Goal: Task Accomplishment & Management: Complete application form

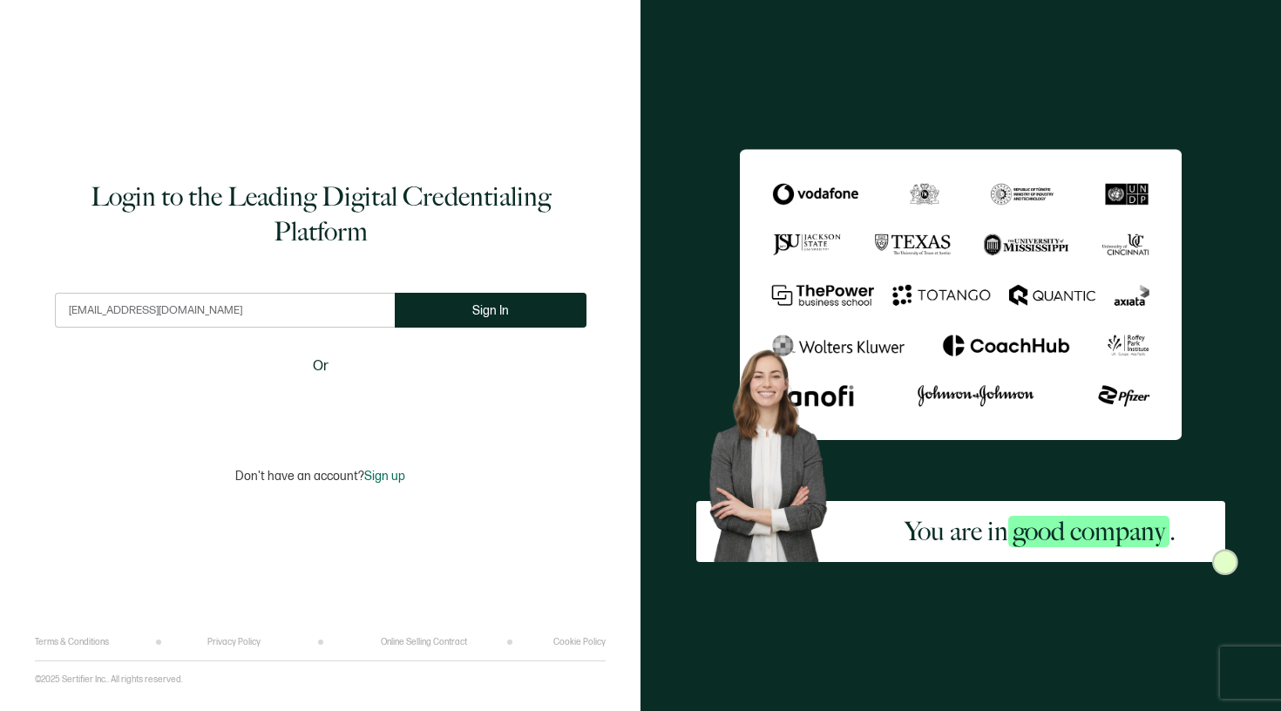
type input "[EMAIL_ADDRESS][DOMAIN_NAME]"
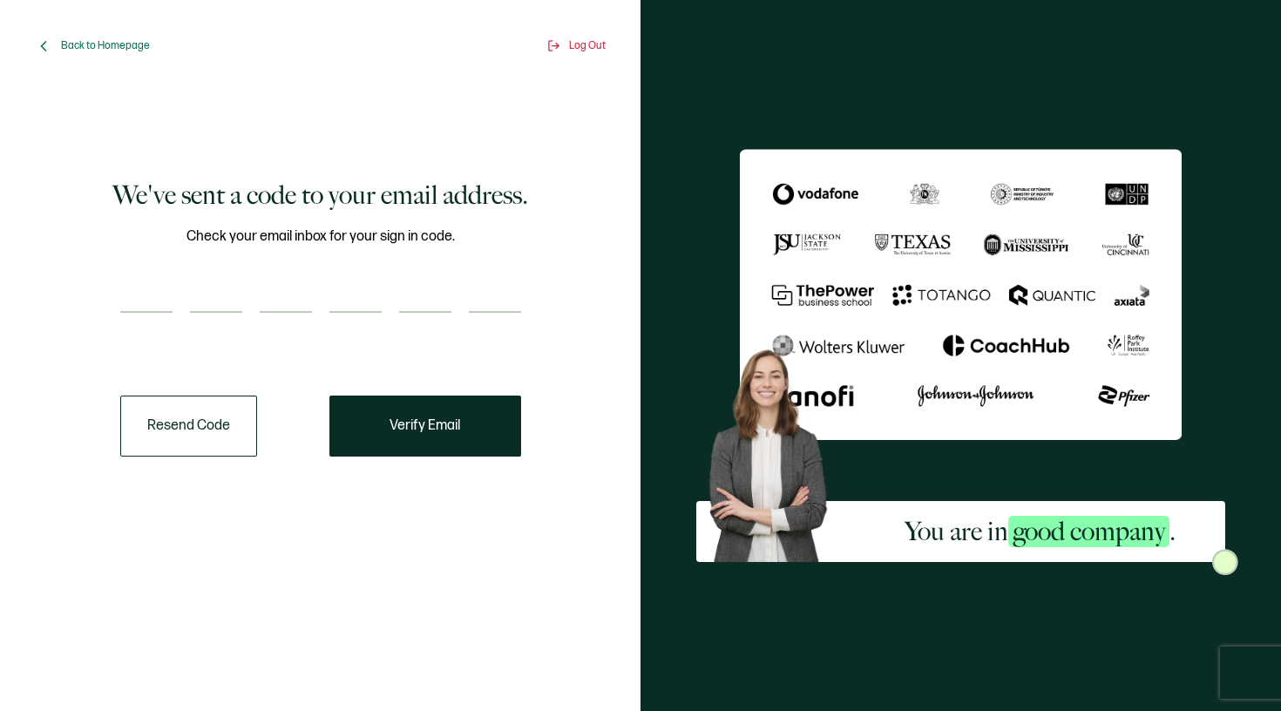
click at [151, 298] on input "number" at bounding box center [146, 295] width 52 height 35
type input "5"
type input "1"
type input "4"
type input "0"
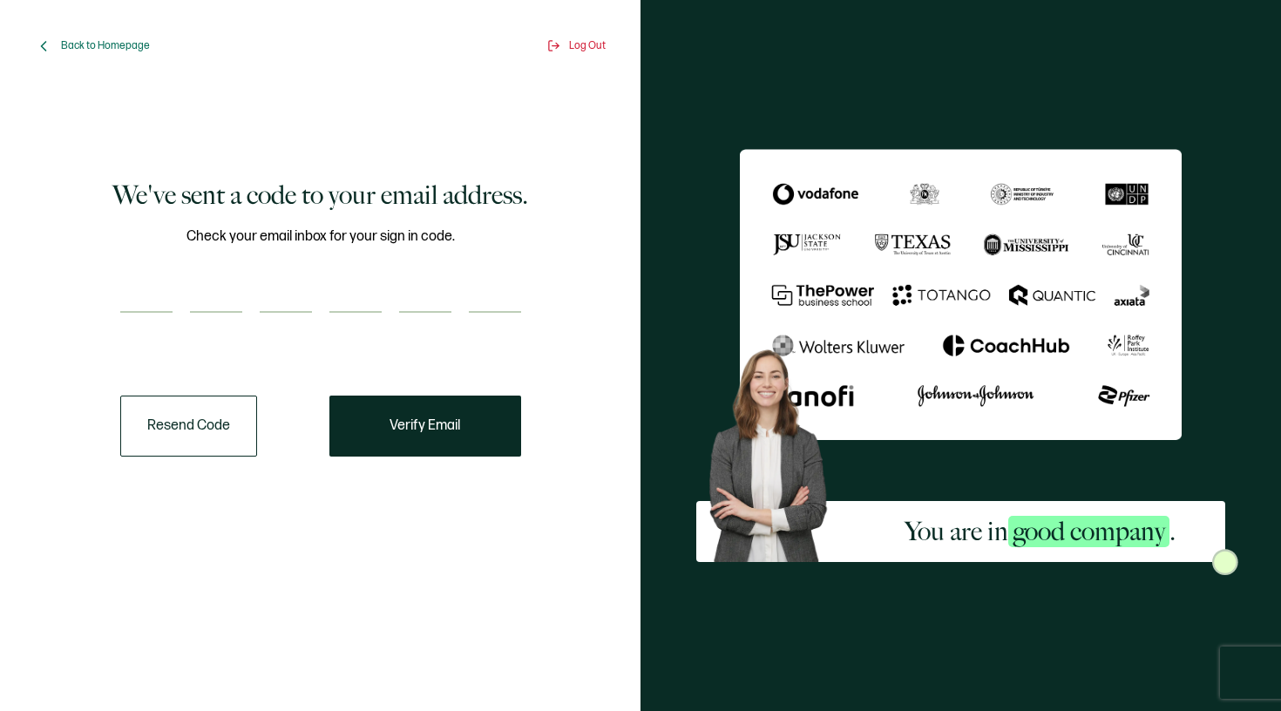
type input "7"
type input "6"
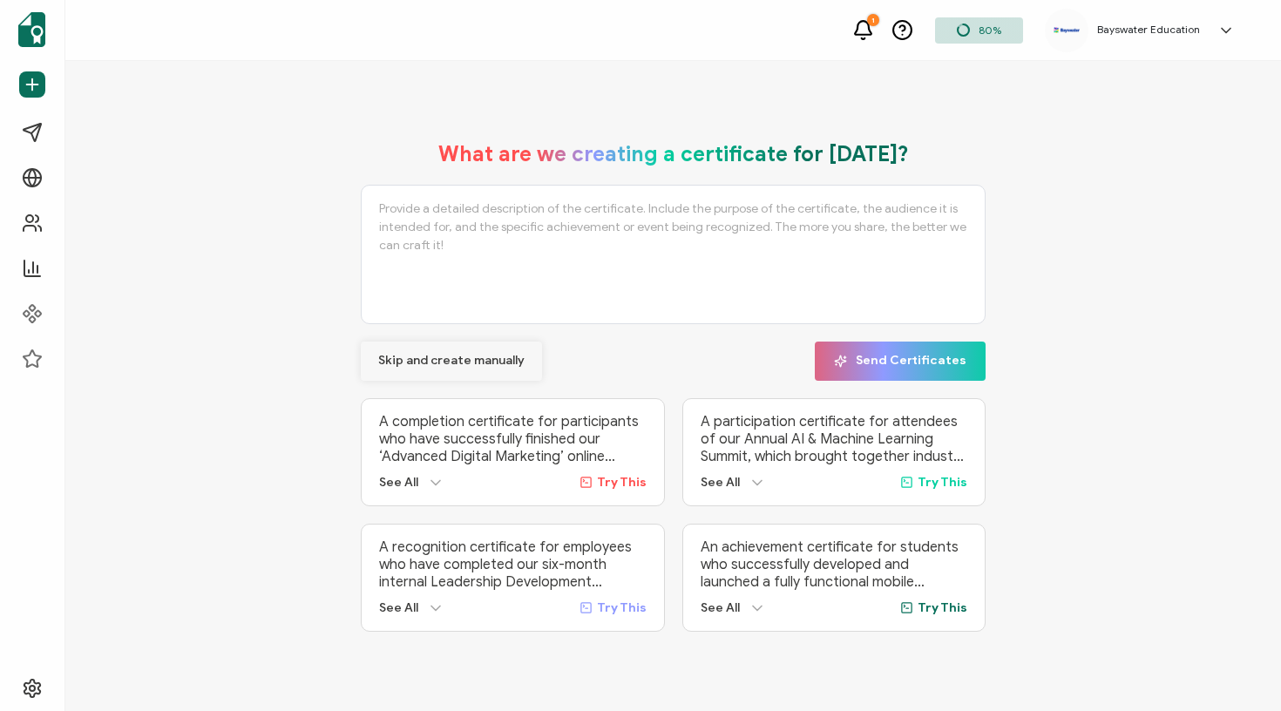
click at [449, 361] on span "Skip and create manually" at bounding box center [451, 361] width 146 height 12
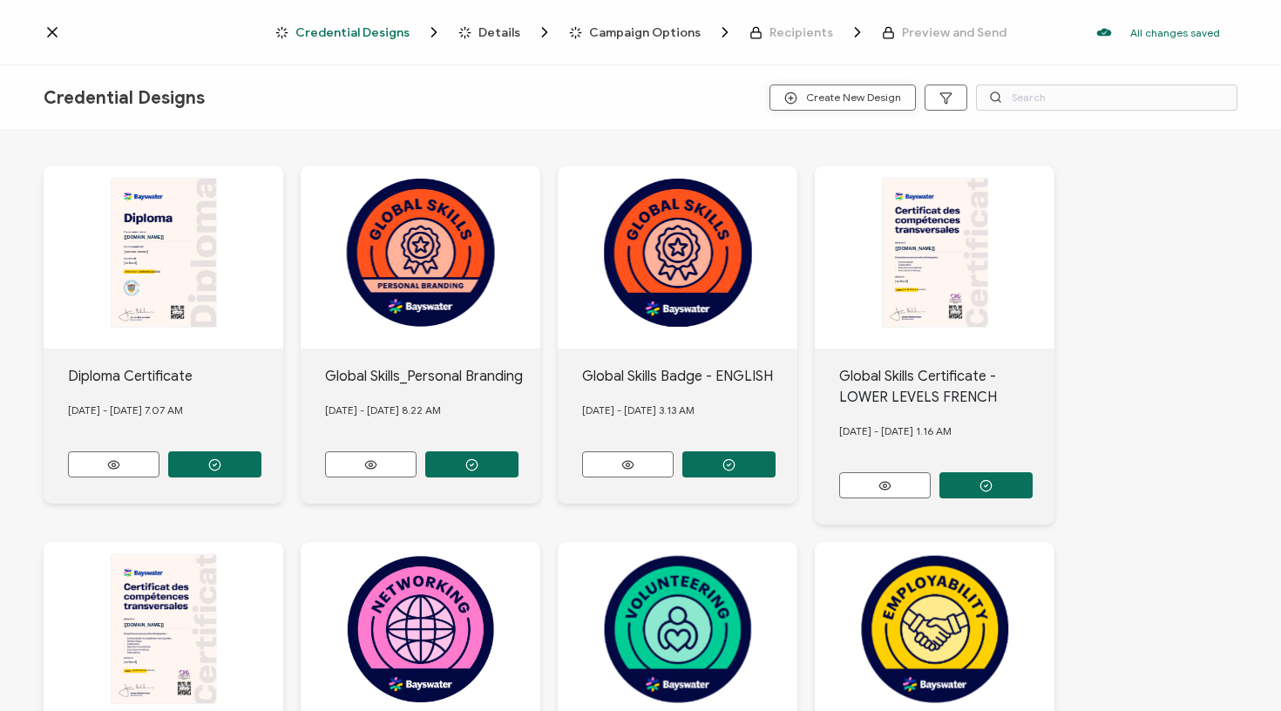
click at [848, 103] on span "Create New Design" at bounding box center [842, 98] width 117 height 13
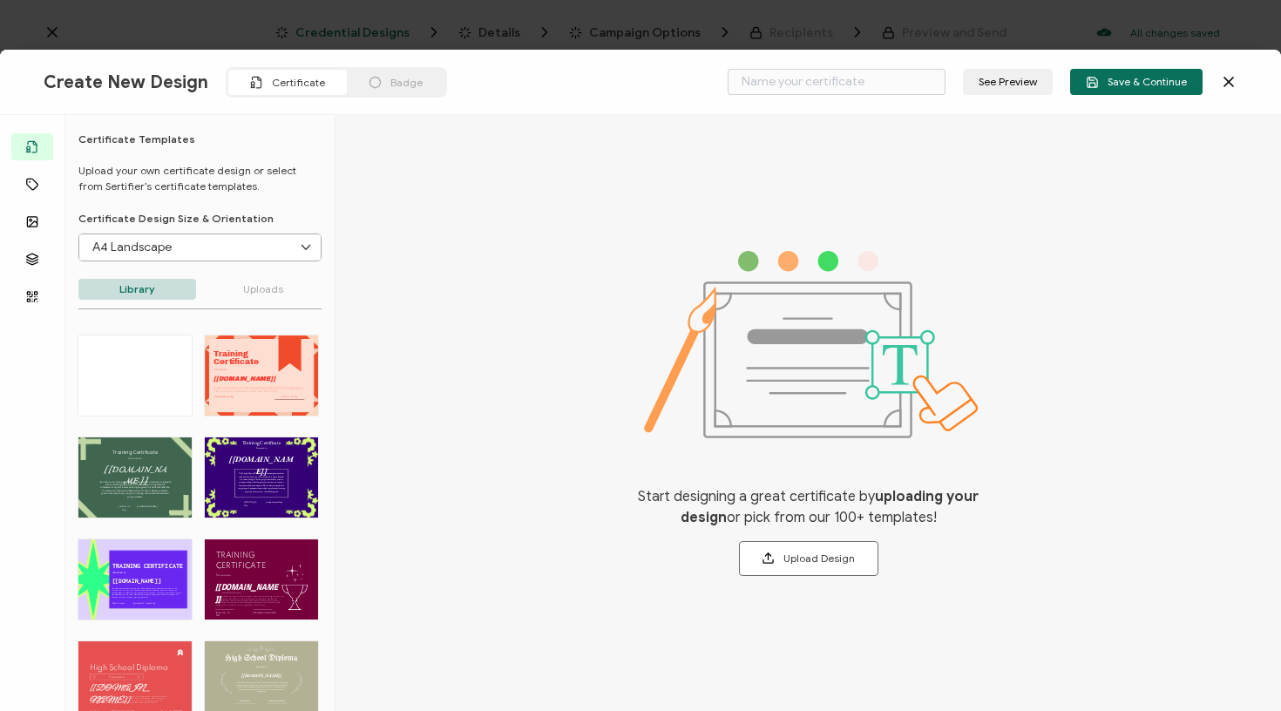
click at [1232, 86] on icon at bounding box center [1229, 82] width 9 height 9
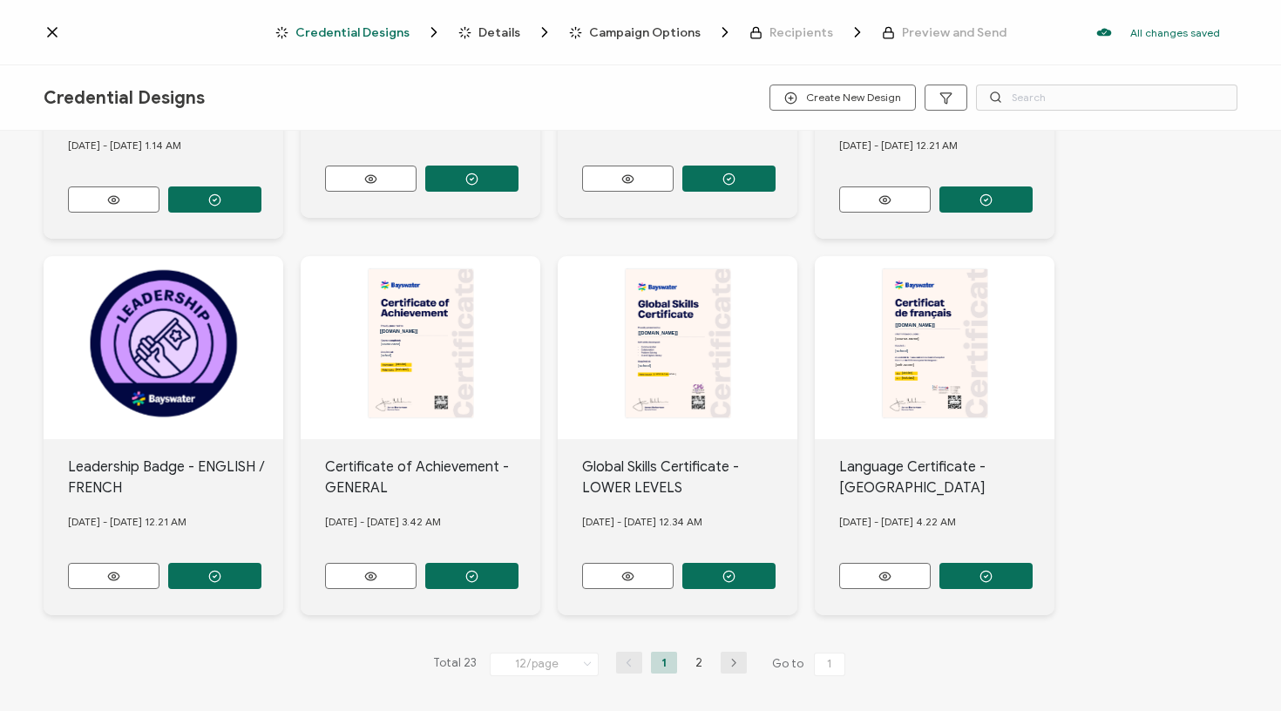
scroll to position [660, 0]
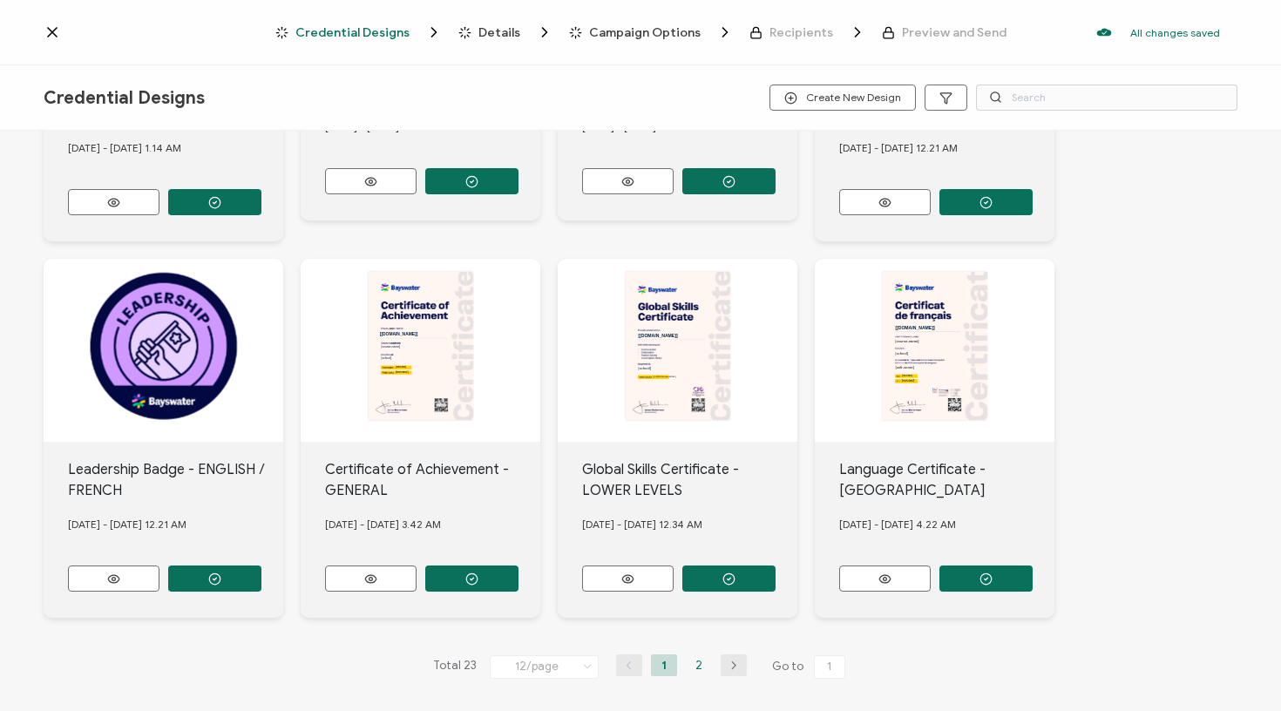
click at [690, 660] on li "2" at bounding box center [699, 666] width 26 height 22
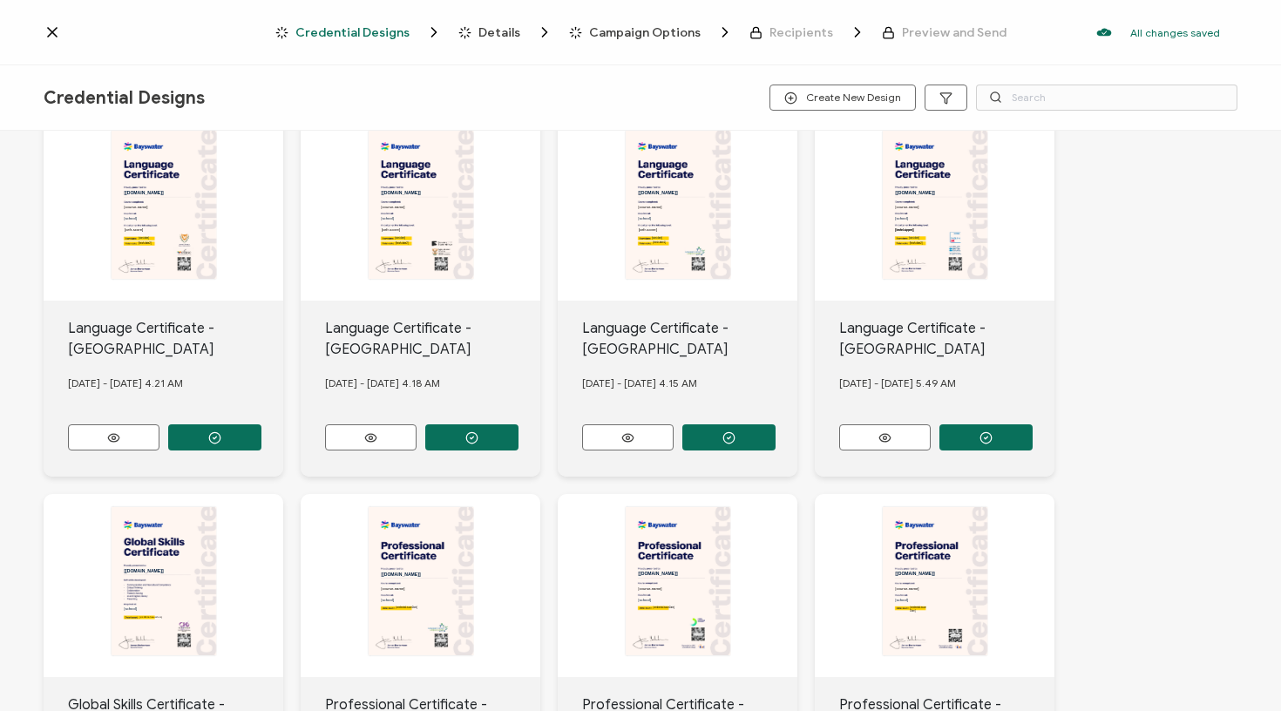
scroll to position [38, 0]
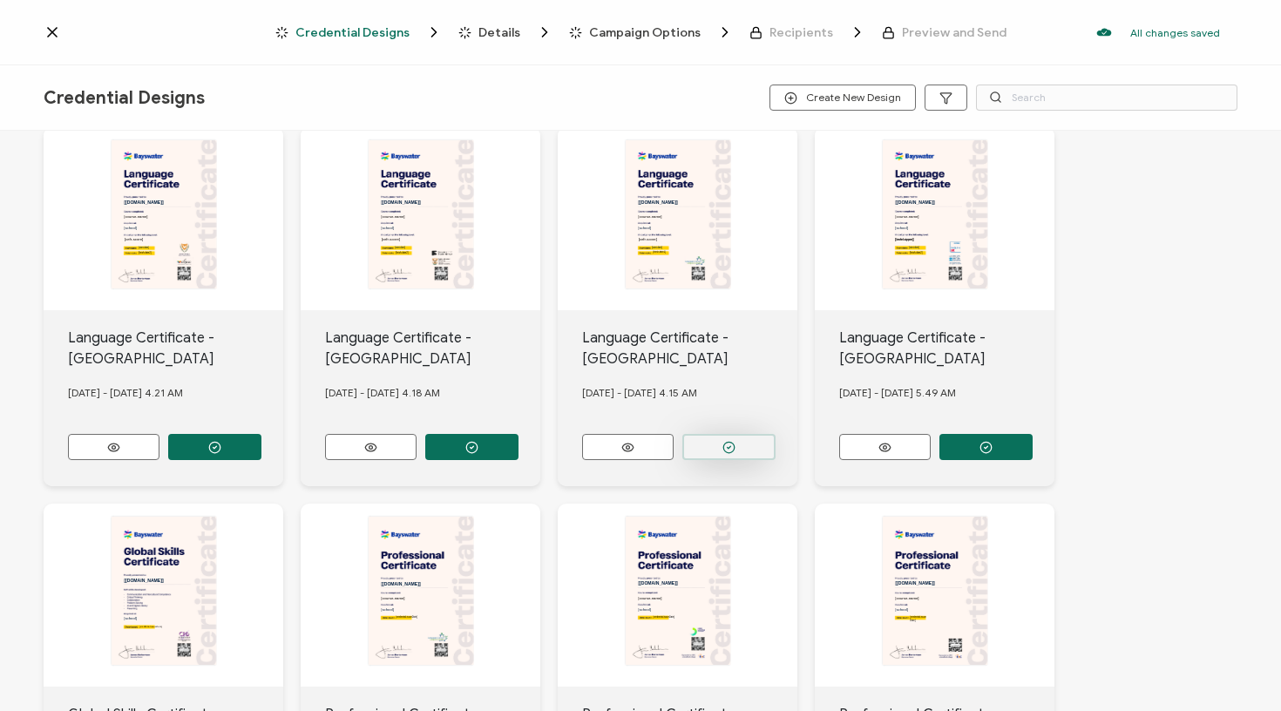
click at [261, 435] on button "button" at bounding box center [214, 447] width 93 height 26
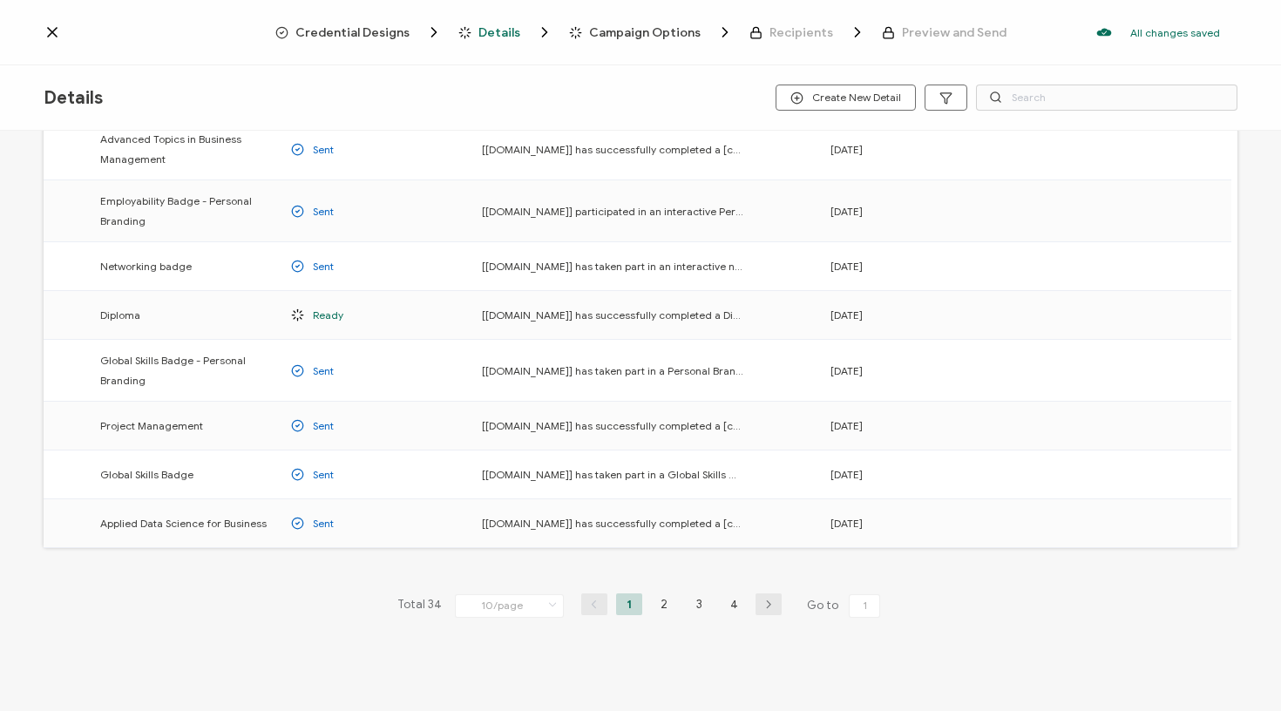
scroll to position [202, 0]
click at [730, 607] on li "4" at bounding box center [734, 605] width 26 height 22
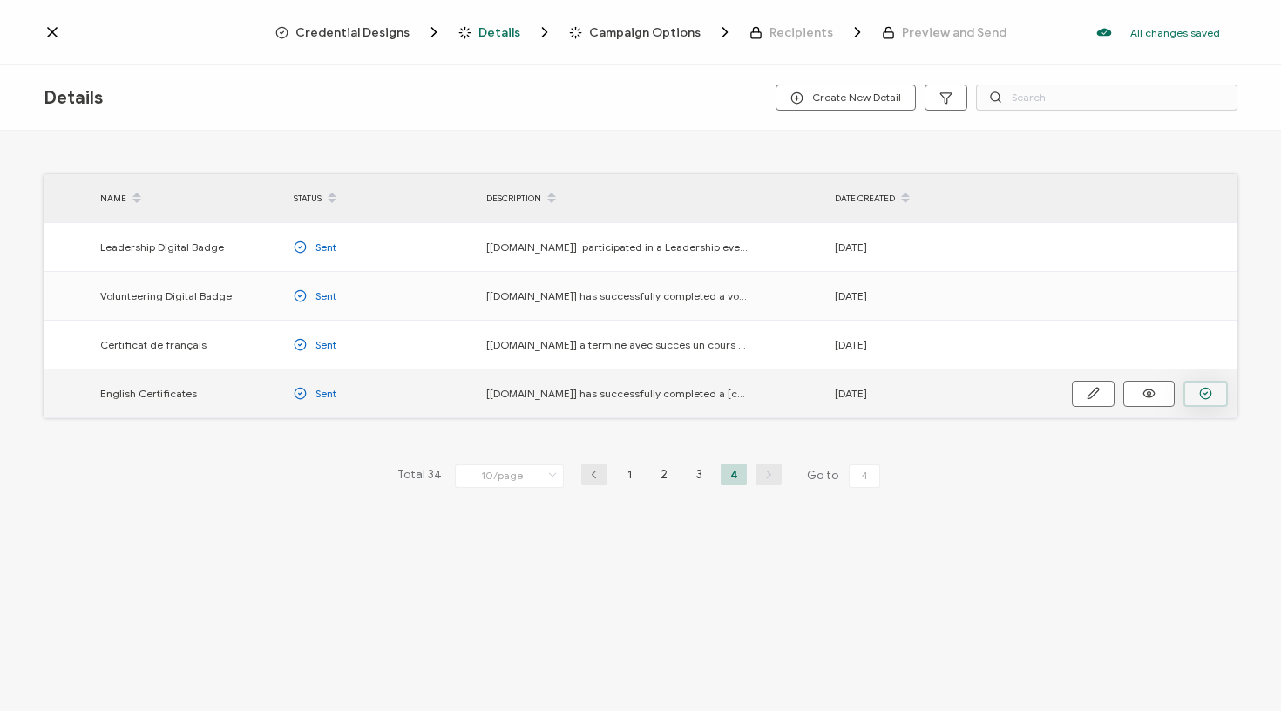
click at [0, 0] on circle "button" at bounding box center [0, 0] width 0 height 0
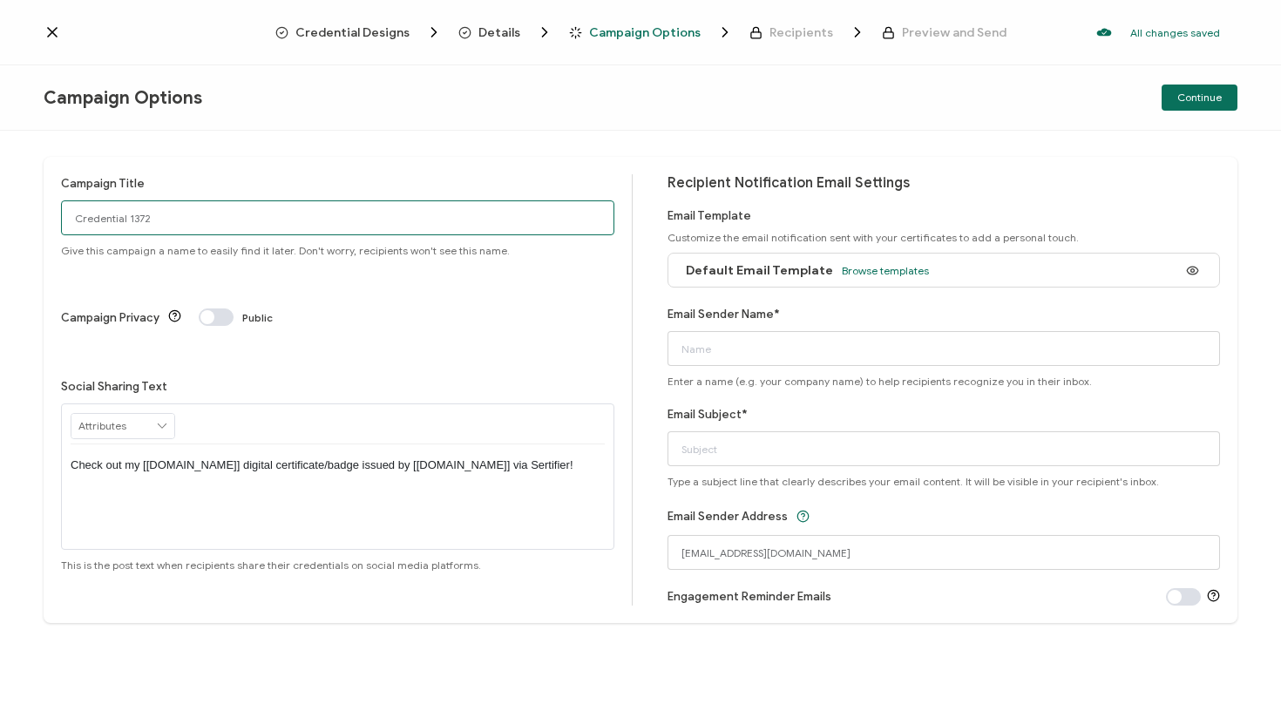
drag, startPoint x: 179, startPoint y: 222, endPoint x: 30, endPoint y: 222, distance: 149.0
type input "[PERSON_NAME] cert 2.0"
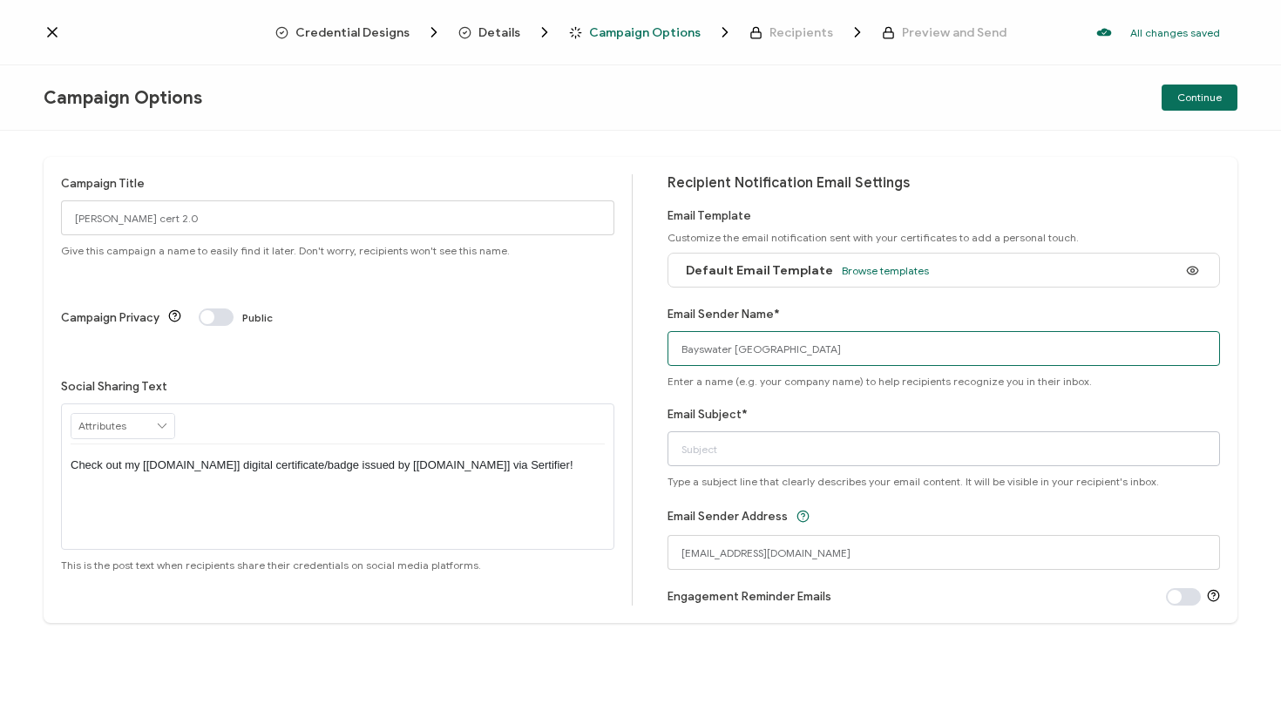
type input "Bayswater [GEOGRAPHIC_DATA]"
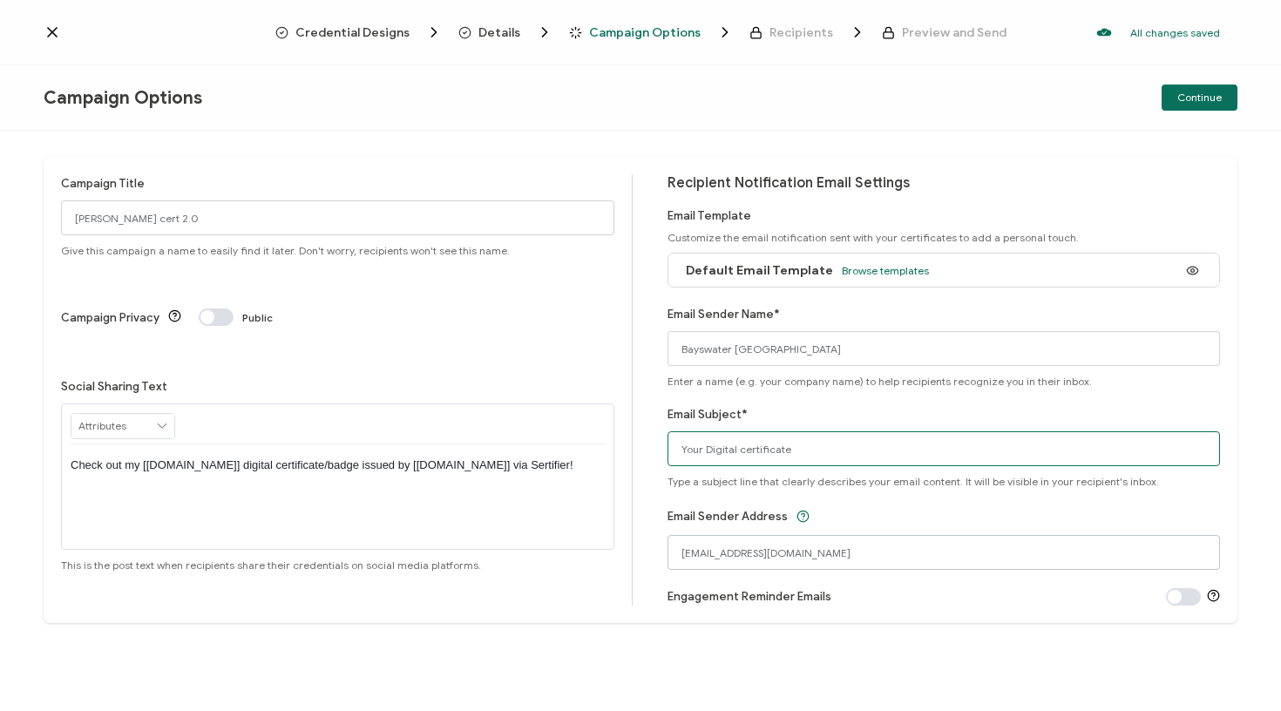
type input "Your Digital certificate"
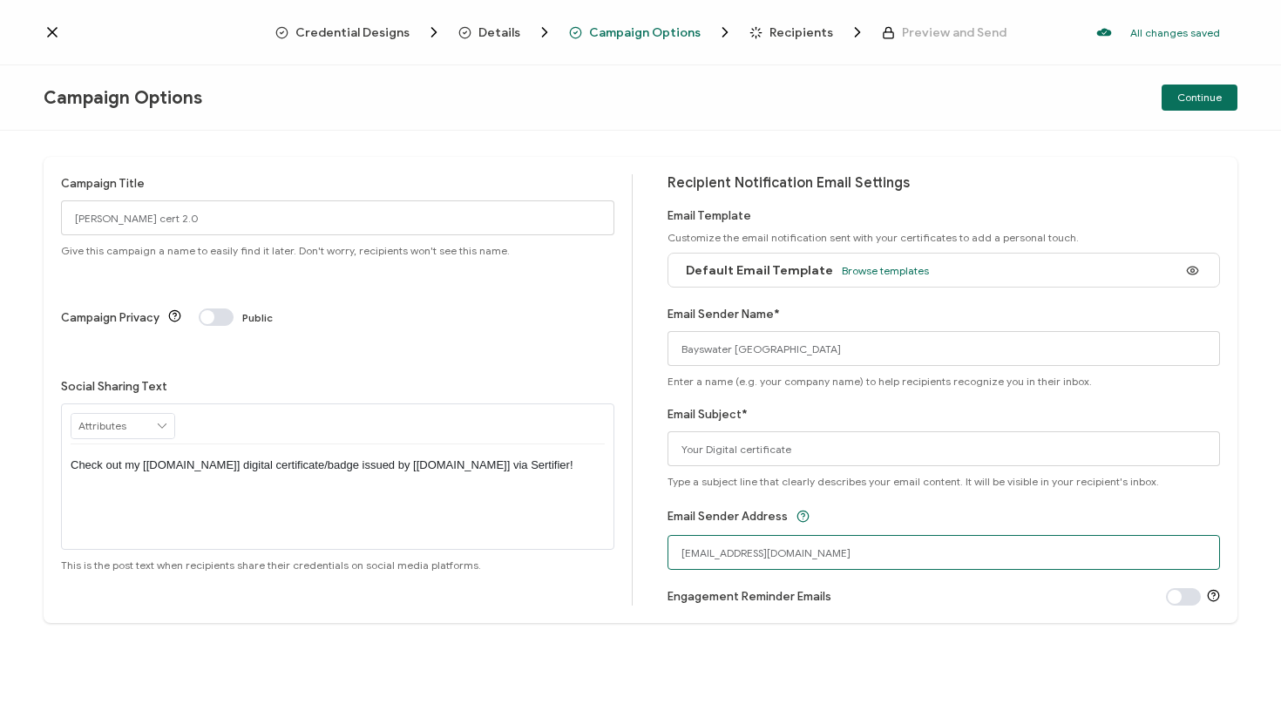
drag, startPoint x: 784, startPoint y: 552, endPoint x: 580, endPoint y: 550, distance: 203.9
click at [580, 550] on div "Campaign Title [PERSON_NAME] cert 2.0 Give this campaign a name to easily find …" at bounding box center [641, 390] width 1194 height 466
type input "[EMAIL_ADDRESS][DOMAIN_NAME]"
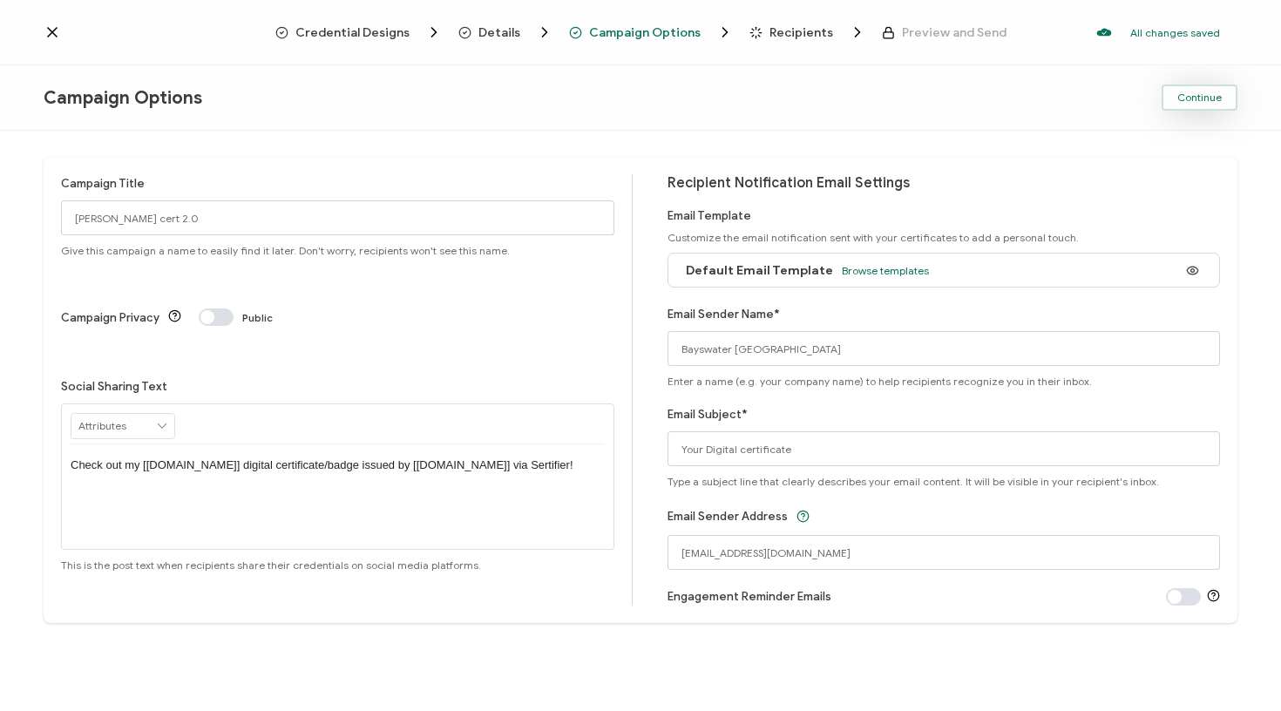
click at [1211, 92] on span "Continue" at bounding box center [1199, 97] width 44 height 10
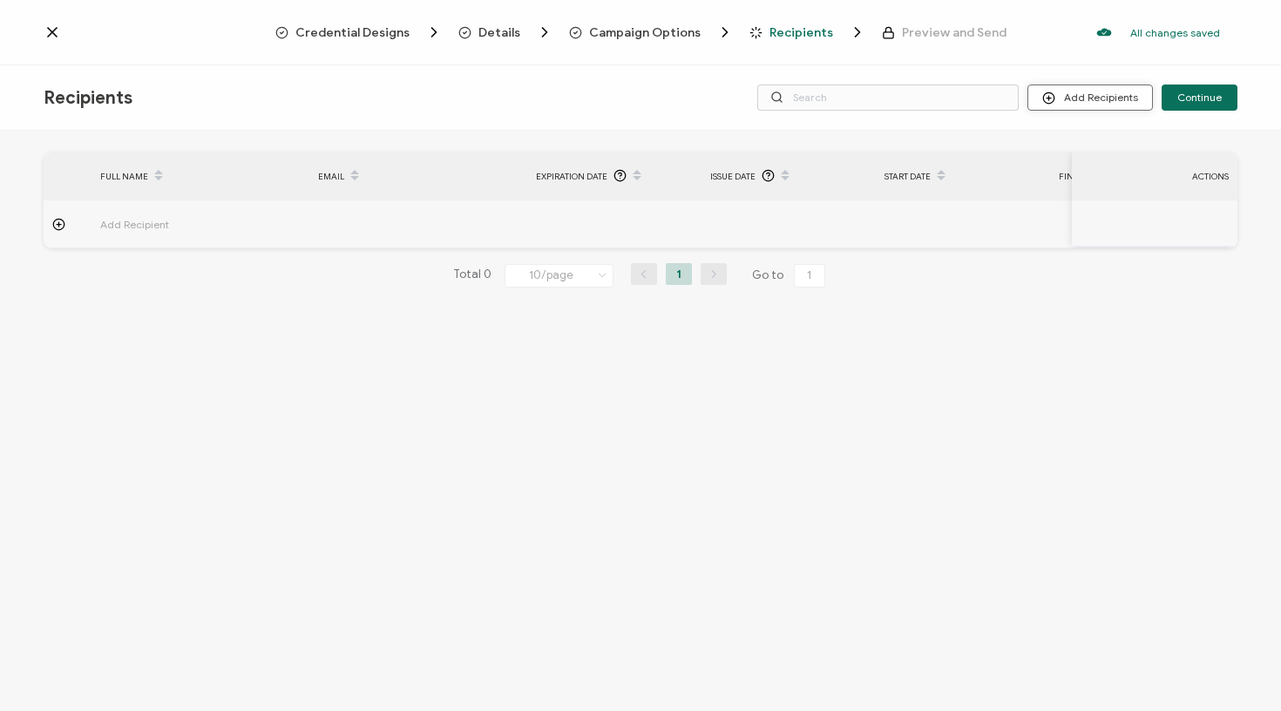
click at [1066, 93] on button "Add Recipients" at bounding box center [1091, 98] width 126 height 26
click at [1063, 140] on span at bounding box center [1058, 145] width 22 height 14
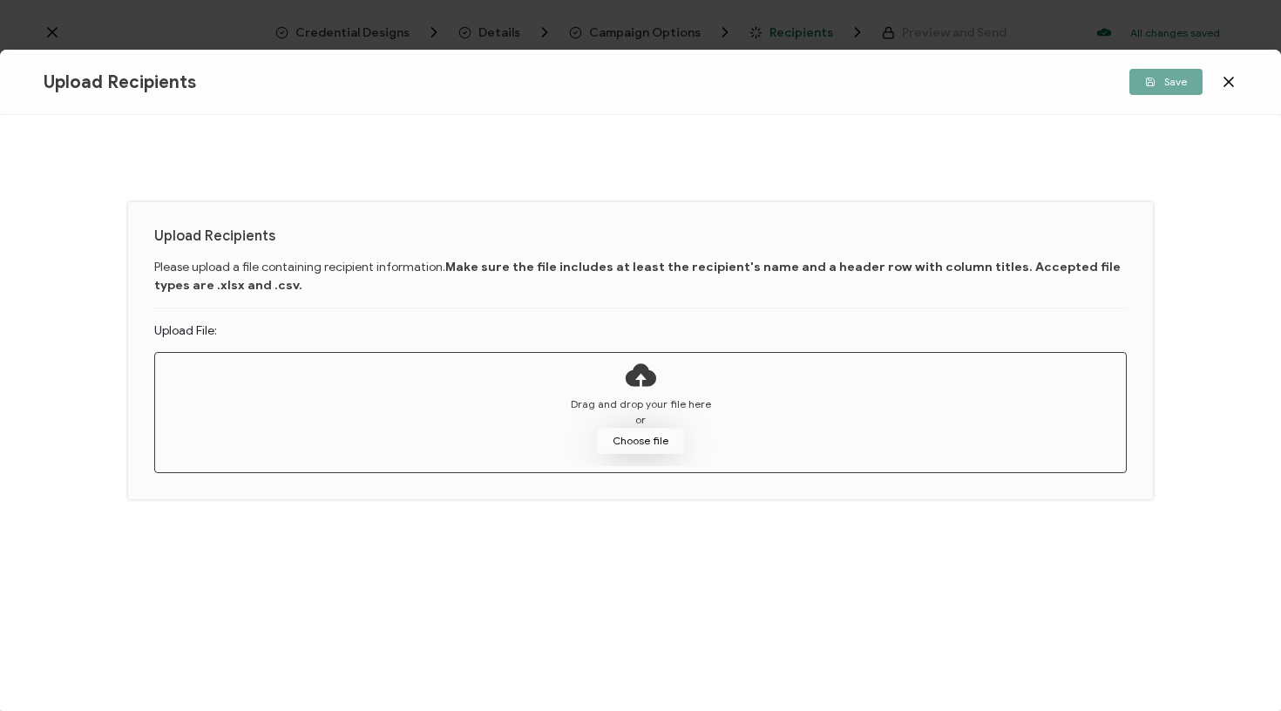
click at [649, 432] on button "Choose file" at bounding box center [640, 441] width 87 height 26
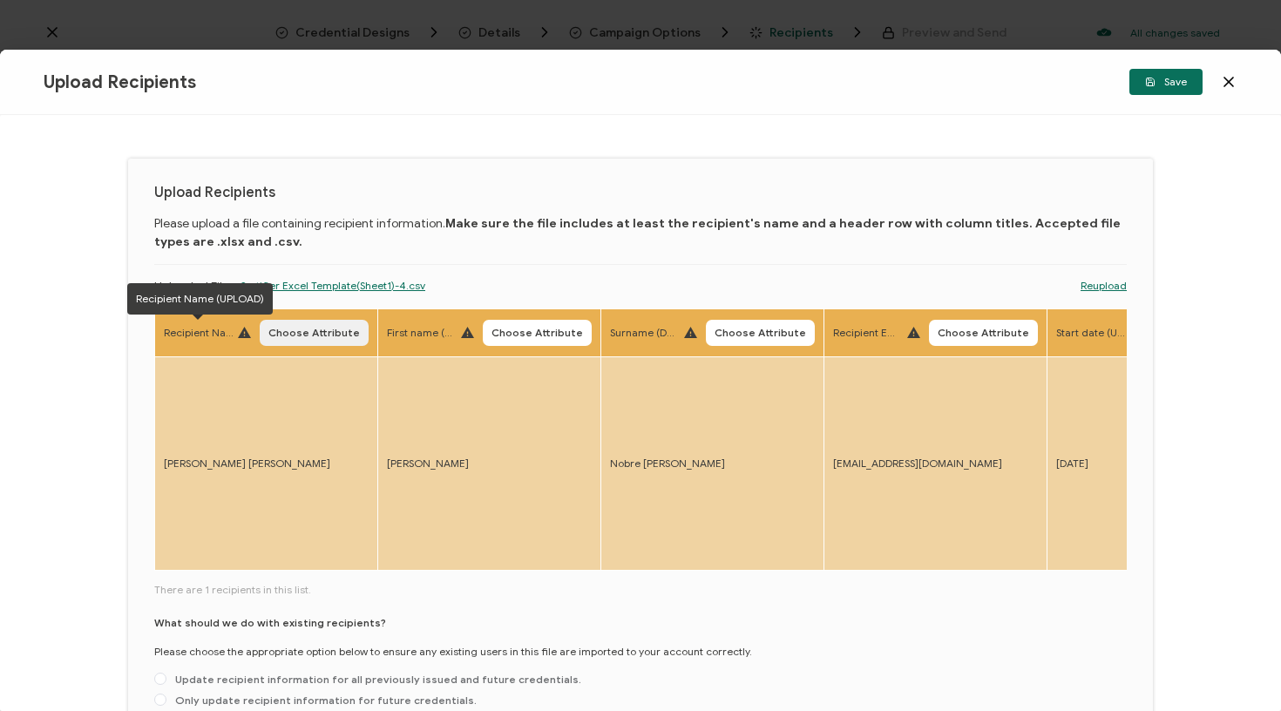
click at [292, 338] on span "Choose Attribute" at bounding box center [314, 333] width 92 height 10
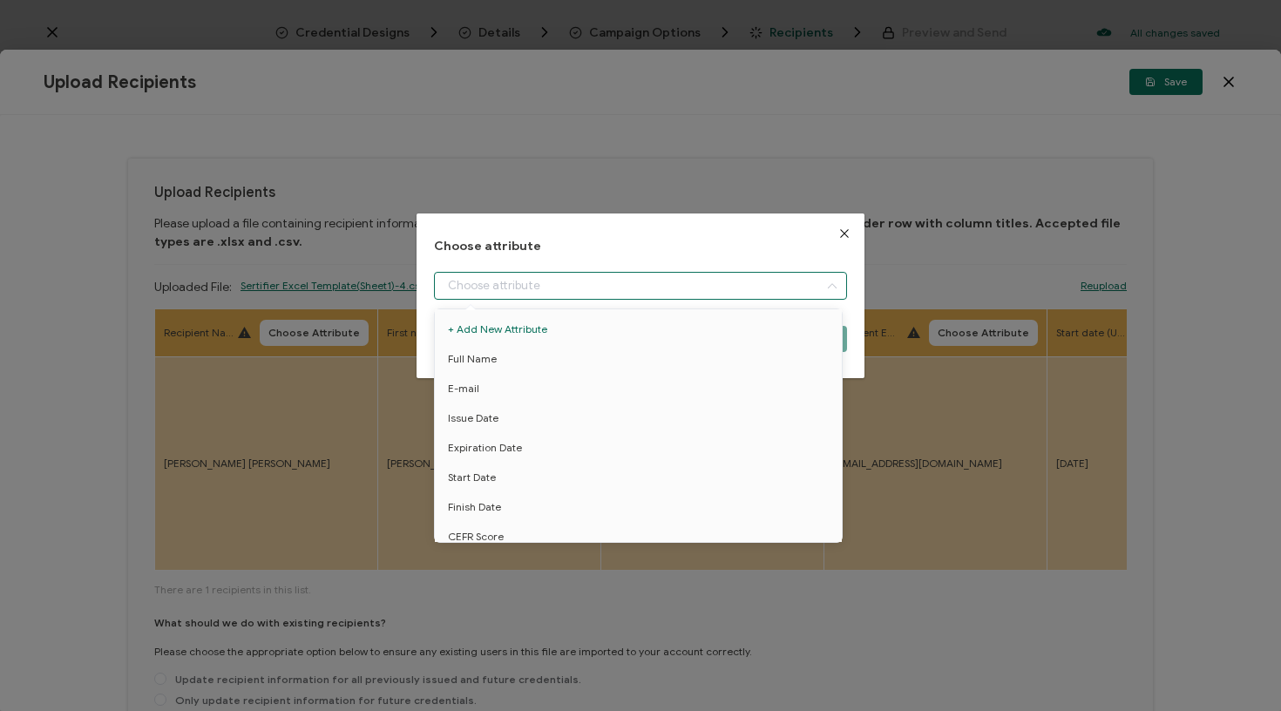
click at [512, 291] on input "dialog" at bounding box center [641, 286] width 414 height 28
click at [508, 366] on li "Full Name" at bounding box center [642, 359] width 422 height 30
type input "Full Name"
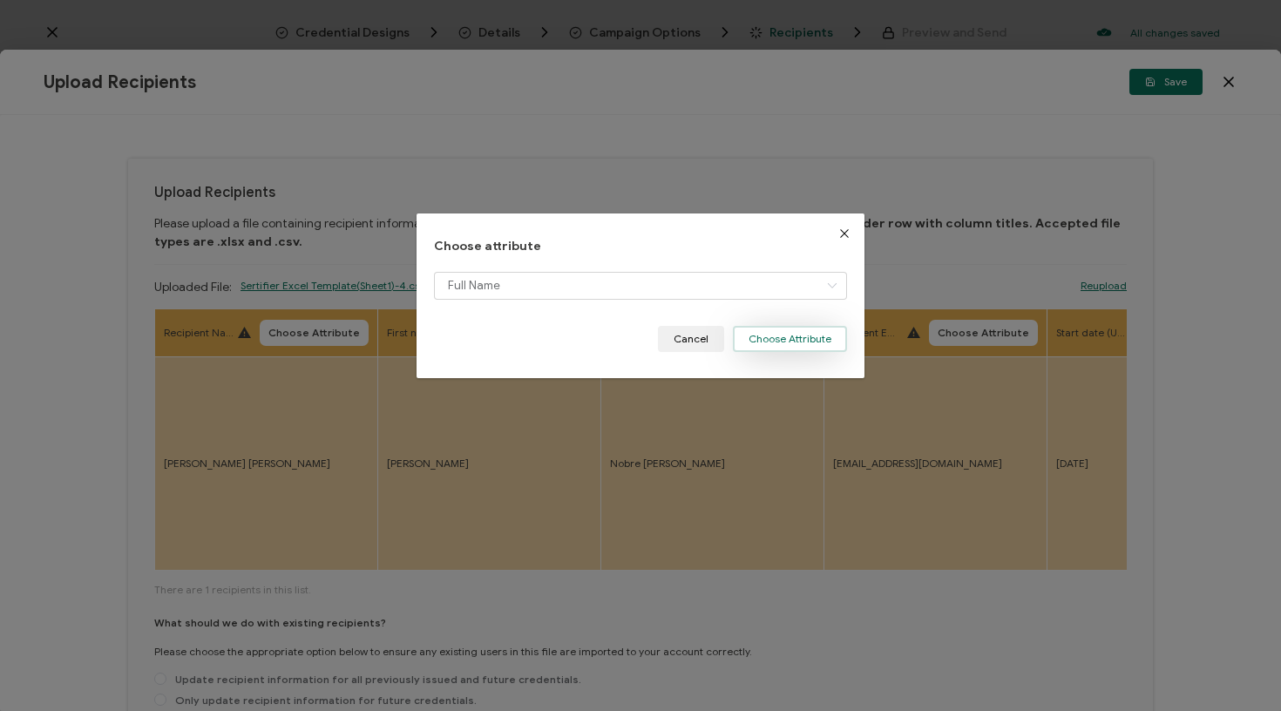
click at [761, 342] on button "Choose Attribute" at bounding box center [790, 339] width 114 height 26
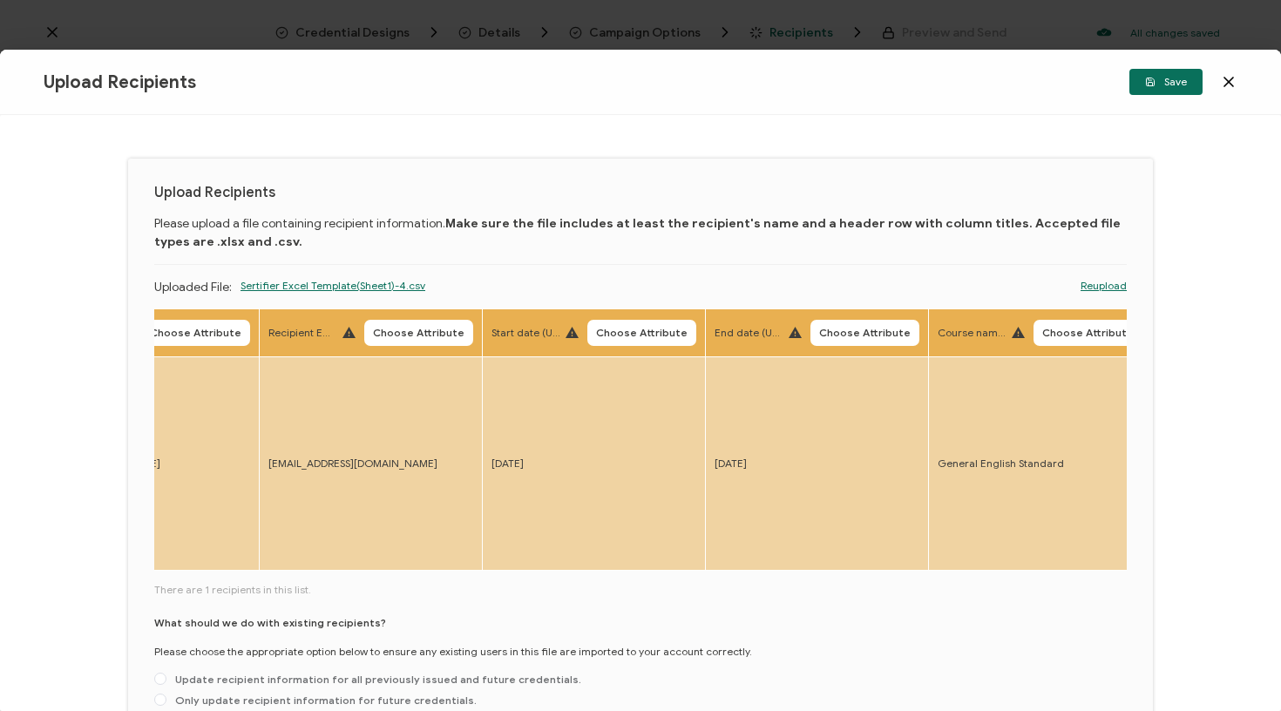
scroll to position [0, 561]
click at [416, 334] on span "Choose Attribute" at bounding box center [417, 333] width 92 height 10
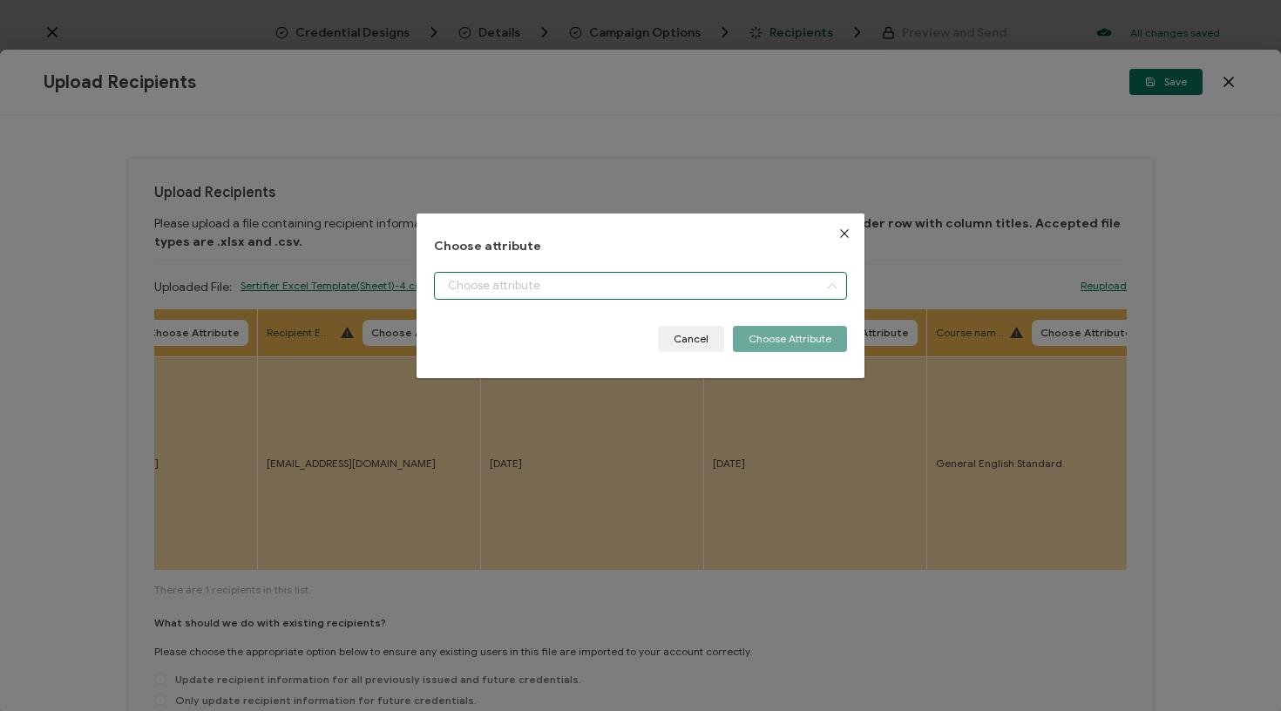
click at [542, 294] on input "dialog" at bounding box center [641, 286] width 414 height 28
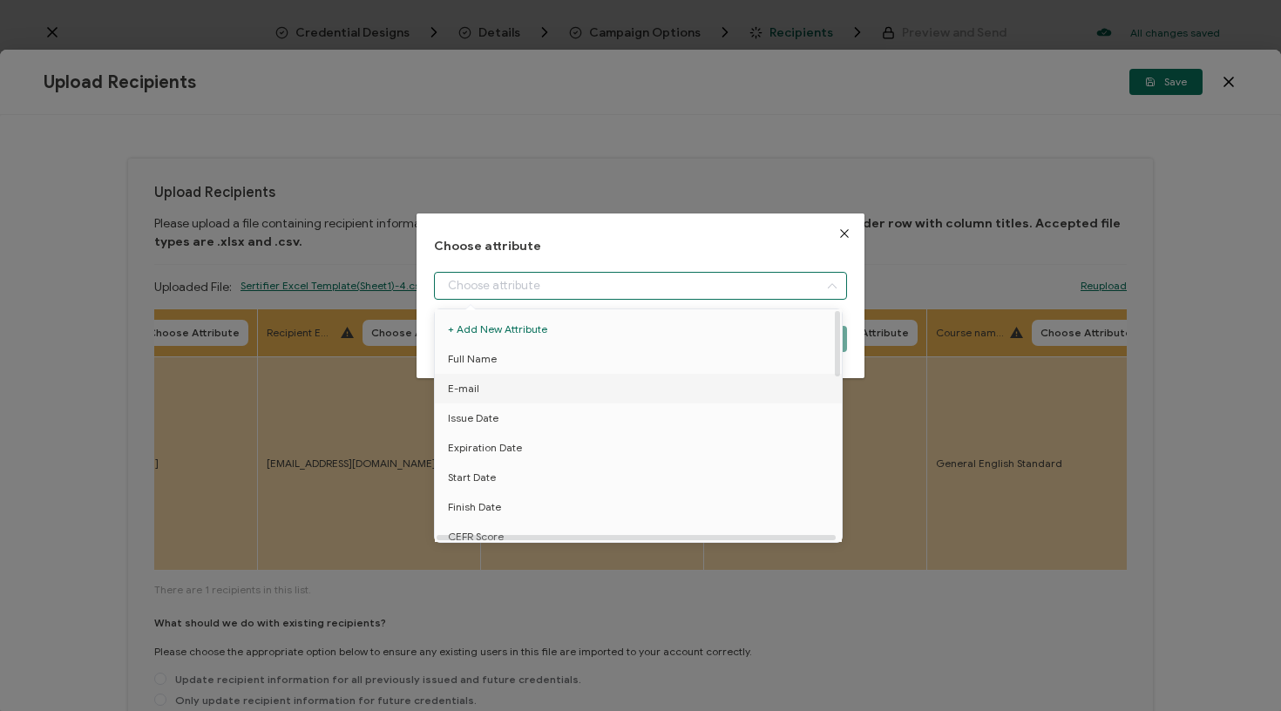
click at [485, 385] on li "E-mail" at bounding box center [642, 389] width 422 height 30
type input "E-mail"
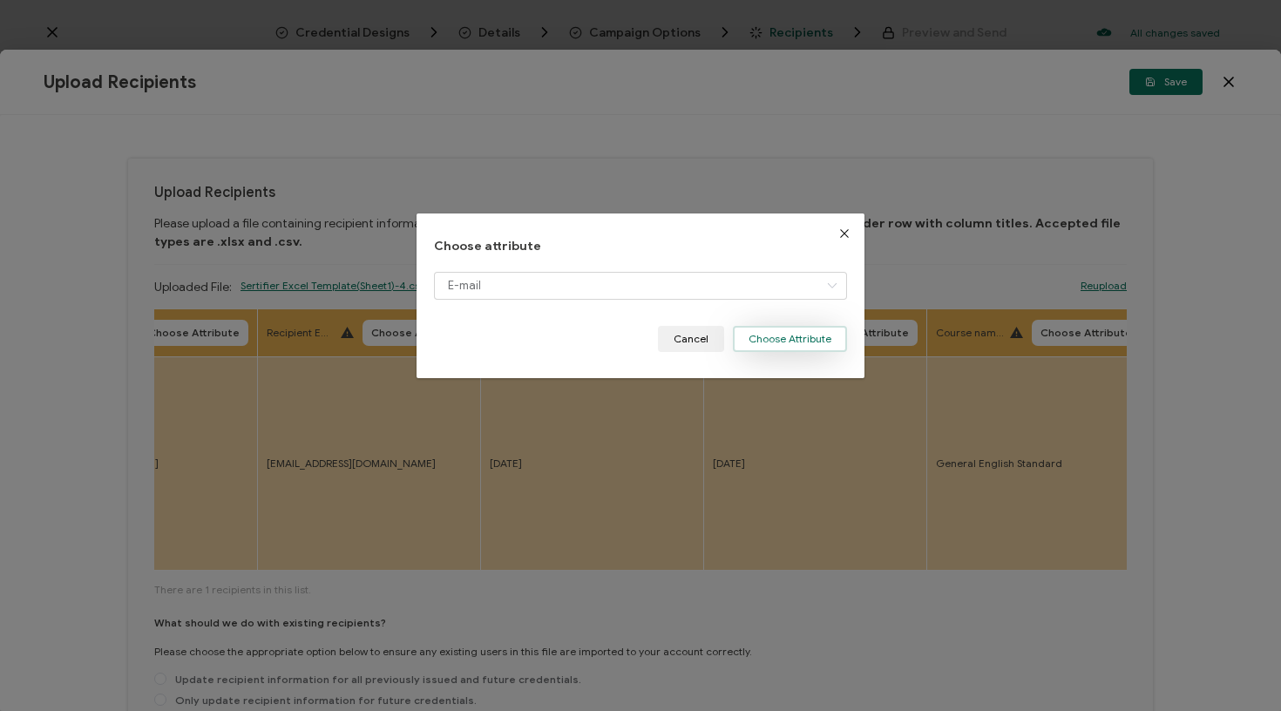
click at [782, 339] on button "Choose Attribute" at bounding box center [790, 339] width 114 height 26
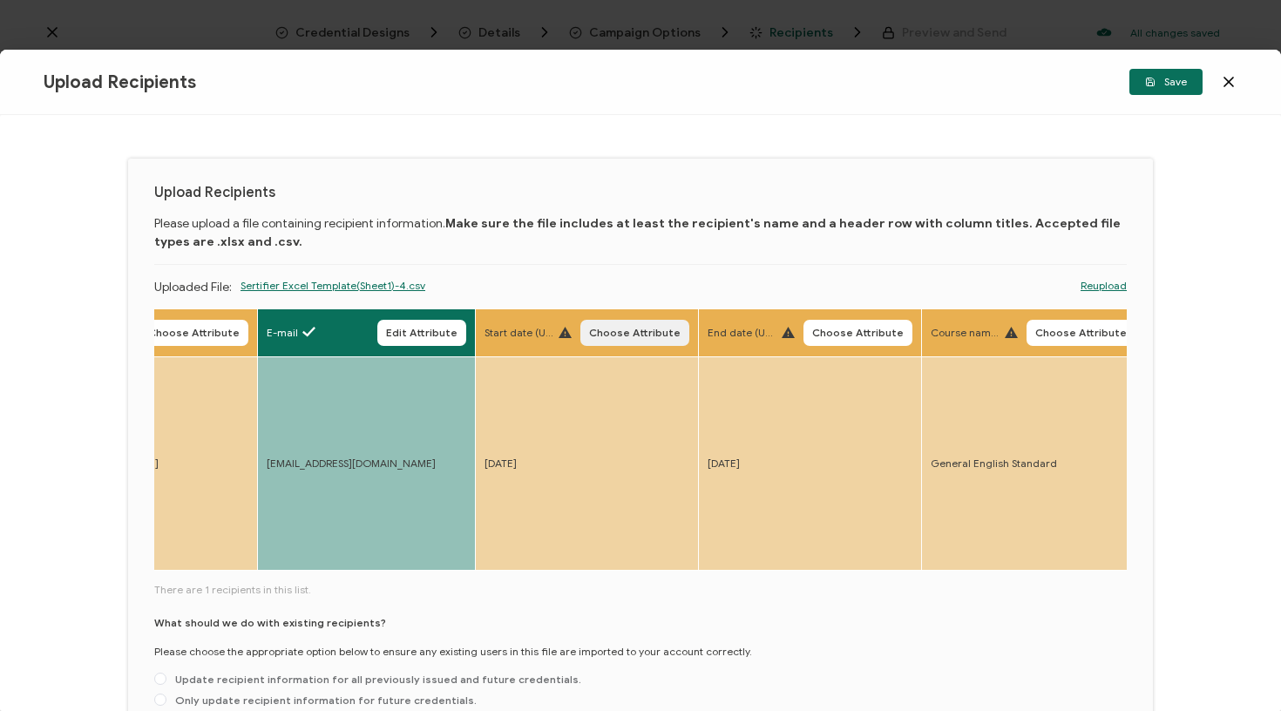
click at [629, 331] on span "Choose Attribute" at bounding box center [635, 333] width 92 height 10
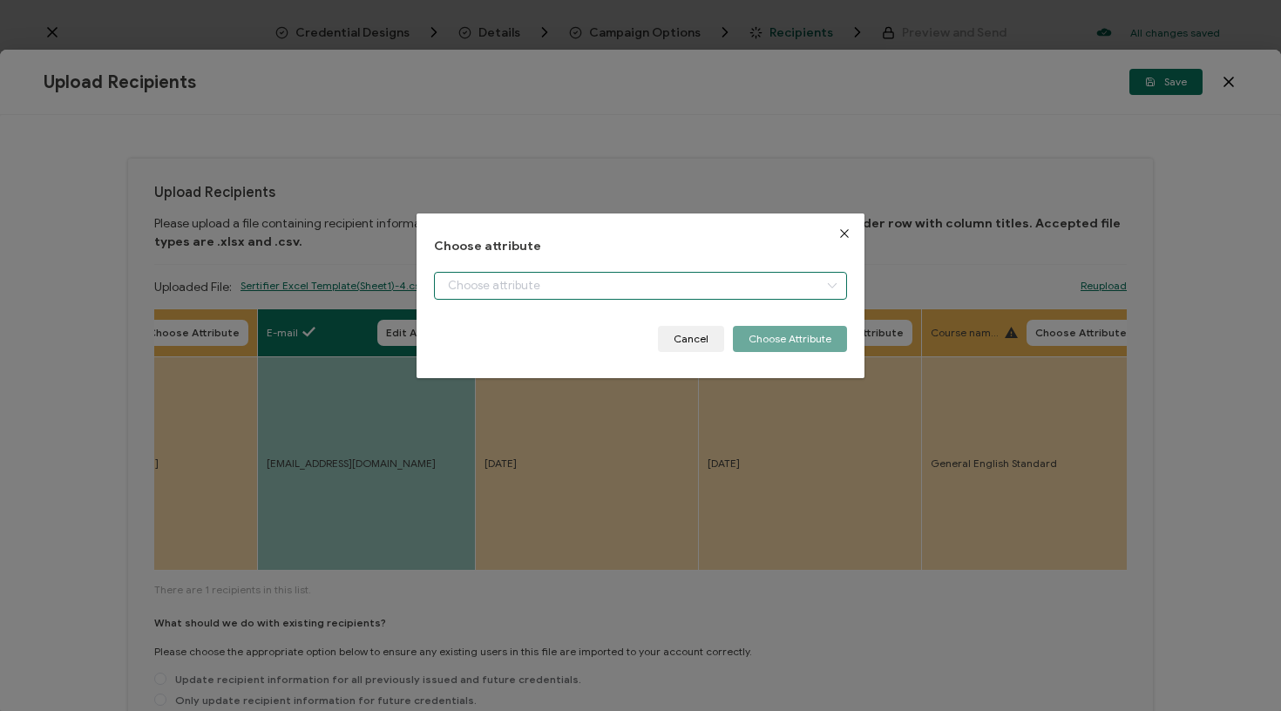
click at [627, 286] on input "dialog" at bounding box center [641, 286] width 414 height 28
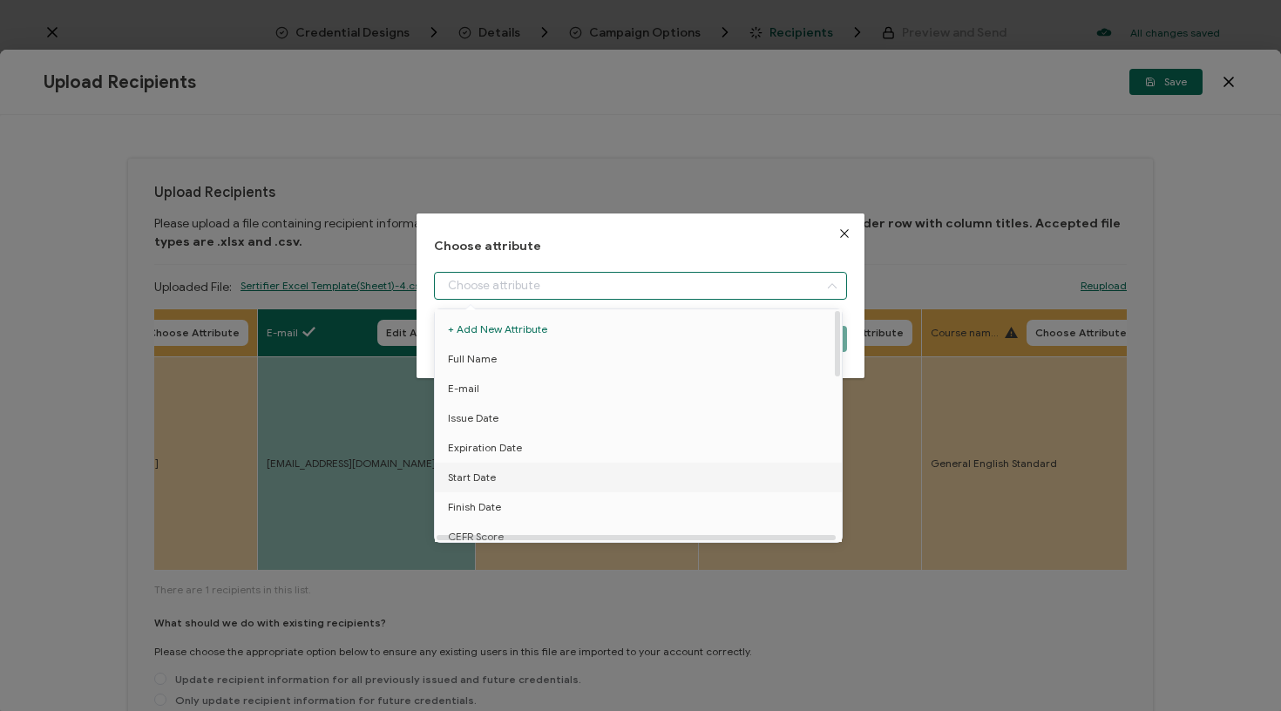
click at [529, 472] on li "Start Date" at bounding box center [642, 478] width 422 height 30
type input "Start Date"
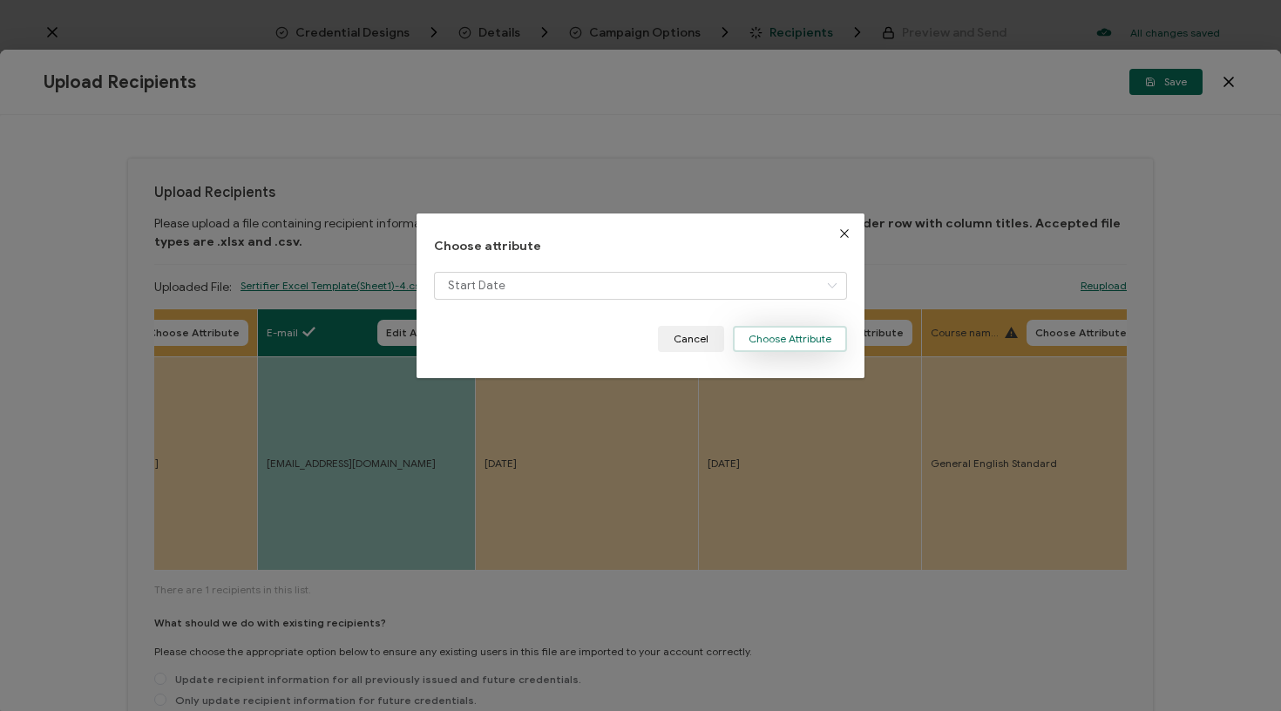
click at [786, 336] on button "Choose Attribute" at bounding box center [790, 339] width 114 height 26
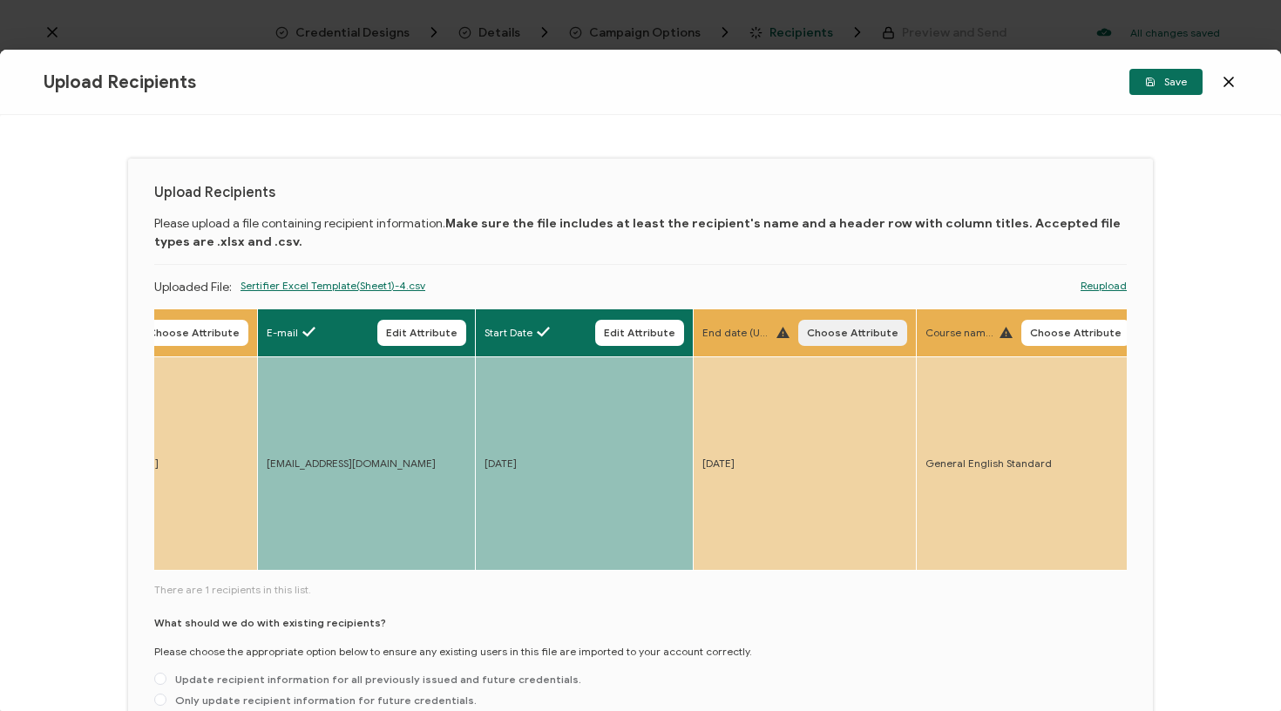
click at [804, 333] on body "Credential Designs Details Campaign Options Recipients Preview and Send All cha…" at bounding box center [640, 355] width 1281 height 711
click at [821, 330] on span "Choose Attribute" at bounding box center [853, 333] width 92 height 10
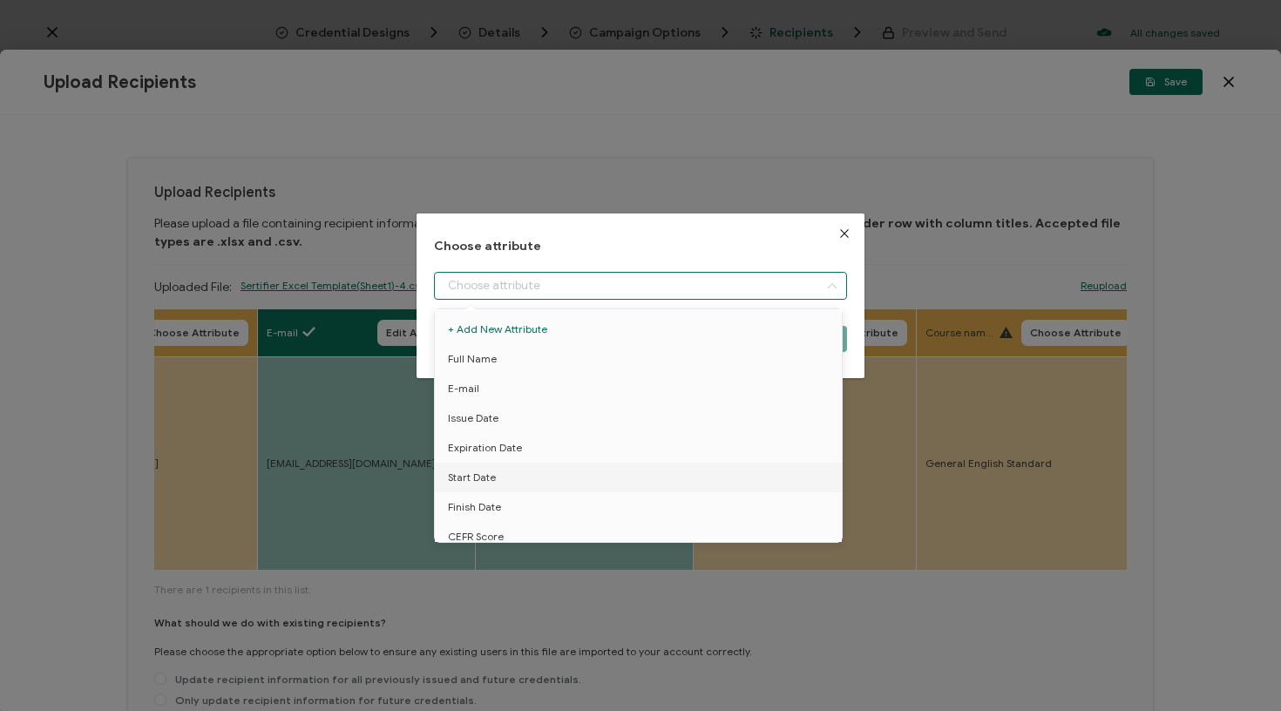
click at [736, 292] on input "dialog" at bounding box center [641, 286] width 414 height 28
click at [541, 503] on li "Finish Date" at bounding box center [642, 507] width 422 height 30
type input "Finish Date"
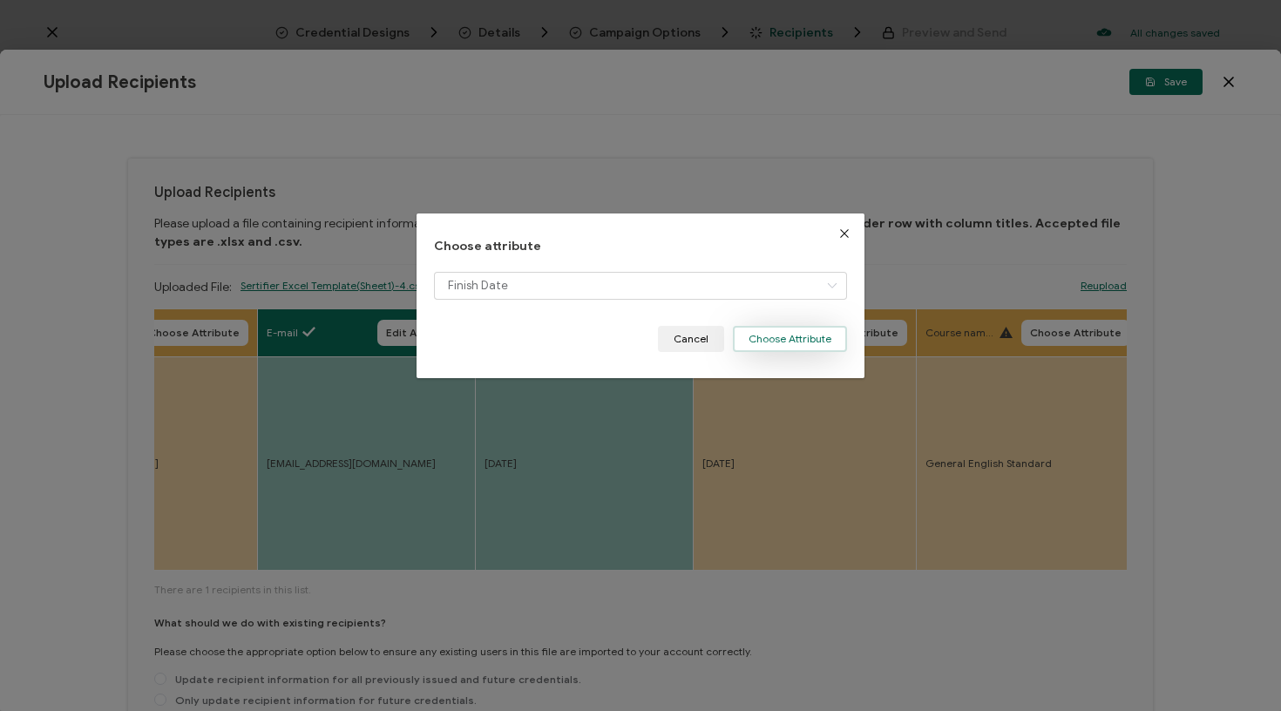
click at [784, 333] on button "Choose Attribute" at bounding box center [790, 339] width 114 height 26
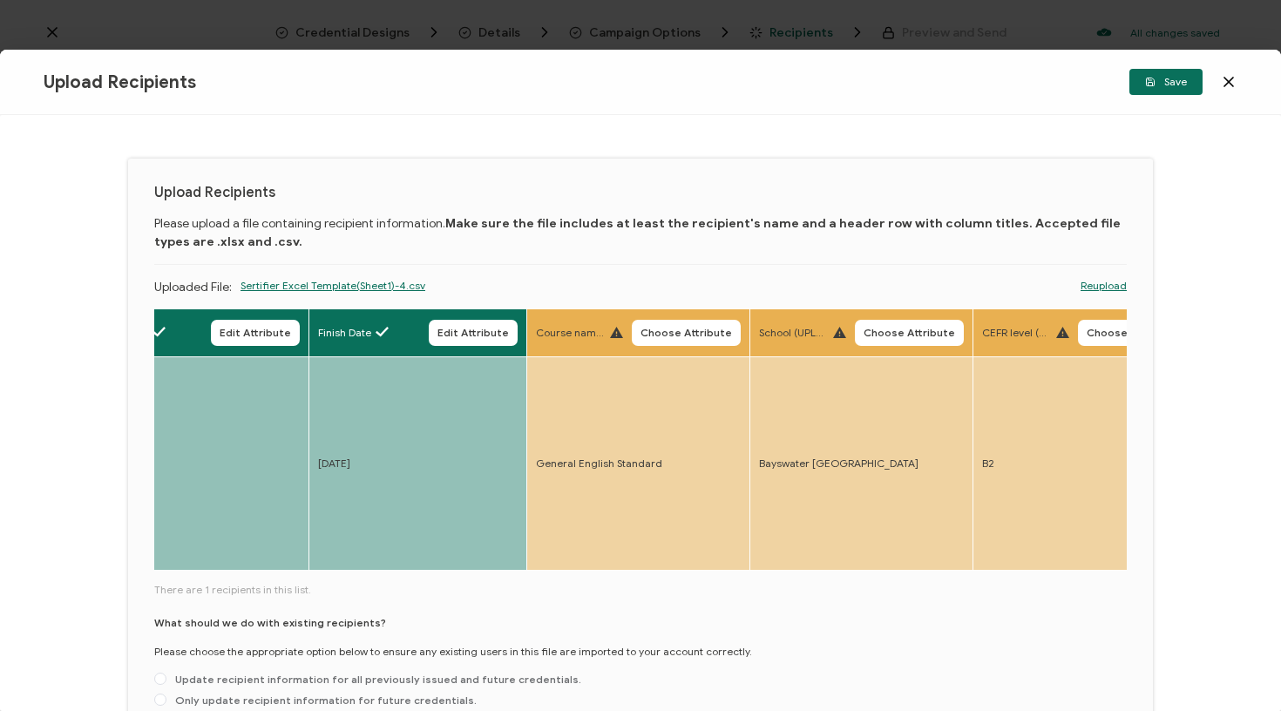
scroll to position [0, 1089]
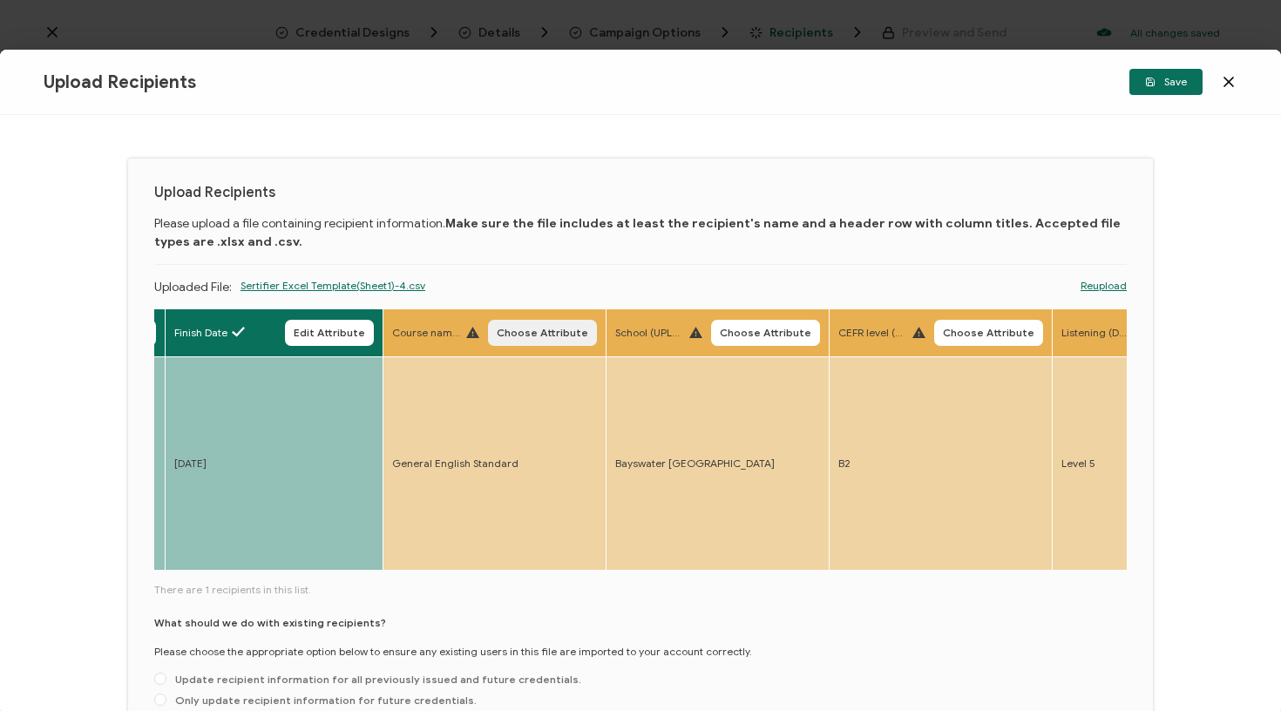
click at [531, 335] on span "Choose Attribute" at bounding box center [543, 333] width 92 height 10
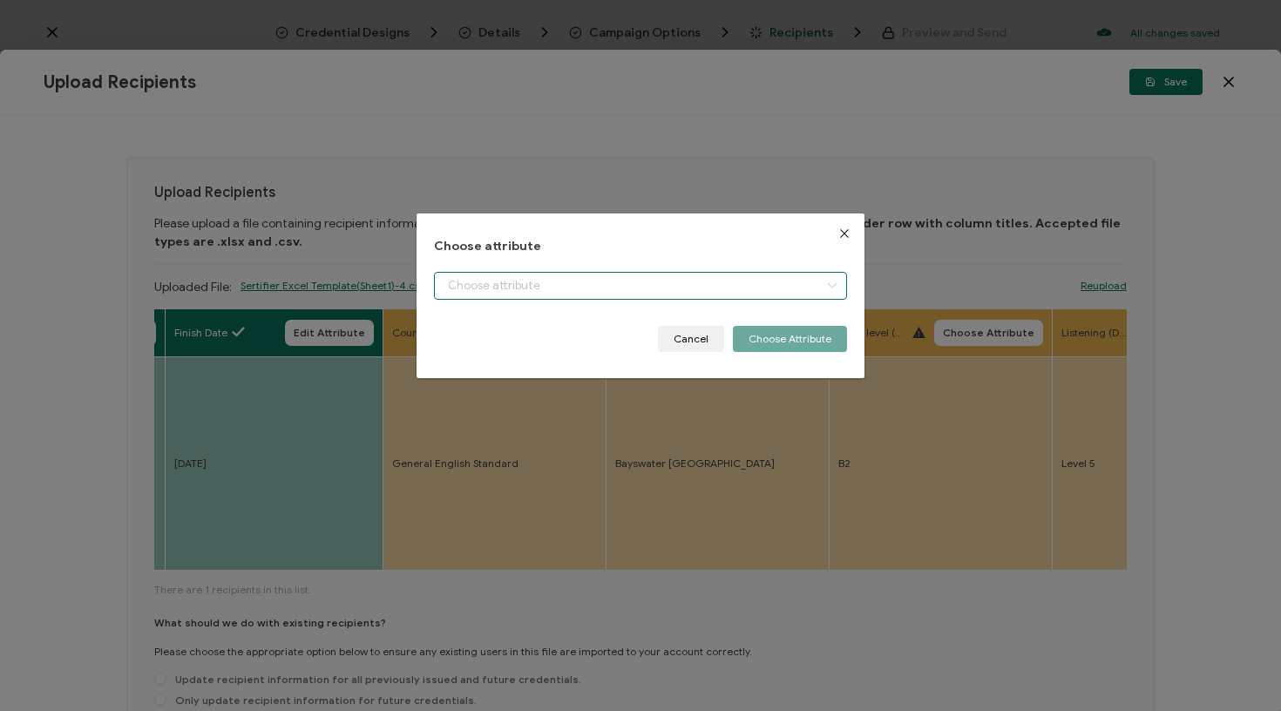
click at [516, 291] on input "dialog" at bounding box center [641, 286] width 414 height 28
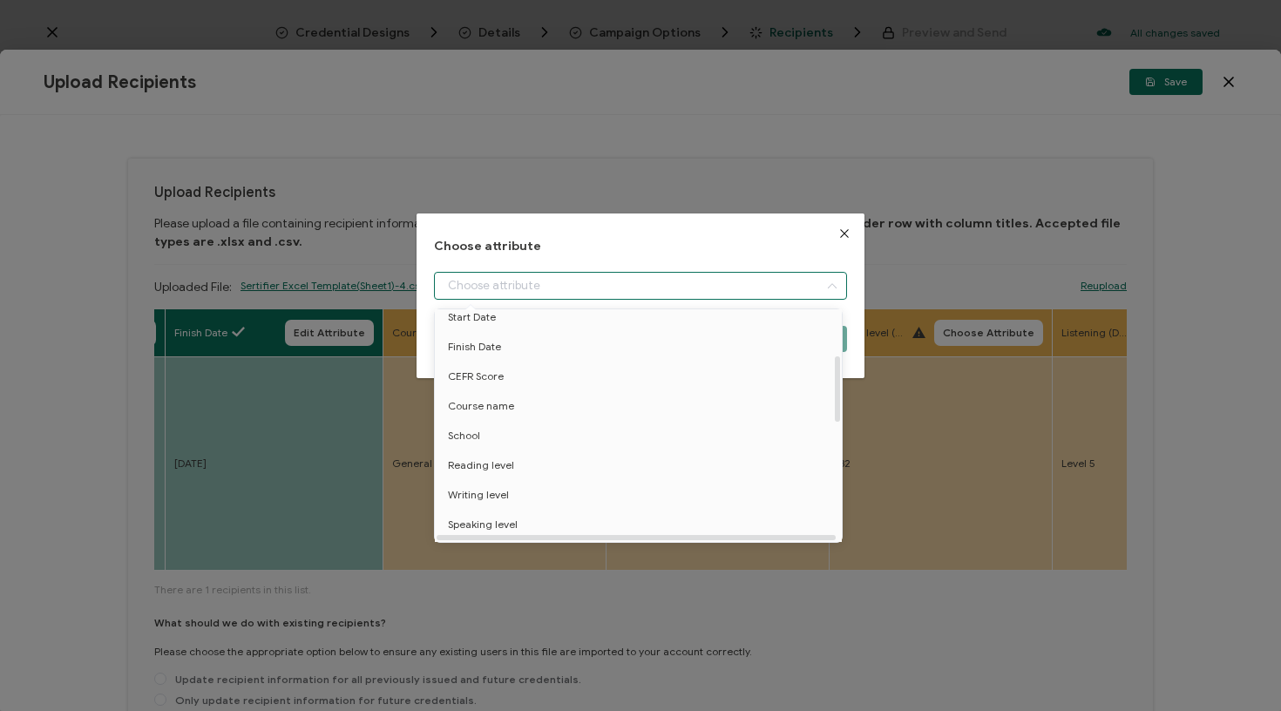
scroll to position [159, 0]
click at [525, 404] on li "Course name" at bounding box center [642, 407] width 422 height 30
type input "Course name"
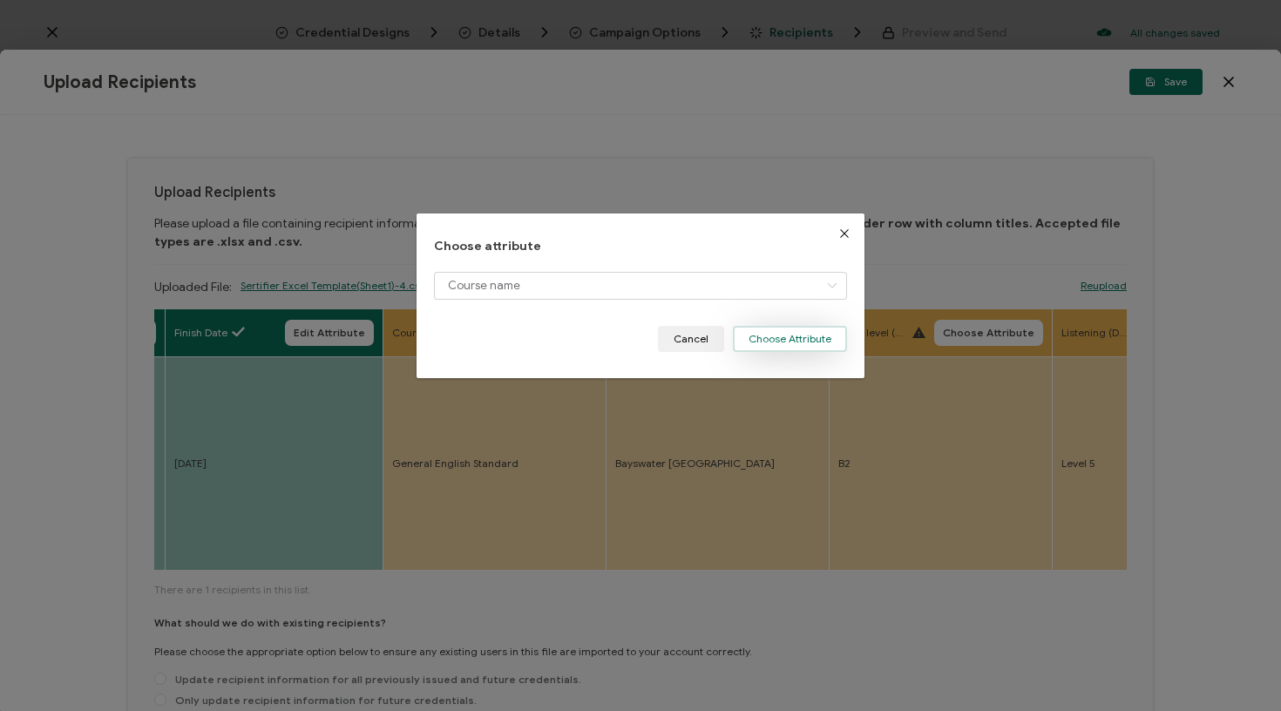
click at [802, 336] on button "Choose Attribute" at bounding box center [790, 339] width 114 height 26
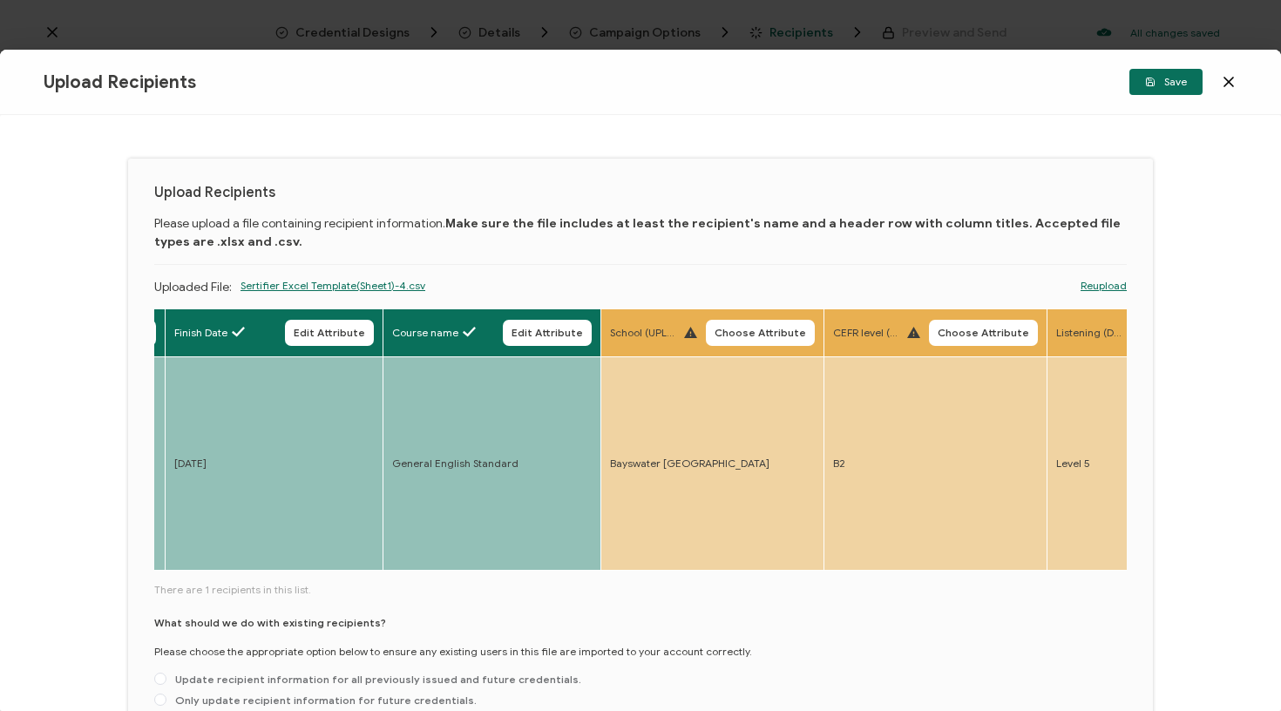
click at [739, 314] on th "School (UPLOAD) Choose Attribute" at bounding box center [712, 333] width 223 height 48
click at [739, 330] on span "Choose Attribute" at bounding box center [761, 333] width 92 height 10
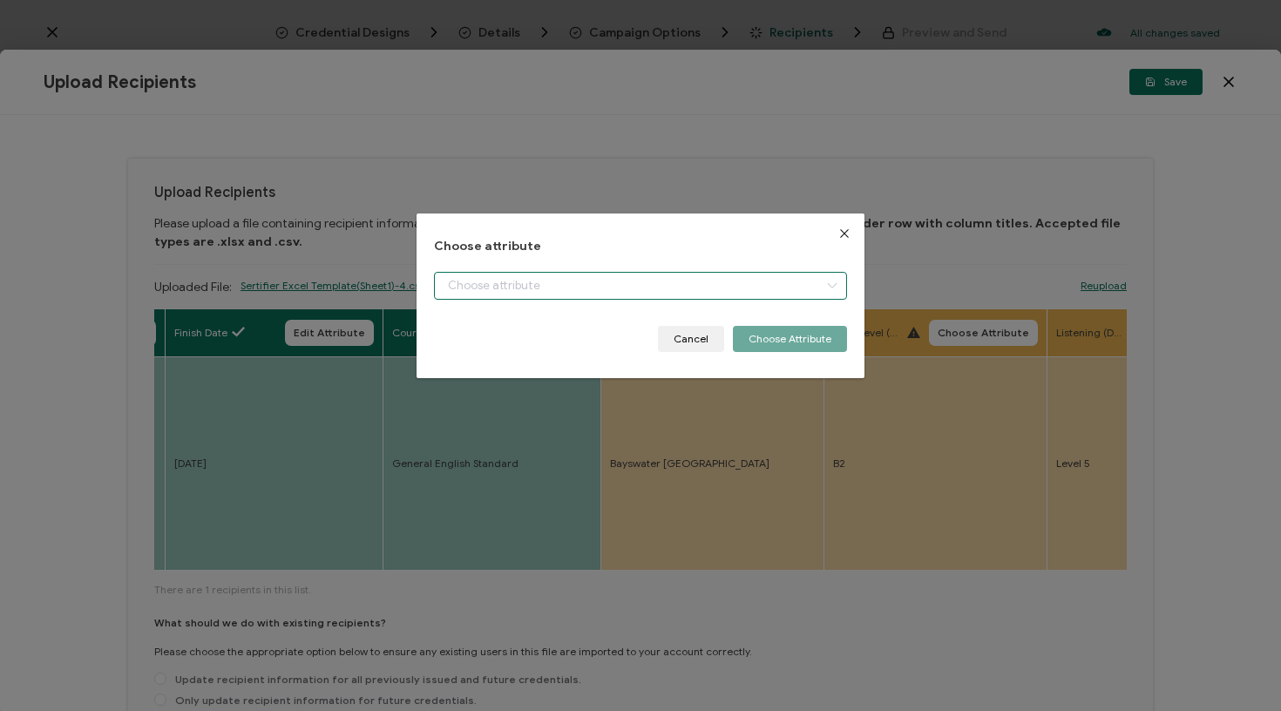
click at [703, 284] on input "dialog" at bounding box center [641, 286] width 414 height 28
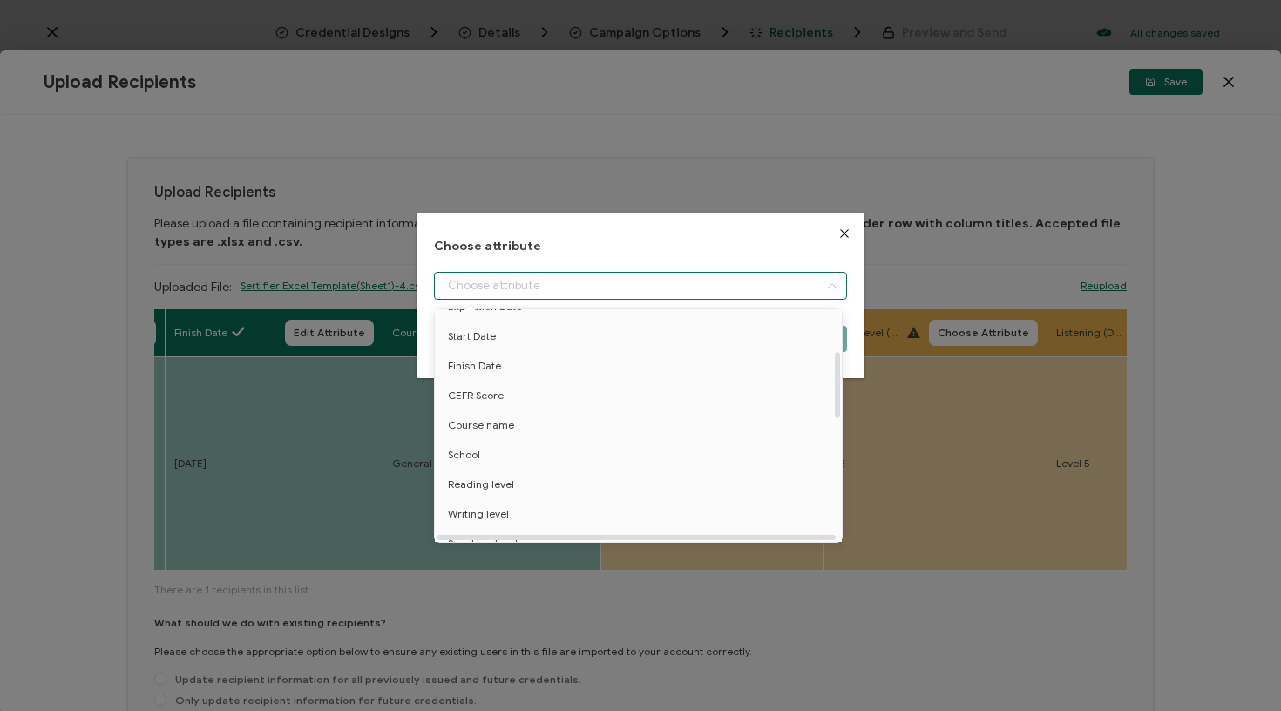
scroll to position [146, 0]
click at [537, 444] on li "School" at bounding box center [642, 450] width 422 height 30
type input "School"
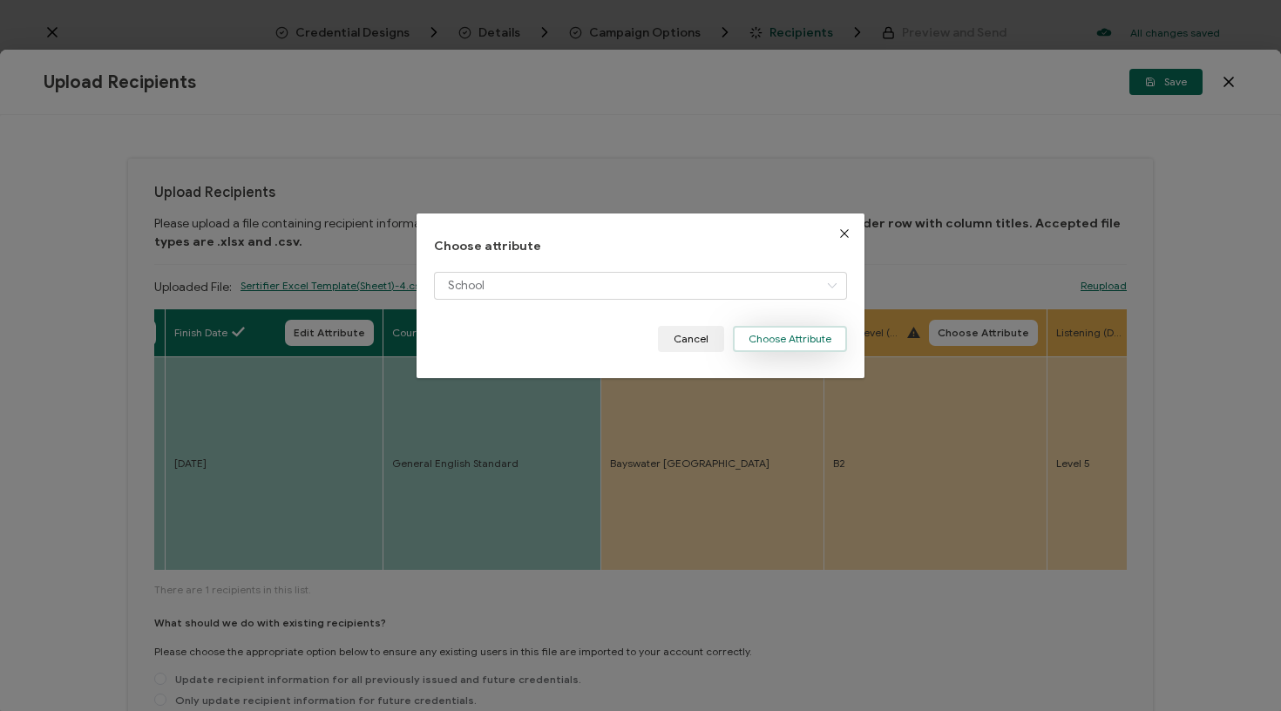
click at [784, 349] on button "Choose Attribute" at bounding box center [790, 339] width 114 height 26
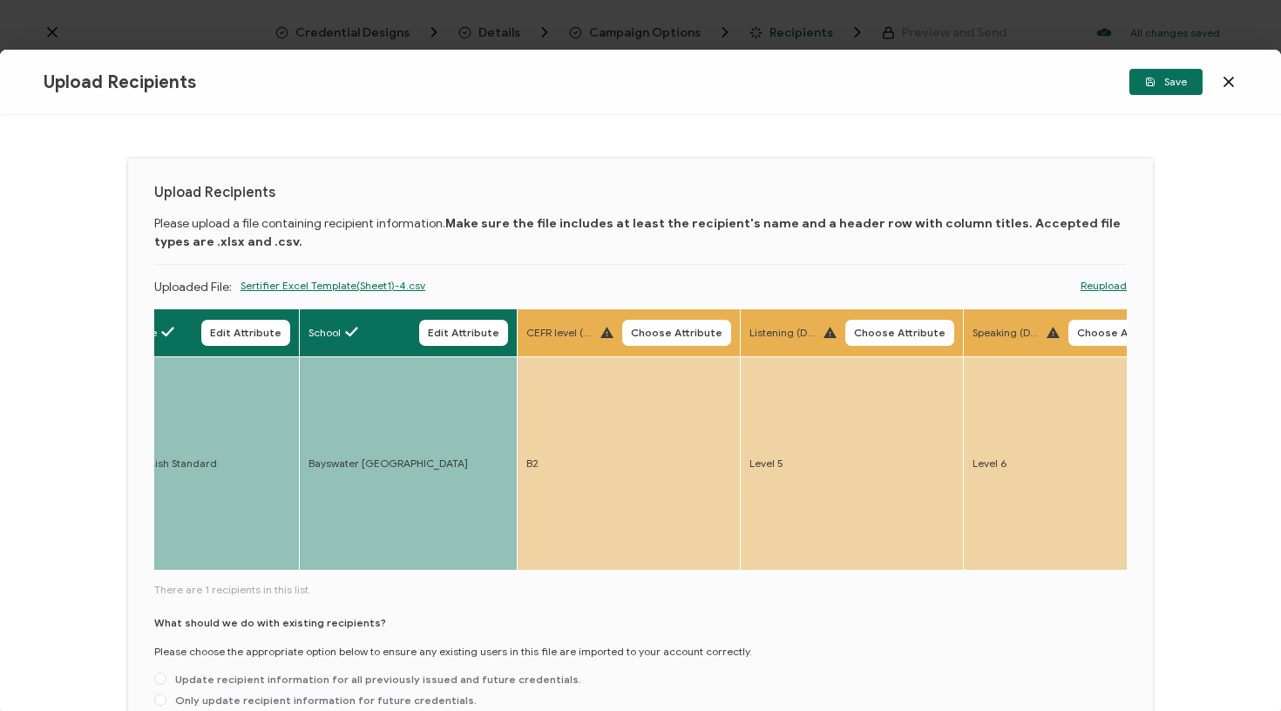
scroll to position [0, 1616]
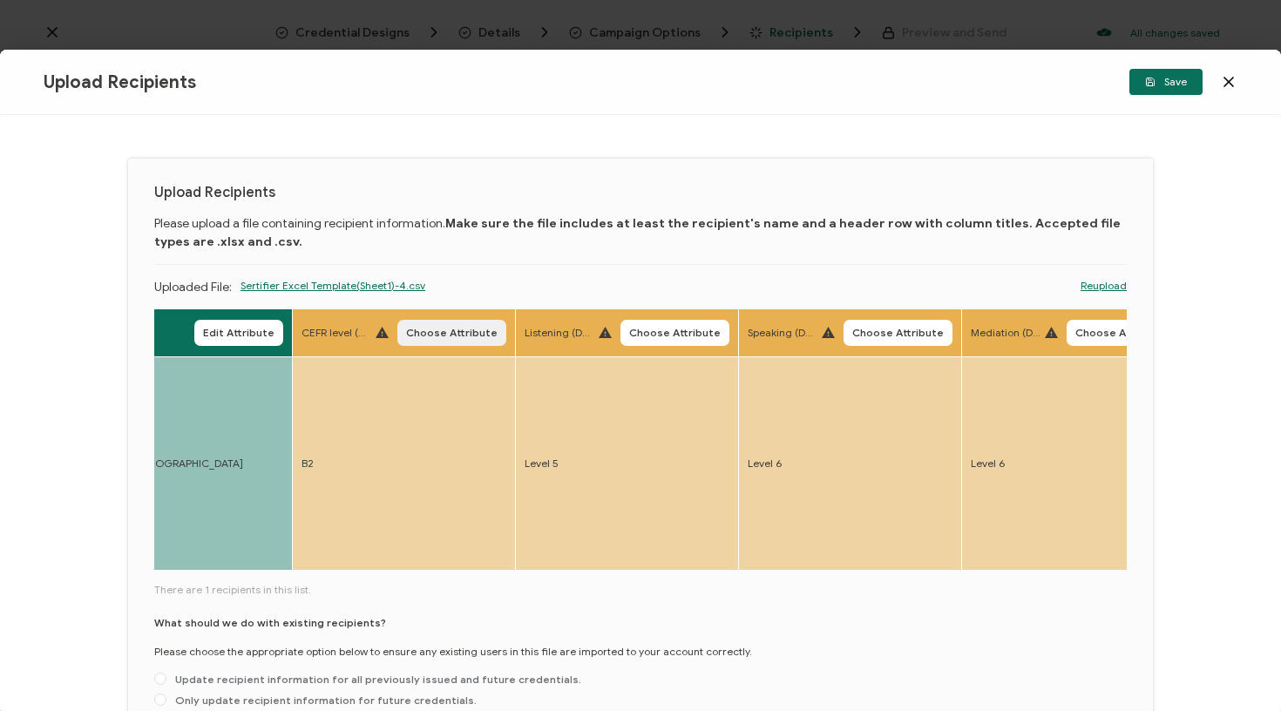
click at [436, 328] on span "Choose Attribute" at bounding box center [452, 333] width 92 height 10
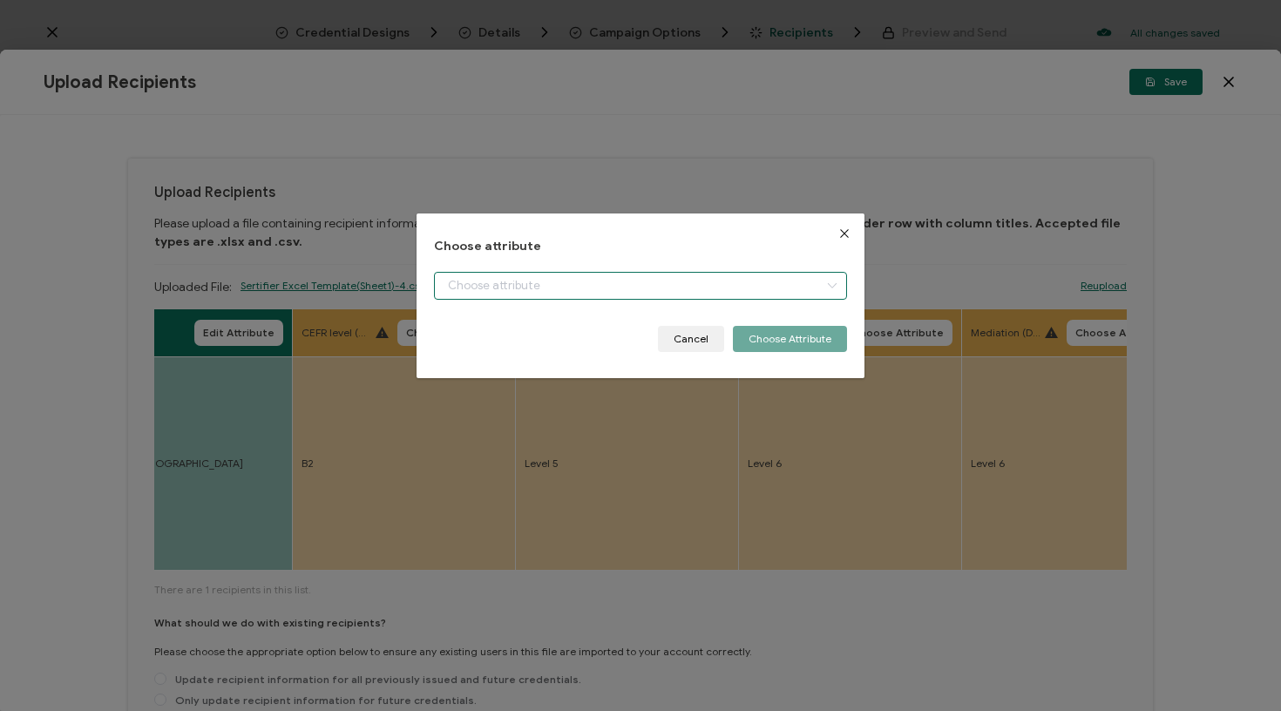
click at [480, 291] on input "dialog" at bounding box center [641, 286] width 414 height 28
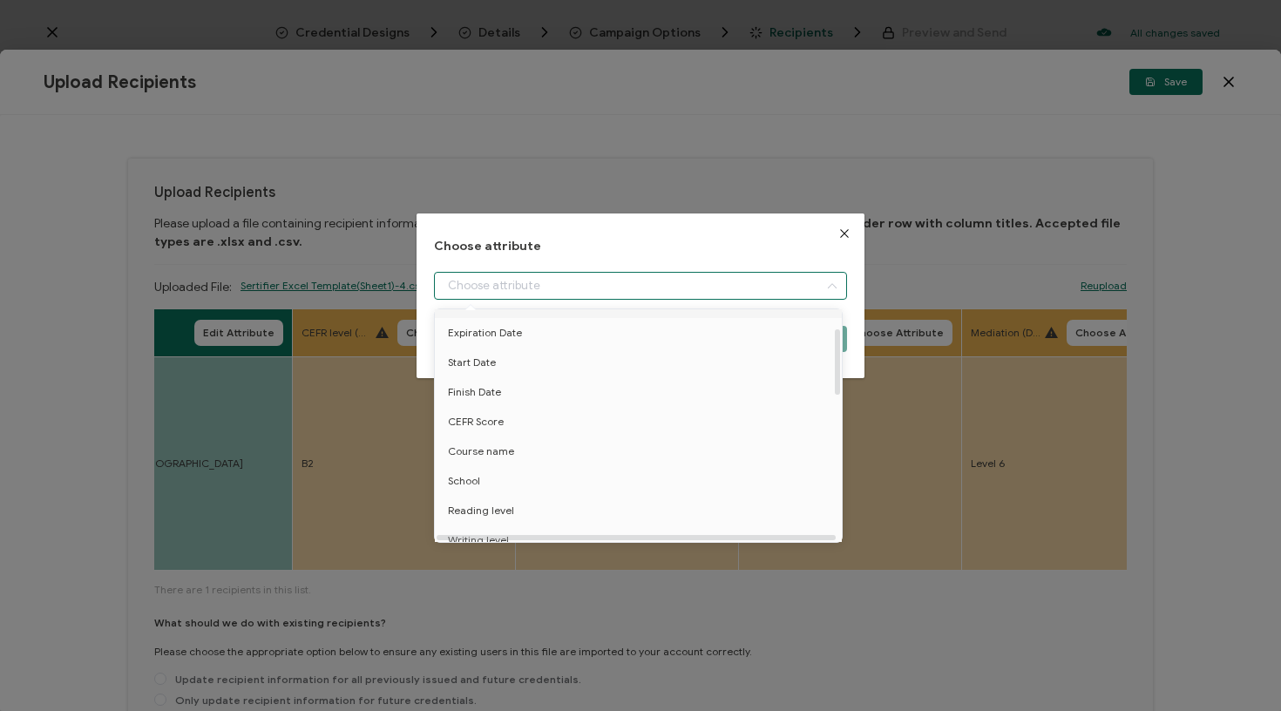
scroll to position [119, 0]
click at [509, 409] on li "CEFR Score" at bounding box center [642, 419] width 422 height 30
type input "CEFR Score"
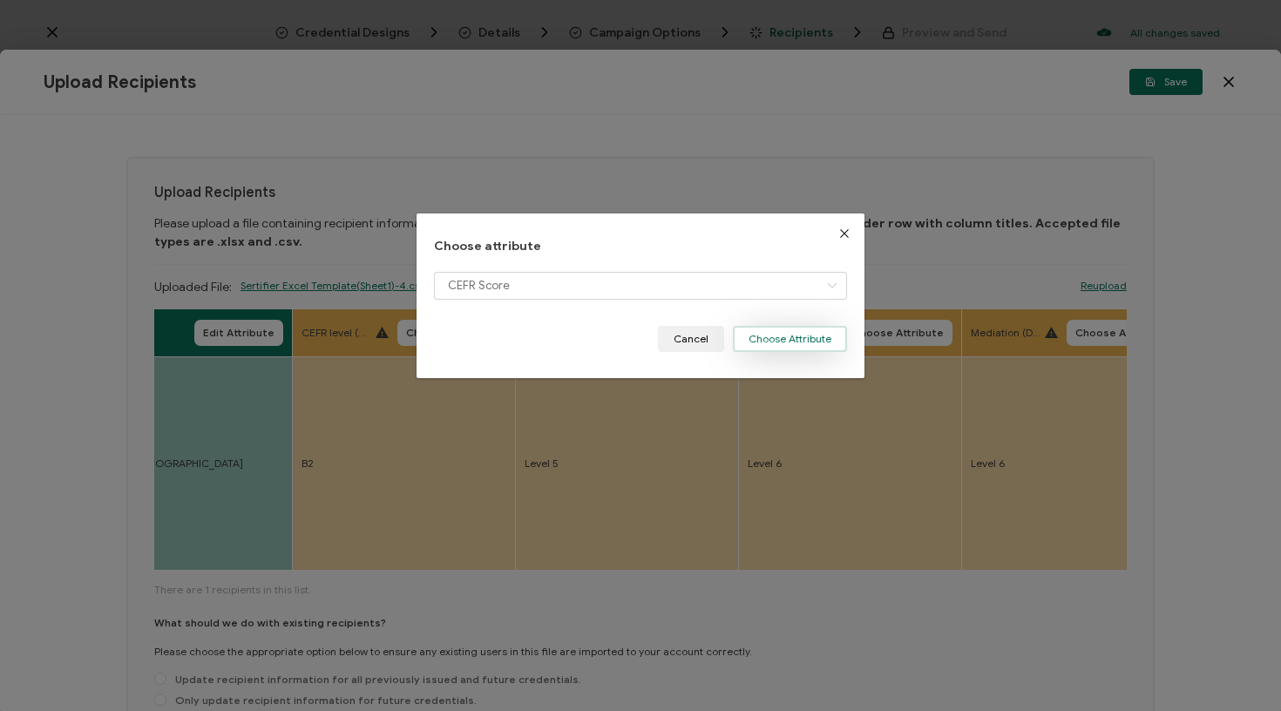
click at [803, 337] on button "Choose Attribute" at bounding box center [790, 339] width 114 height 26
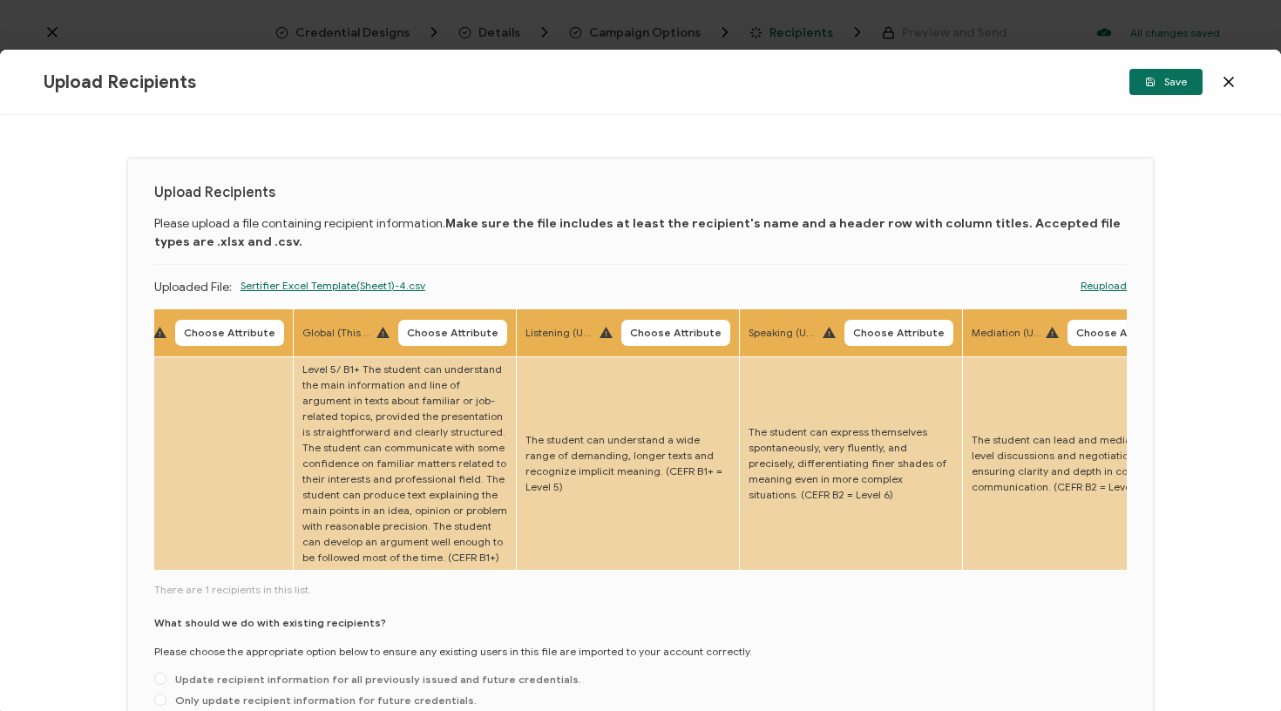
scroll to position [0, 3179]
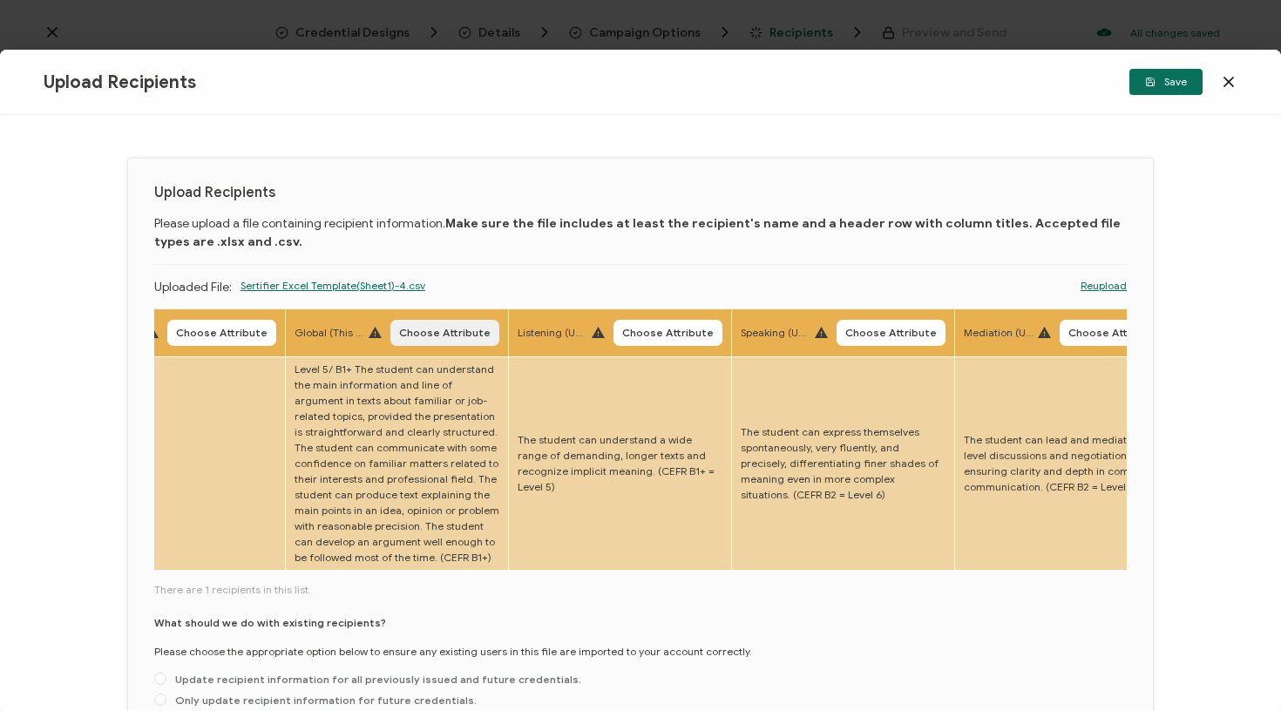
click at [400, 342] on button "Choose Attribute" at bounding box center [444, 333] width 109 height 26
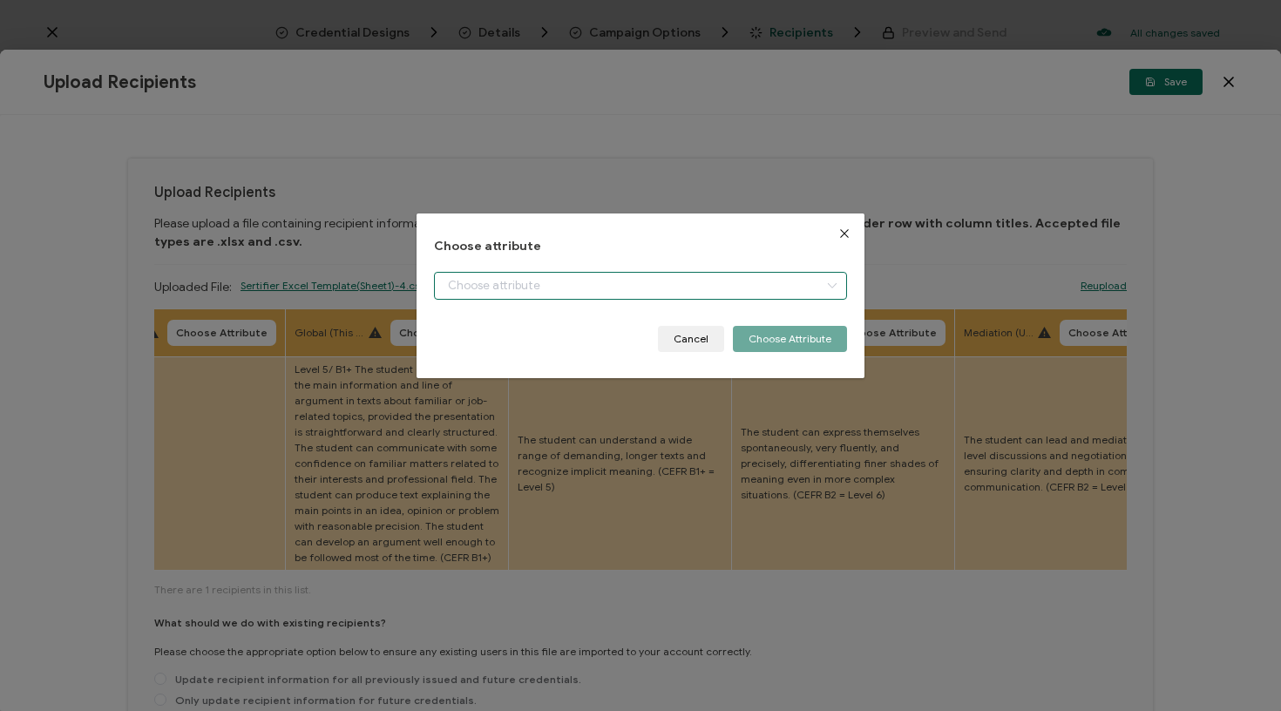
click at [492, 291] on input "dialog" at bounding box center [641, 286] width 414 height 28
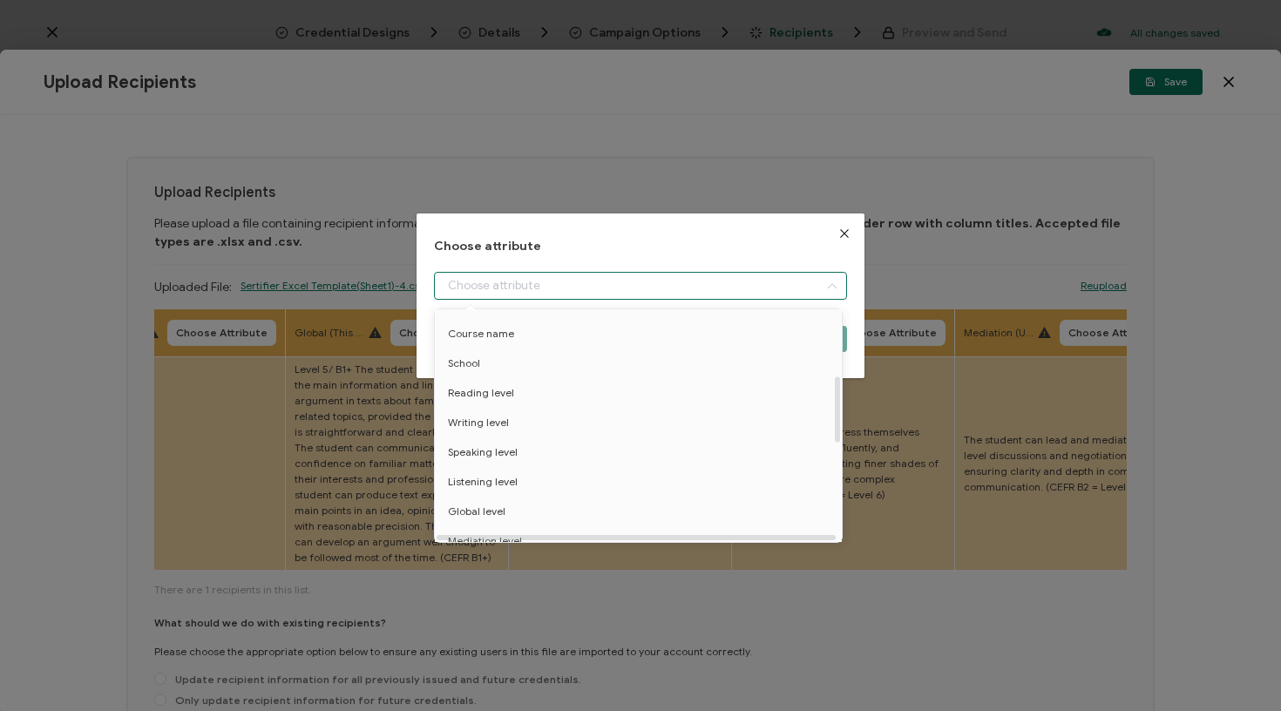
scroll to position [247, 0]
click at [496, 492] on span "Global level" at bounding box center [477, 498] width 58 height 30
type input "Global level"
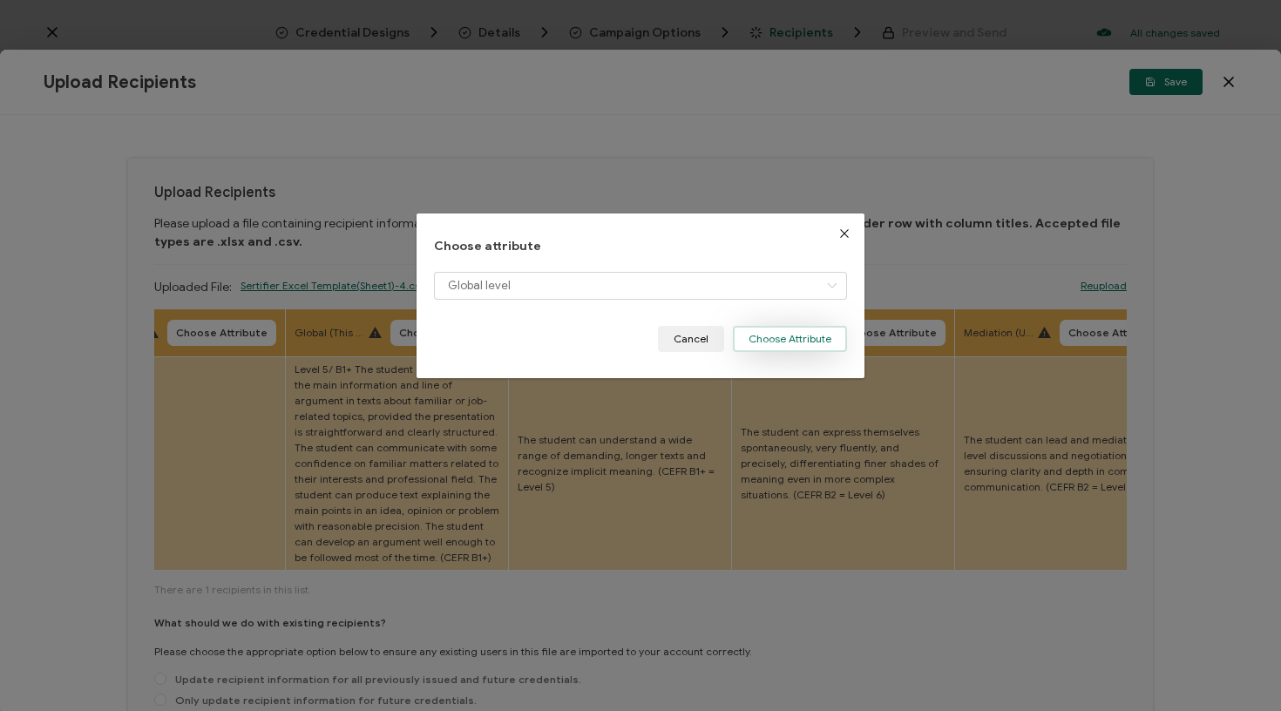
click at [799, 338] on button "Choose Attribute" at bounding box center [790, 339] width 114 height 26
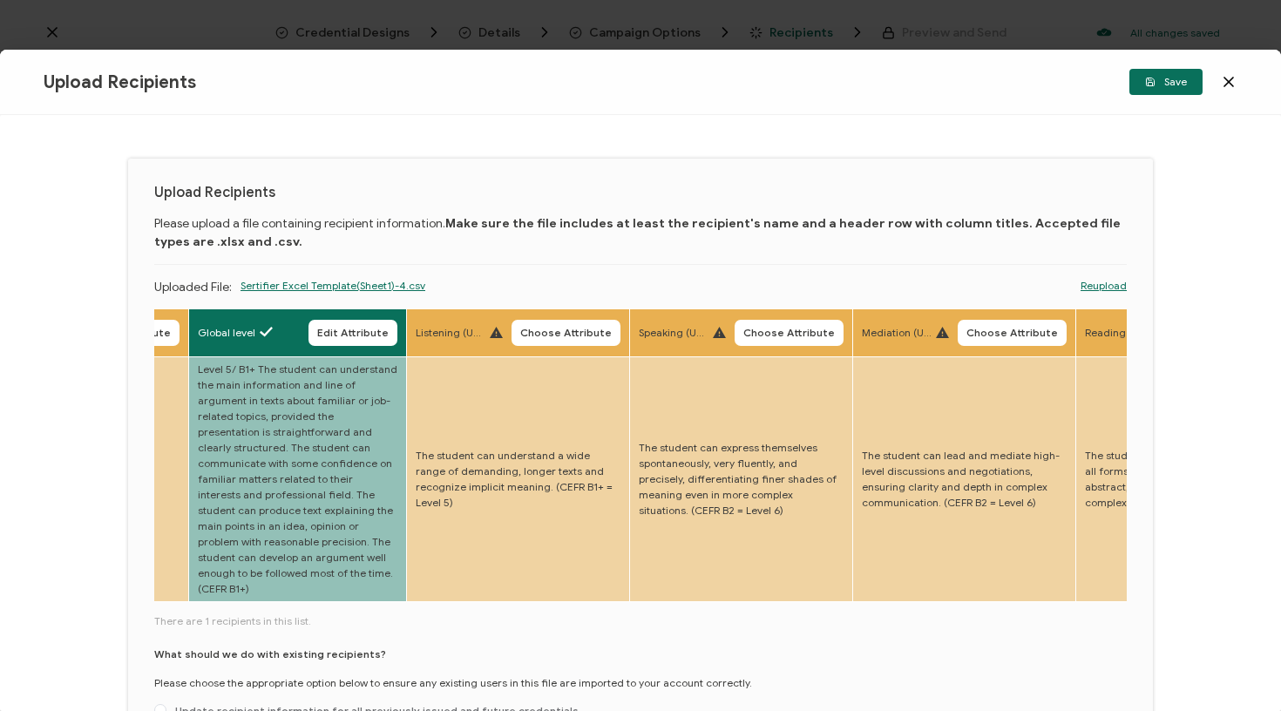
scroll to position [0, 3301]
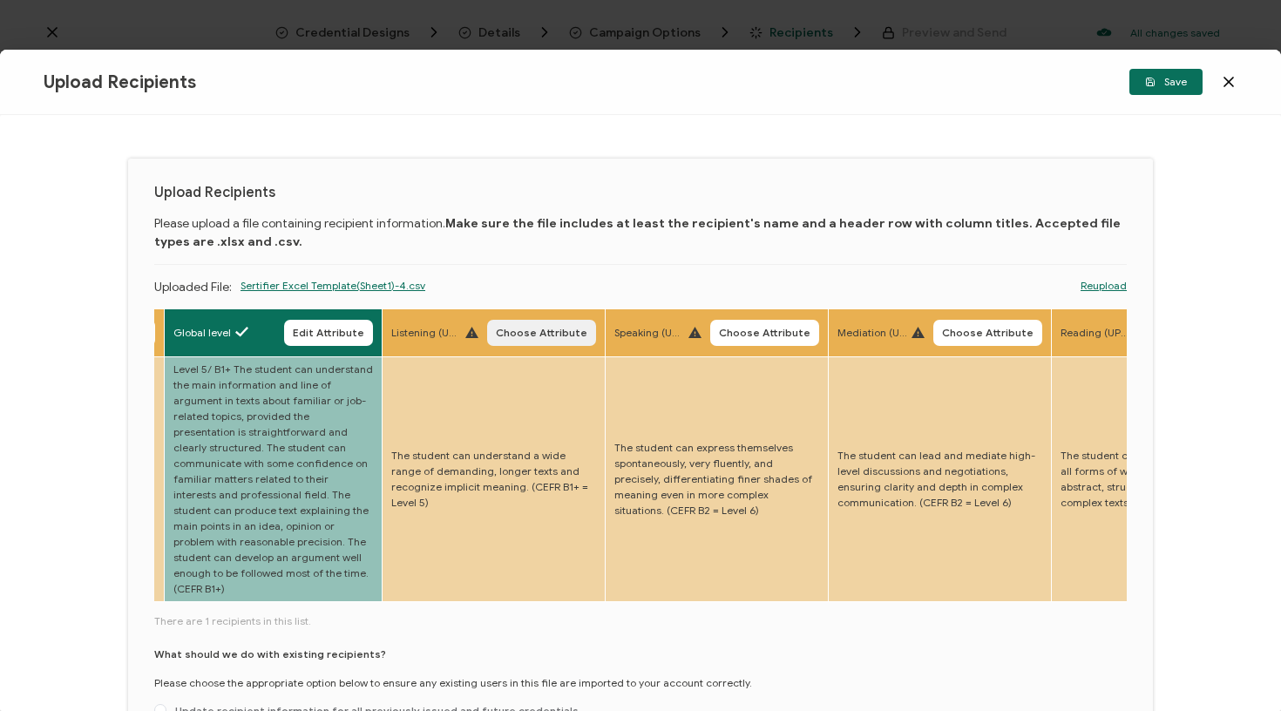
click at [511, 336] on span "Choose Attribute" at bounding box center [542, 333] width 92 height 10
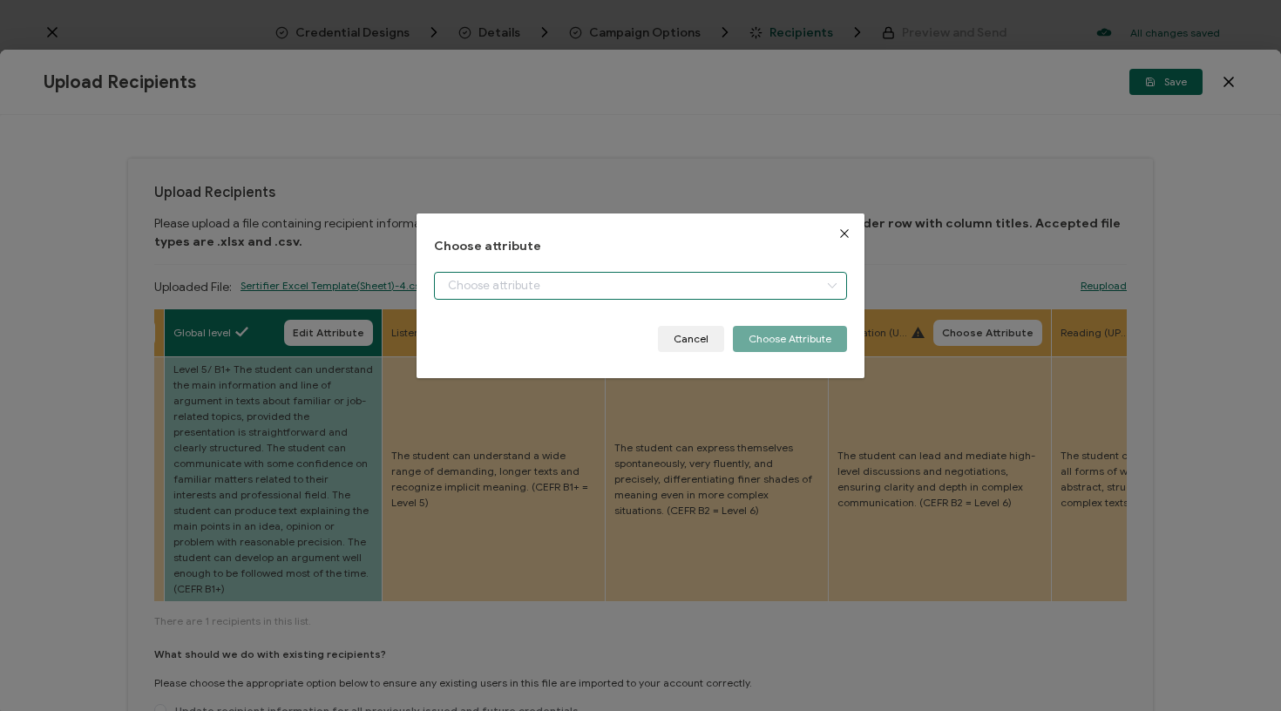
click at [561, 282] on input "dialog" at bounding box center [641, 286] width 414 height 28
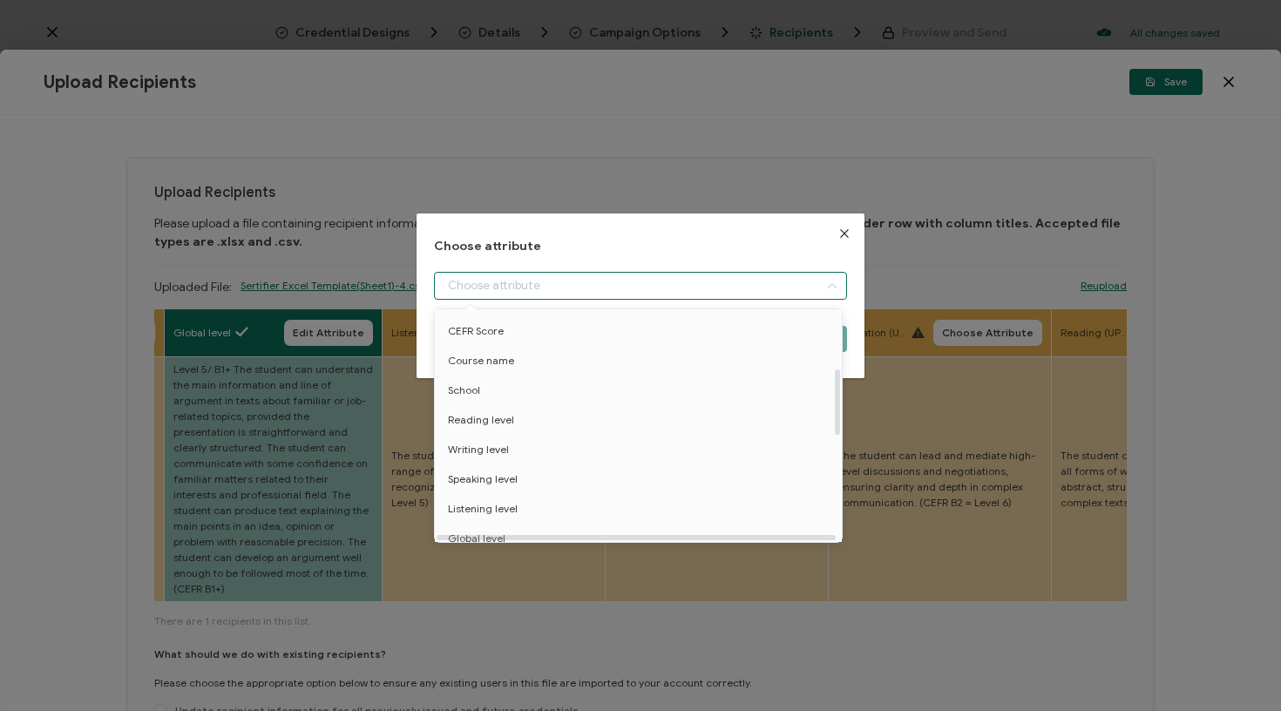
scroll to position [207, 0]
click at [500, 499] on span "Listening level" at bounding box center [483, 508] width 70 height 30
type input "Listening level"
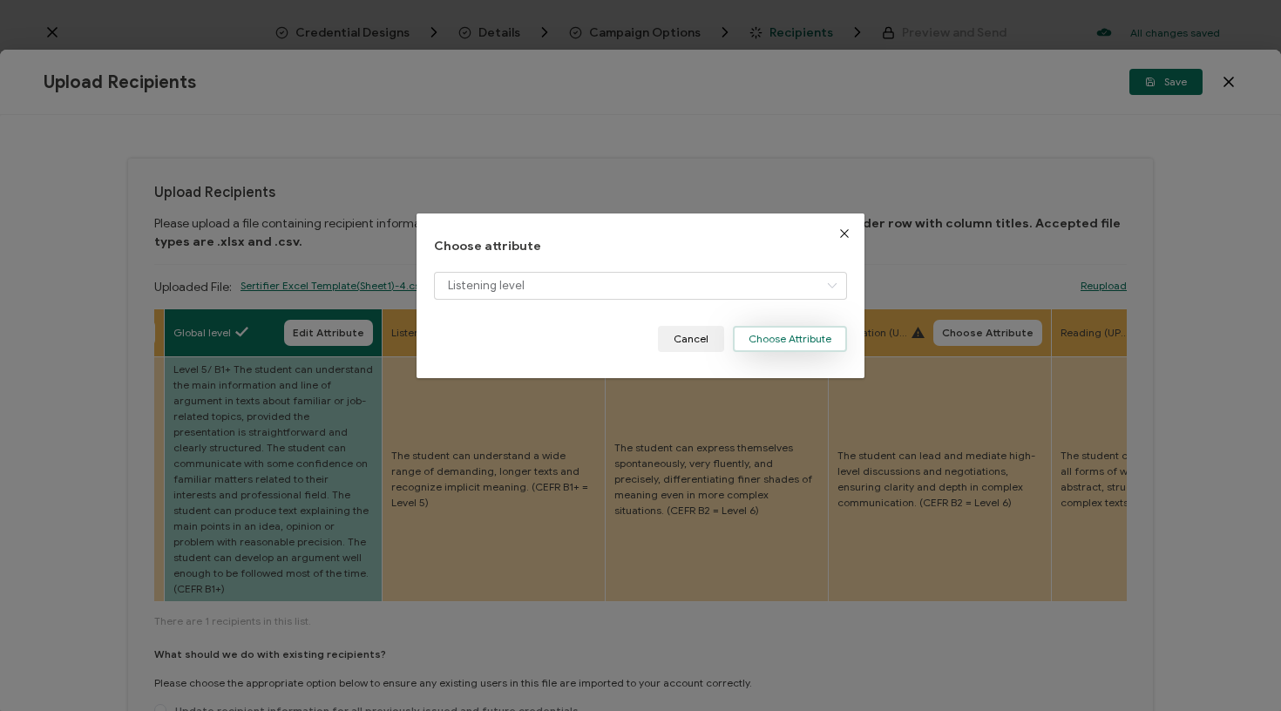
click at [800, 339] on button "Choose Attribute" at bounding box center [790, 339] width 114 height 26
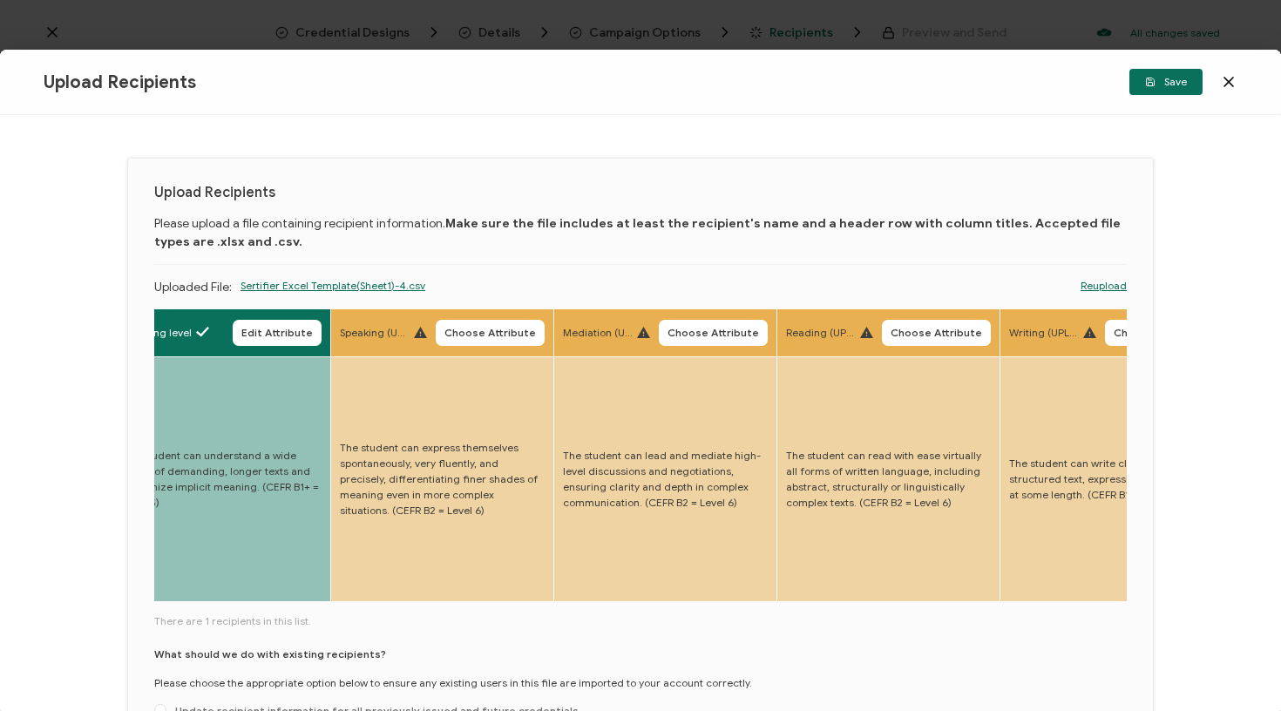
scroll to position [0, 3677]
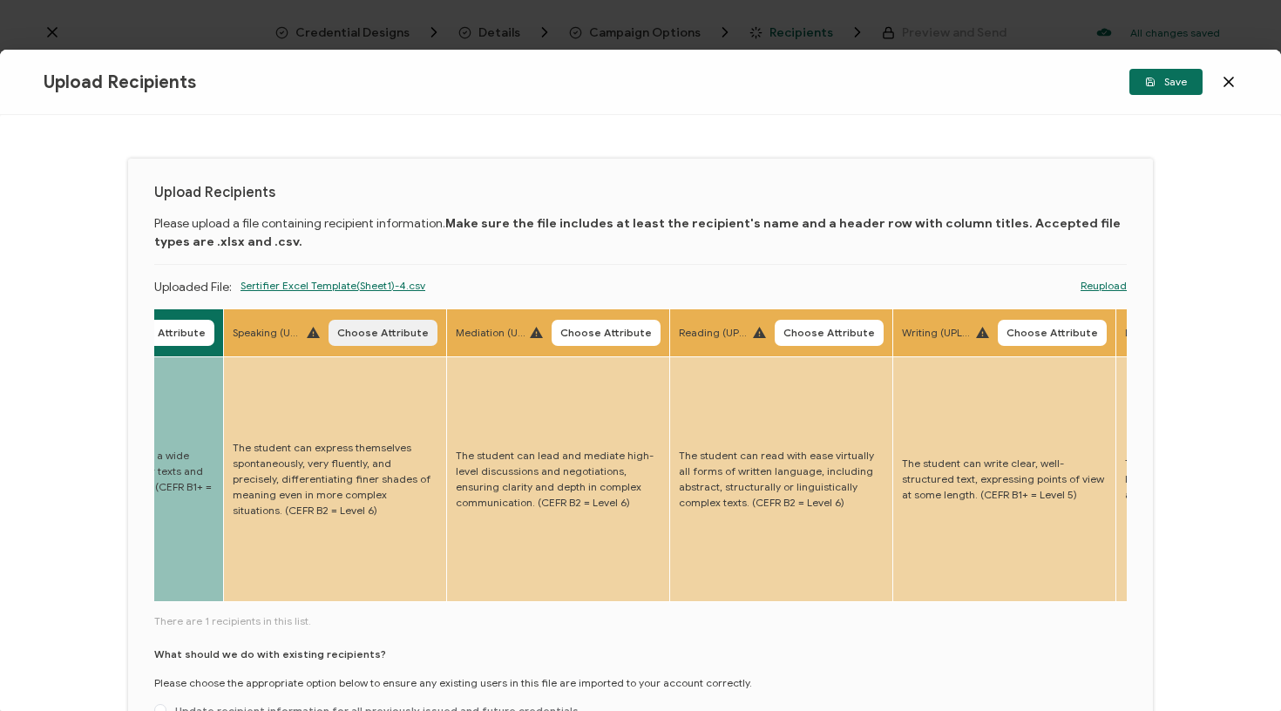
click at [366, 322] on button "Choose Attribute" at bounding box center [383, 333] width 109 height 26
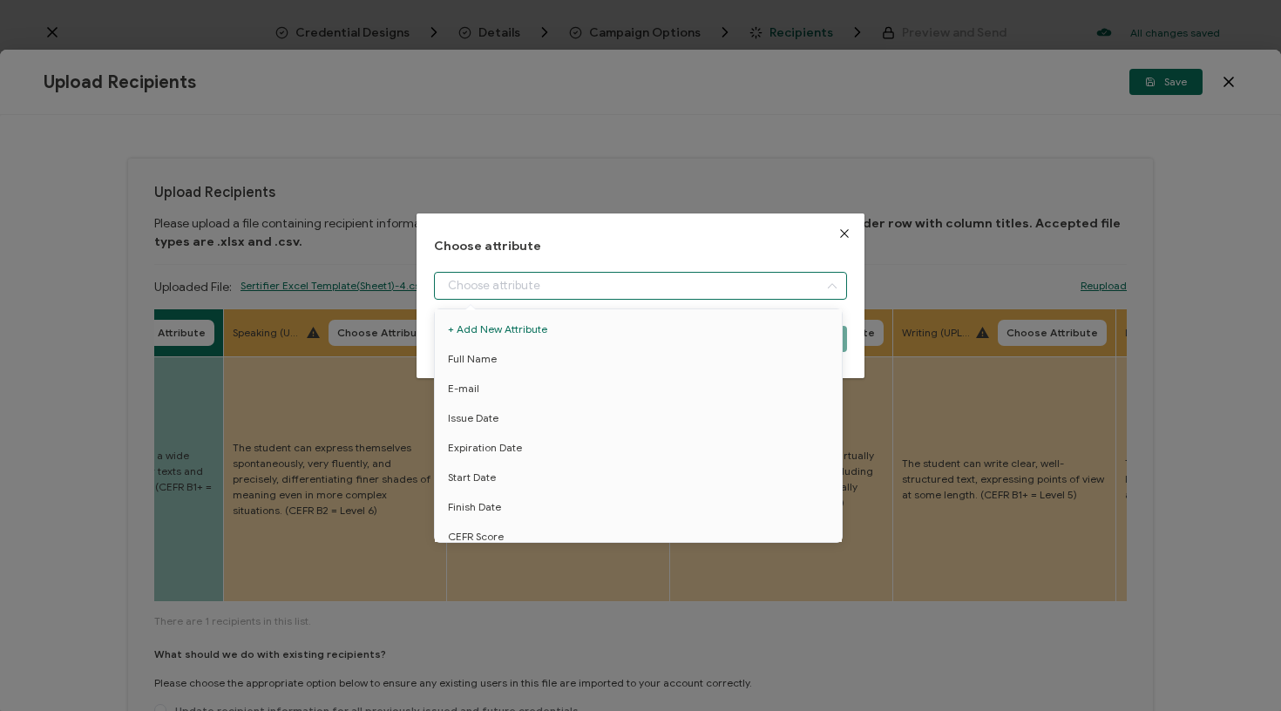
click at [479, 277] on input "dialog" at bounding box center [641, 286] width 414 height 28
click at [525, 443] on li "Speaking level" at bounding box center [642, 452] width 422 height 30
type input "Speaking level"
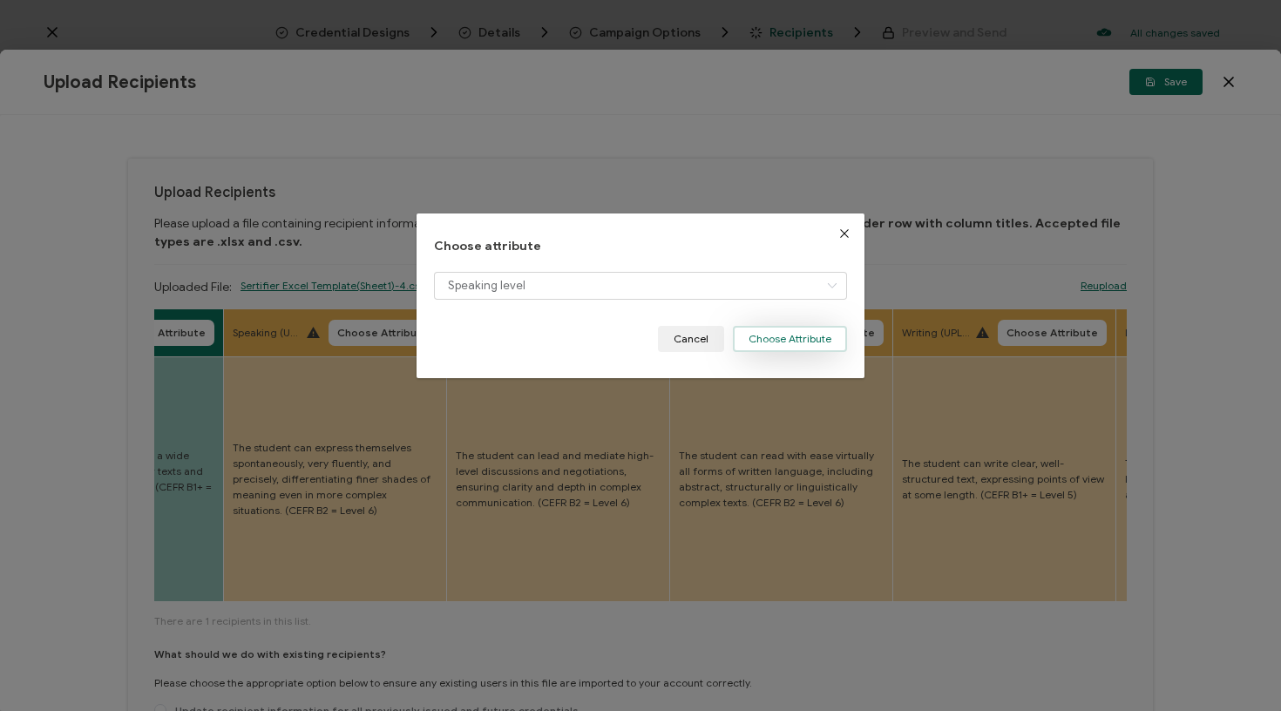
click at [792, 330] on button "Choose Attribute" at bounding box center [790, 339] width 114 height 26
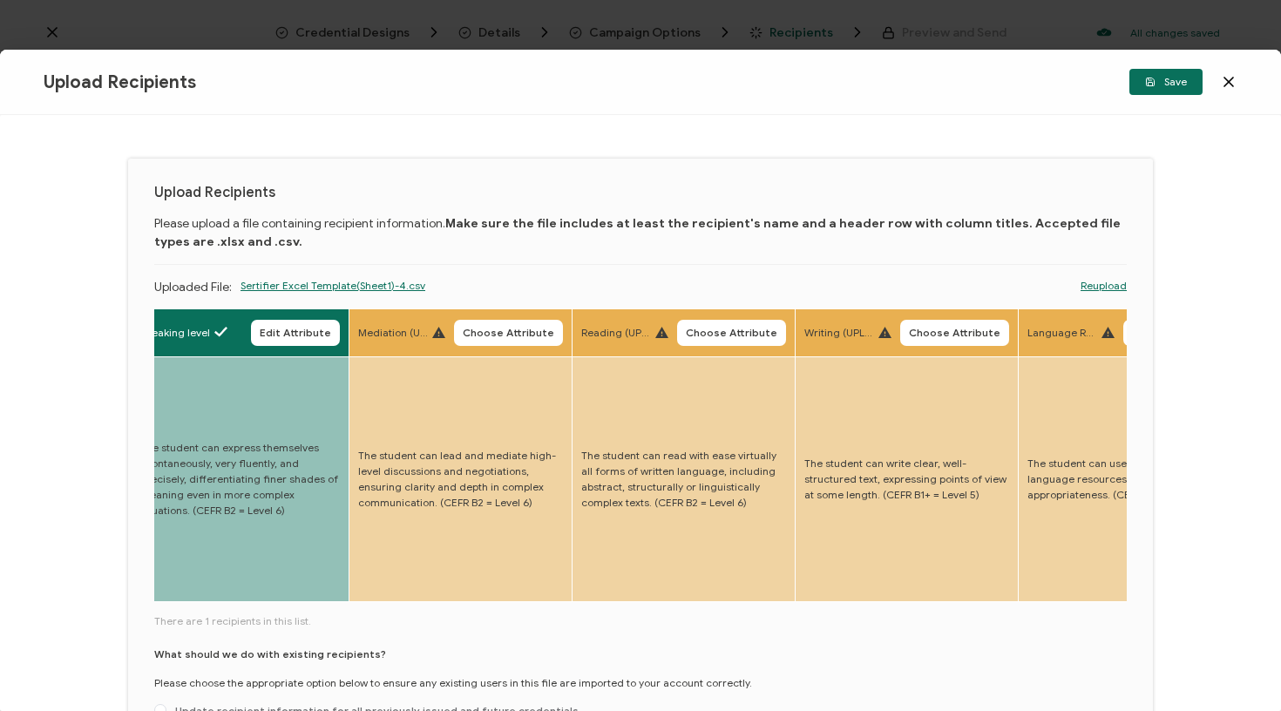
scroll to position [0, 3830]
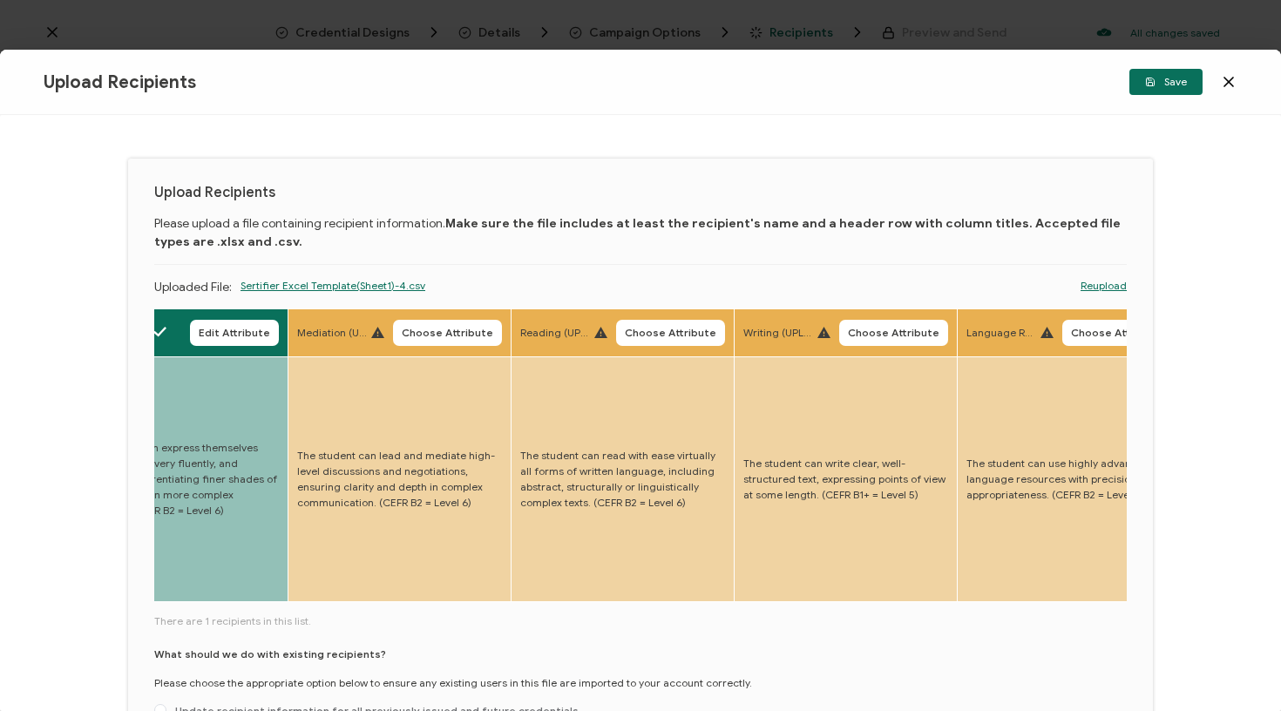
click at [411, 348] on th "Mediation (UPLOAD) Choose Attribute" at bounding box center [399, 333] width 223 height 48
click at [411, 344] on button "Choose Attribute" at bounding box center [447, 333] width 109 height 26
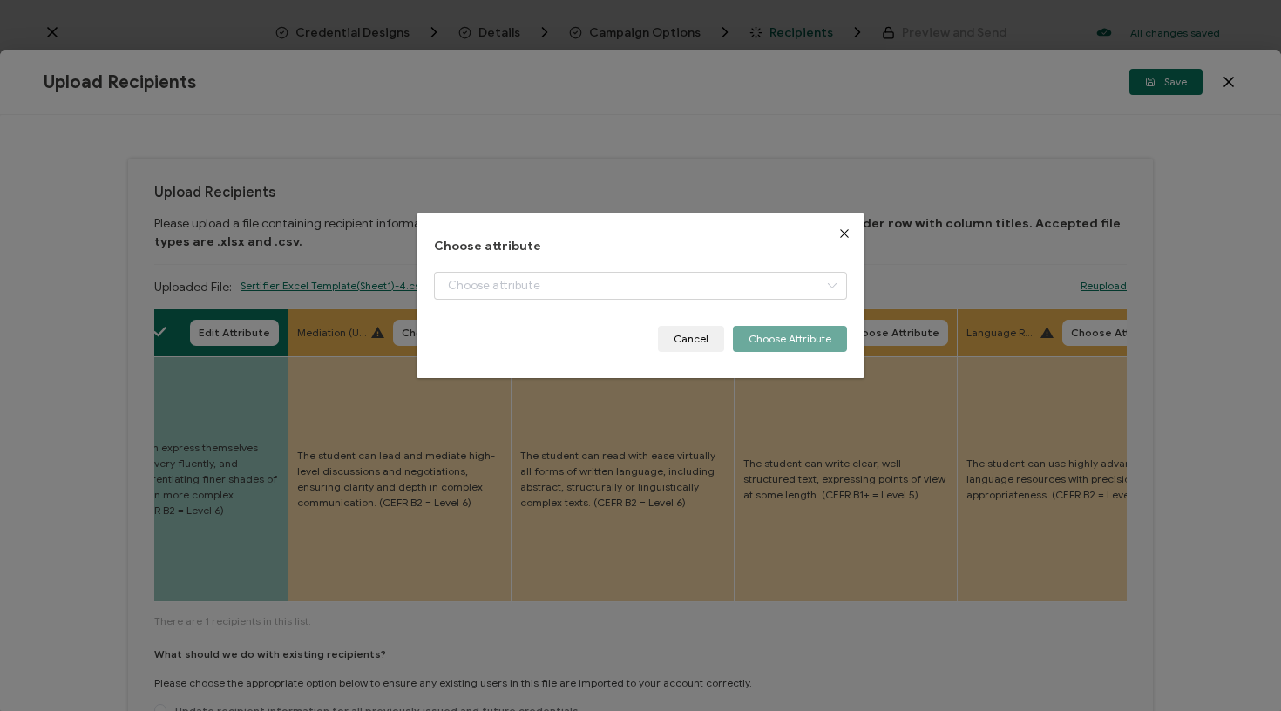
click at [516, 267] on div "Choose attribute Cancel Choose Attribute" at bounding box center [641, 296] width 414 height 112
click at [515, 276] on input "dialog" at bounding box center [641, 286] width 414 height 28
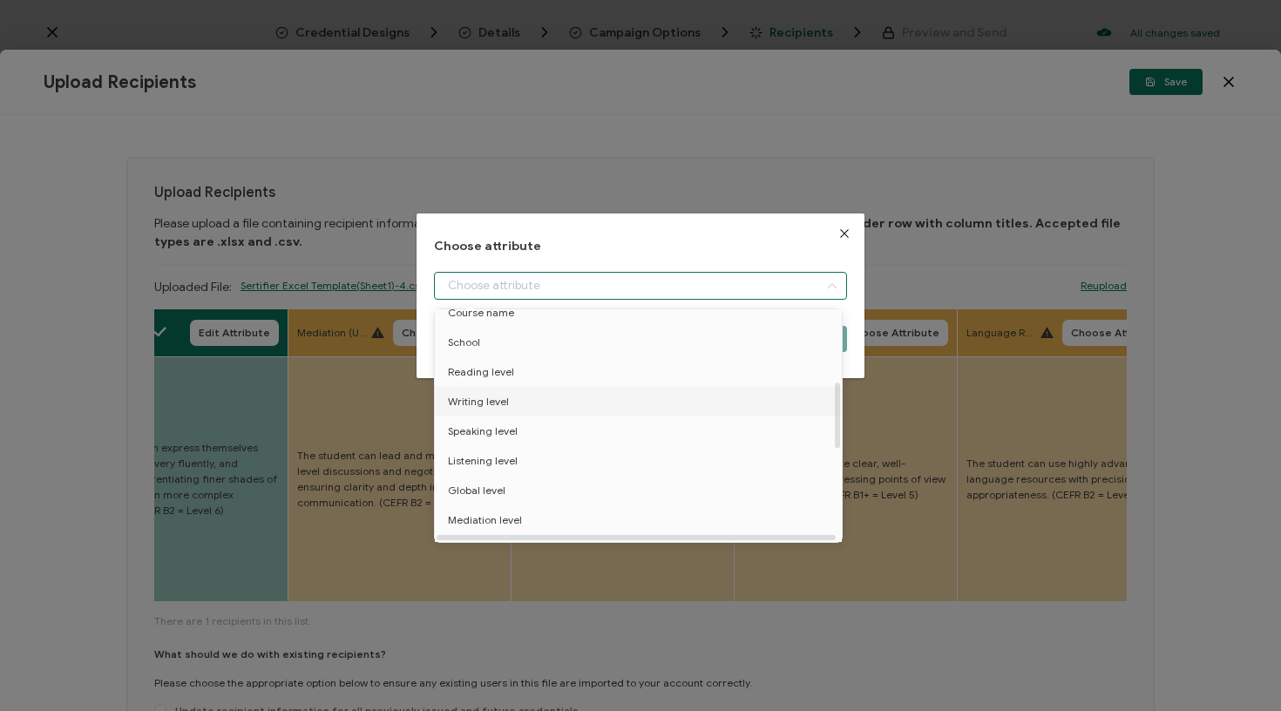
scroll to position [285, 0]
click at [500, 489] on span "Mediation level" at bounding box center [485, 489] width 74 height 30
type input "Mediation level"
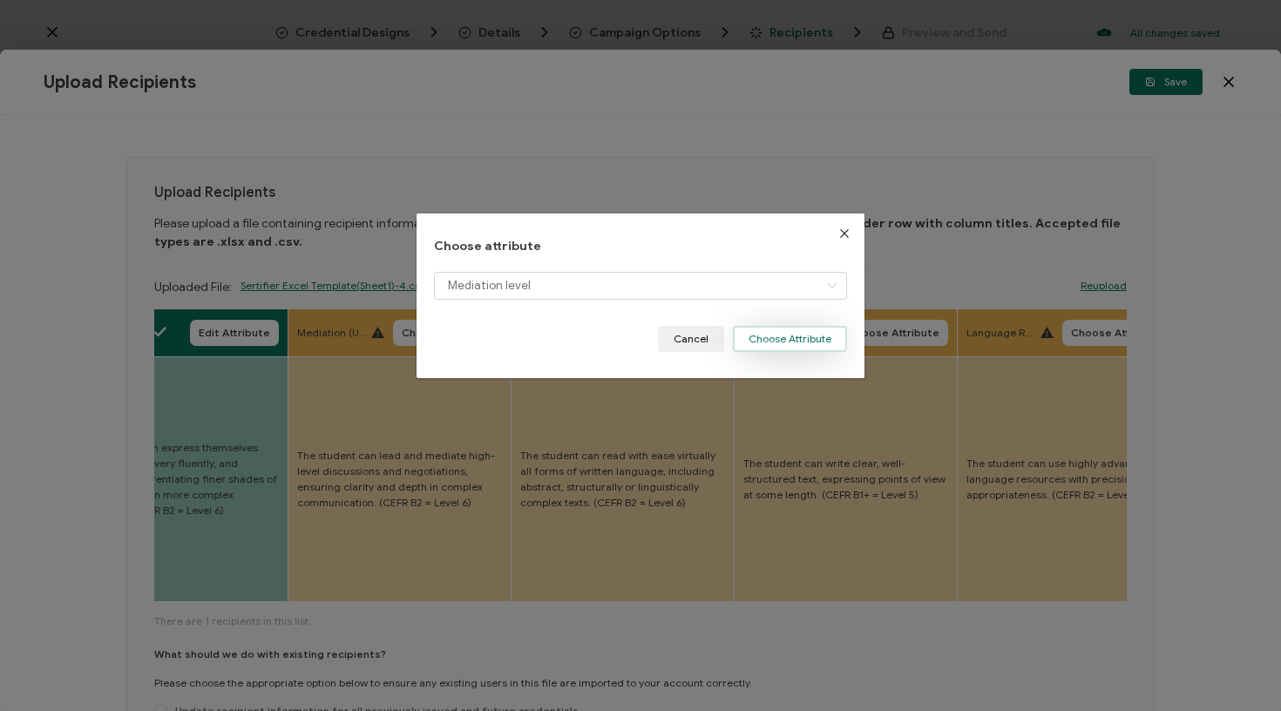
click at [779, 350] on button "Choose Attribute" at bounding box center [790, 339] width 114 height 26
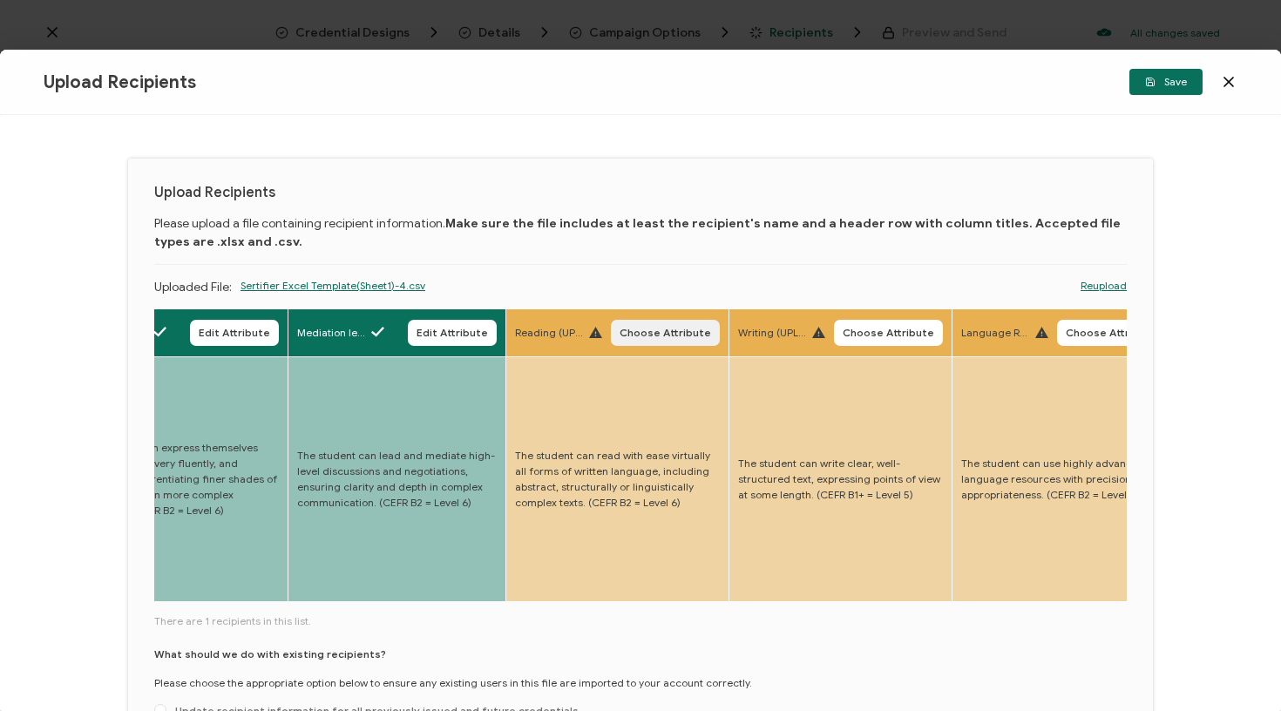
click at [620, 337] on span "Choose Attribute" at bounding box center [666, 333] width 92 height 10
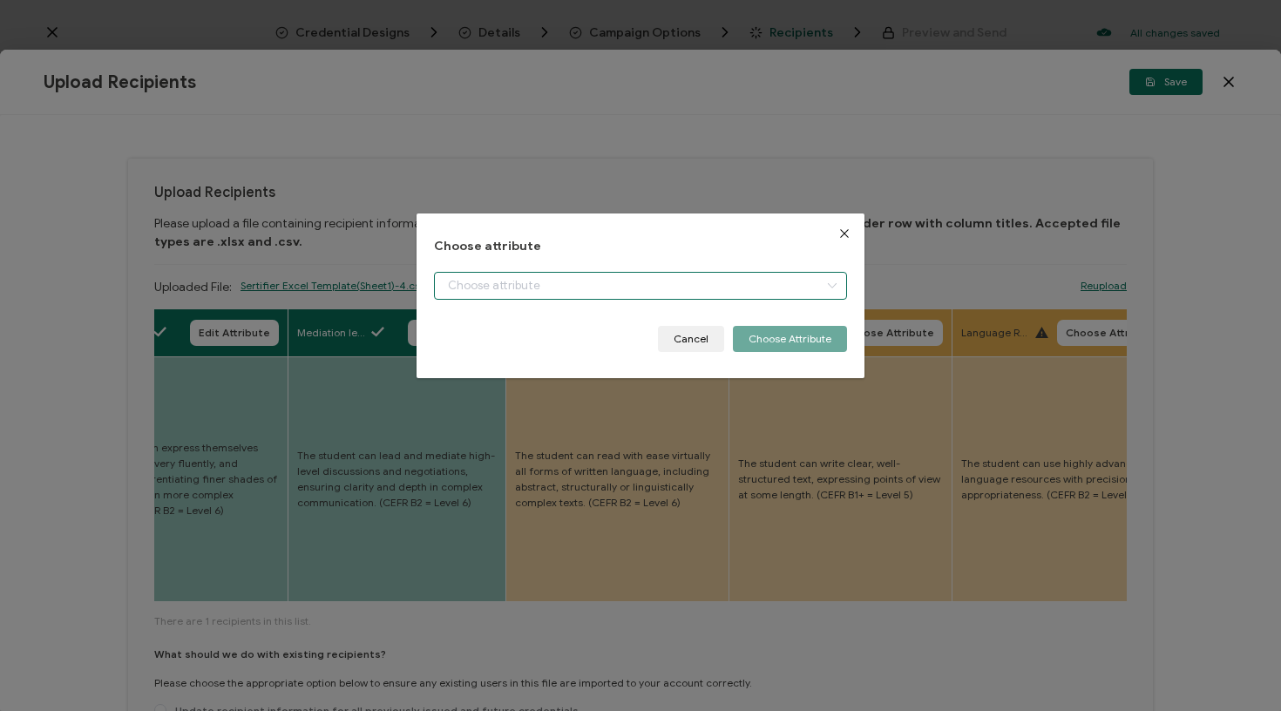
click at [600, 293] on input "dialog" at bounding box center [641, 286] width 414 height 28
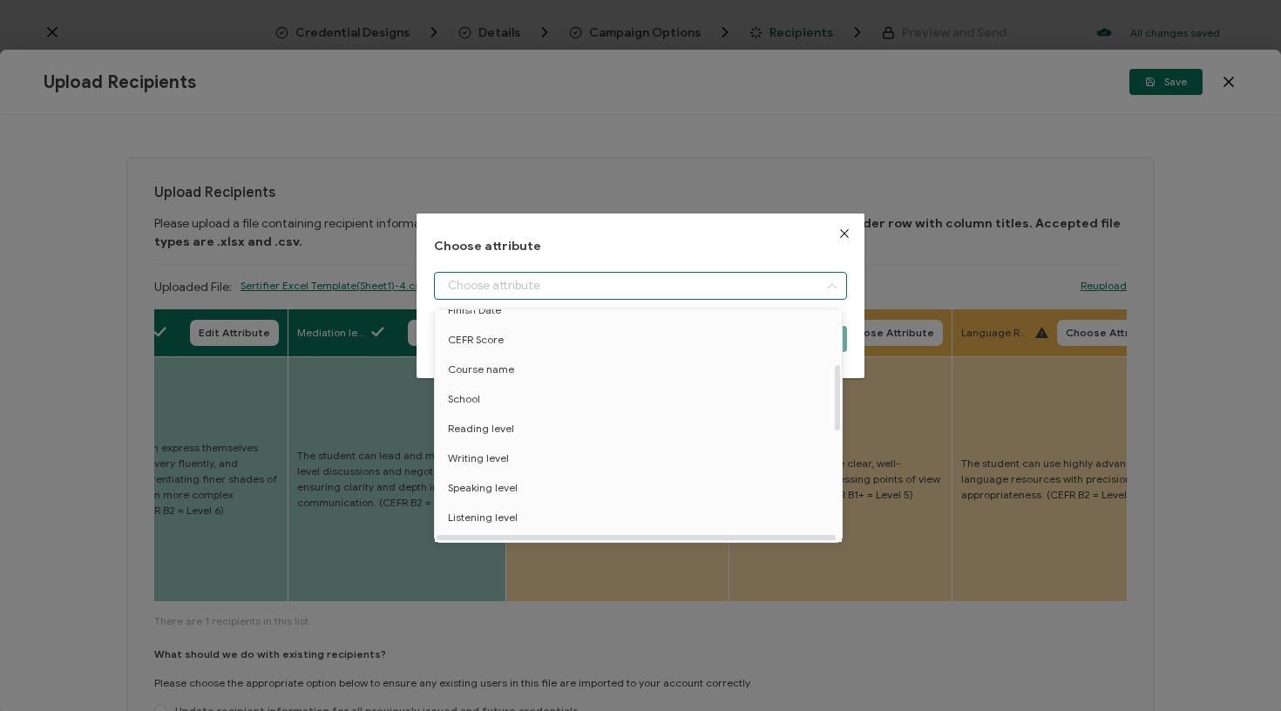
scroll to position [216, 0]
click at [545, 411] on li "Reading level" at bounding box center [642, 410] width 422 height 30
type input "Reading level"
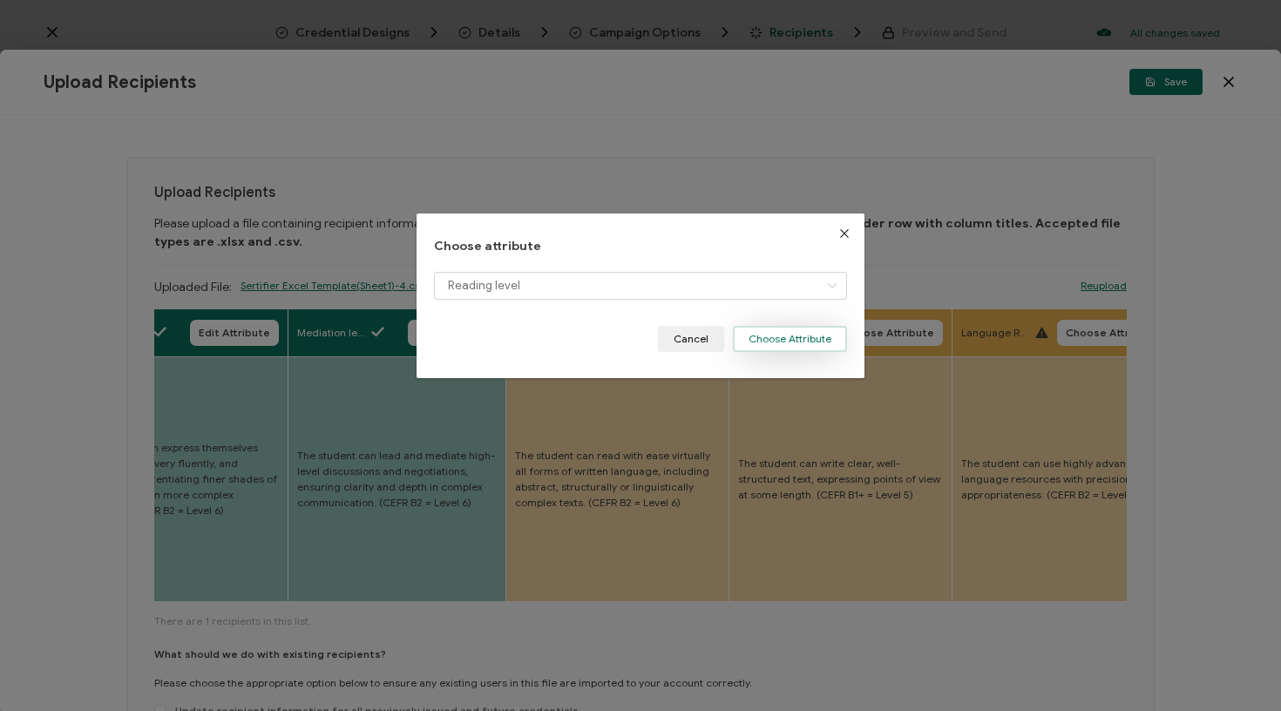
click at [801, 332] on button "Choose Attribute" at bounding box center [790, 339] width 114 height 26
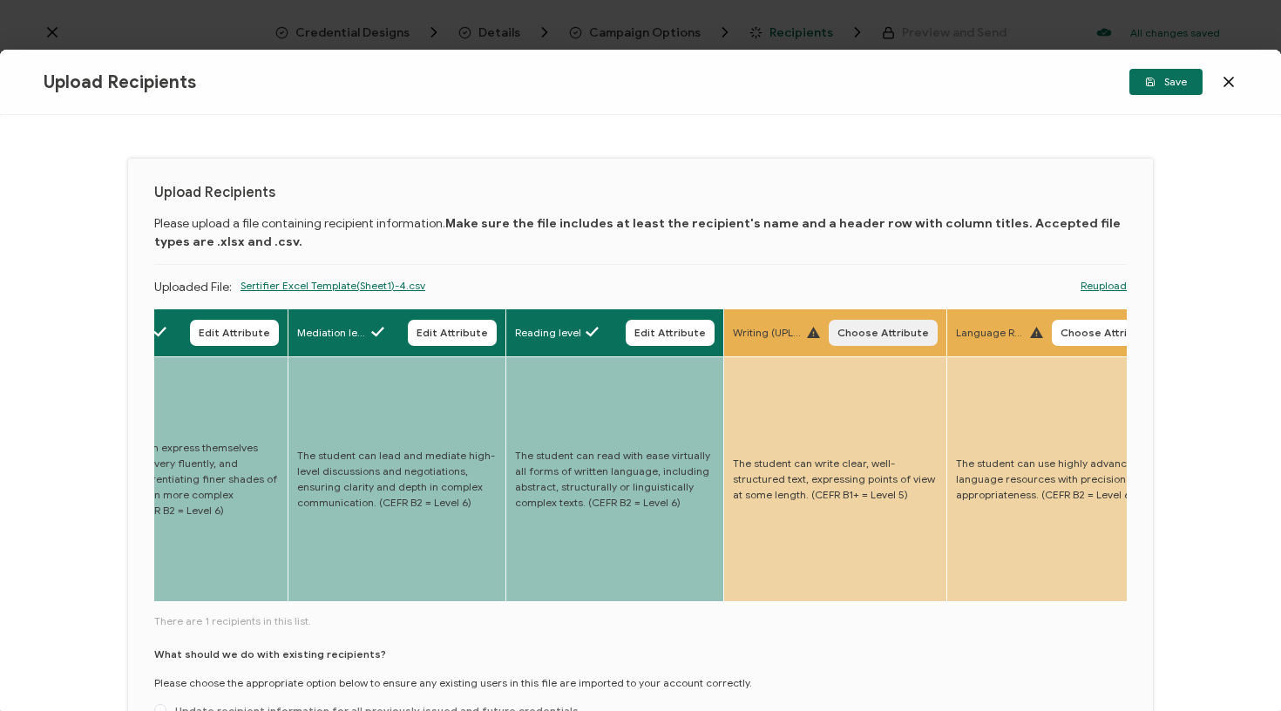
click at [838, 332] on span "Choose Attribute" at bounding box center [884, 333] width 92 height 10
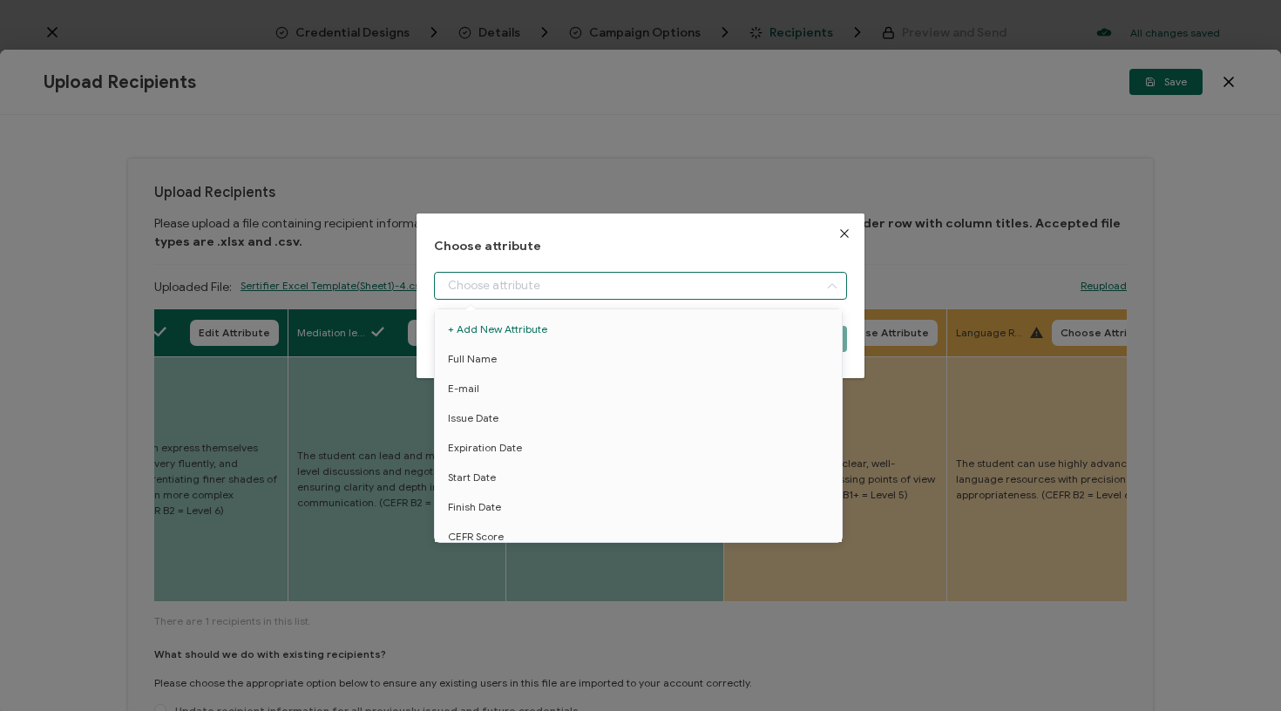
click at [733, 284] on input "dialog" at bounding box center [641, 286] width 414 height 28
click at [553, 393] on li "Writing level" at bounding box center [642, 397] width 422 height 30
type input "Writing level"
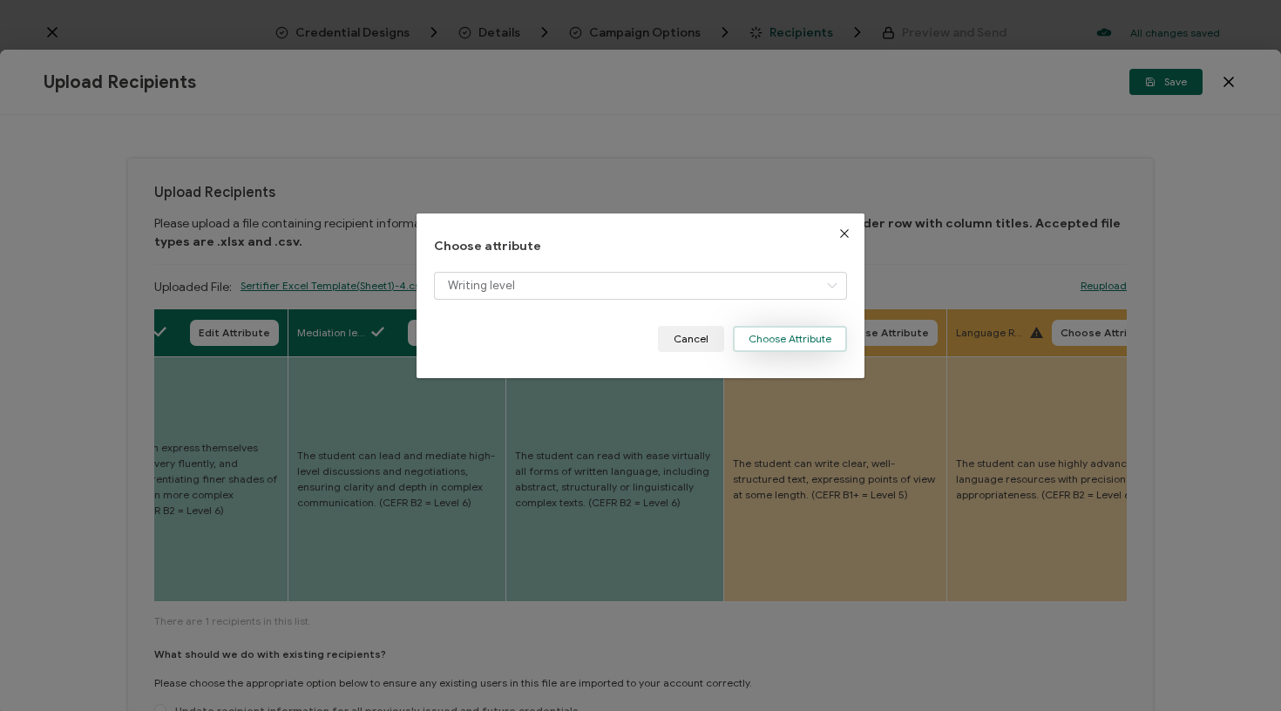
click at [824, 335] on button "Choose Attribute" at bounding box center [790, 339] width 114 height 26
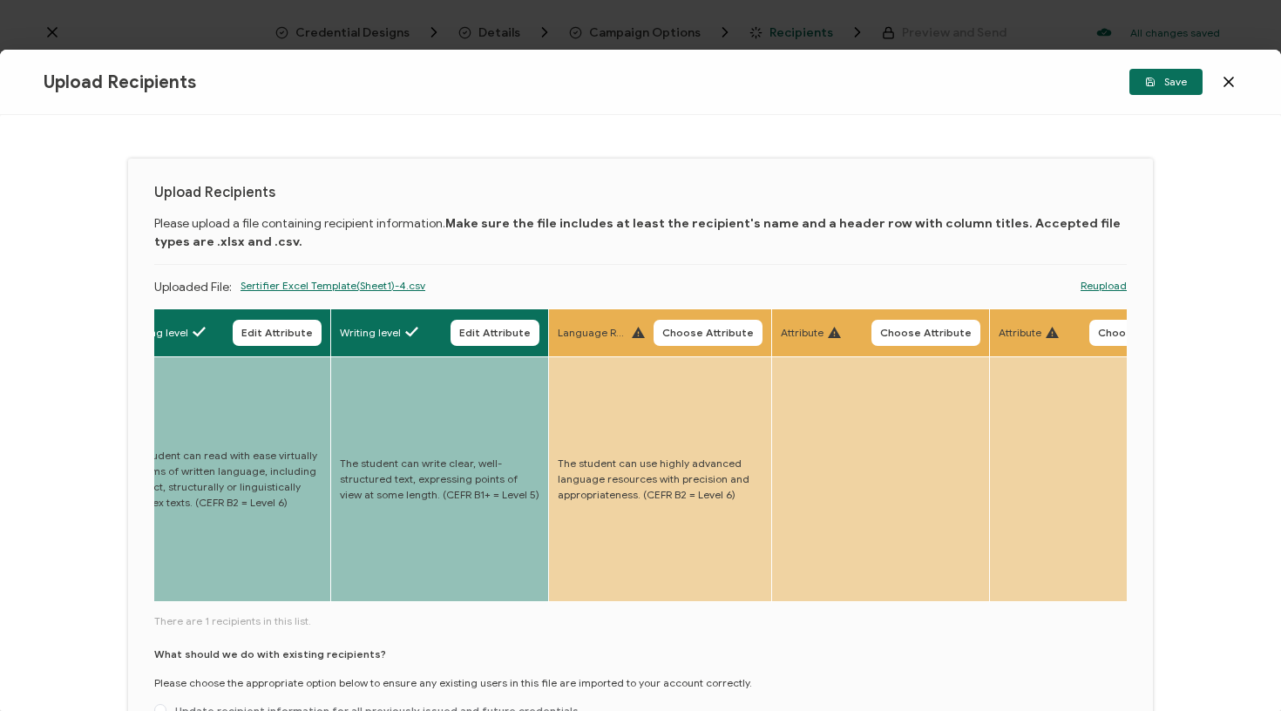
scroll to position [0, 4244]
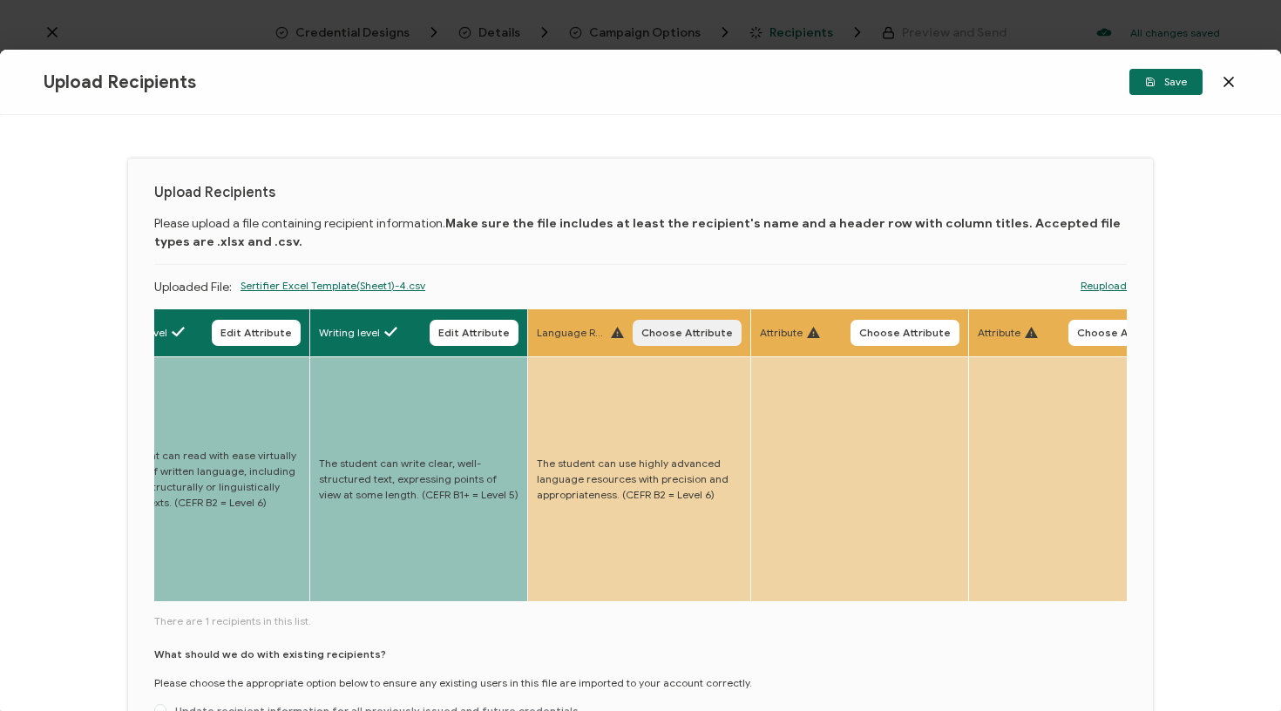
click at [641, 336] on span "Choose Attribute" at bounding box center [687, 333] width 92 height 10
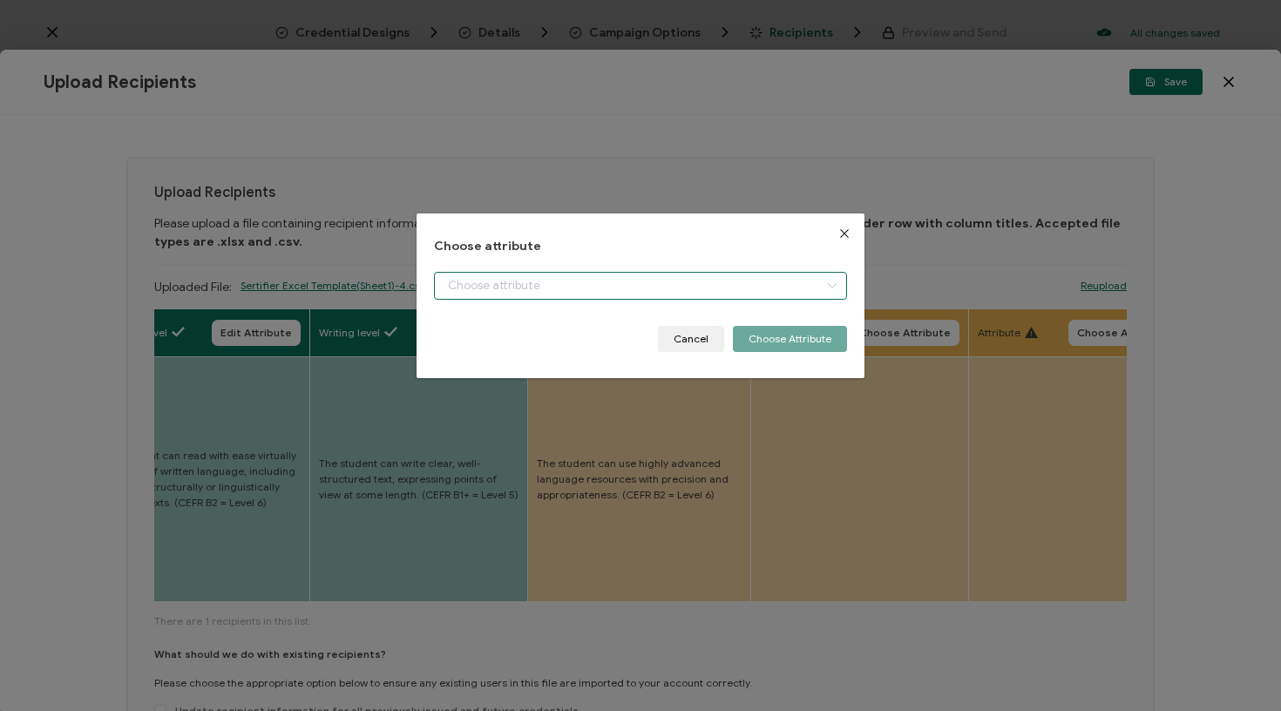
click at [652, 298] on input "dialog" at bounding box center [641, 286] width 414 height 28
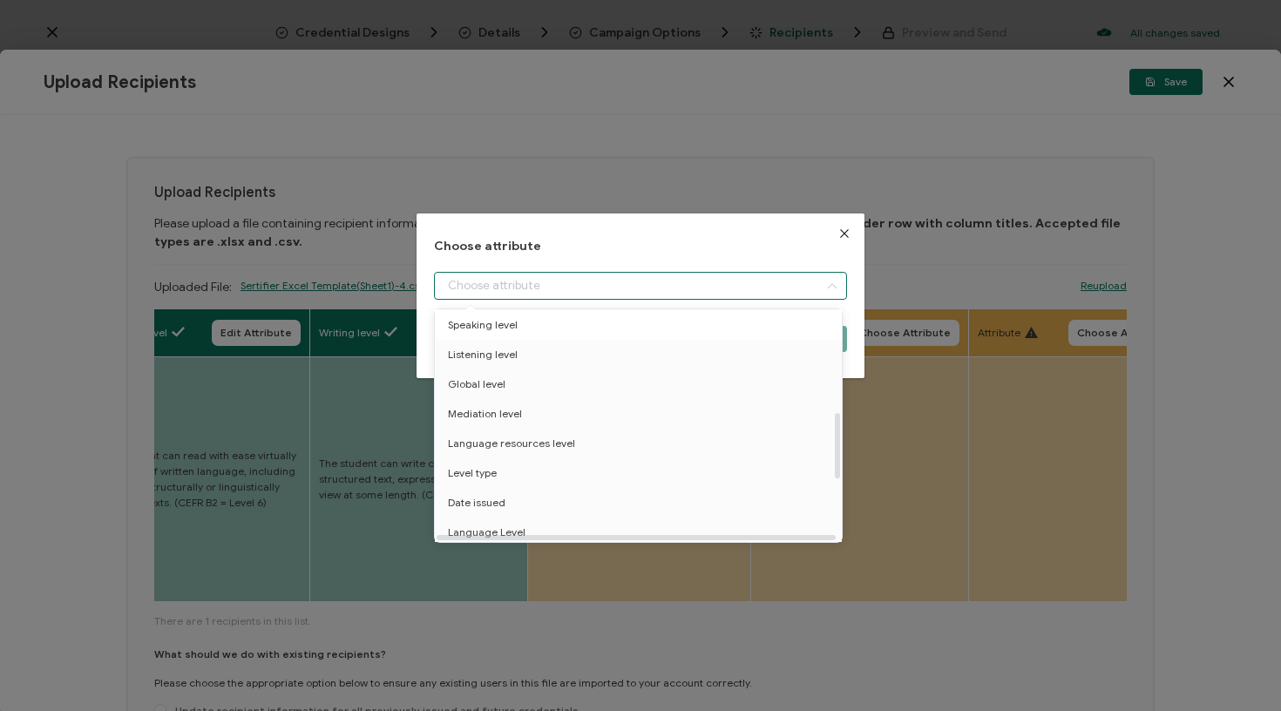
scroll to position [366, 0]
click at [845, 227] on icon "Close" at bounding box center [845, 234] width 14 height 14
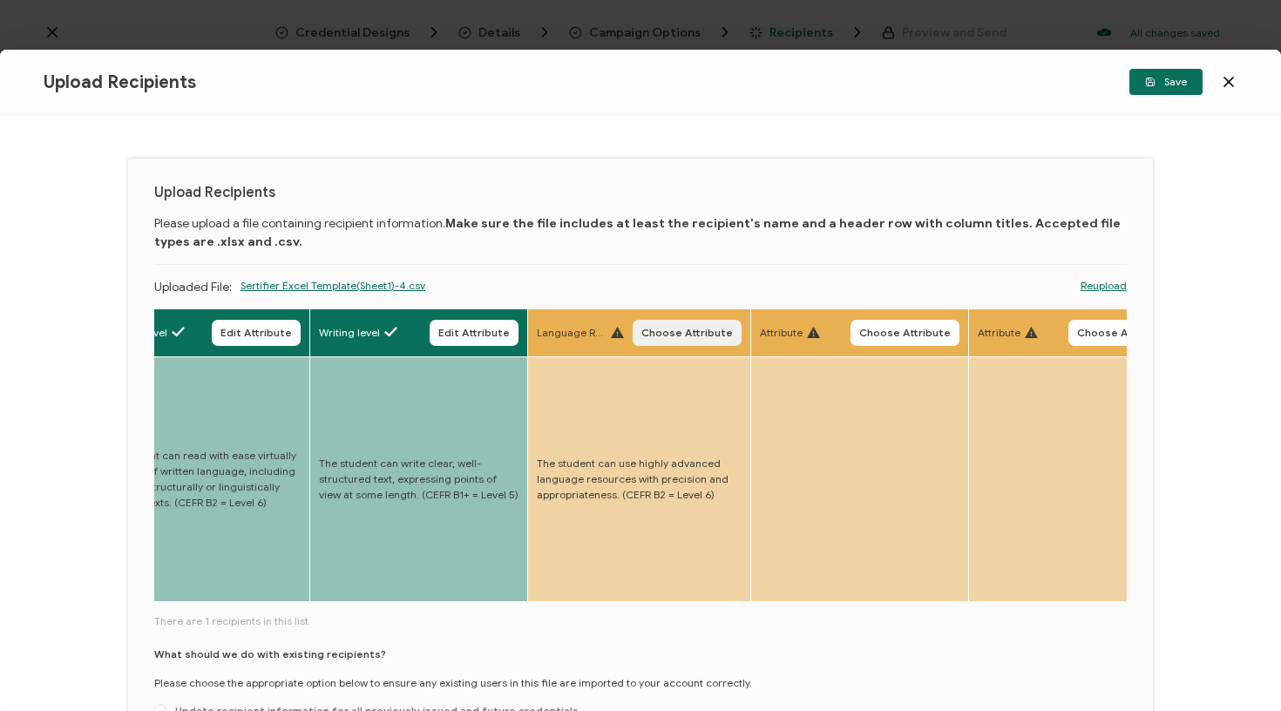
click at [647, 343] on button "Choose Attribute" at bounding box center [687, 333] width 109 height 26
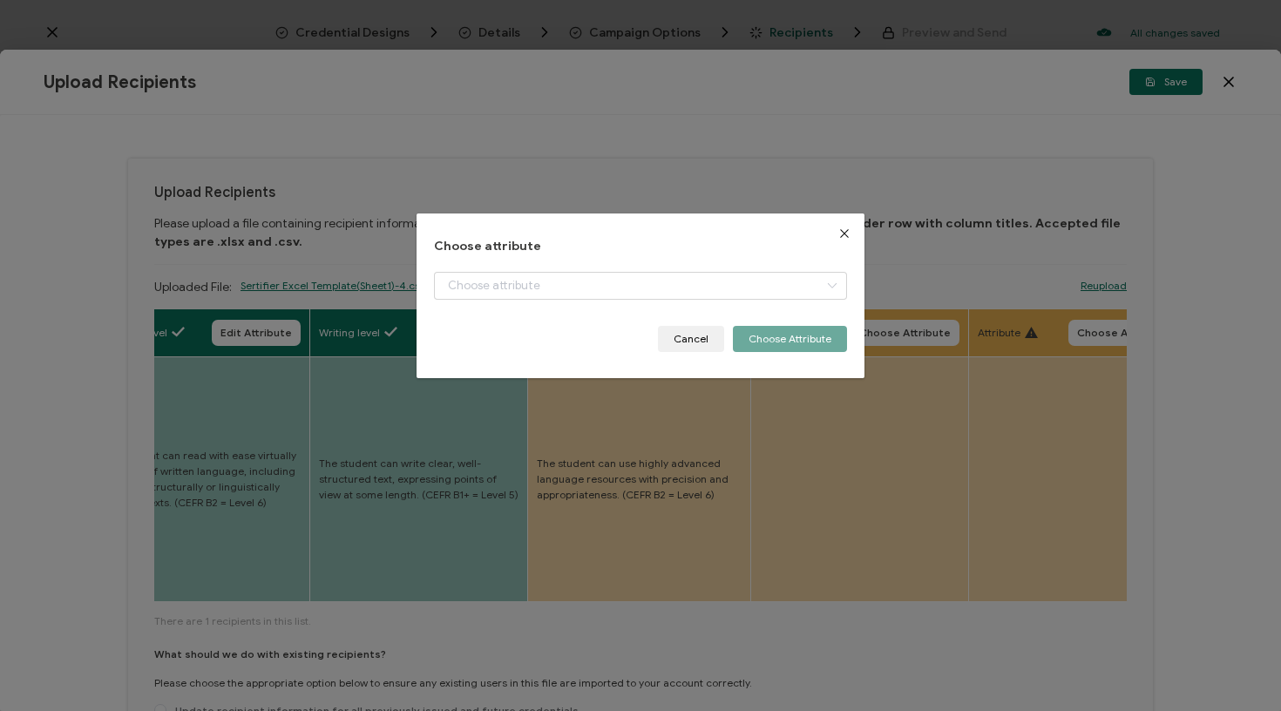
click at [648, 265] on div "Choose attribute Cancel Choose Attribute" at bounding box center [641, 296] width 414 height 112
click at [647, 282] on input "dialog" at bounding box center [641, 286] width 414 height 28
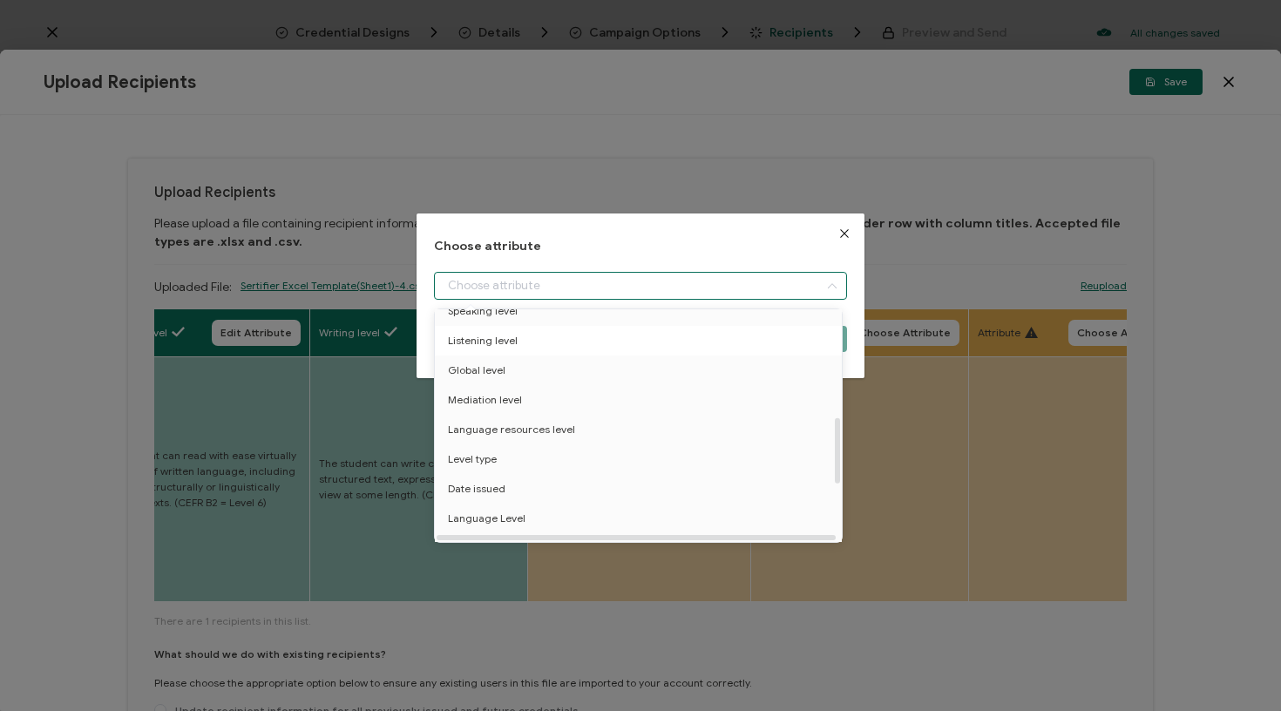
scroll to position [378, 0]
click at [552, 424] on span "Language resources level" at bounding box center [511, 425] width 127 height 30
type input "Language resources level"
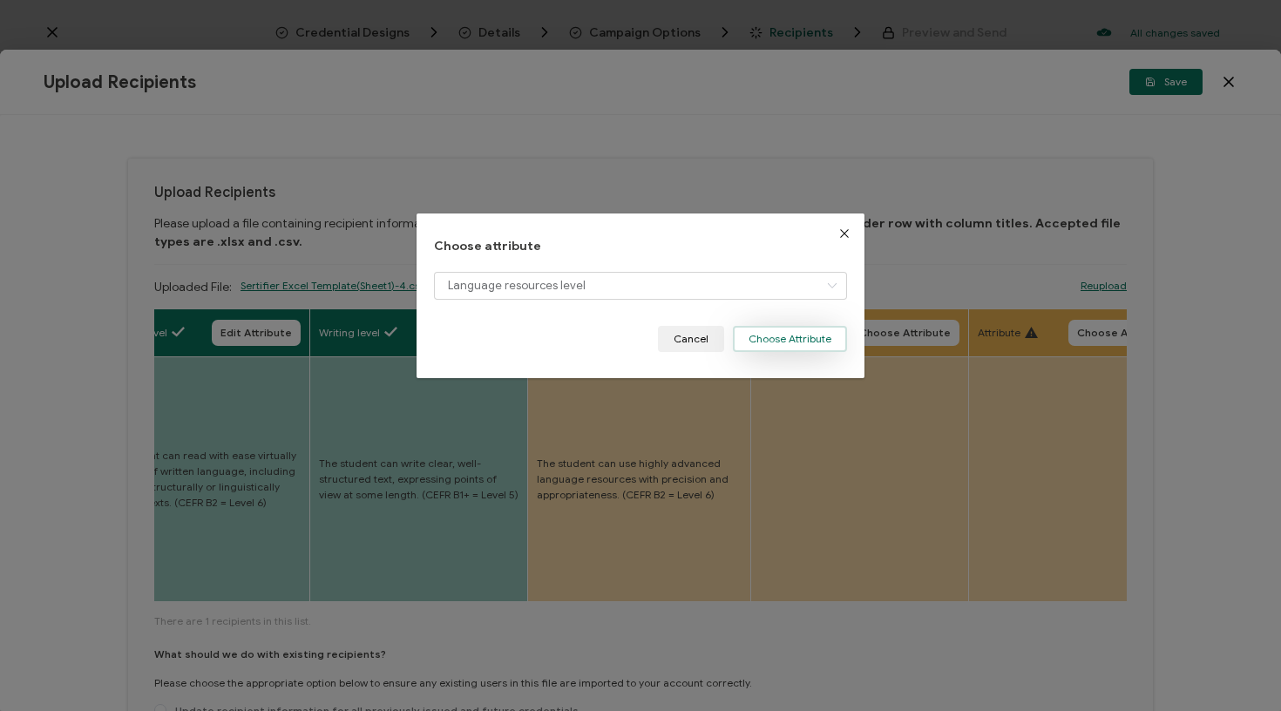
click at [811, 342] on button "Choose Attribute" at bounding box center [790, 339] width 114 height 26
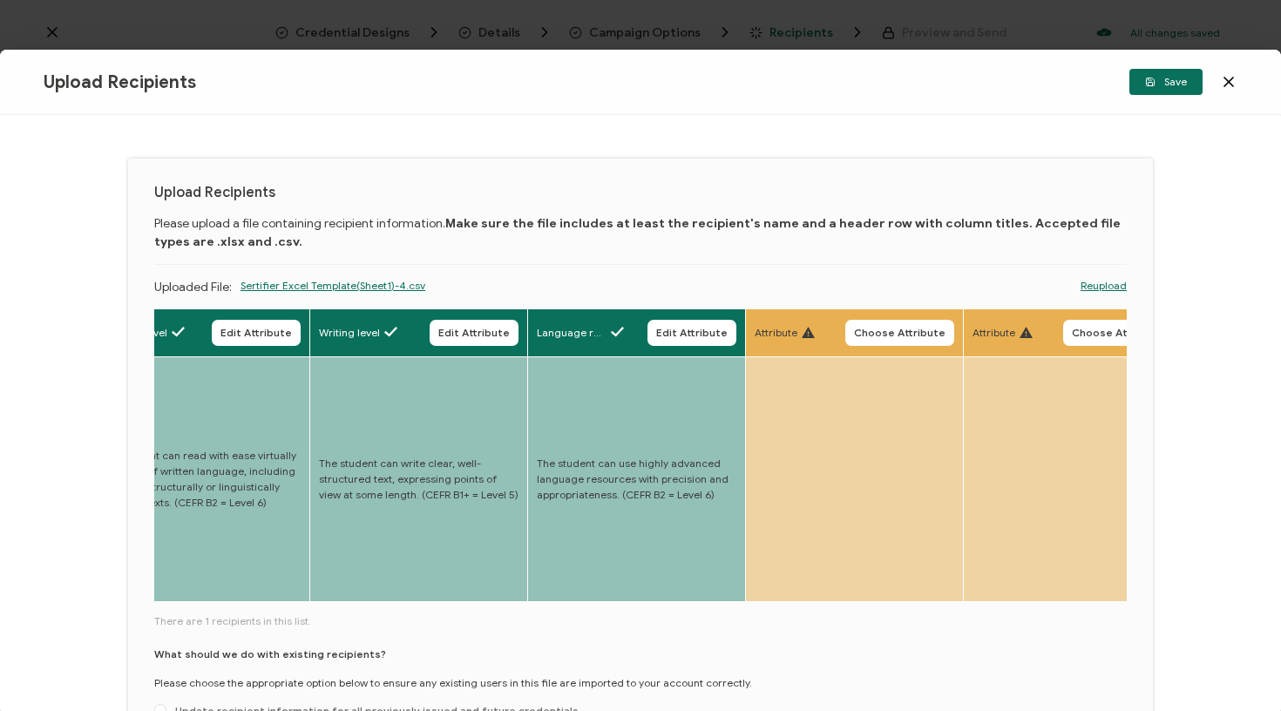
click at [415, 676] on div "What should we do with existing recipients? Please choose the appropriate optio…" at bounding box center [640, 707] width 973 height 120
click at [415, 704] on span "Update recipient information for all previously issued and future credentials." at bounding box center [373, 710] width 415 height 13
click at [166, 704] on input "Update recipient information for all previously issued and future credentials." at bounding box center [160, 711] width 12 height 14
radio input "true"
click at [1157, 85] on span "Save" at bounding box center [1166, 82] width 42 height 10
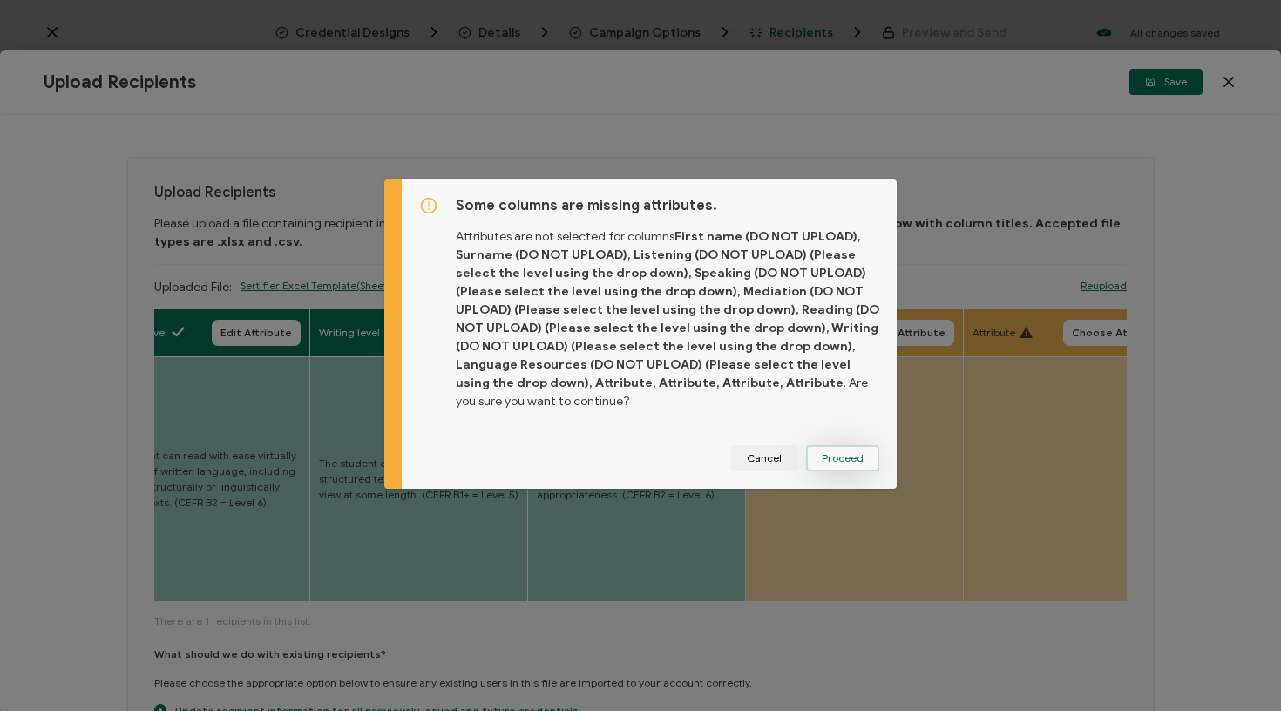
click at [840, 460] on span "Proceed" at bounding box center [843, 458] width 42 height 10
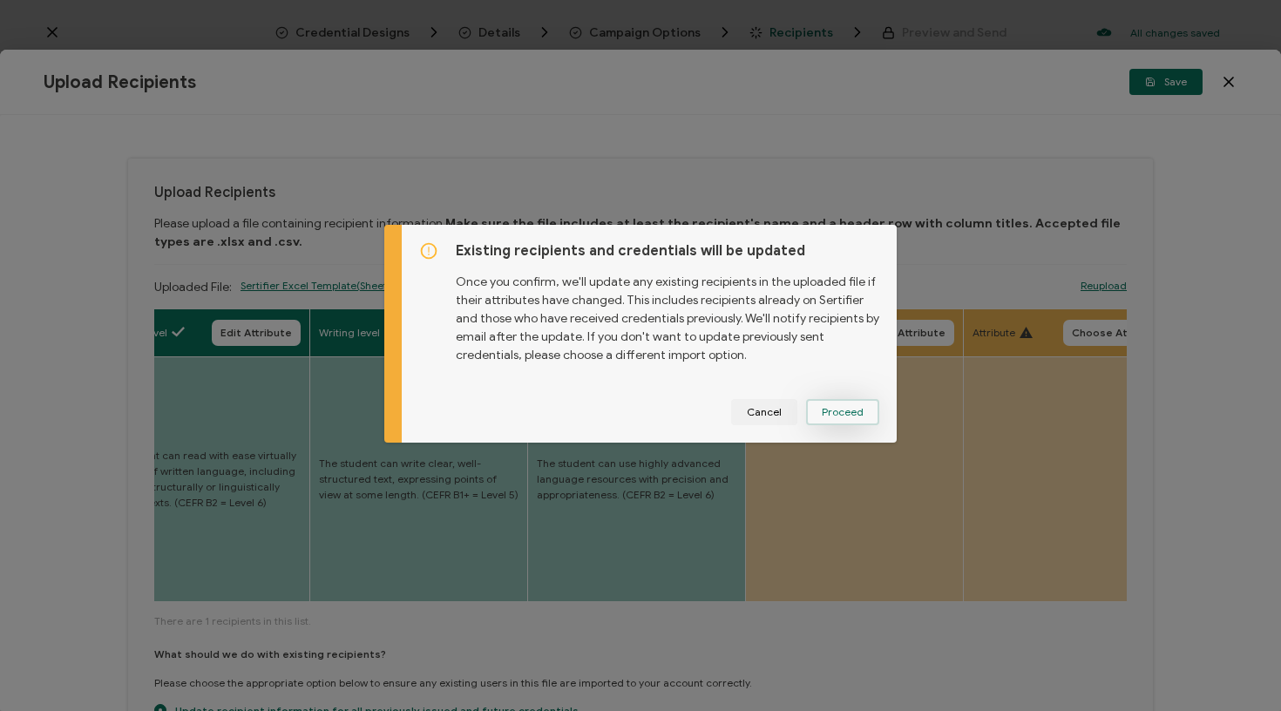
click at [0, 0] on button "Proceed" at bounding box center [0, 0] width 0 height 0
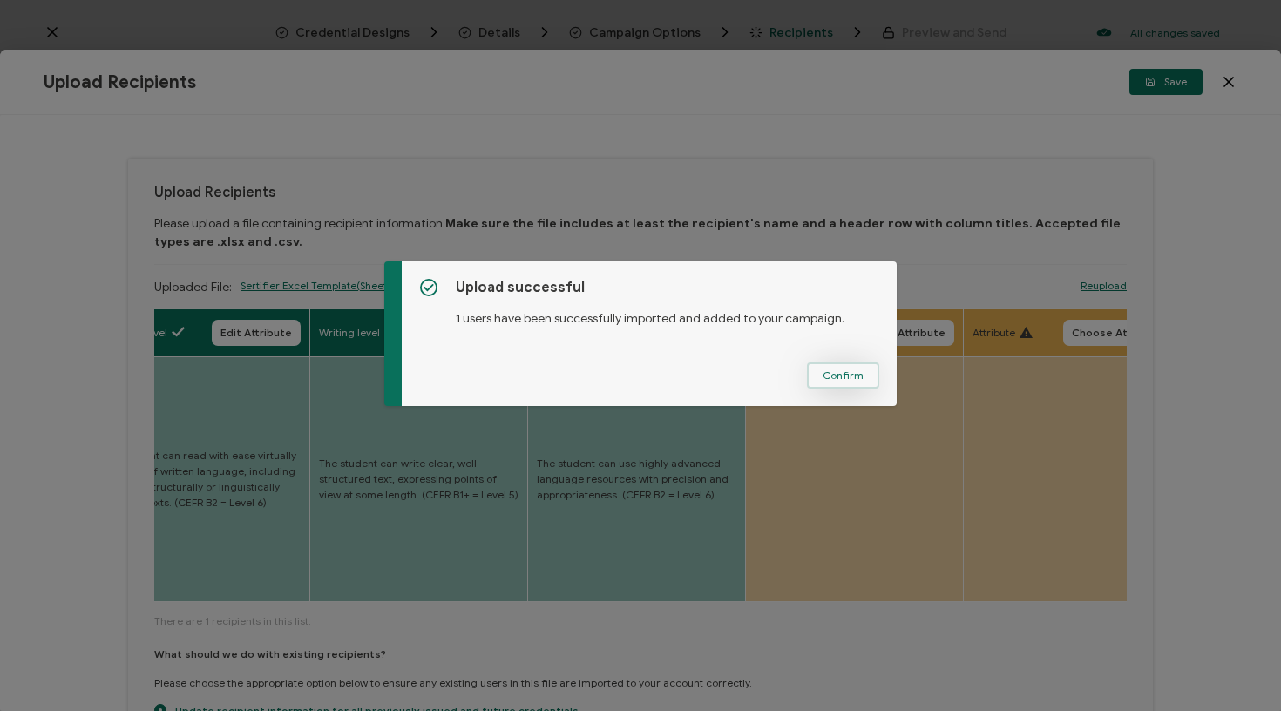
click at [837, 377] on span "Confirm" at bounding box center [843, 375] width 41 height 10
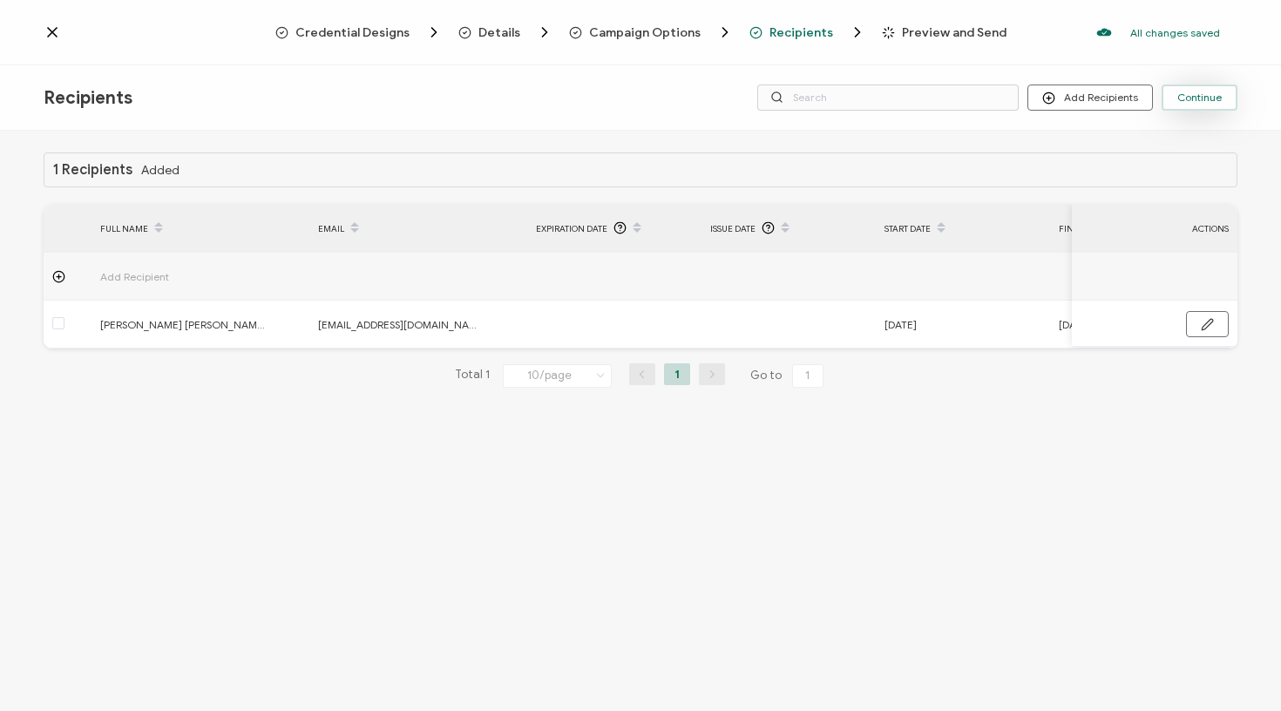
click at [1195, 97] on span "Continue" at bounding box center [1199, 97] width 44 height 10
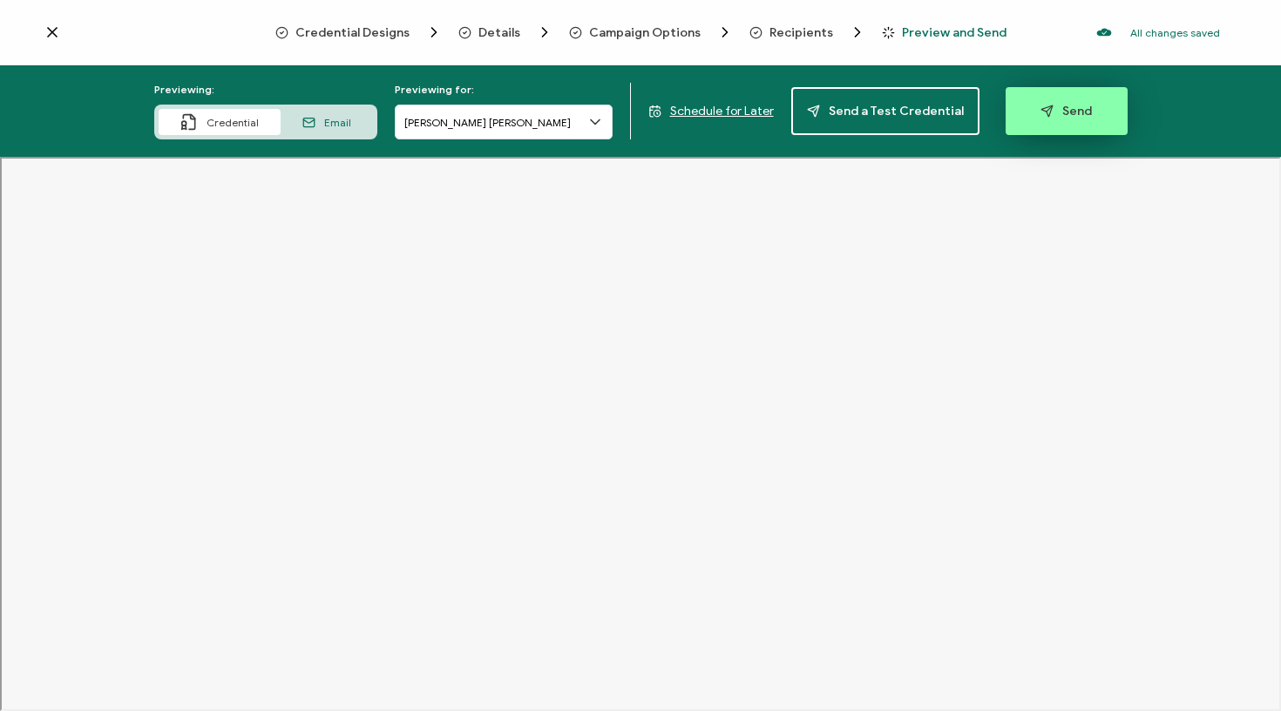
click at [1044, 115] on icon "button" at bounding box center [1047, 111] width 13 height 13
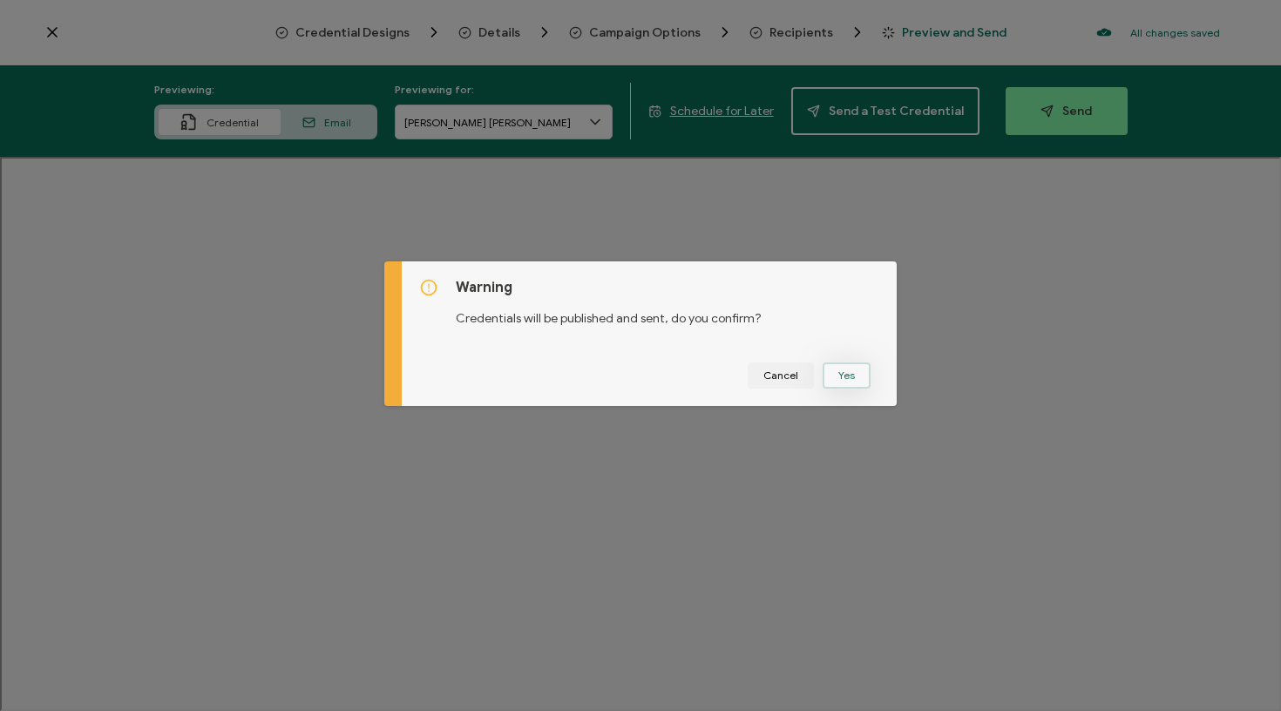
click at [845, 377] on button "Yes" at bounding box center [847, 376] width 48 height 26
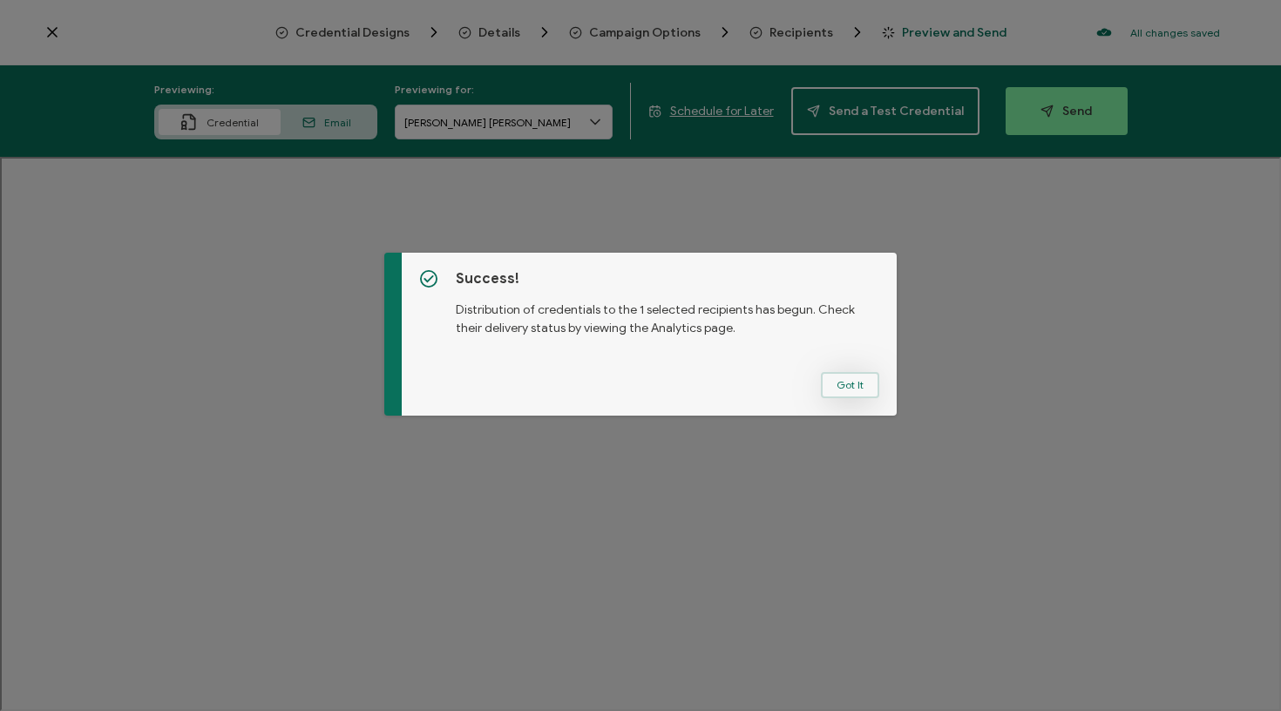
click at [839, 384] on button "Got It" at bounding box center [850, 385] width 58 height 26
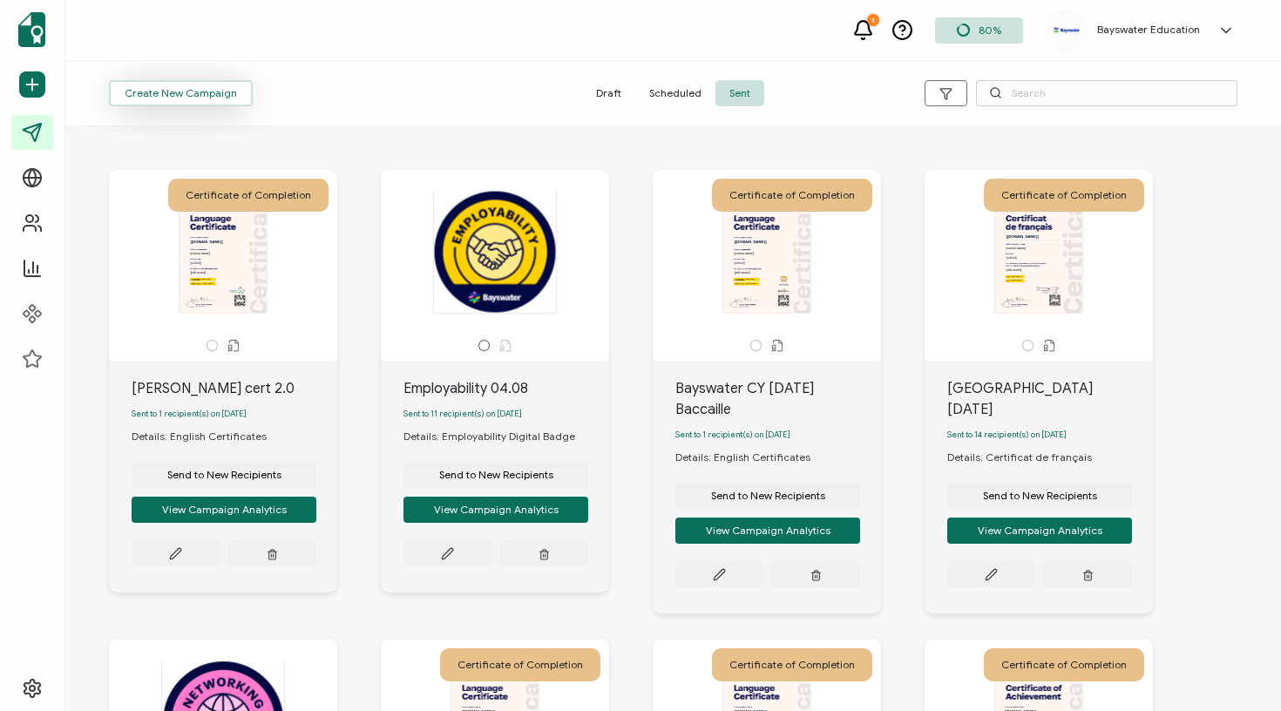
click at [191, 89] on span "Create New Campaign" at bounding box center [181, 93] width 112 height 10
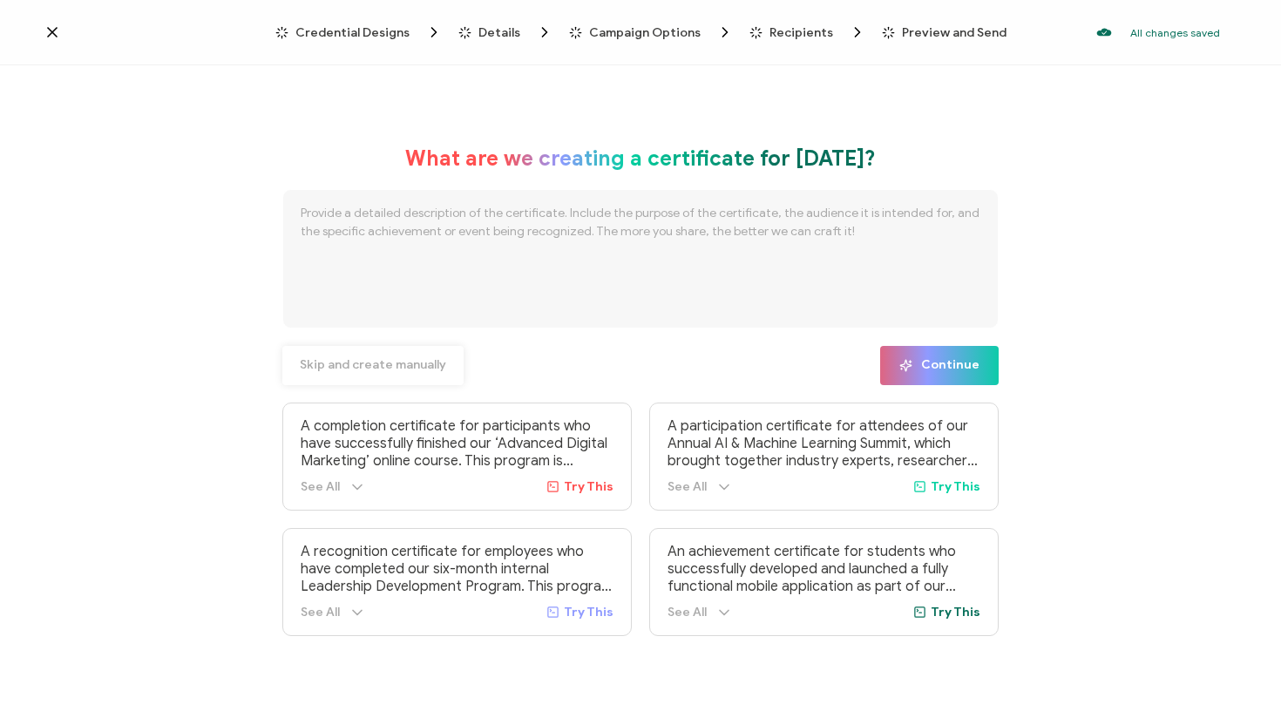
click at [355, 356] on button "Skip and create manually" at bounding box center [372, 365] width 181 height 39
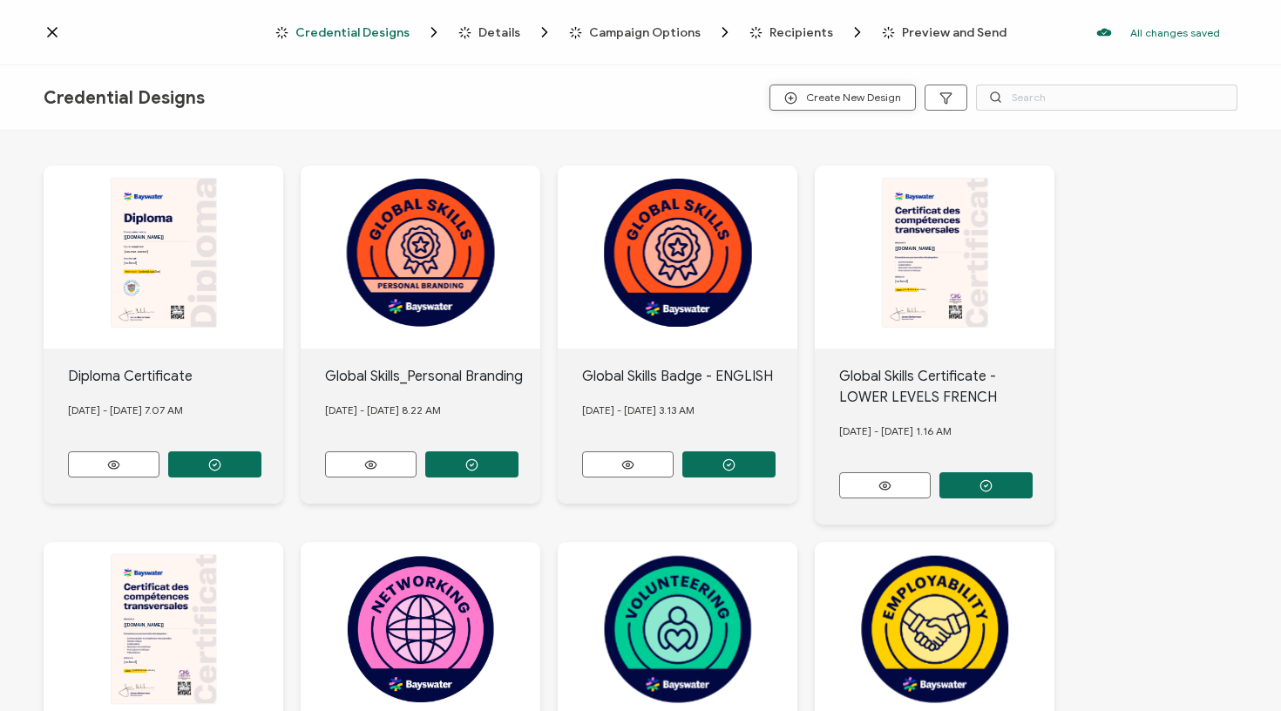
click at [885, 99] on span "Create New Design" at bounding box center [842, 98] width 117 height 13
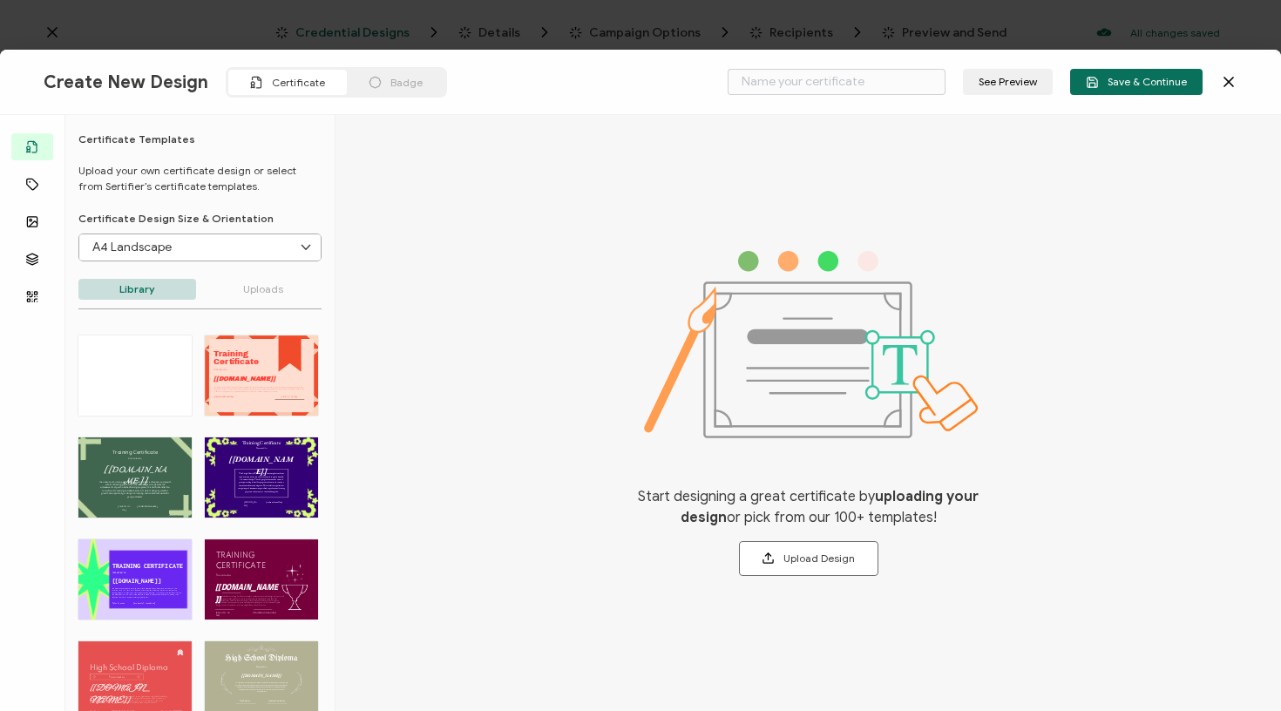
click at [1222, 79] on icon at bounding box center [1228, 81] width 17 height 17
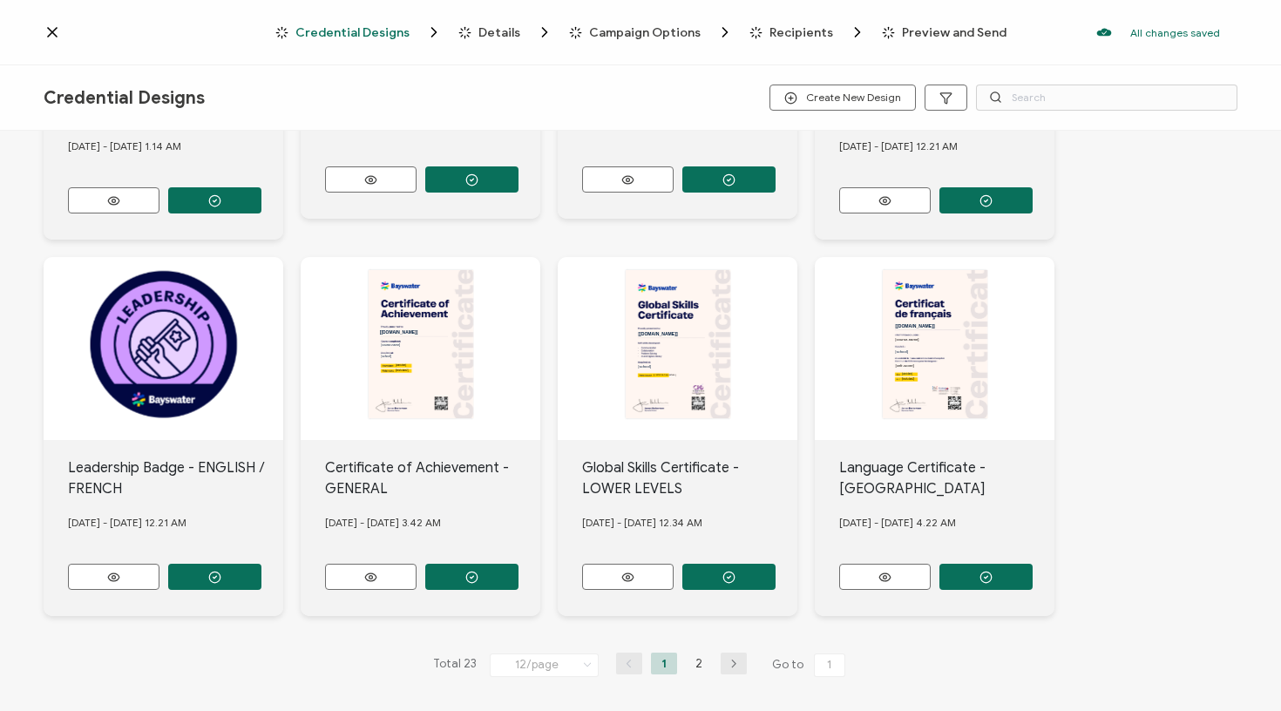
scroll to position [660, 0]
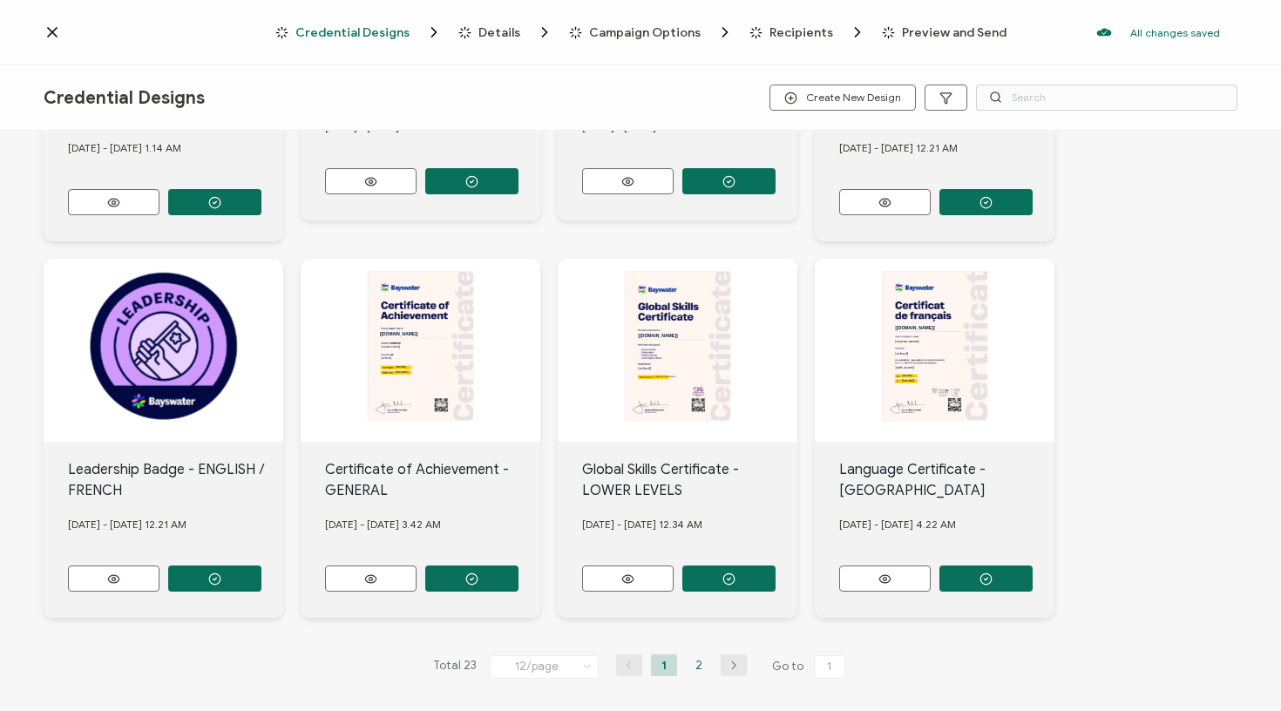
click at [697, 657] on li "2" at bounding box center [699, 666] width 26 height 22
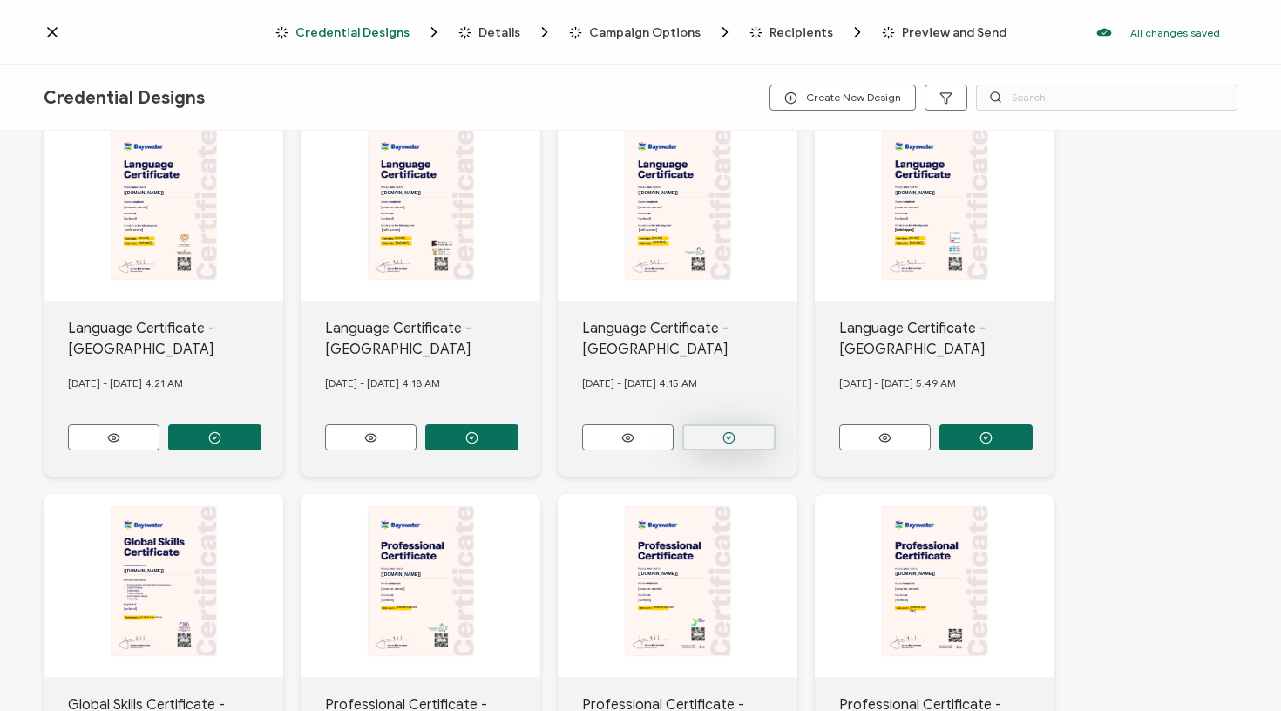
click at [221, 431] on icon "button" at bounding box center [214, 437] width 13 height 13
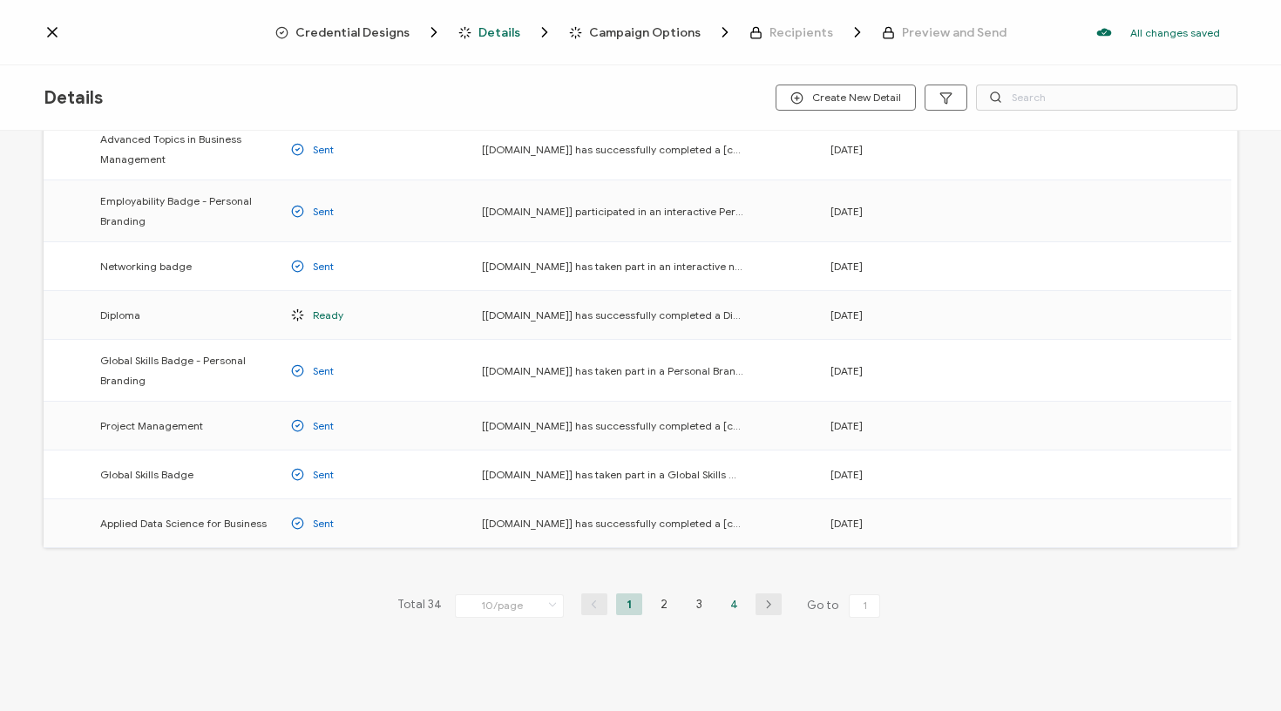
scroll to position [202, 0]
click at [725, 601] on li "4" at bounding box center [734, 605] width 26 height 22
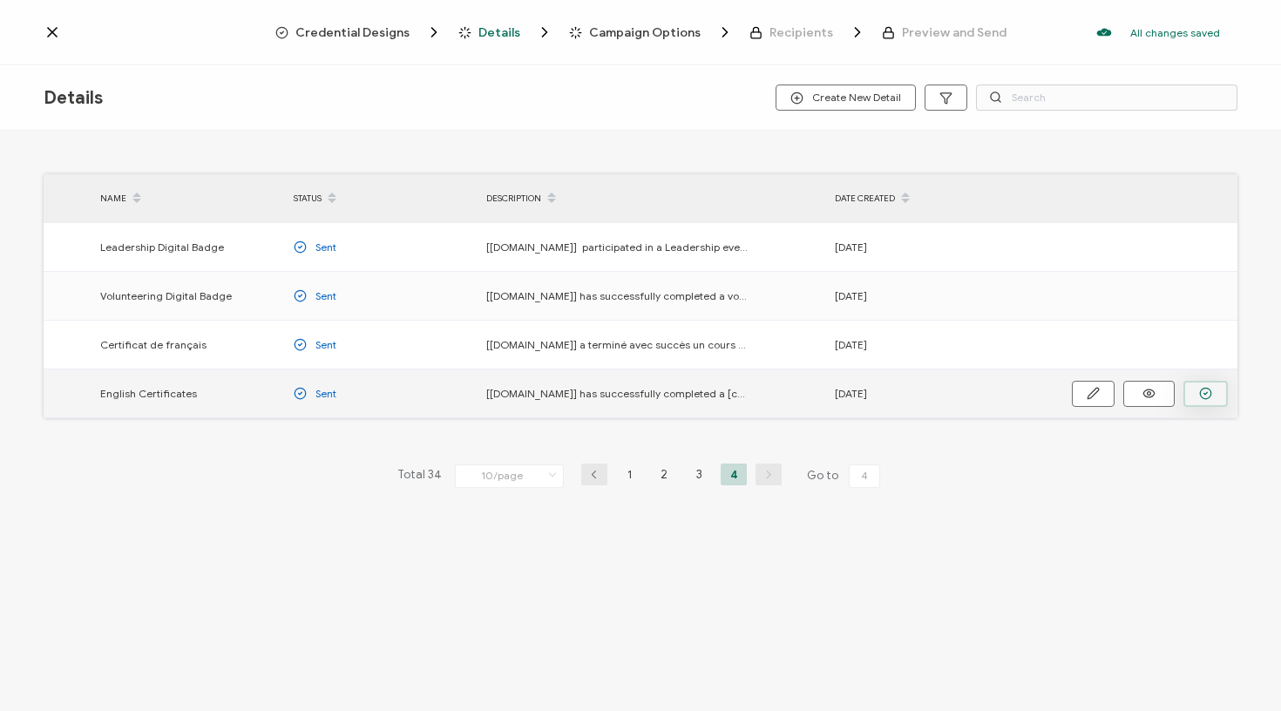
click at [0, 0] on icon "button" at bounding box center [0, 0] width 0 height 0
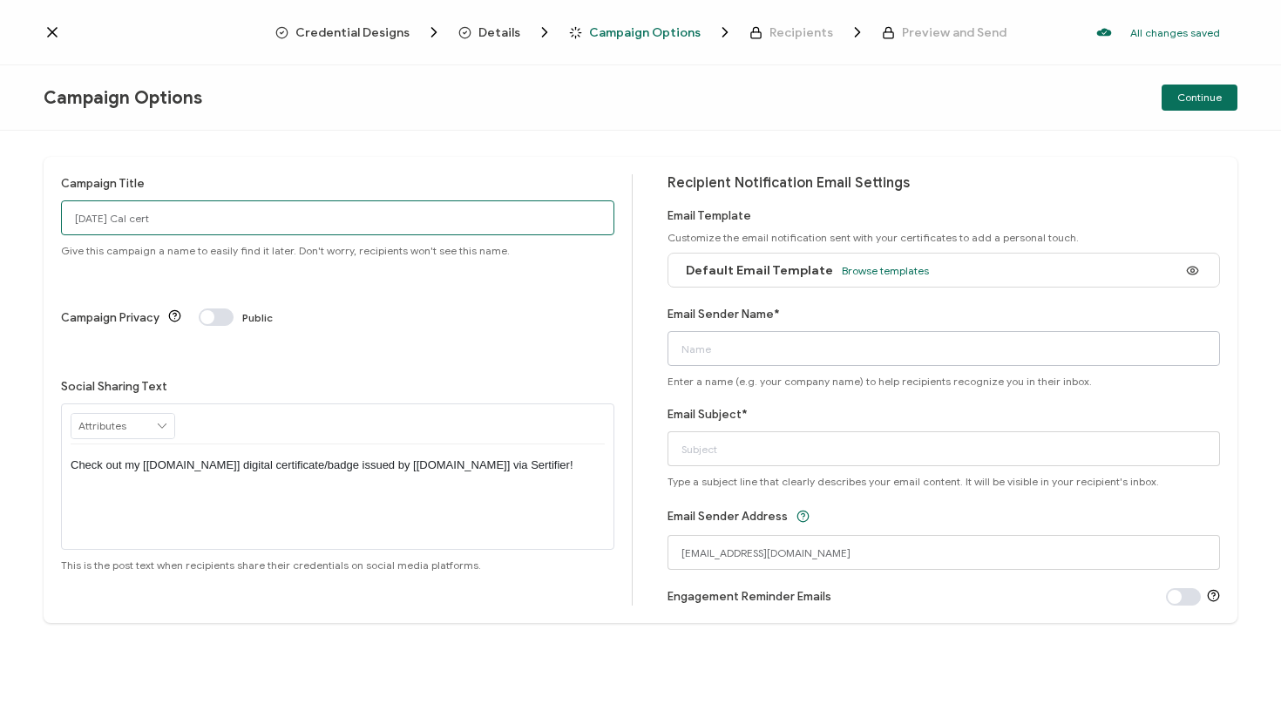
type input "[DATE] Cal cert"
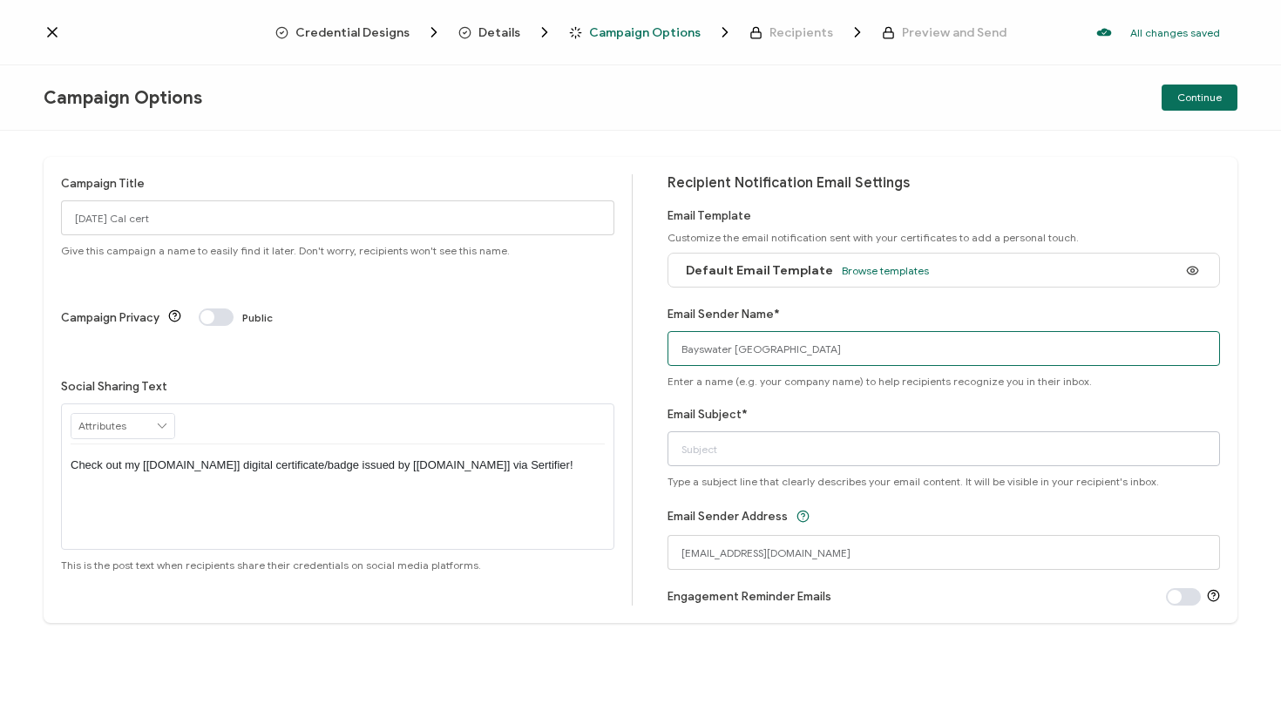
type input "Bayswater [GEOGRAPHIC_DATA]"
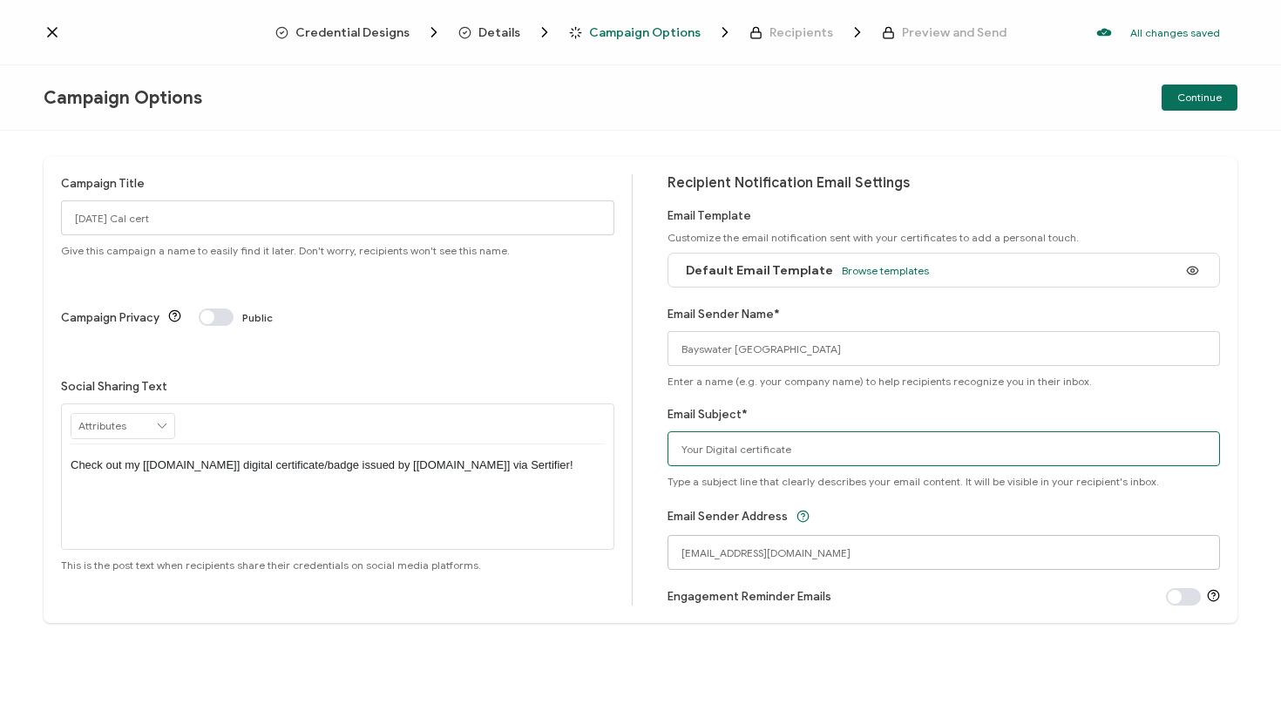
type input "Your Digital certificate"
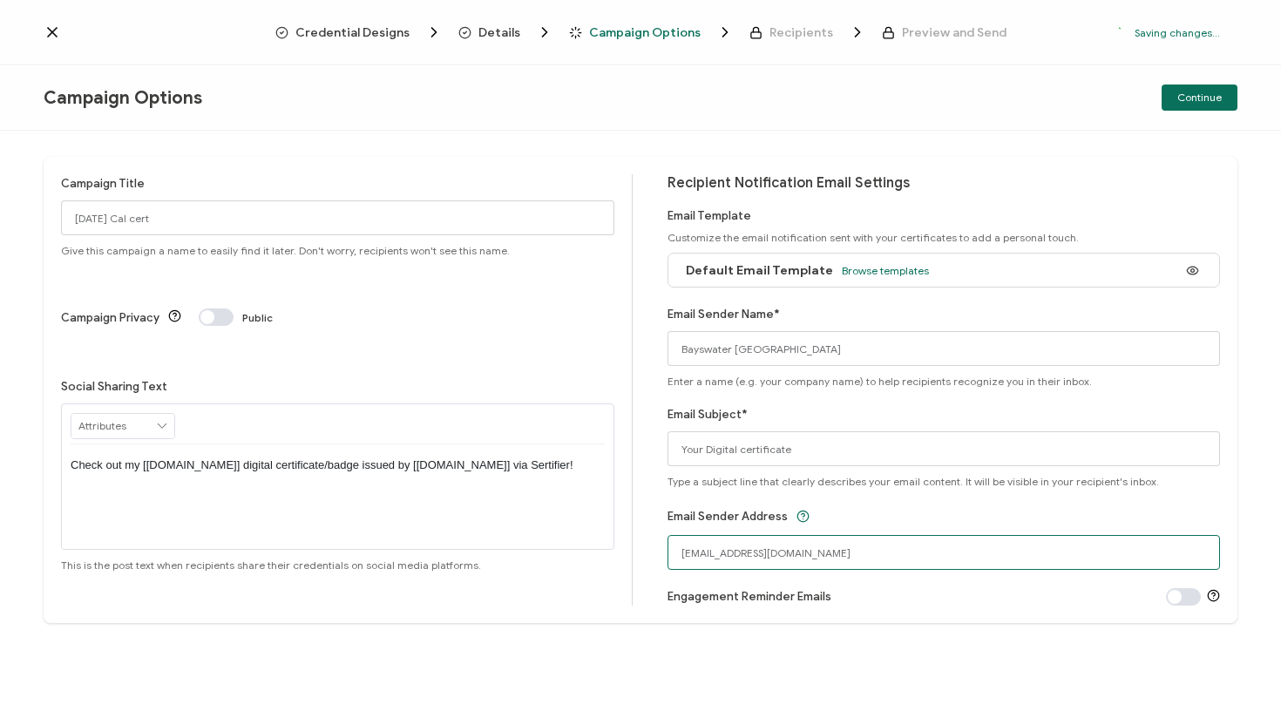
drag, startPoint x: 784, startPoint y: 549, endPoint x: 615, endPoint y: 550, distance: 169.1
type input "[EMAIL_ADDRESS][DOMAIN_NAME]"
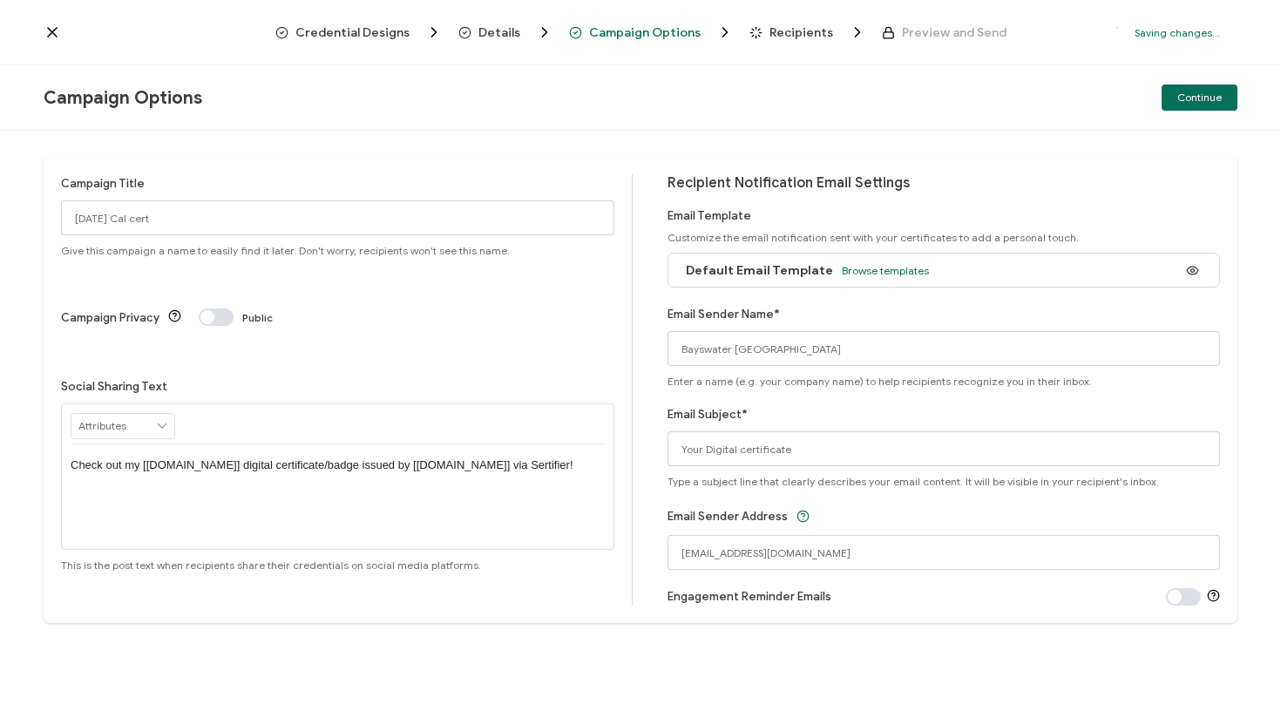
click at [662, 649] on div "Campaign Title [DATE] Cal cert Give this campaign a name to easily find it late…" at bounding box center [640, 421] width 1281 height 580
click at [1209, 98] on span "Continue" at bounding box center [1199, 97] width 44 height 10
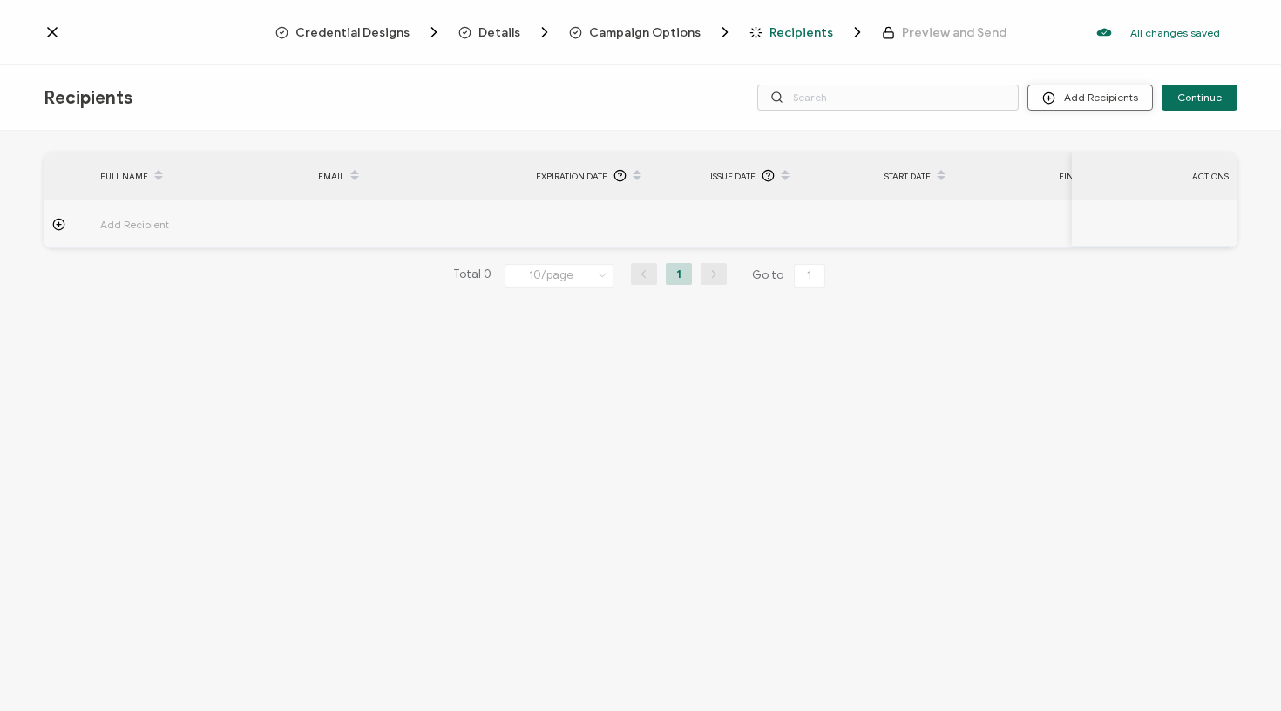
click at [1124, 94] on button "Add Recipients" at bounding box center [1091, 98] width 126 height 26
click at [1101, 133] on li "Upload Recipients" at bounding box center [1114, 145] width 163 height 29
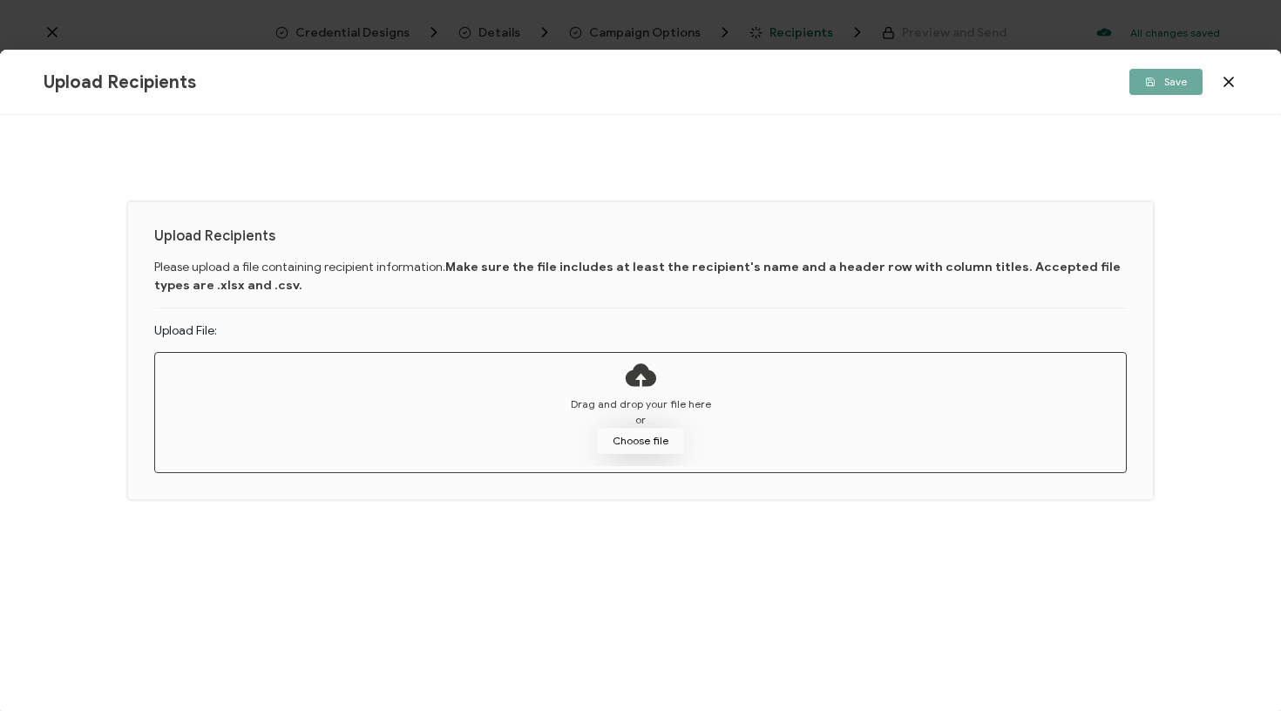
click at [676, 436] on button "Choose file" at bounding box center [640, 441] width 87 height 26
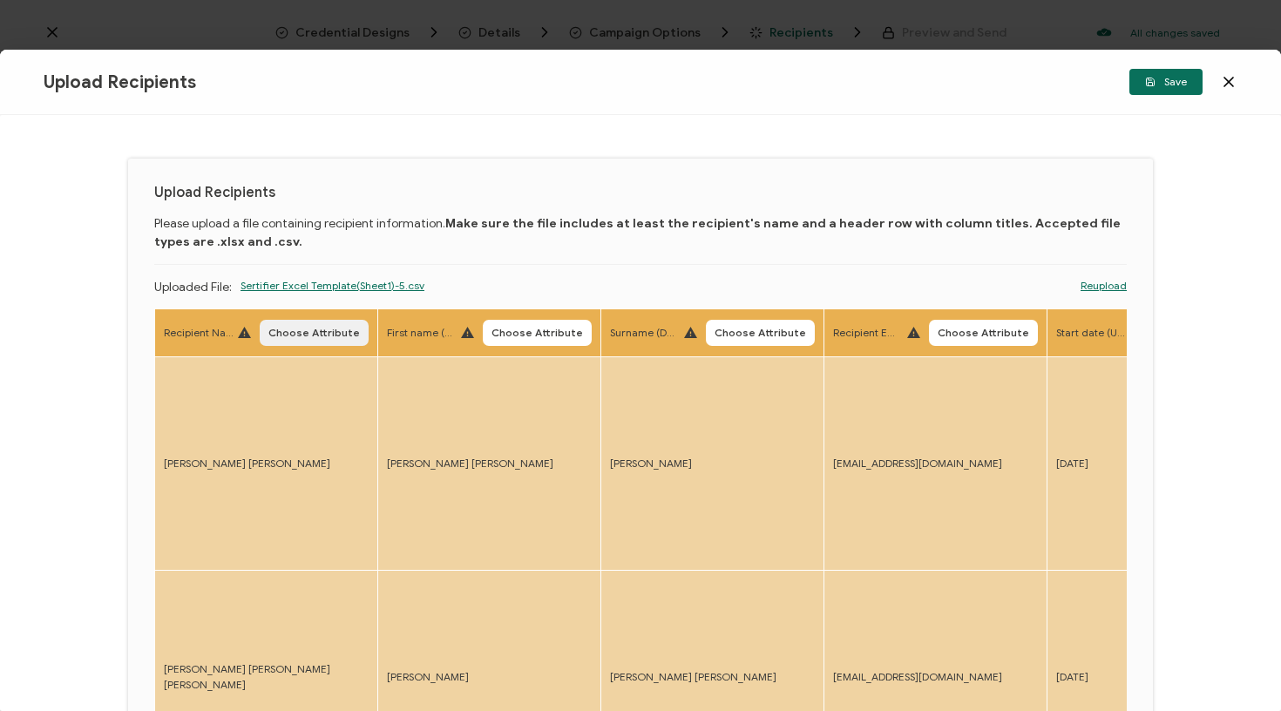
click at [331, 333] on span "Choose Attribute" at bounding box center [314, 333] width 92 height 10
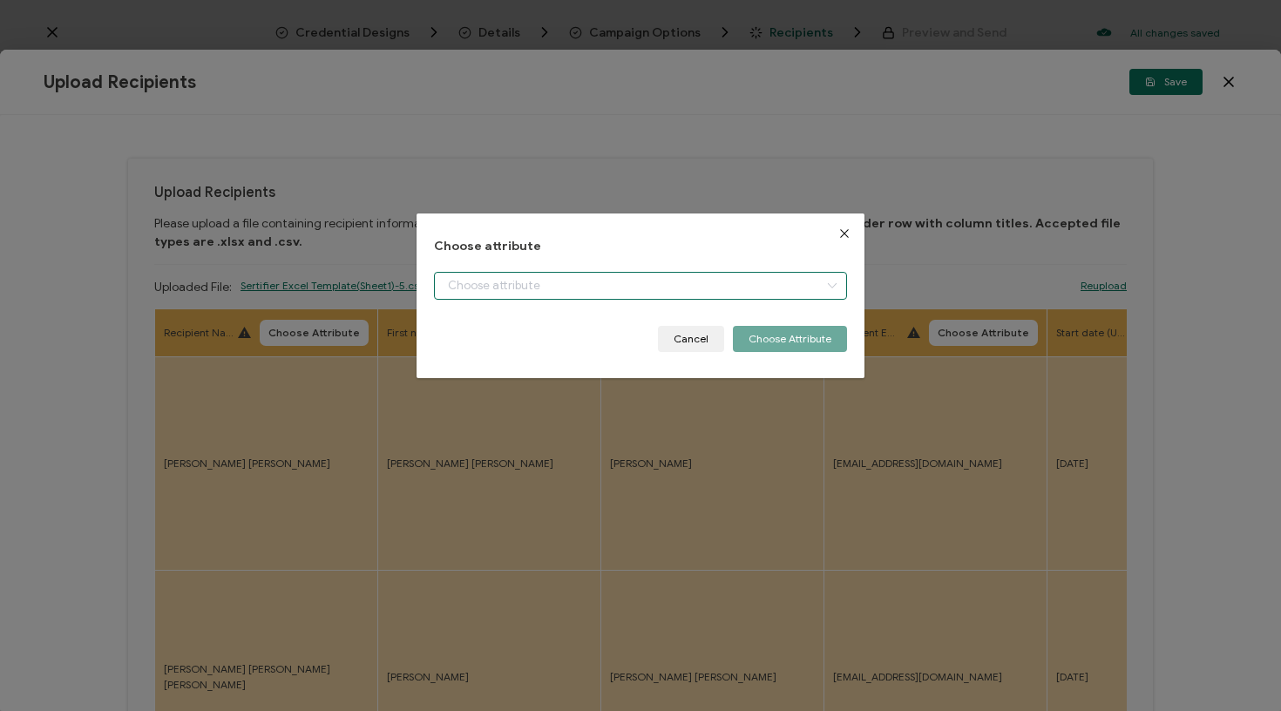
click at [509, 286] on input "dialog" at bounding box center [641, 286] width 414 height 28
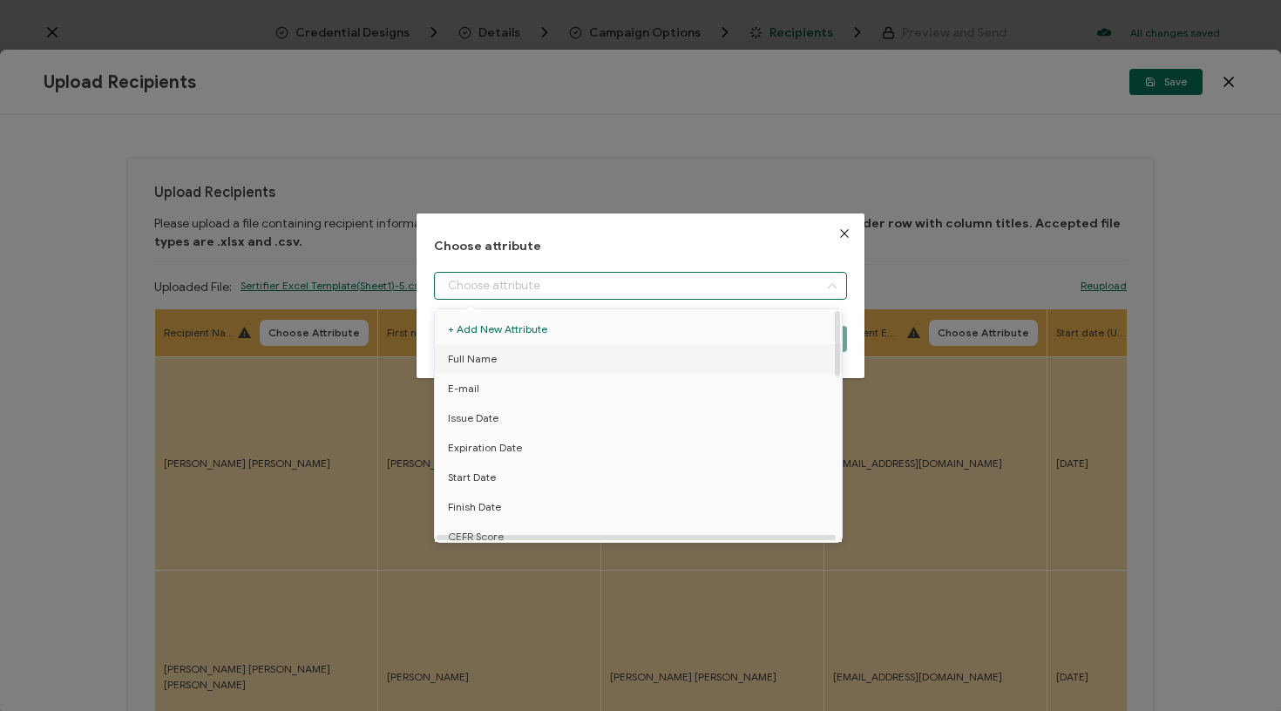
click at [507, 360] on li "Full Name" at bounding box center [642, 359] width 422 height 30
type input "Full Name"
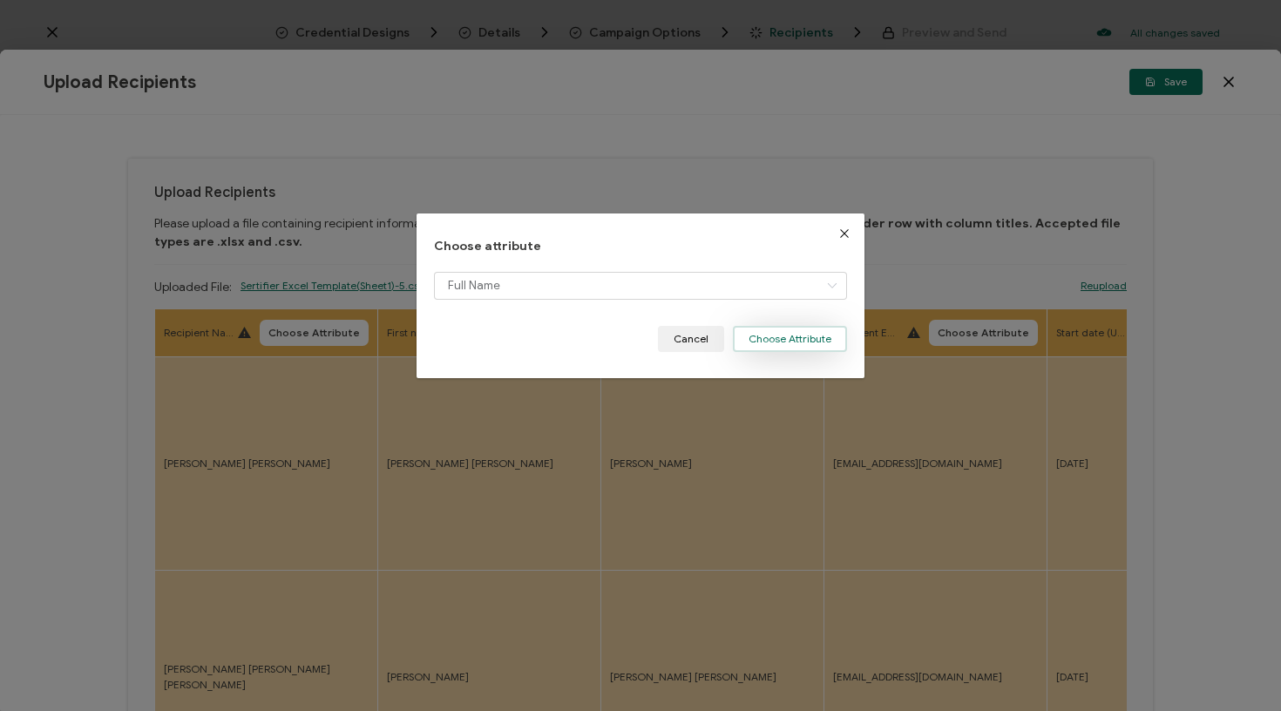
click at [788, 336] on button "Choose Attribute" at bounding box center [790, 339] width 114 height 26
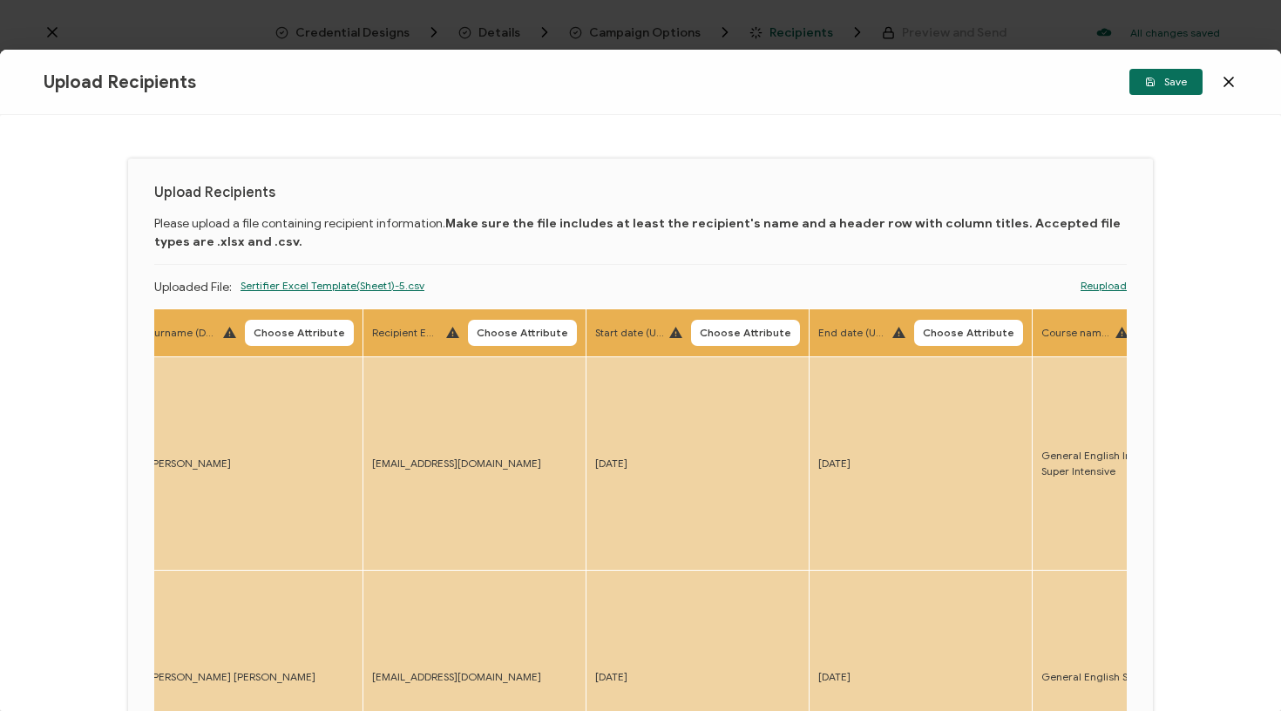
scroll to position [0, 492]
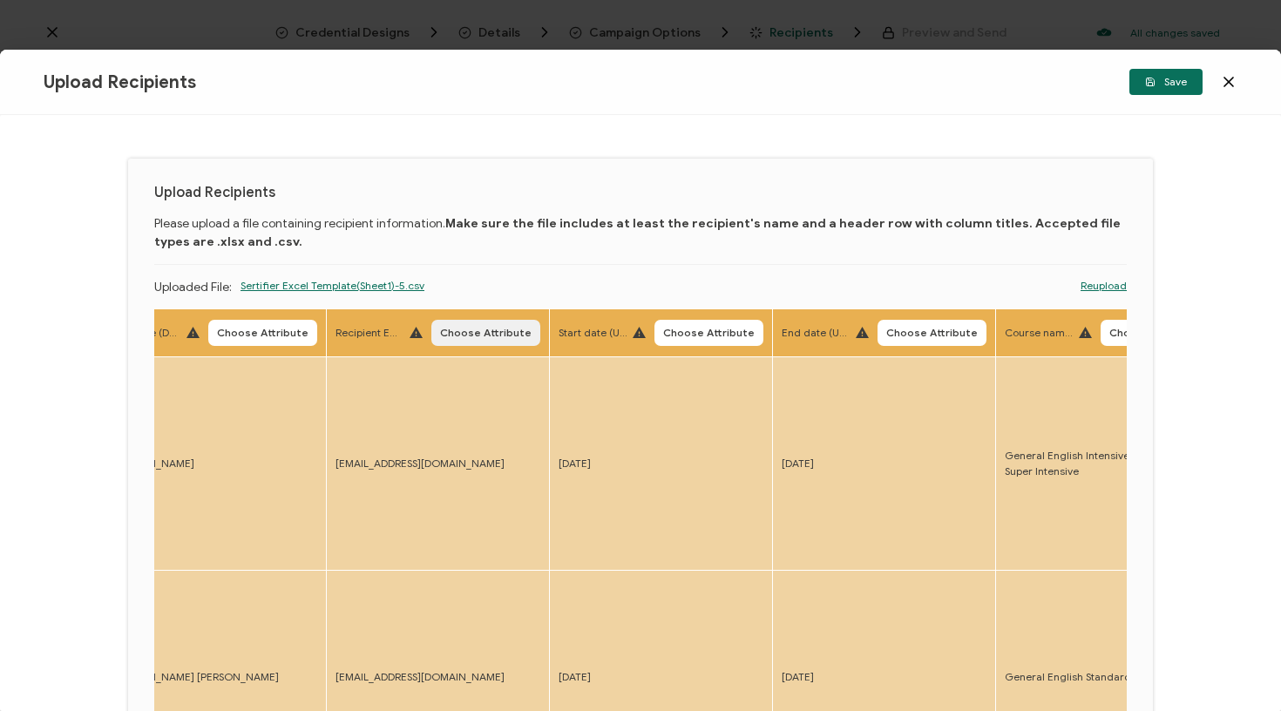
click at [482, 342] on button "Choose Attribute" at bounding box center [485, 333] width 109 height 26
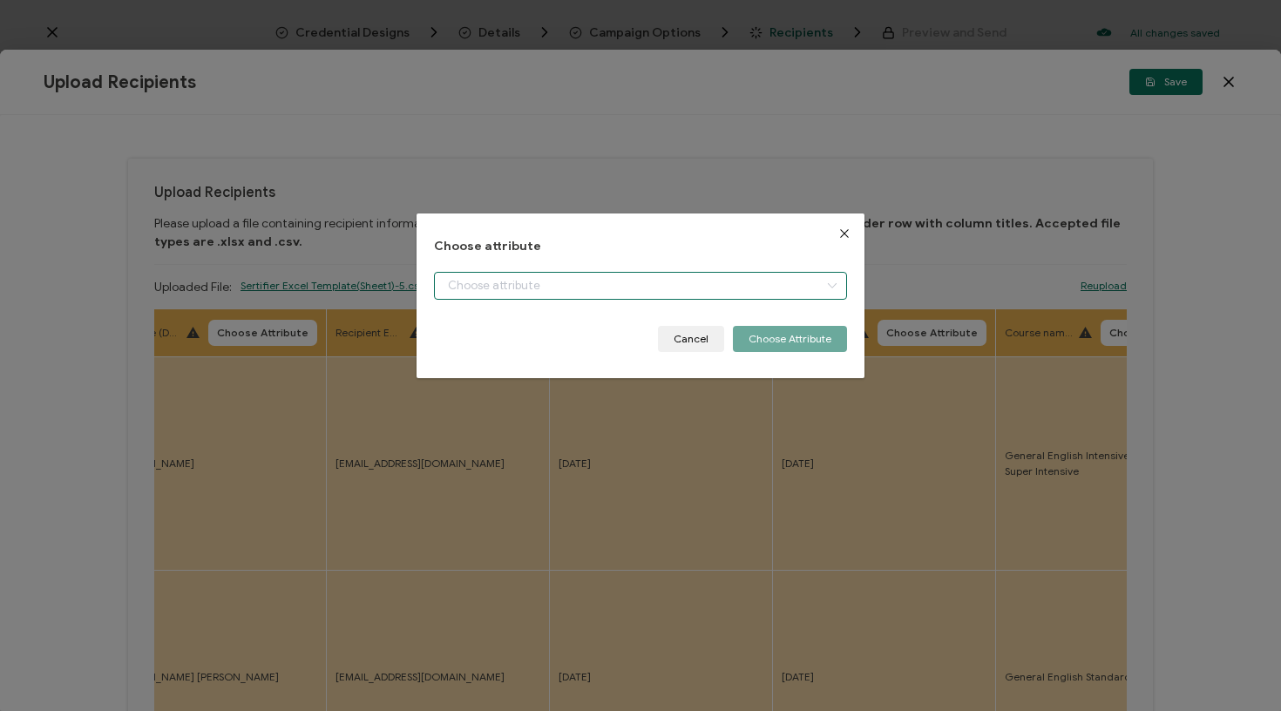
click at [532, 289] on input "dialog" at bounding box center [641, 286] width 414 height 28
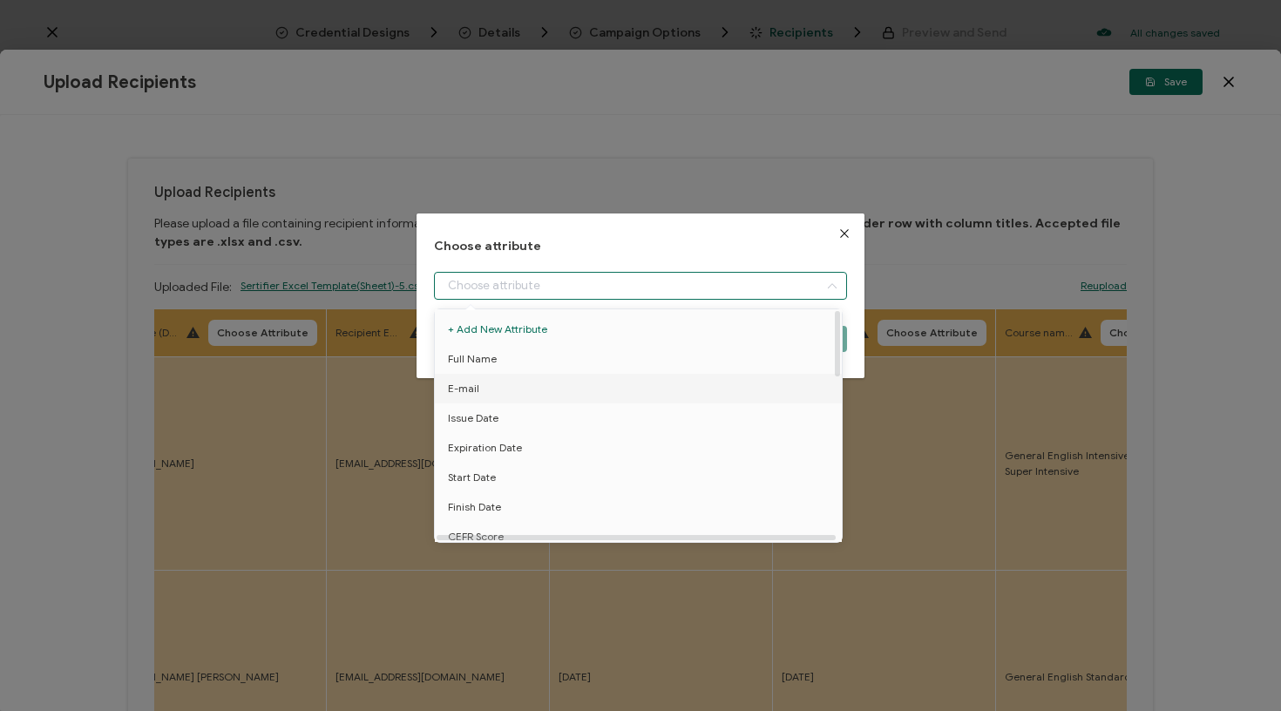
click at [500, 391] on li "E-mail" at bounding box center [642, 389] width 422 height 30
type input "E-mail"
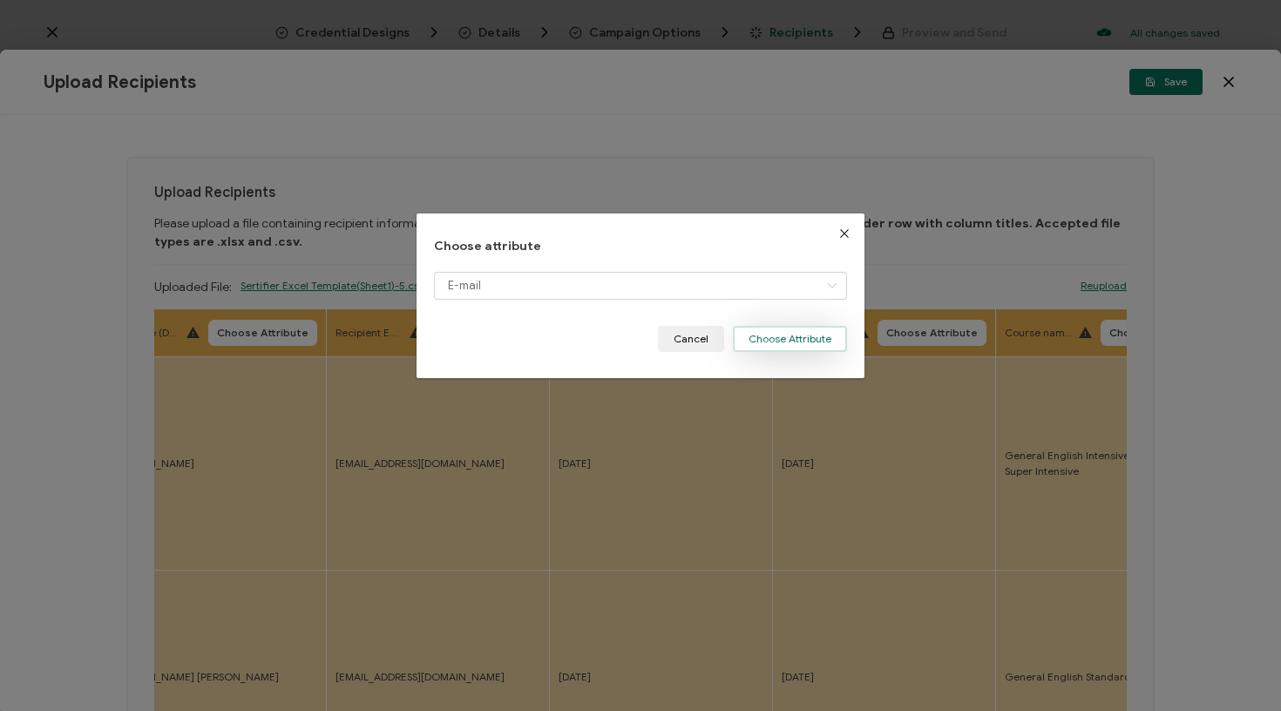
click at [763, 342] on button "Choose Attribute" at bounding box center [790, 339] width 114 height 26
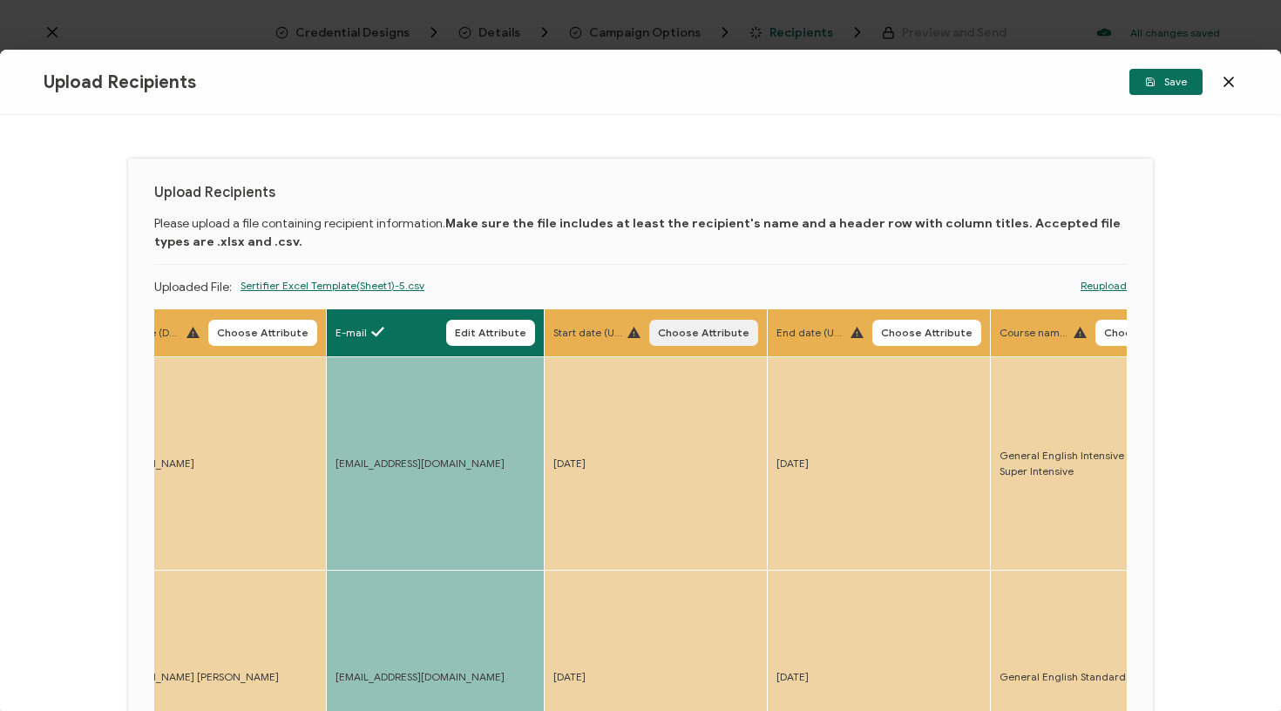
click at [690, 329] on span "Choose Attribute" at bounding box center [704, 333] width 92 height 10
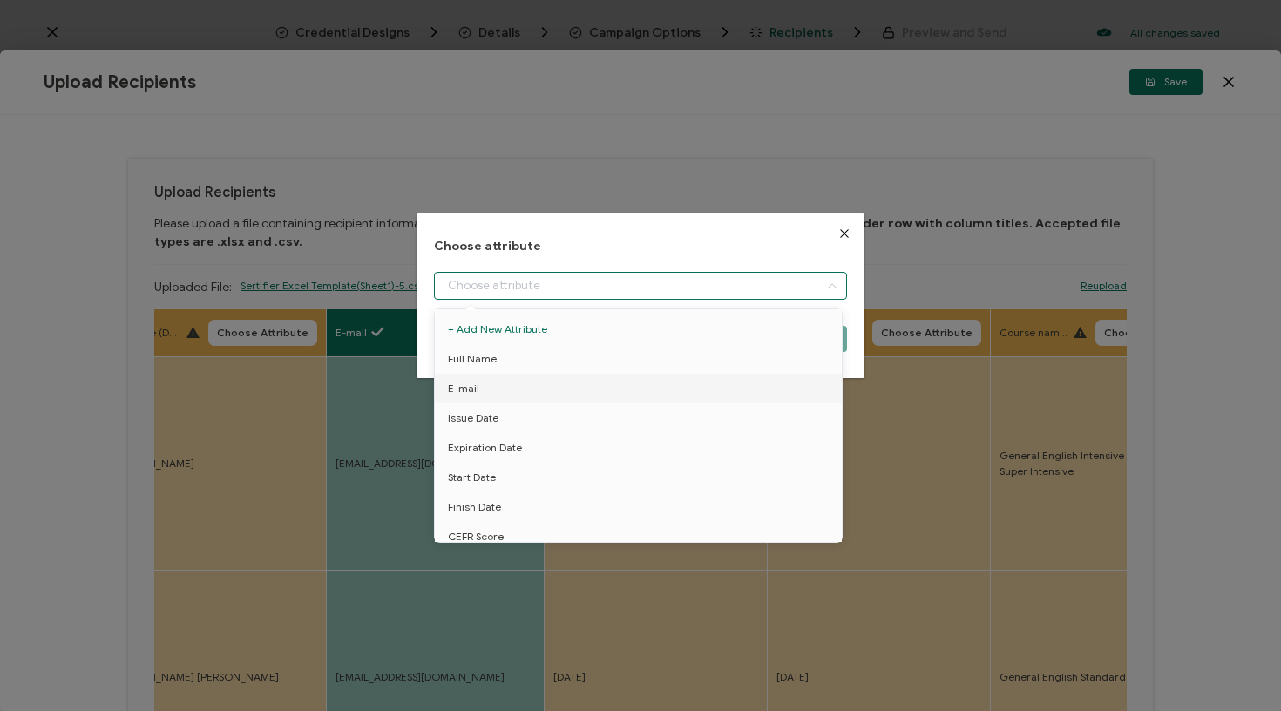
click at [696, 277] on input "dialog" at bounding box center [641, 286] width 414 height 28
click at [580, 443] on li "Start Date" at bounding box center [642, 449] width 422 height 30
type input "Start Date"
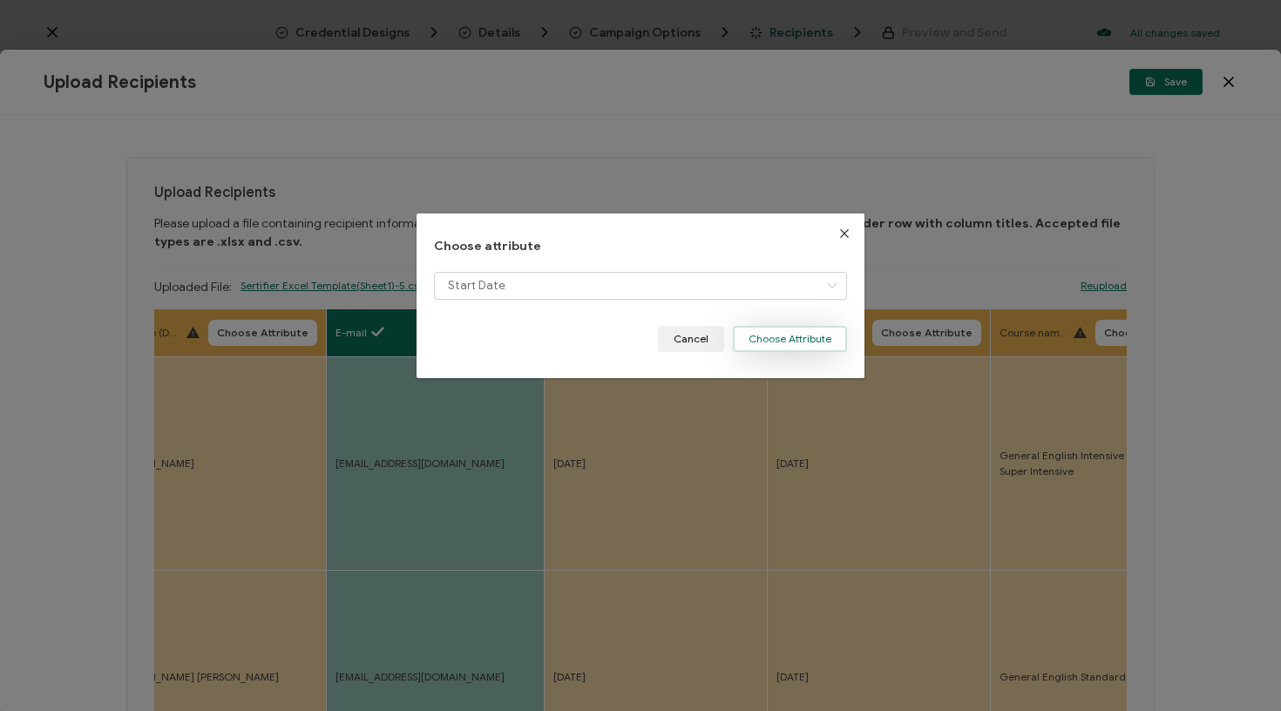
click at [792, 340] on button "Choose Attribute" at bounding box center [790, 339] width 114 height 26
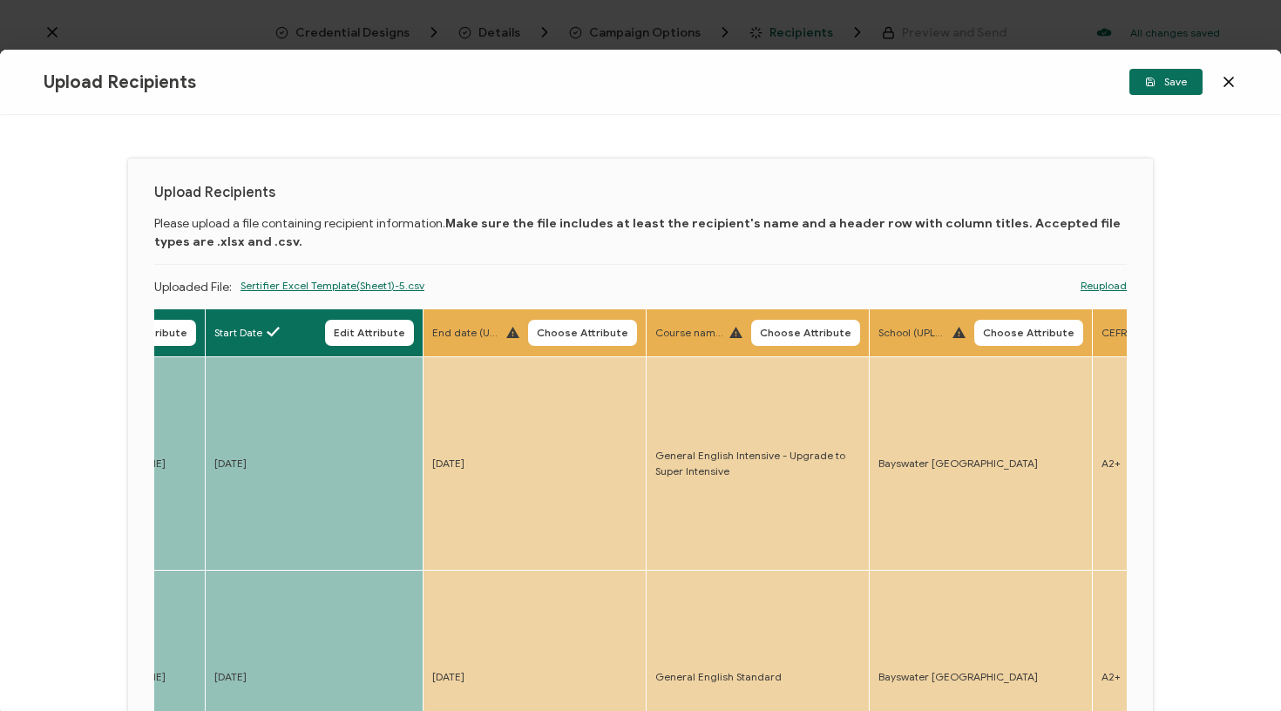
scroll to position [0, 980]
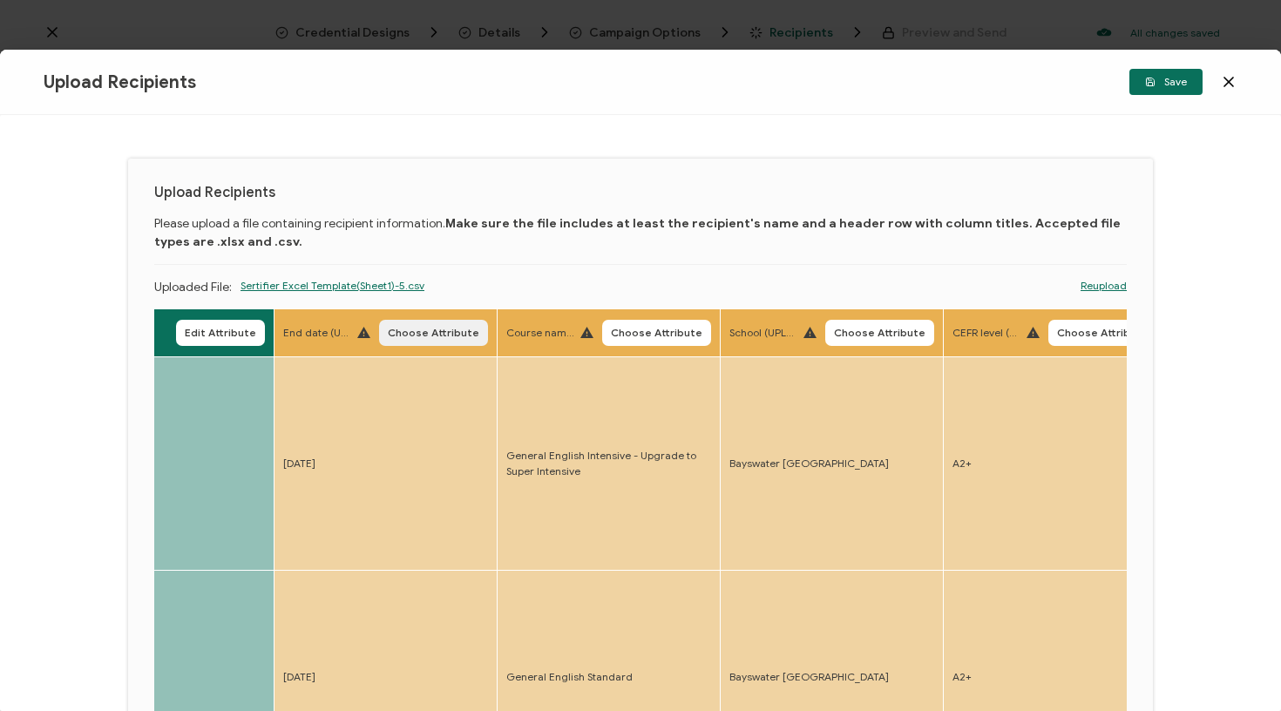
click at [416, 328] on span "Choose Attribute" at bounding box center [434, 333] width 92 height 10
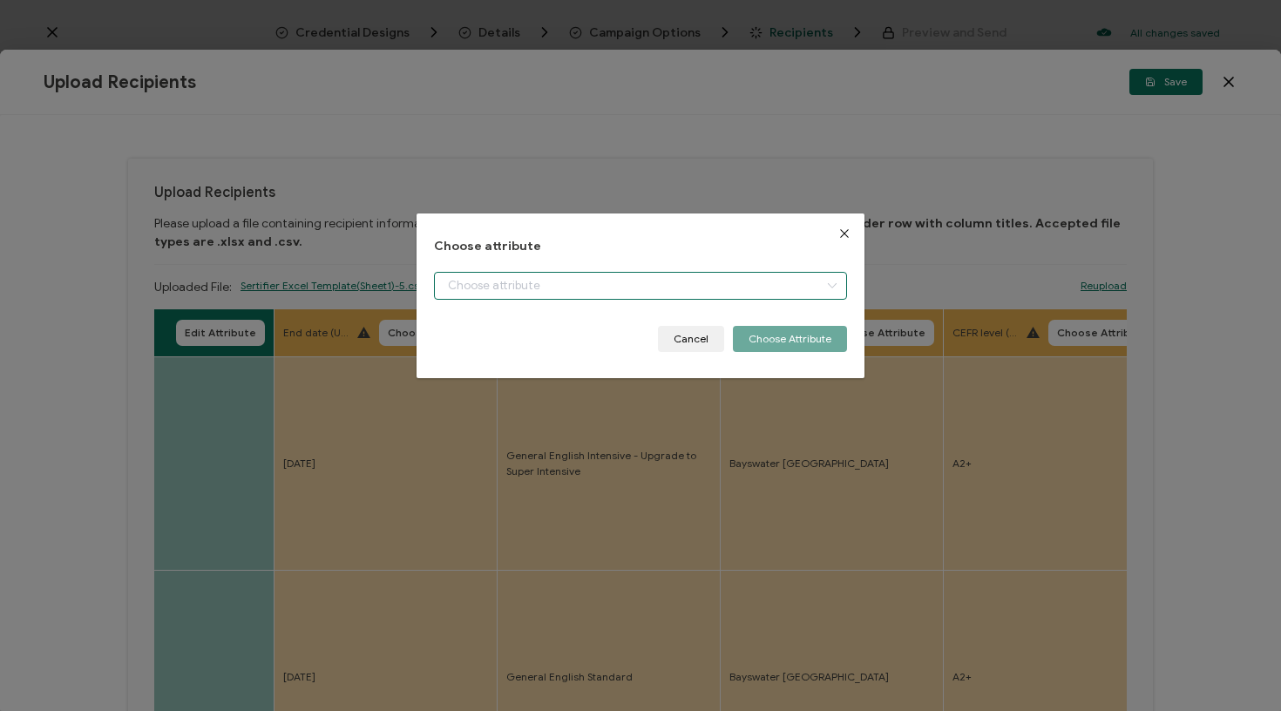
click at [499, 289] on input "dialog" at bounding box center [641, 286] width 414 height 28
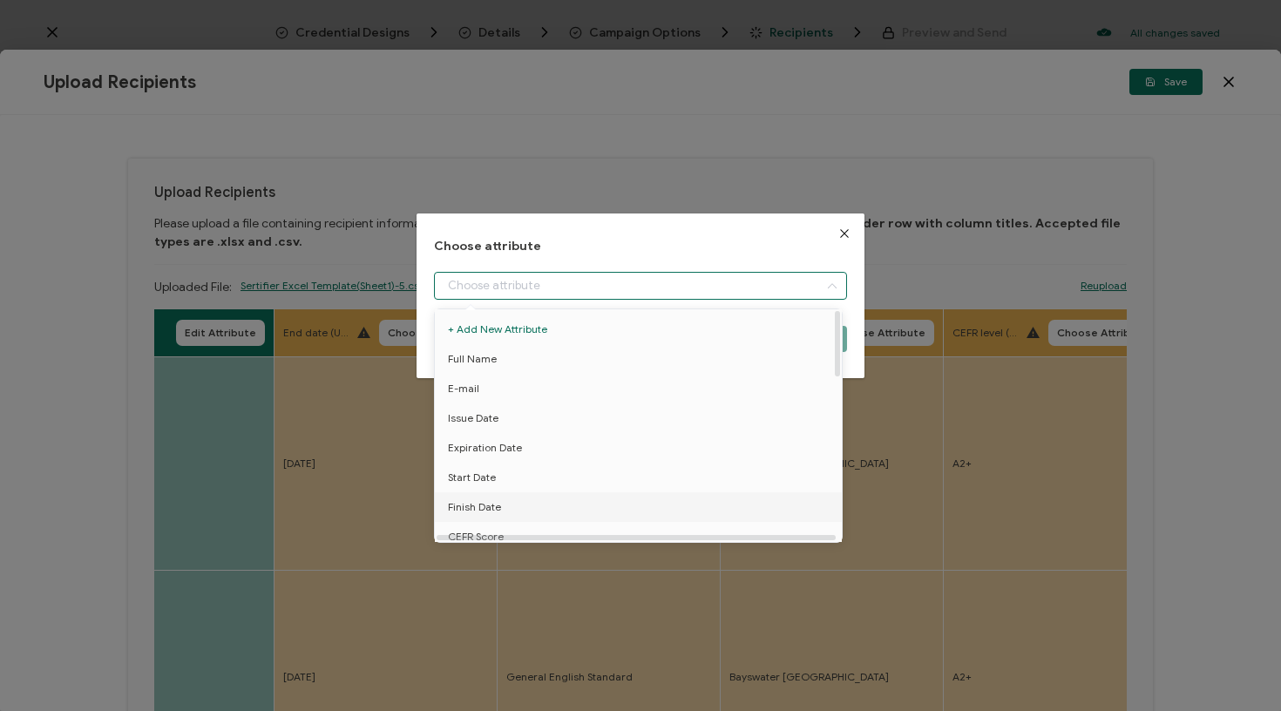
click at [511, 495] on li "Finish Date" at bounding box center [642, 507] width 422 height 30
type input "Finish Date"
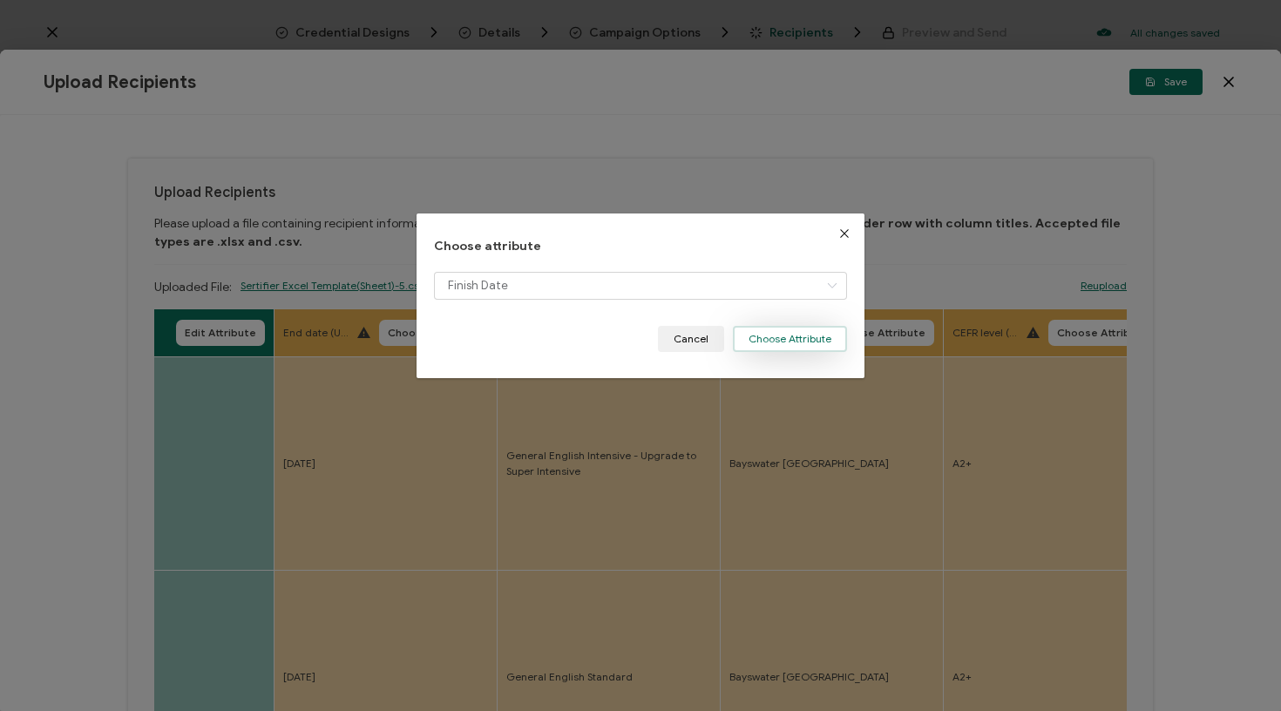
click at [804, 335] on button "Choose Attribute" at bounding box center [790, 339] width 114 height 26
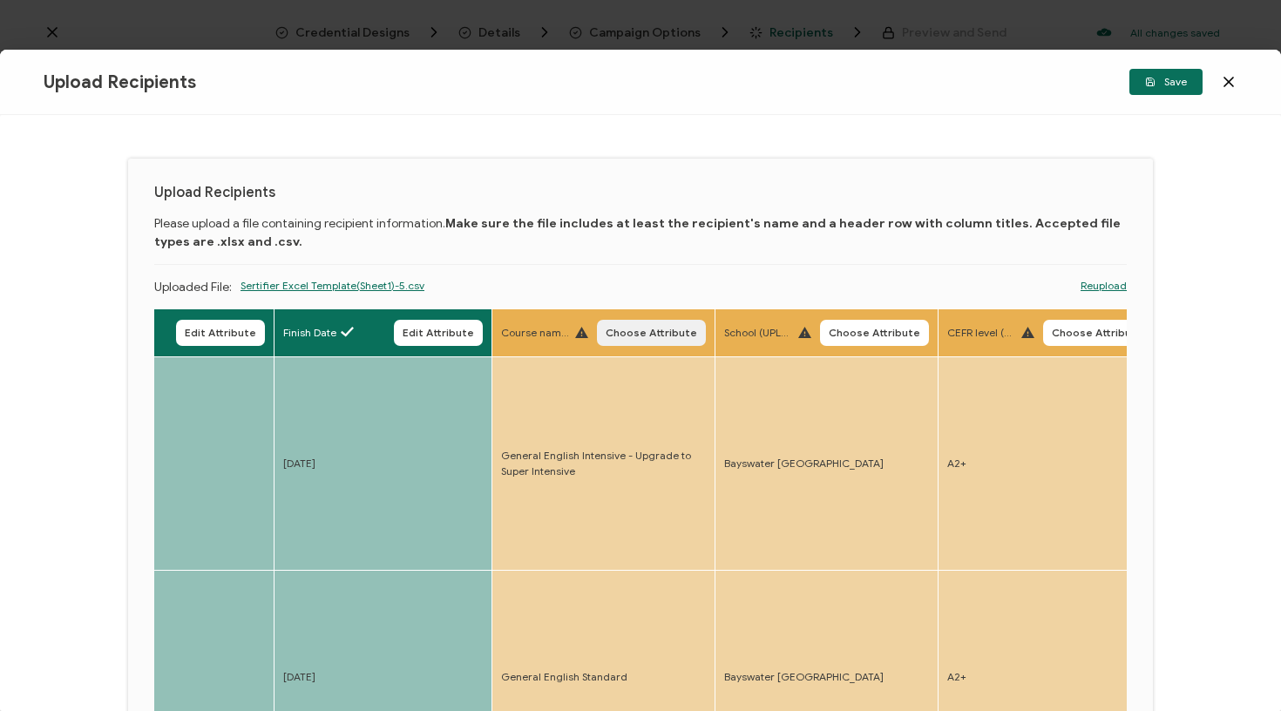
click at [662, 336] on span "Choose Attribute" at bounding box center [652, 333] width 92 height 10
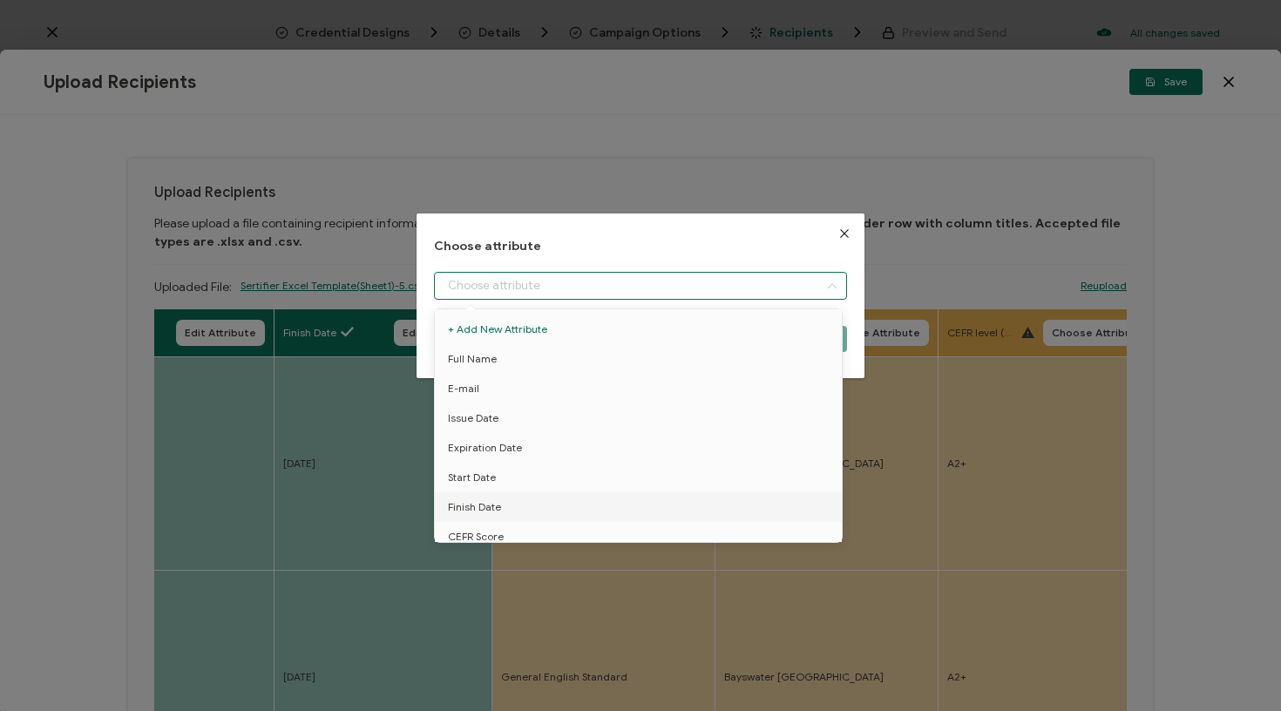
click at [693, 285] on input "dialog" at bounding box center [641, 286] width 414 height 28
click at [587, 458] on li "Course name" at bounding box center [642, 449] width 422 height 30
type input "Course name"
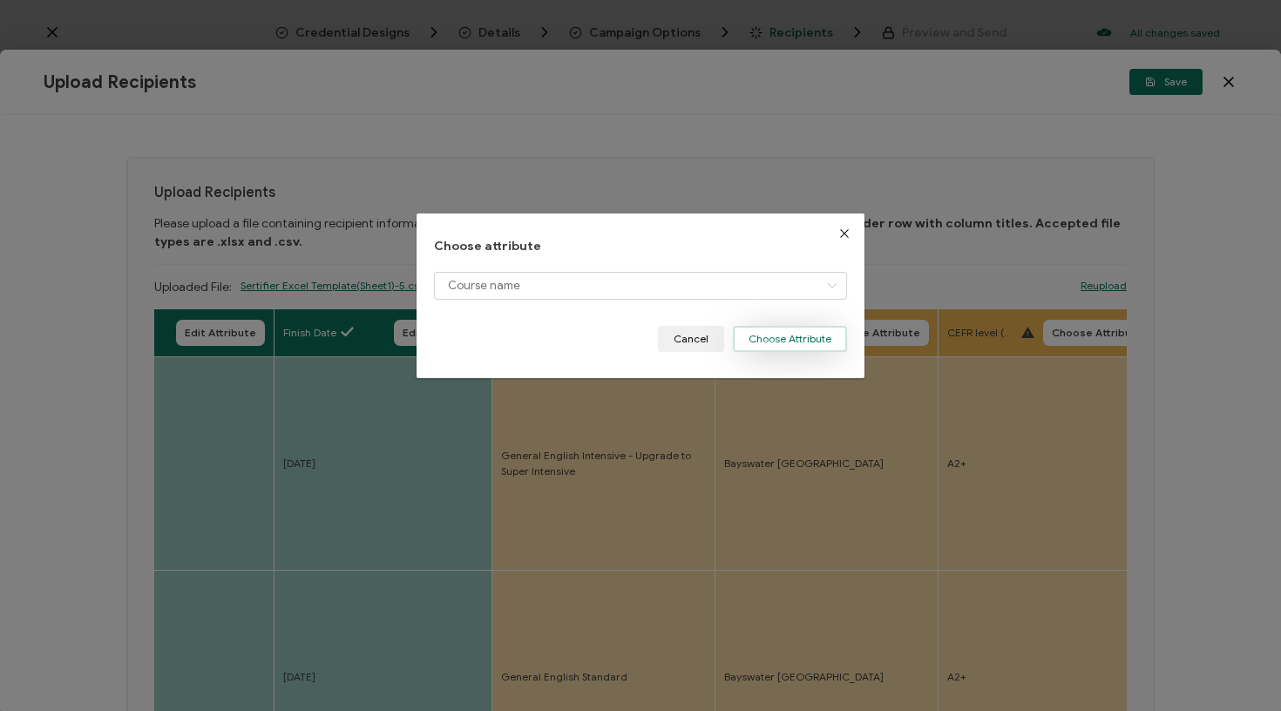
click at [780, 330] on button "Choose Attribute" at bounding box center [790, 339] width 114 height 26
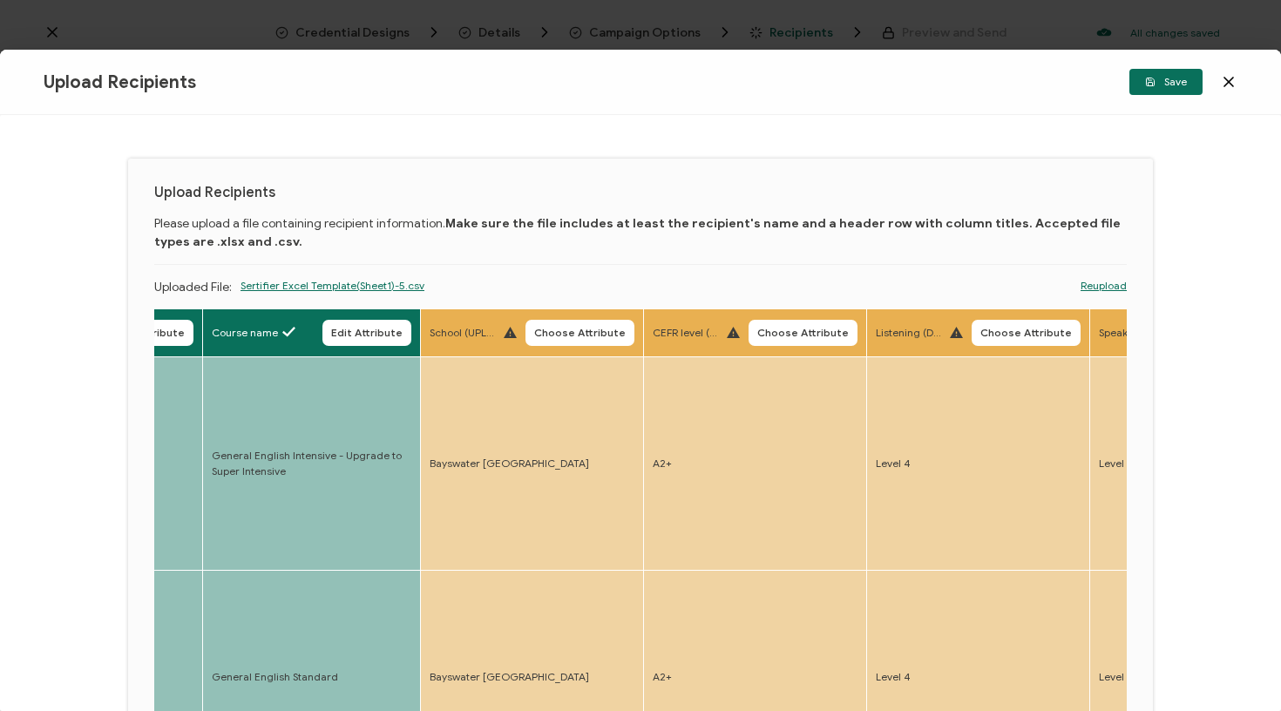
scroll to position [0, 1272]
click at [561, 336] on span "Choose Attribute" at bounding box center [578, 333] width 92 height 10
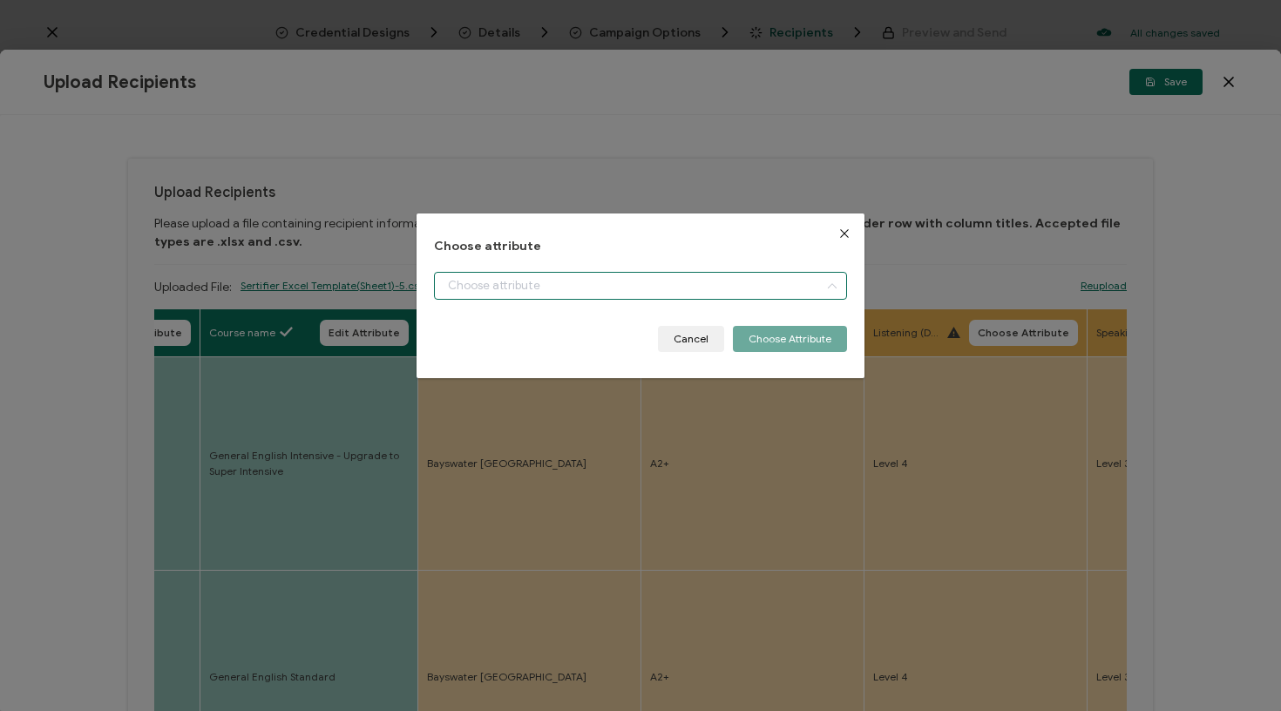
click at [595, 298] on input "dialog" at bounding box center [641, 286] width 414 height 28
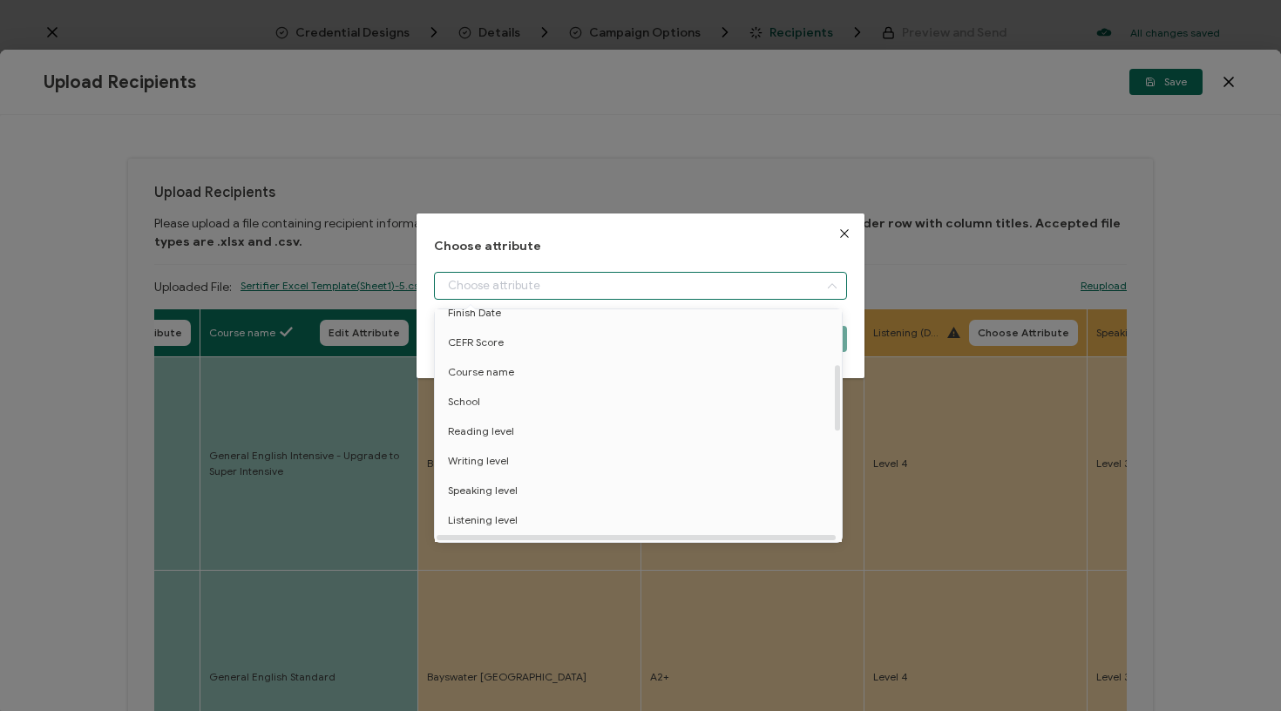
scroll to position [200, 0]
click at [560, 382] on li "School" at bounding box center [642, 397] width 422 height 30
type input "School"
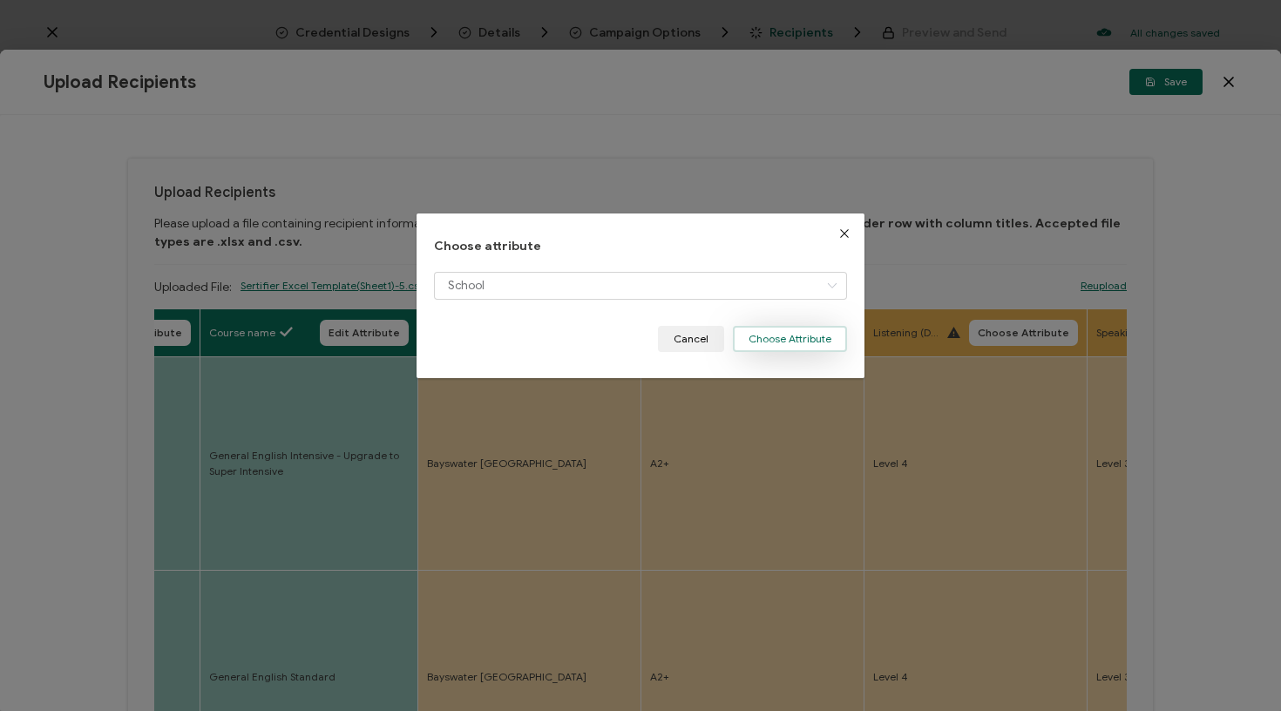
click at [759, 339] on button "Choose Attribute" at bounding box center [790, 339] width 114 height 26
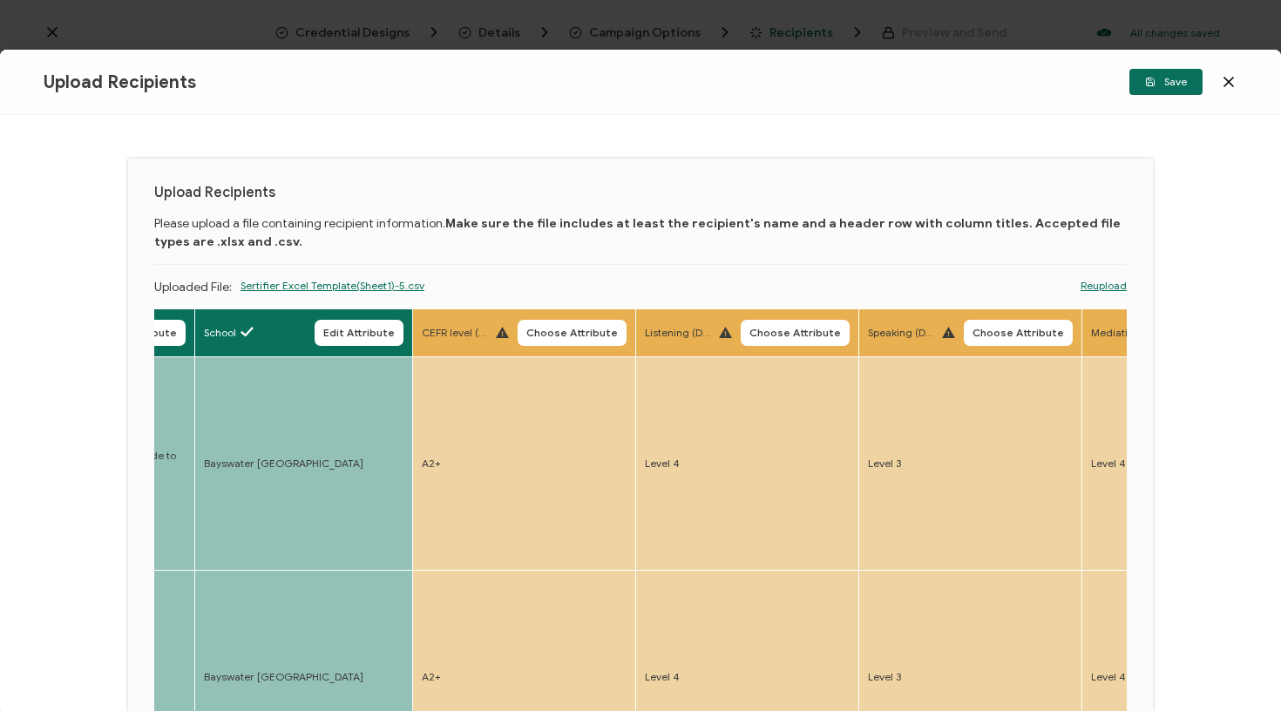
scroll to position [0, 1595]
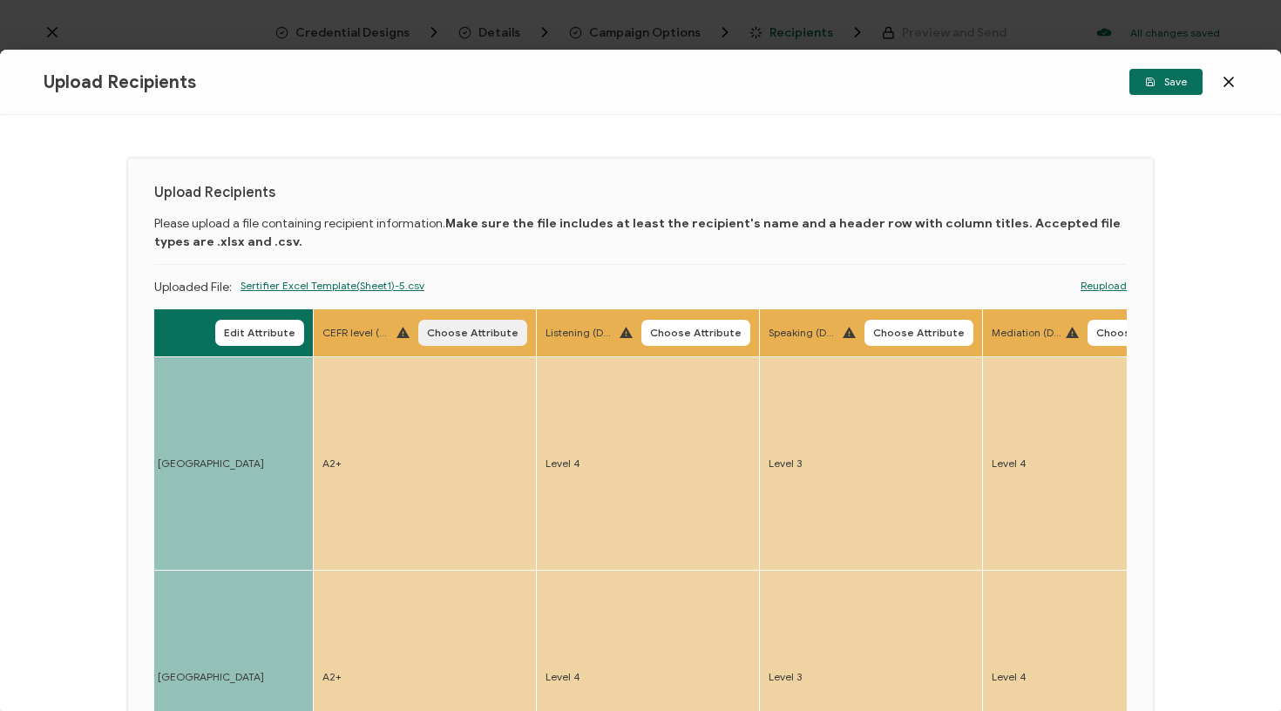
click at [438, 328] on span "Choose Attribute" at bounding box center [473, 333] width 92 height 10
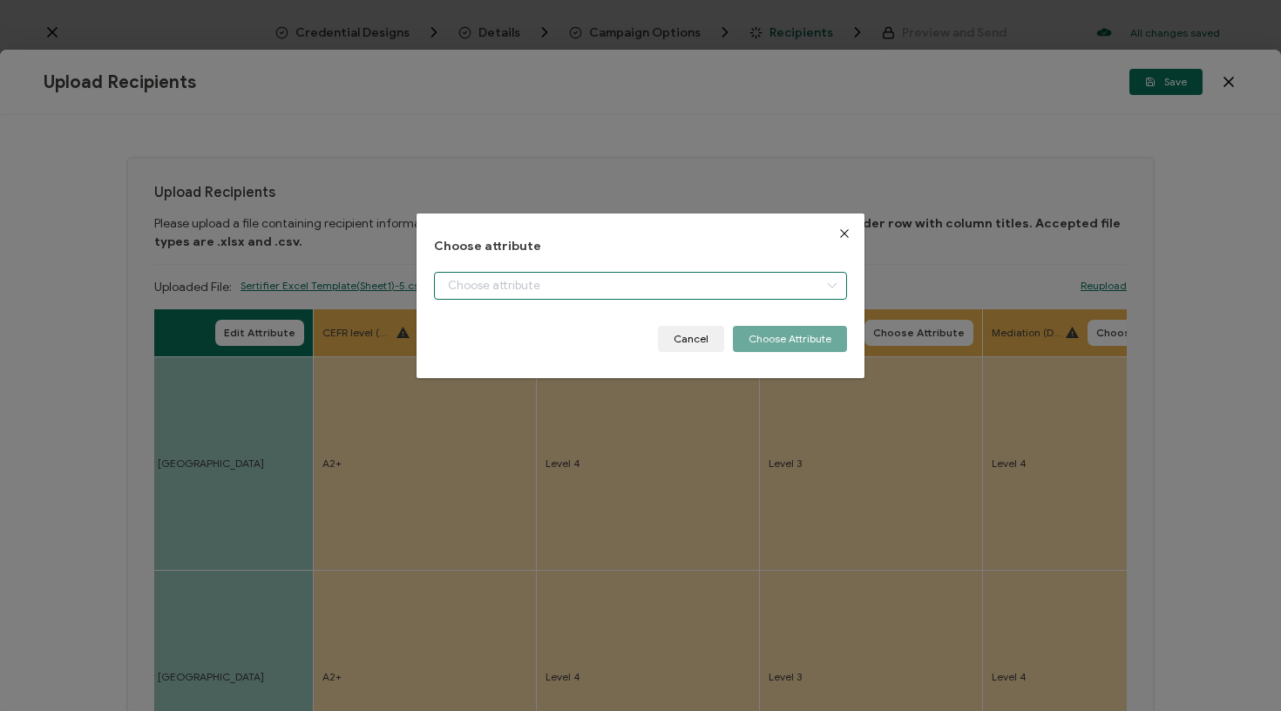
click at [484, 294] on input "dialog" at bounding box center [641, 286] width 414 height 28
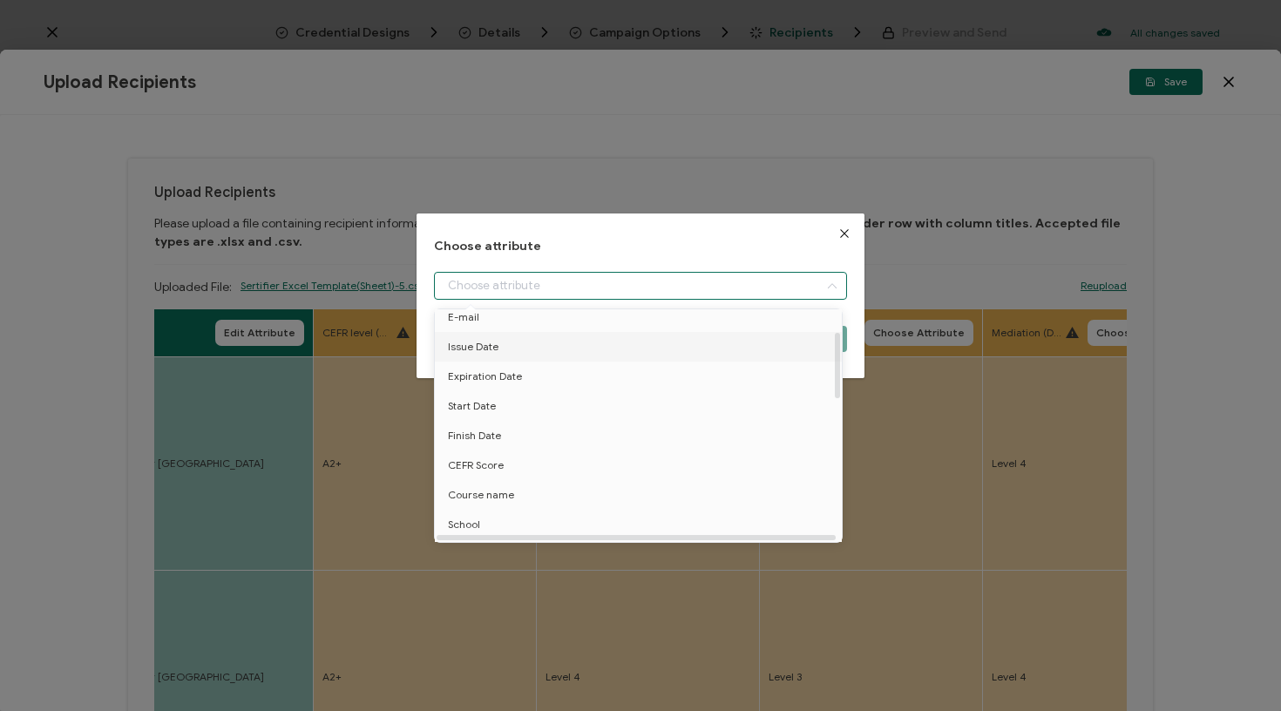
scroll to position [78, 0]
click at [504, 451] on li "CEFR Score" at bounding box center [642, 459] width 422 height 30
type input "CEFR Score"
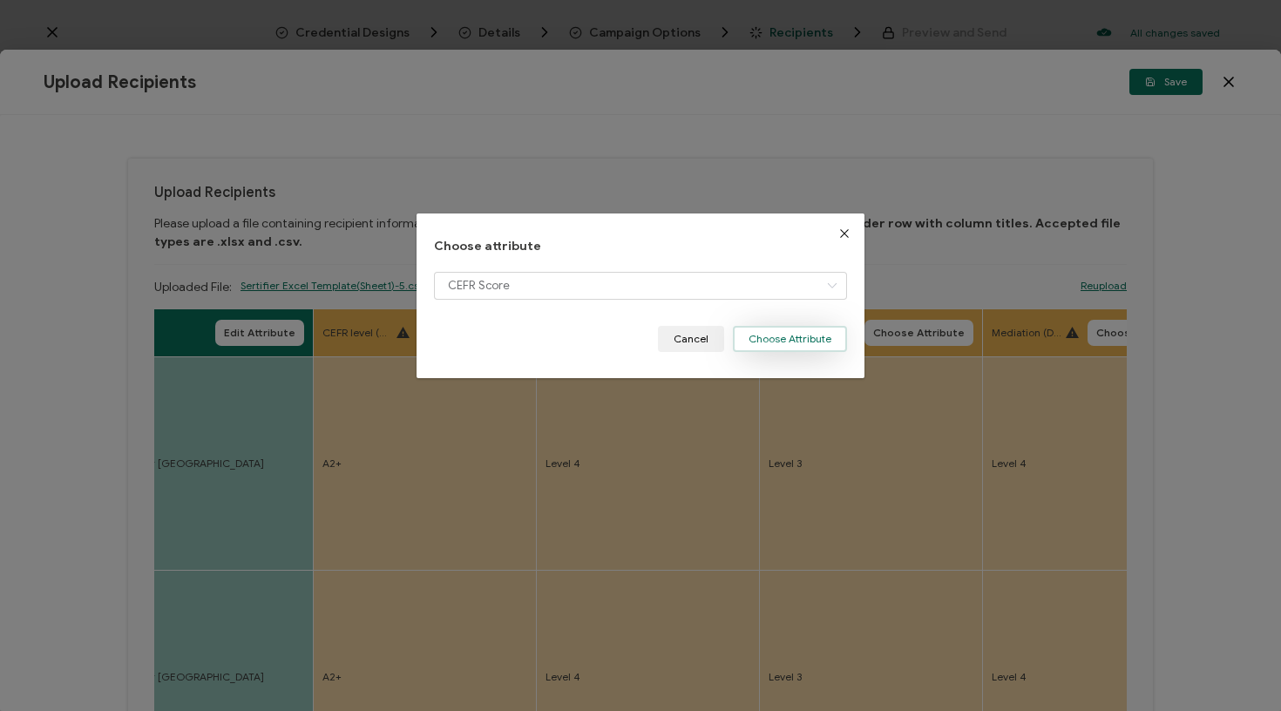
click at [787, 336] on button "Choose Attribute" at bounding box center [790, 339] width 114 height 26
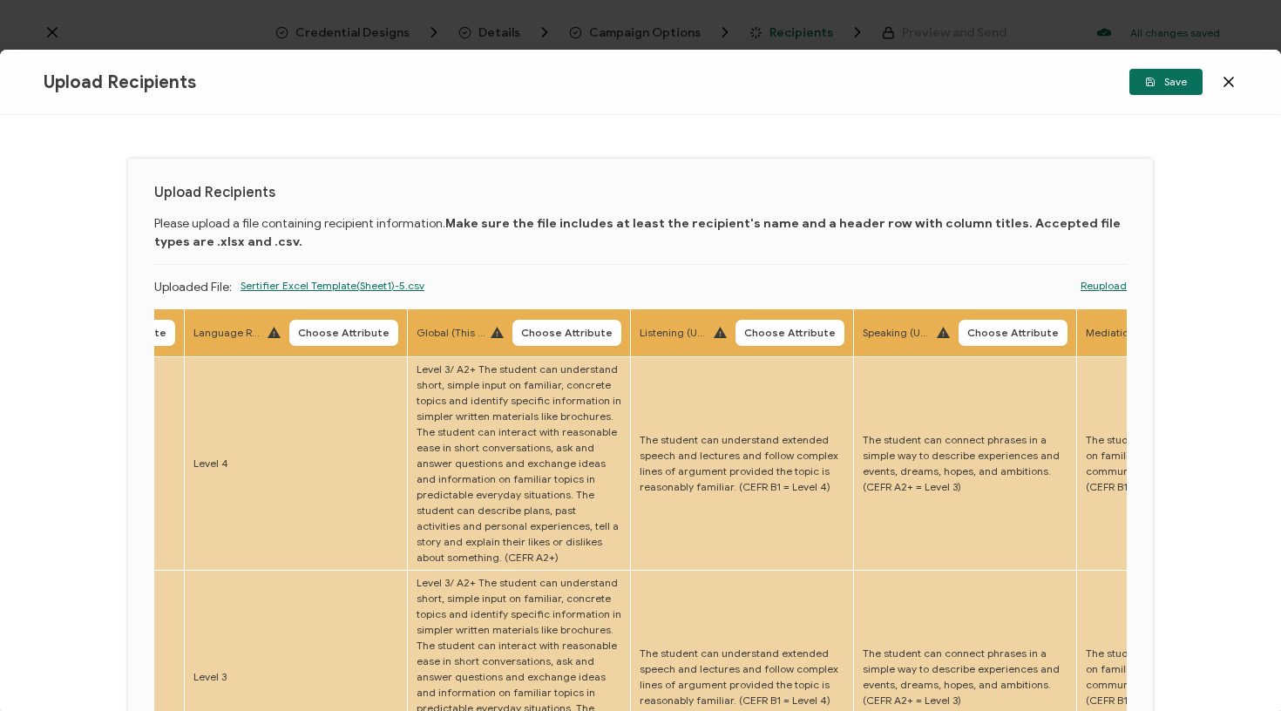
scroll to position [0, 3097]
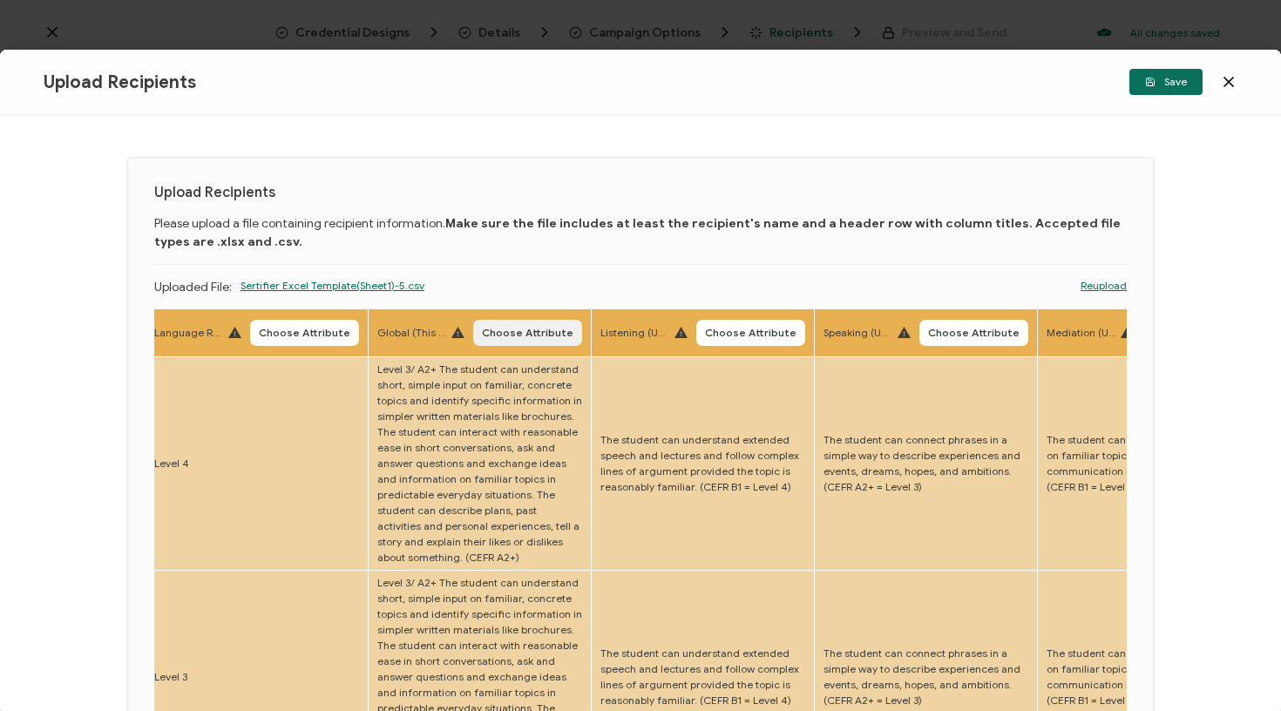
click at [482, 333] on span "Choose Attribute" at bounding box center [528, 333] width 92 height 10
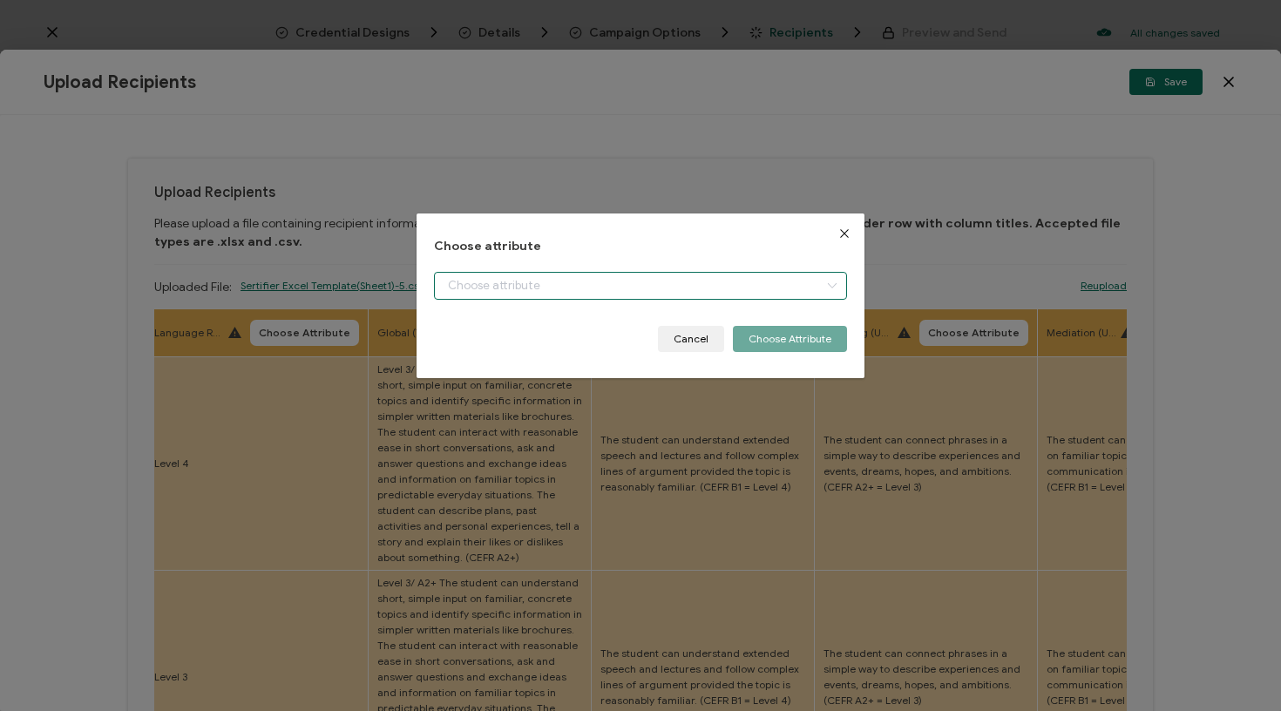
click at [491, 295] on input "dialog" at bounding box center [641, 286] width 414 height 28
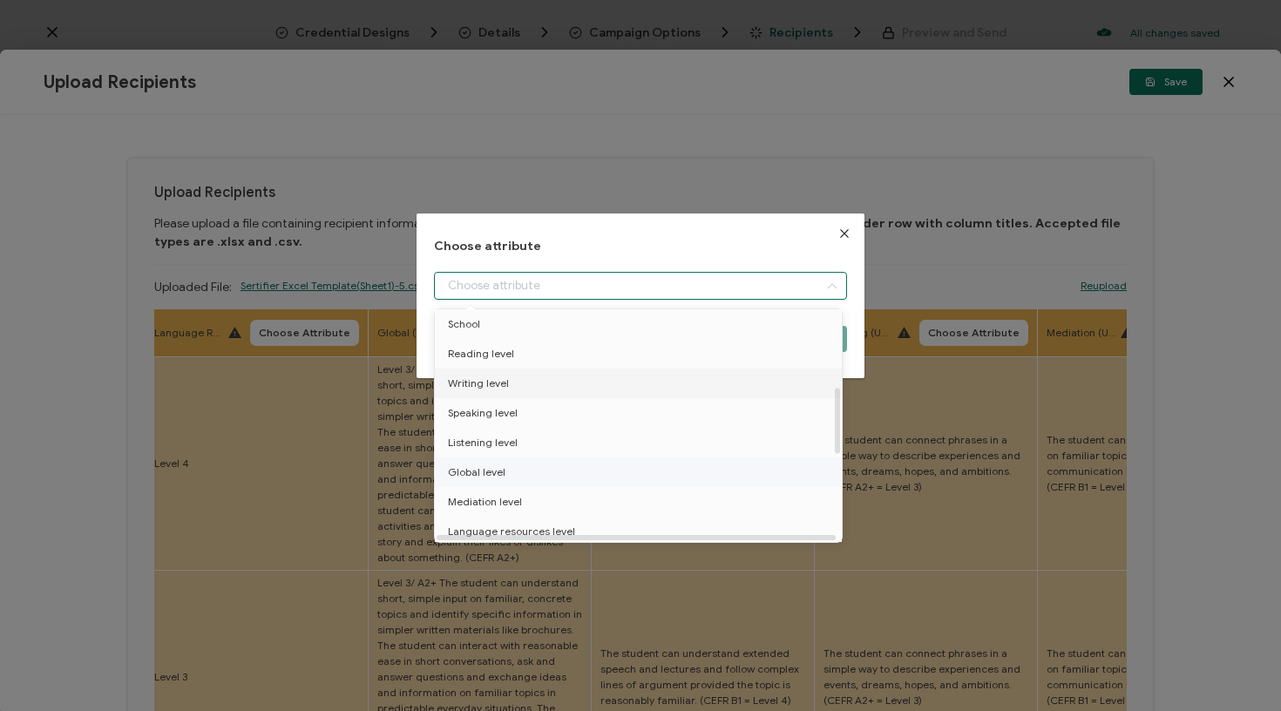
scroll to position [273, 0]
click at [488, 466] on span "Global level" at bounding box center [477, 472] width 58 height 30
type input "Global level"
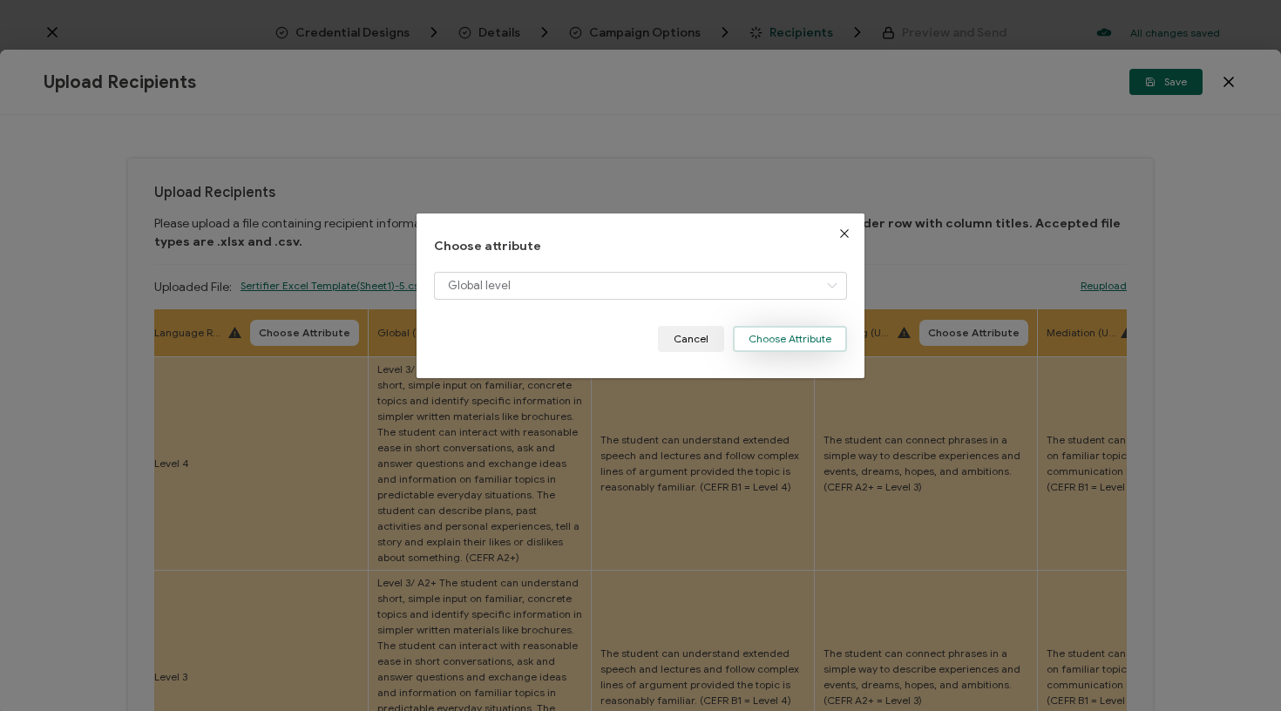
click at [757, 333] on button "Choose Attribute" at bounding box center [790, 339] width 114 height 26
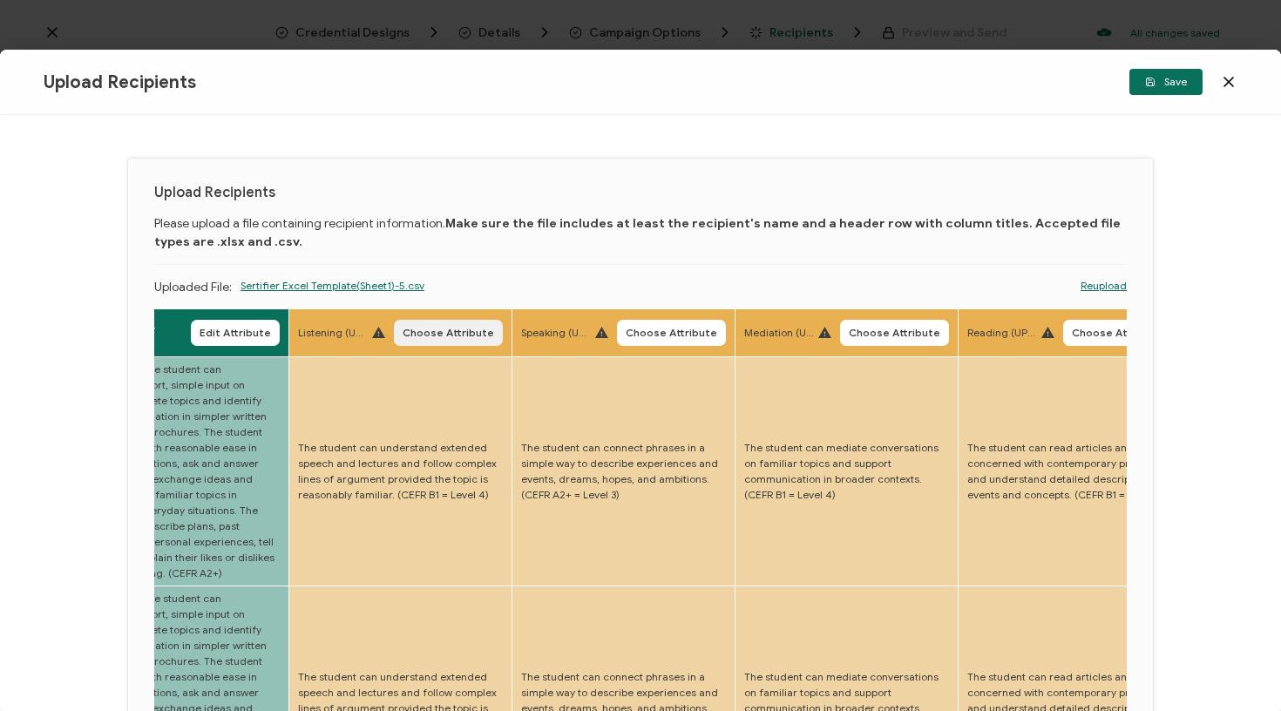
scroll to position [0, 3409]
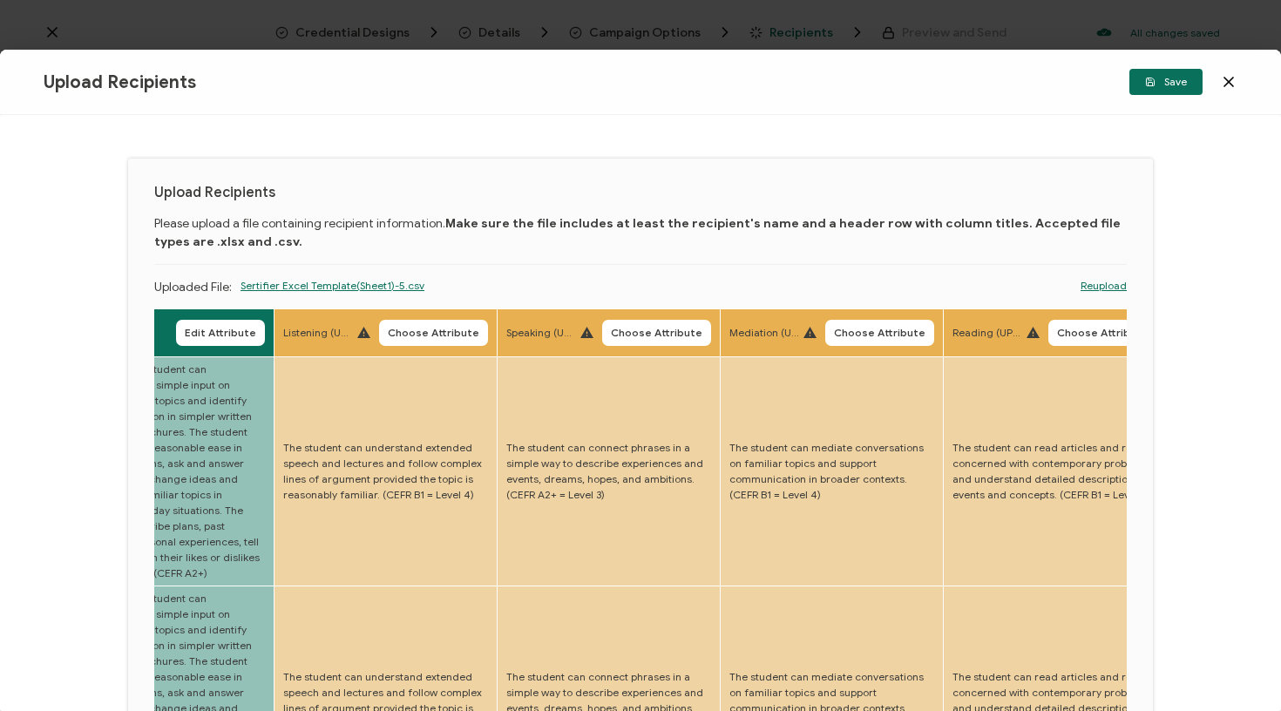
click at [397, 318] on th "Listening (UPLOAD) Choose Attribute" at bounding box center [386, 333] width 223 height 48
click at [397, 322] on button "Choose Attribute" at bounding box center [433, 333] width 109 height 26
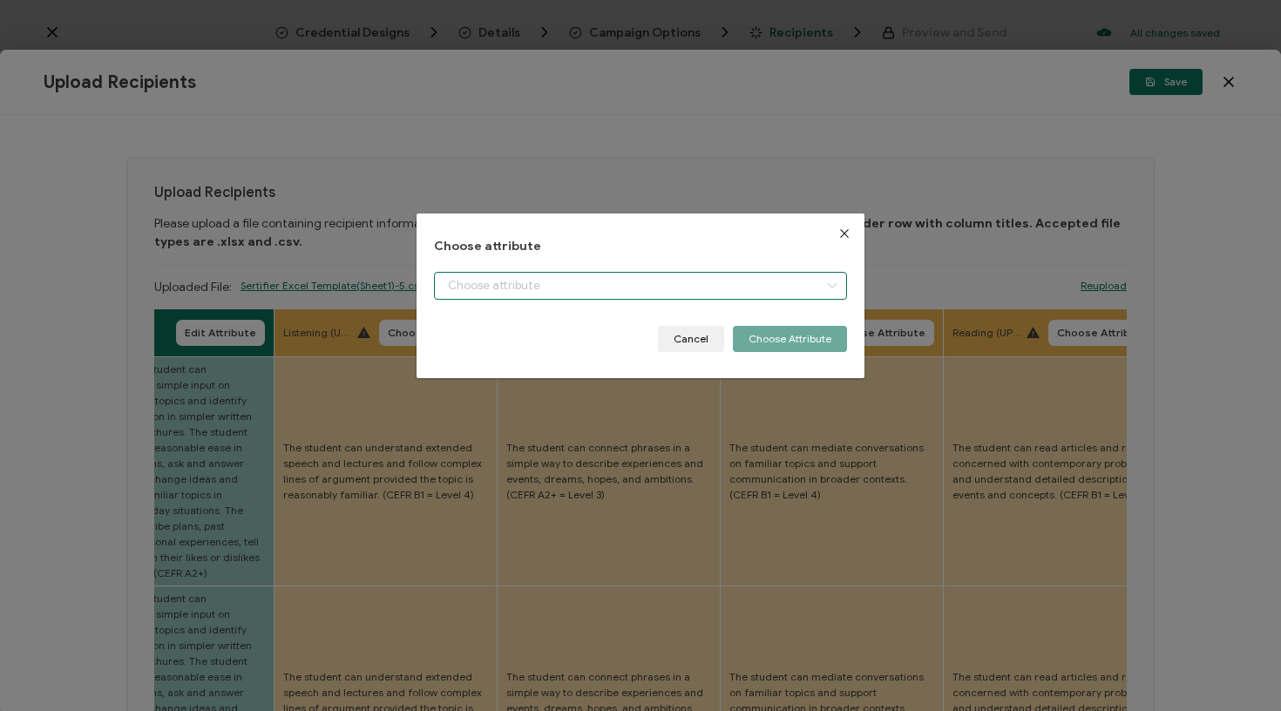
click at [458, 284] on input "dialog" at bounding box center [641, 286] width 414 height 28
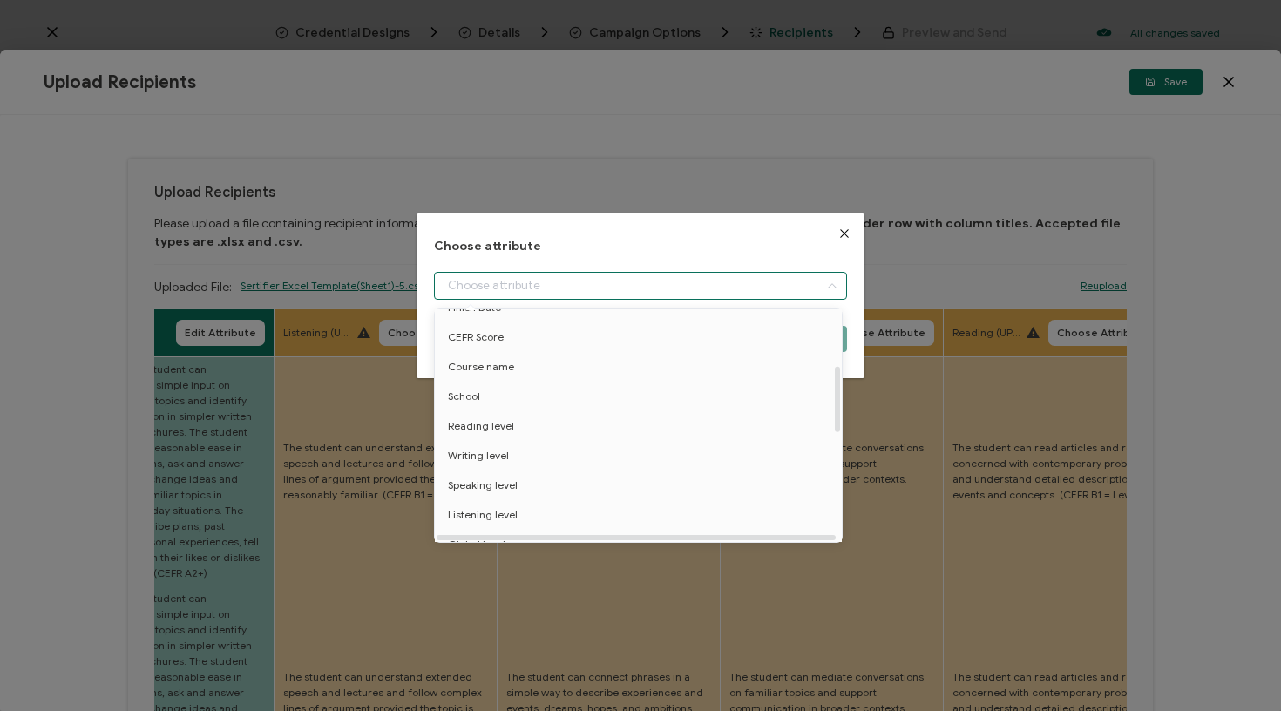
scroll to position [211, 0]
click at [495, 500] on span "Listening level" at bounding box center [483, 504] width 70 height 30
type input "Listening level"
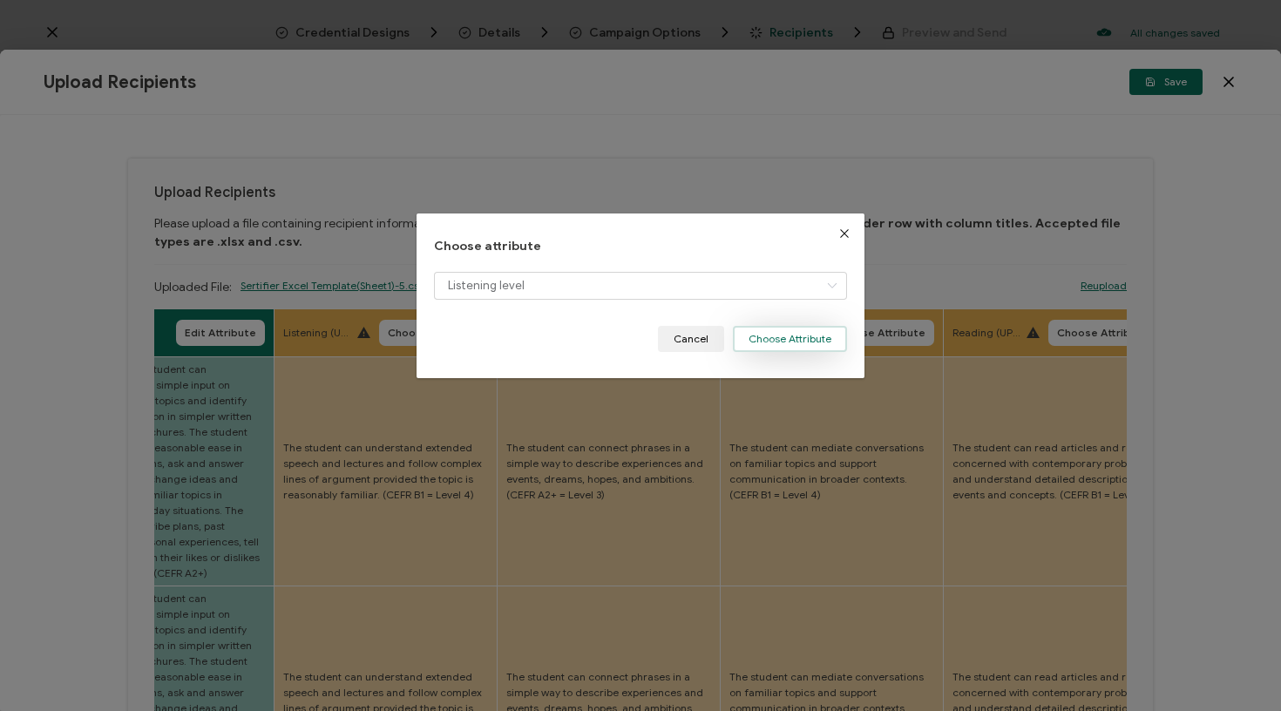
click at [801, 336] on button "Choose Attribute" at bounding box center [790, 339] width 114 height 26
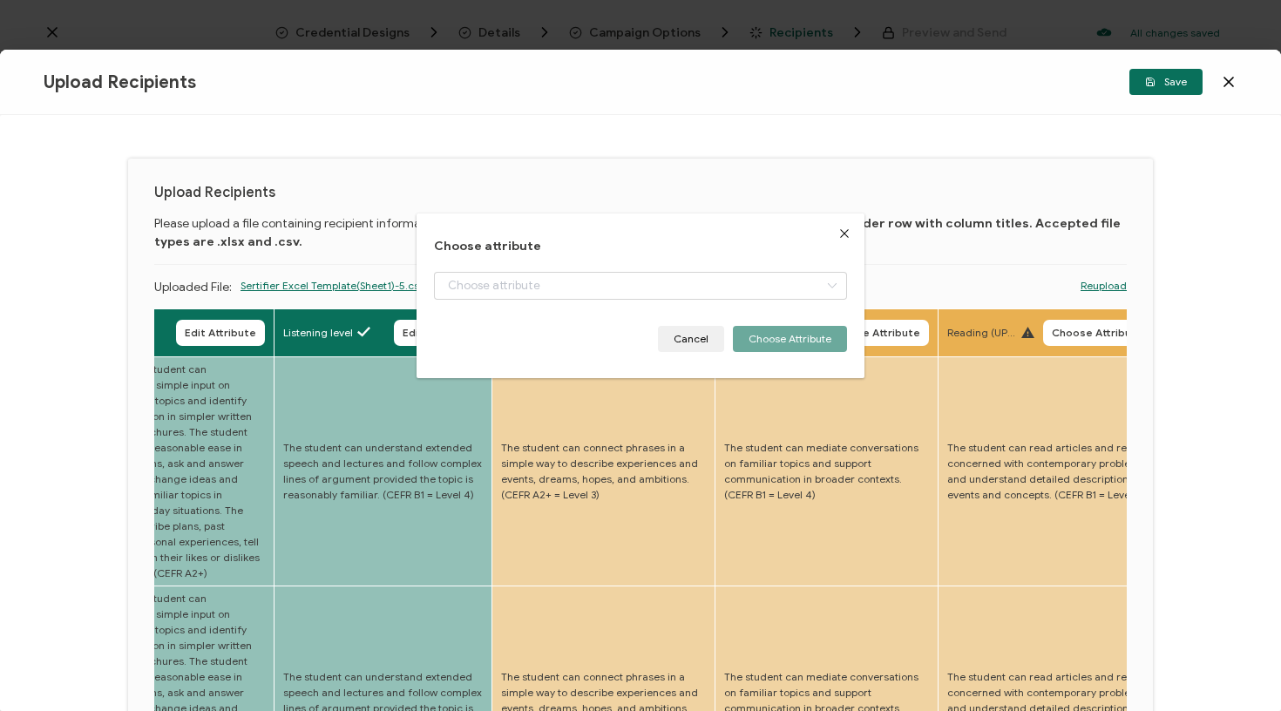
click at [628, 336] on span "Choose Attribute" at bounding box center [652, 333] width 92 height 10
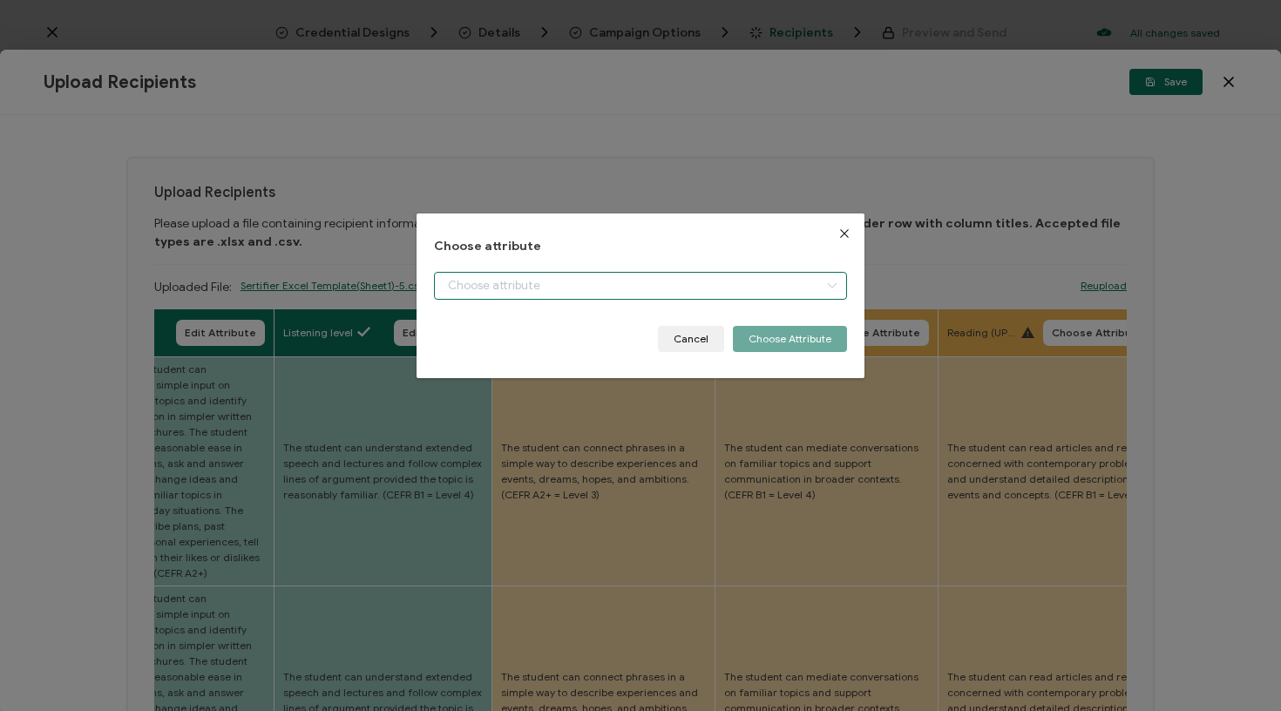
click at [665, 284] on input "dialog" at bounding box center [641, 286] width 414 height 28
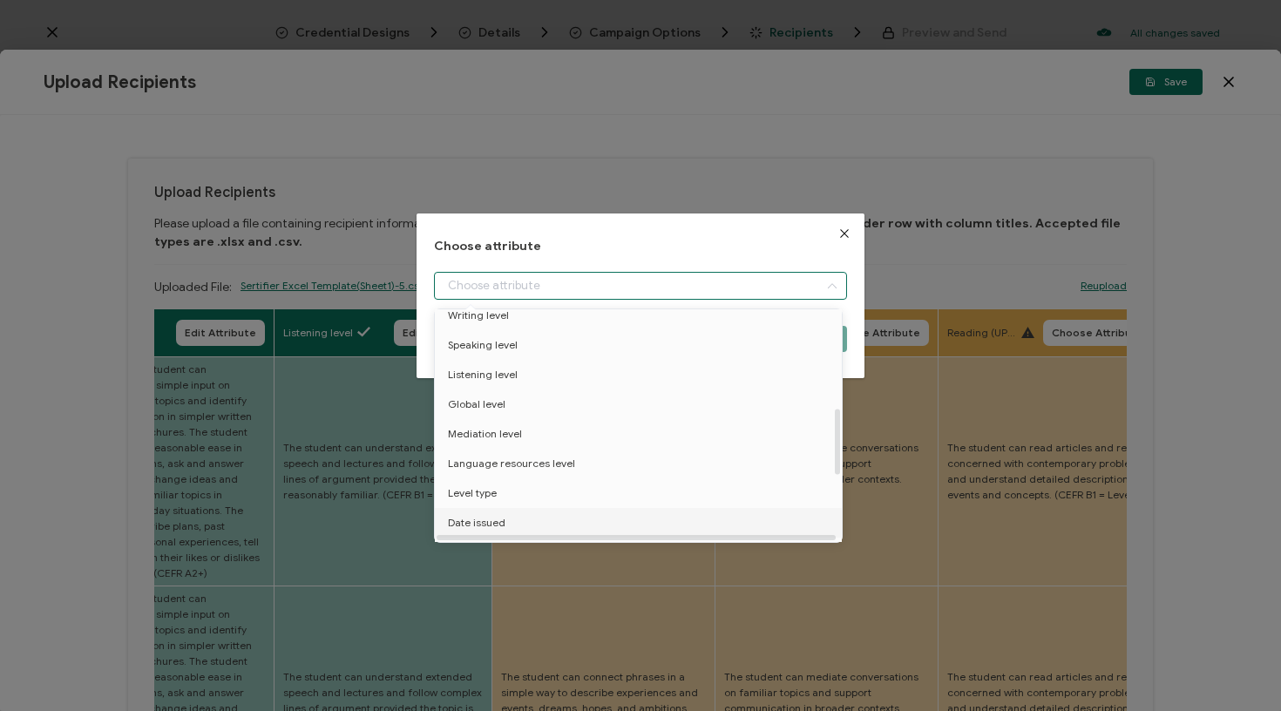
scroll to position [336, 0]
click at [557, 348] on li "Speaking level" at bounding box center [642, 350] width 422 height 30
type input "Speaking level"
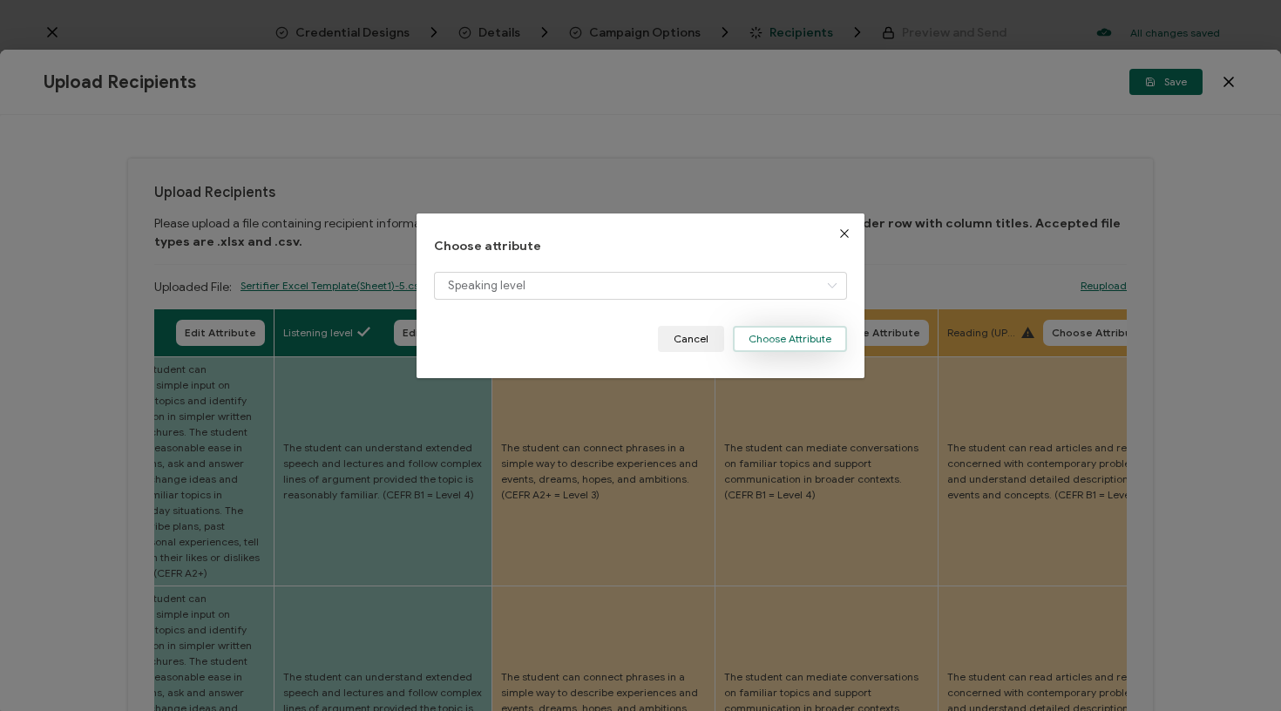
click at [760, 342] on button "Choose Attribute" at bounding box center [790, 339] width 114 height 26
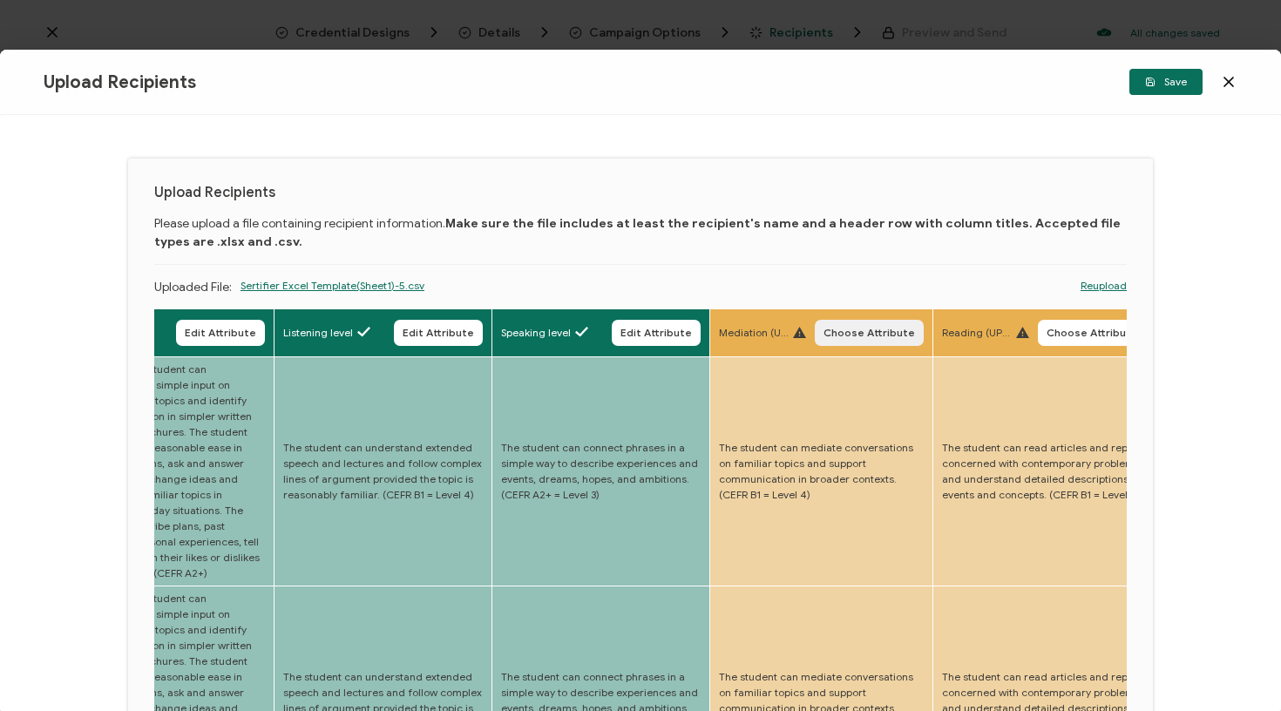
click at [824, 329] on span "Choose Attribute" at bounding box center [870, 333] width 92 height 10
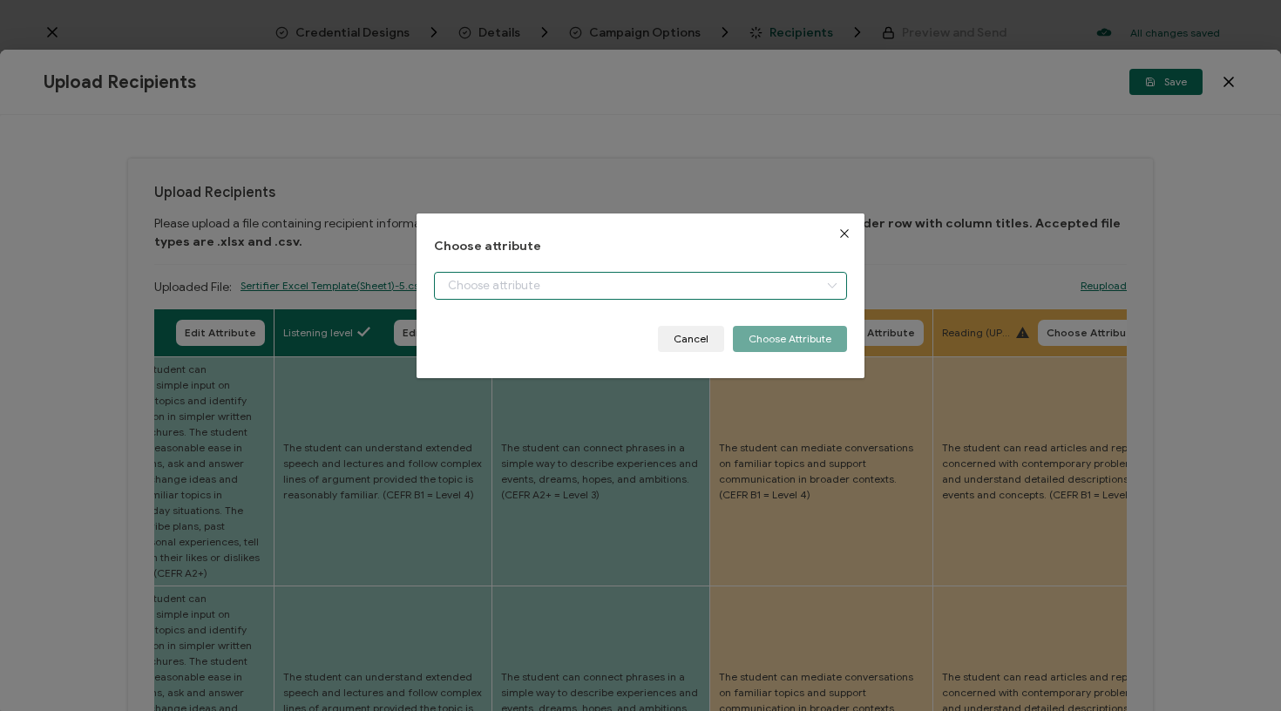
click at [790, 280] on input "dialog" at bounding box center [641, 286] width 414 height 28
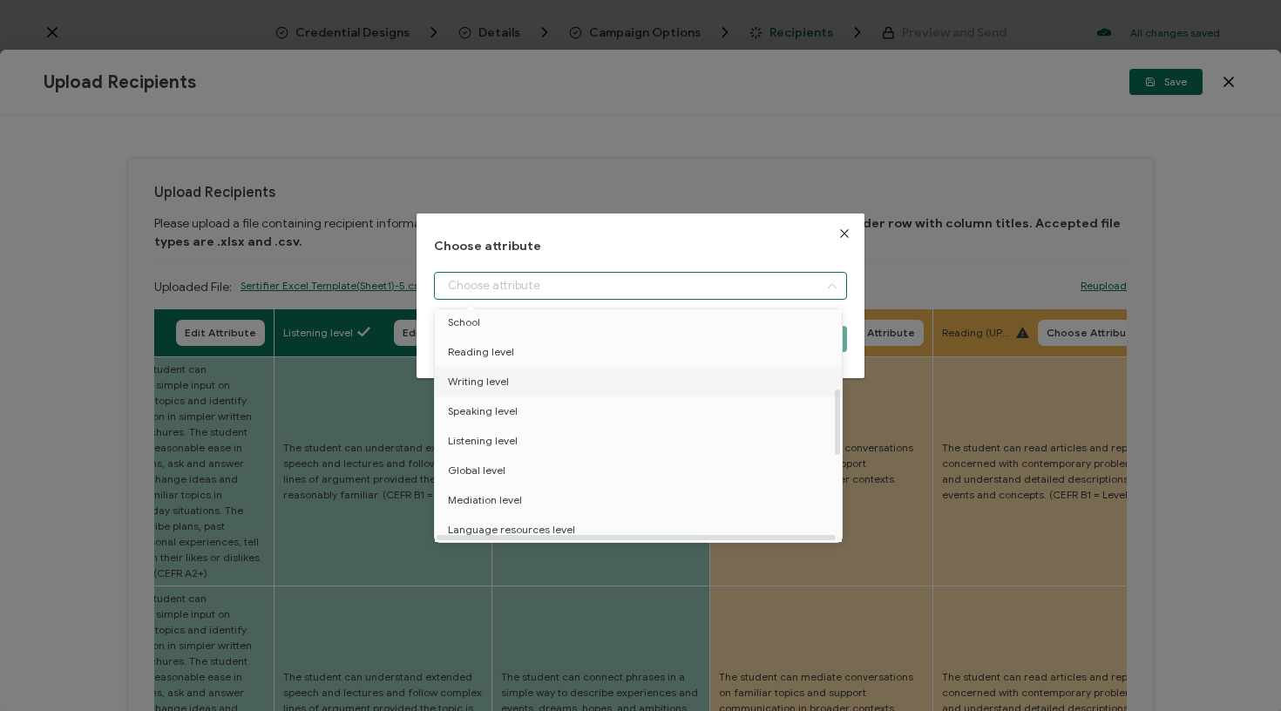
scroll to position [280, 0]
click at [526, 487] on li "Mediation level" at bounding box center [642, 494] width 422 height 30
type input "Mediation level"
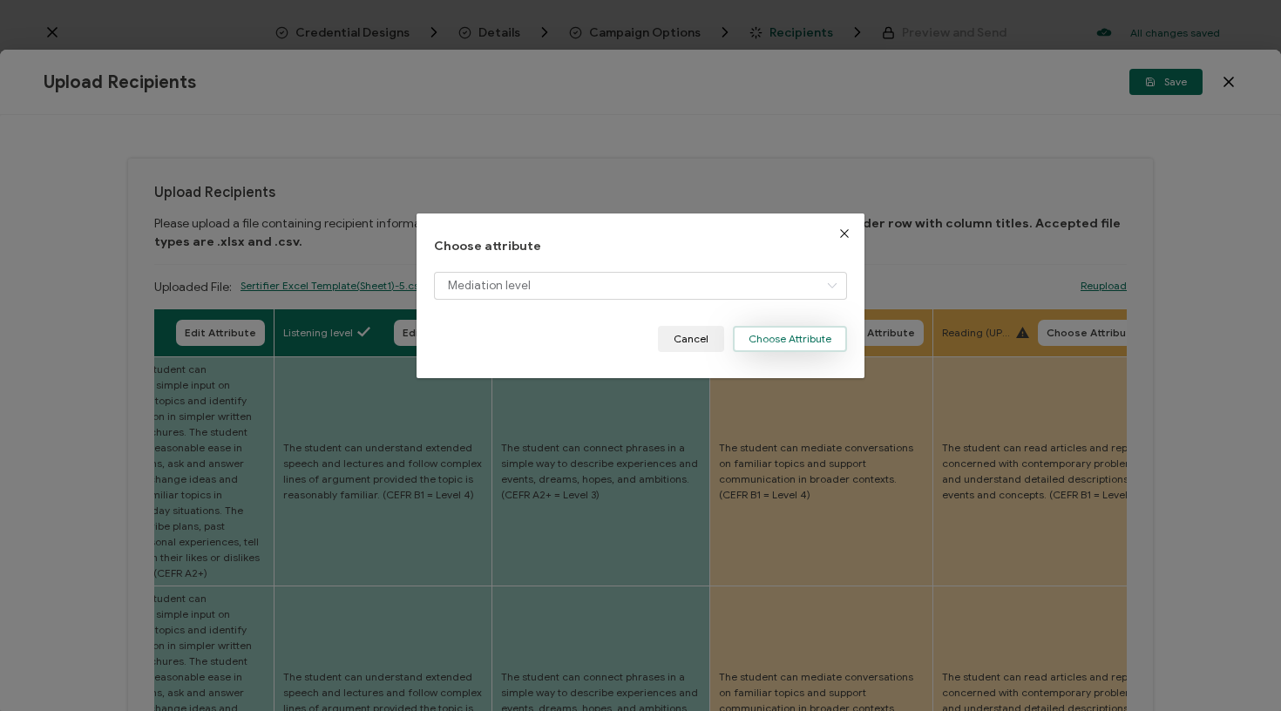
click at [763, 343] on button "Choose Attribute" at bounding box center [790, 339] width 114 height 26
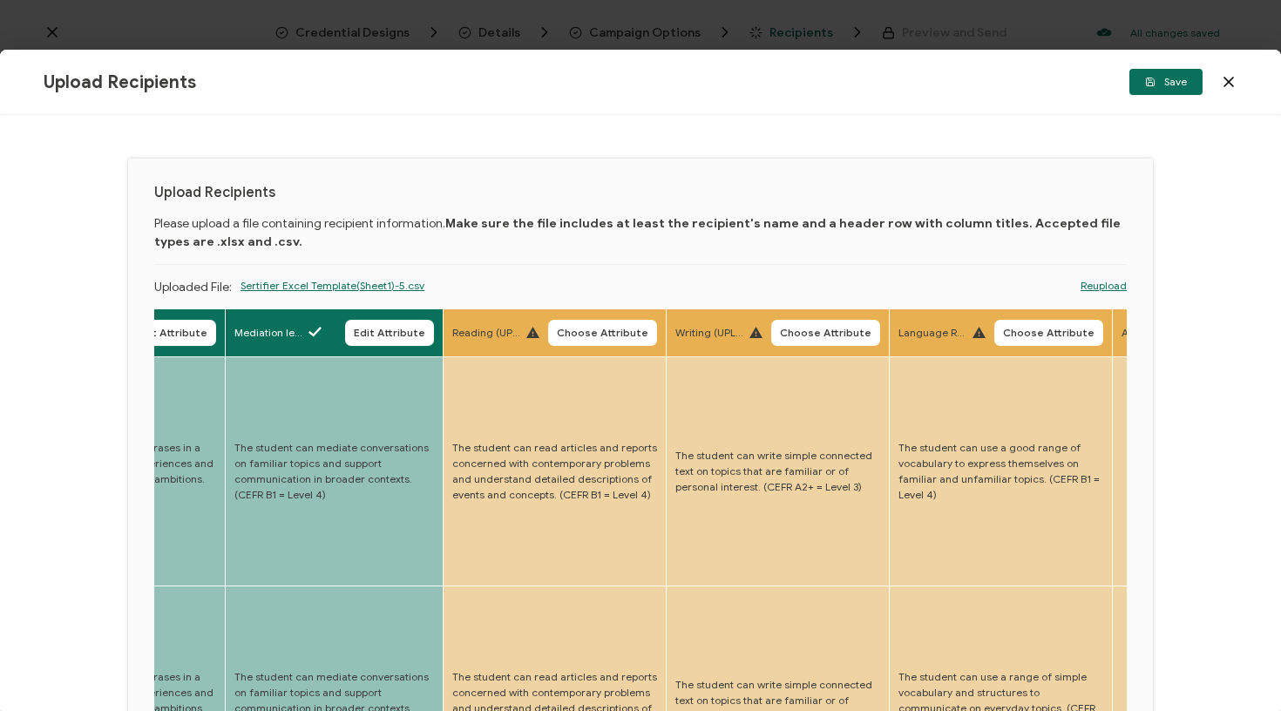
scroll to position [0, 3917]
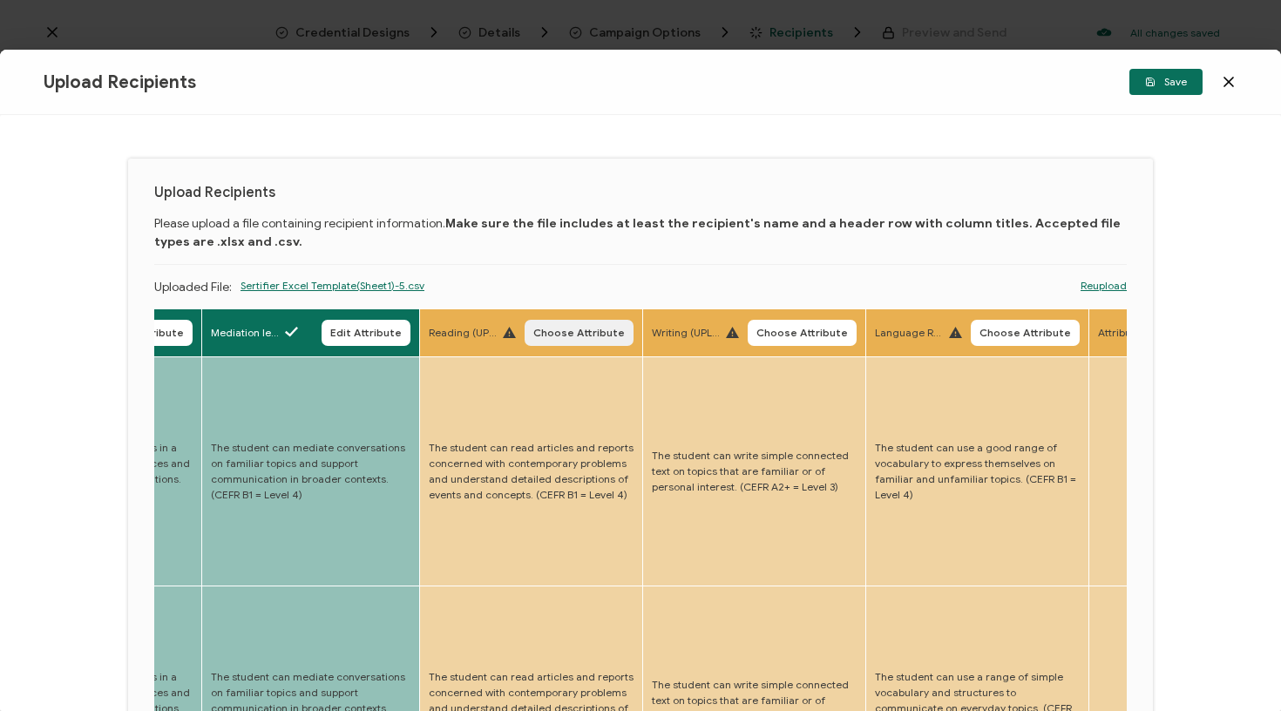
click at [557, 338] on span "Choose Attribute" at bounding box center [579, 333] width 92 height 10
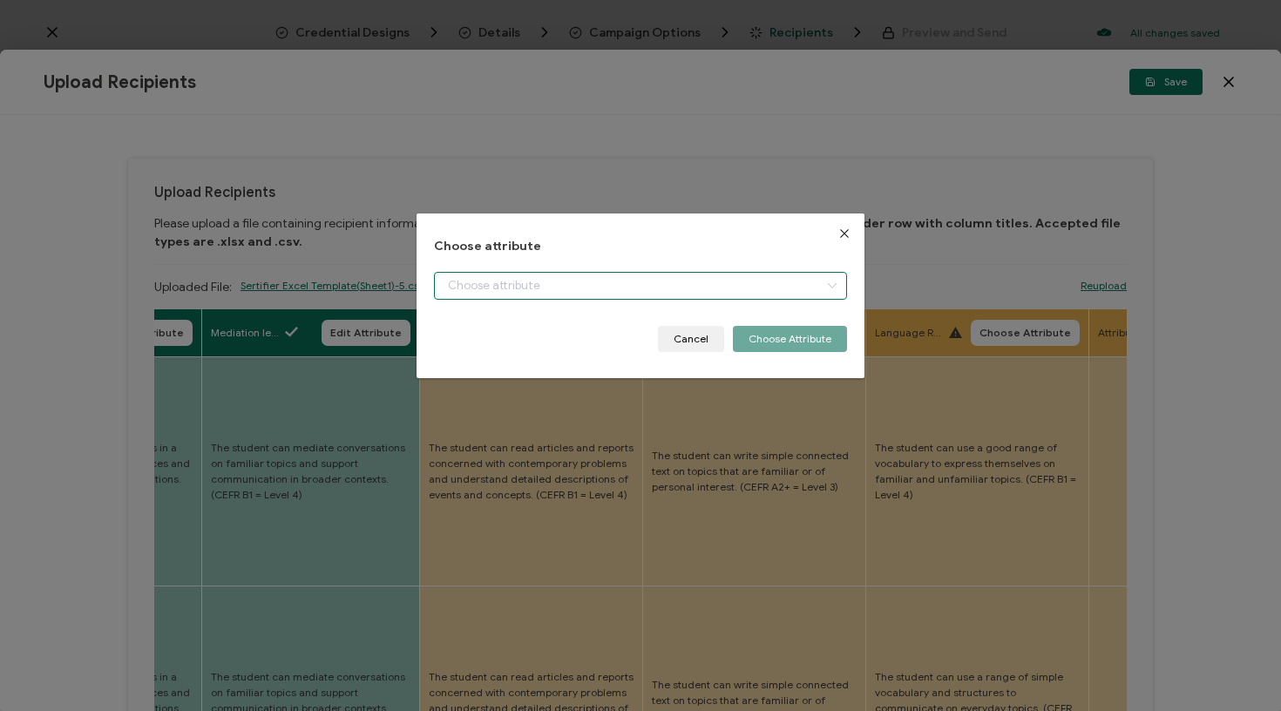
click at [591, 291] on input "dialog" at bounding box center [641, 286] width 414 height 28
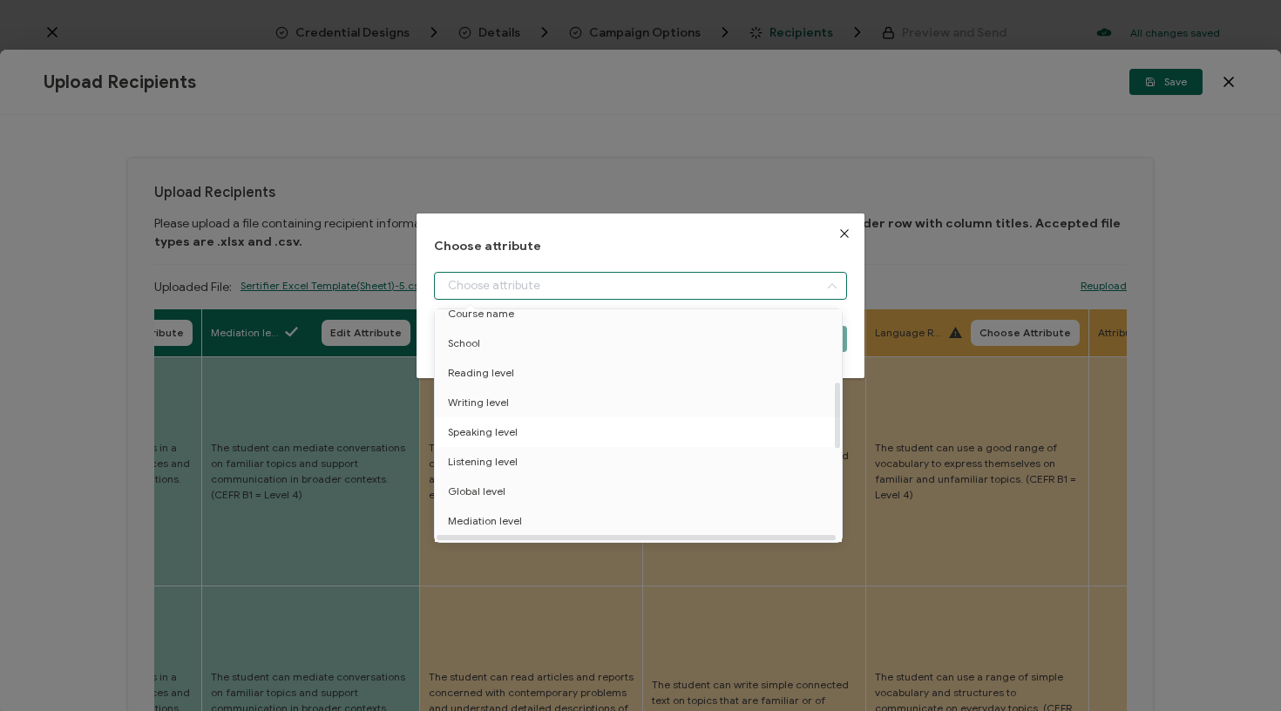
scroll to position [254, 0]
click at [540, 375] on li "Reading level" at bounding box center [642, 372] width 422 height 30
type input "Reading level"
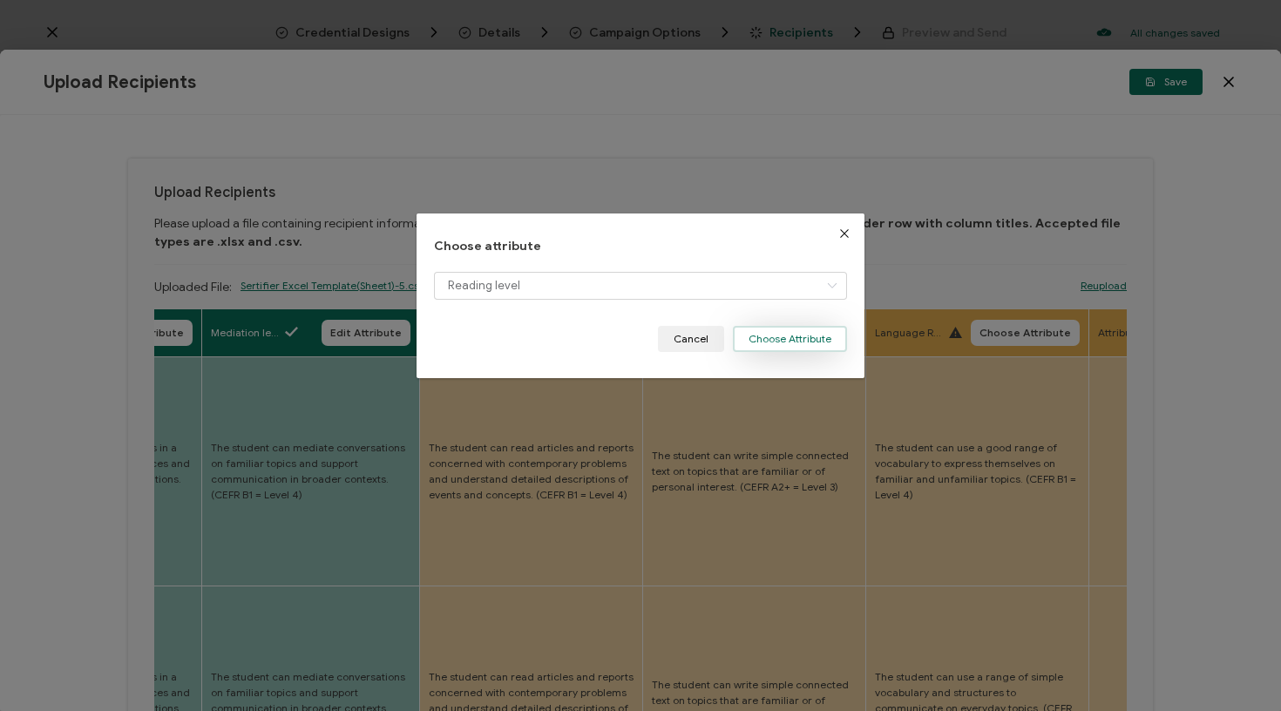
click at [757, 331] on button "Choose Attribute" at bounding box center [790, 339] width 114 height 26
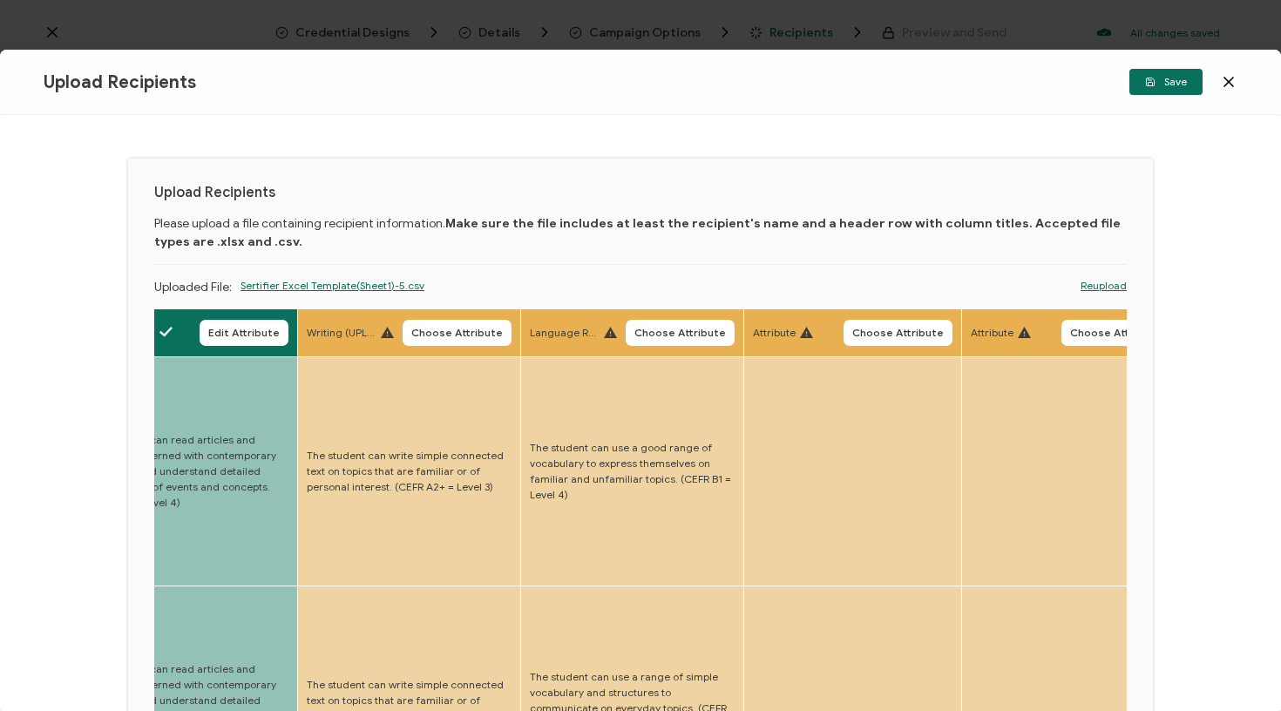
scroll to position [0, 4377]
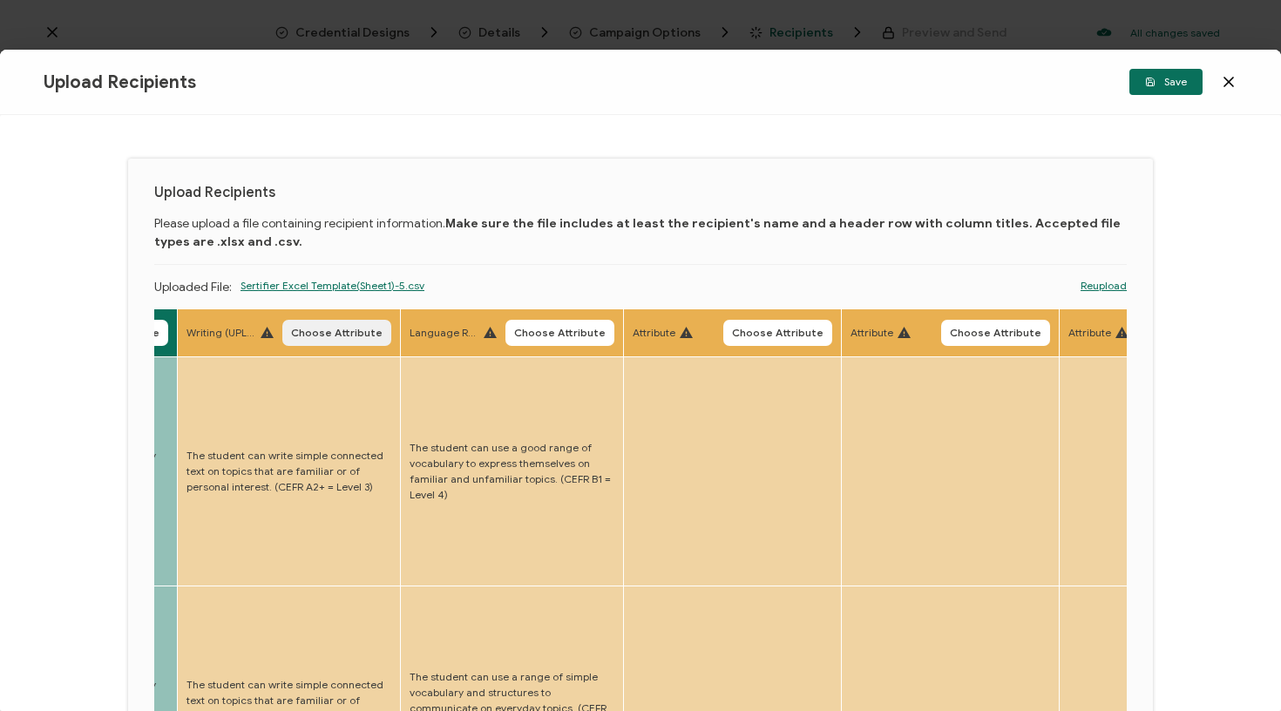
click at [301, 337] on span "Choose Attribute" at bounding box center [337, 333] width 92 height 10
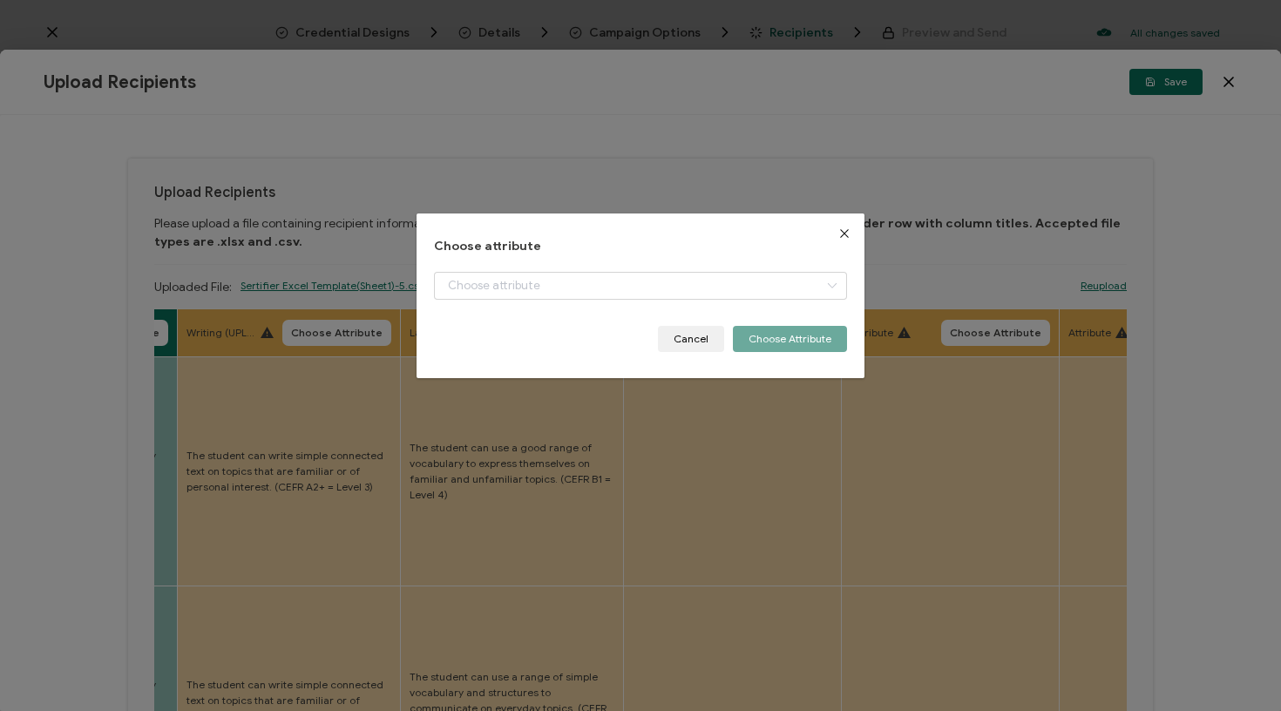
click at [472, 301] on div "dialog" at bounding box center [641, 299] width 414 height 54
click at [486, 288] on input "dialog" at bounding box center [641, 286] width 414 height 28
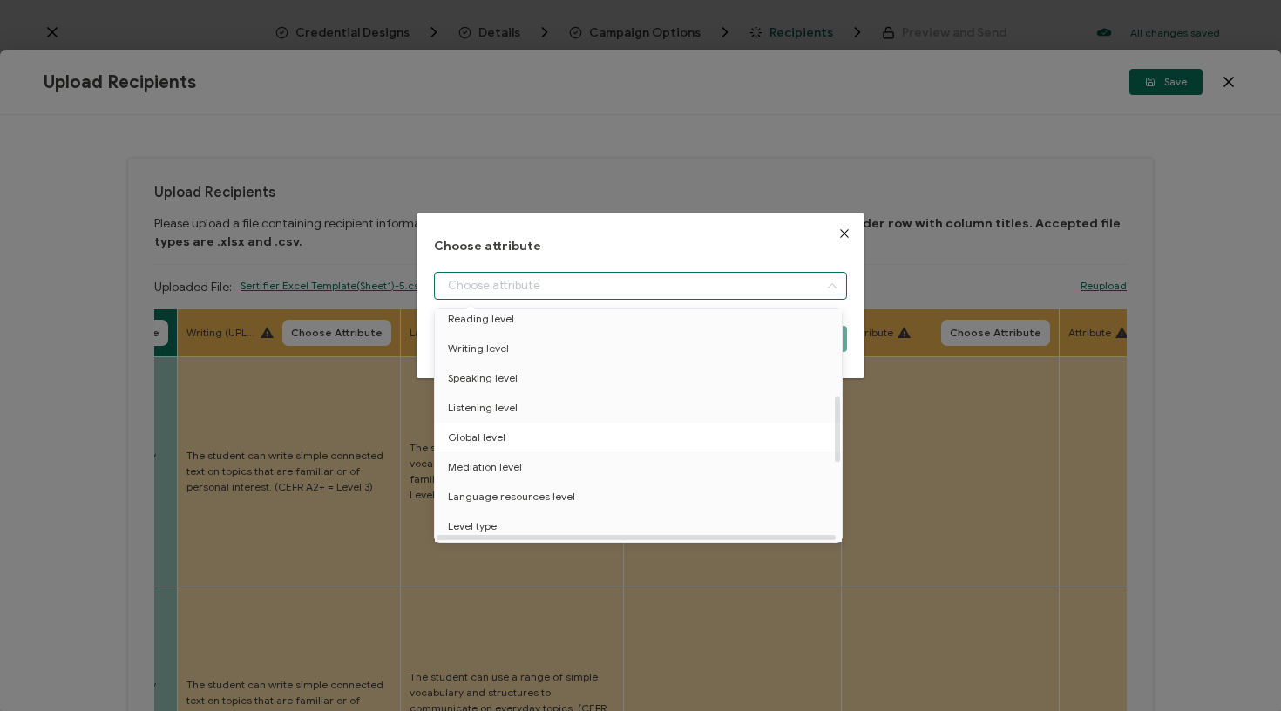
scroll to position [302, 2]
click at [512, 355] on li "Writing level" at bounding box center [640, 353] width 422 height 30
type input "Writing level"
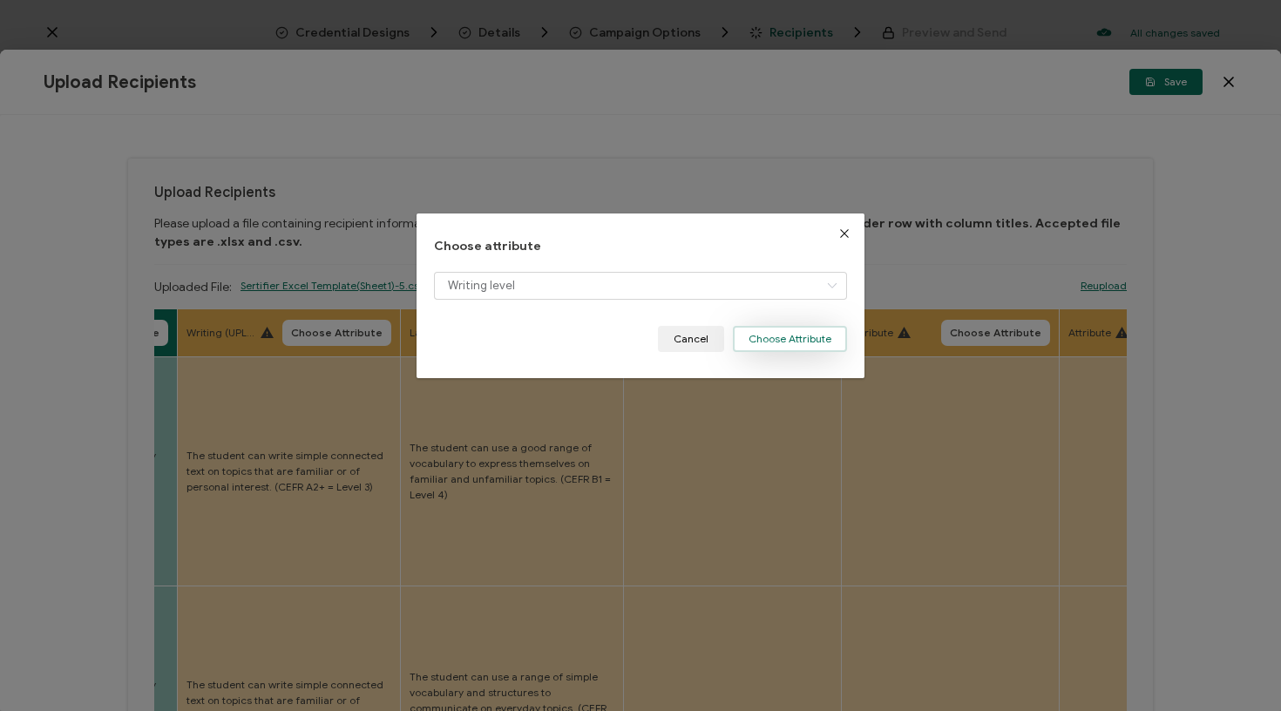
click at [784, 339] on button "Choose Attribute" at bounding box center [790, 339] width 114 height 26
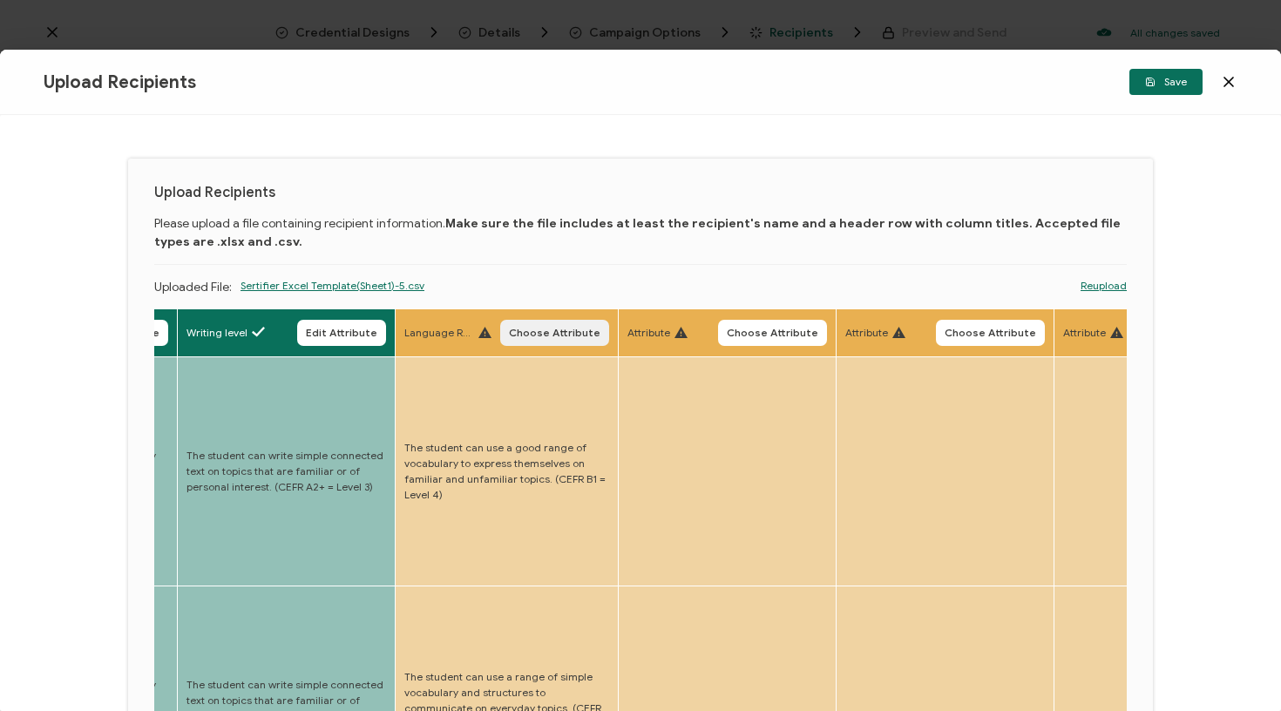
click at [509, 328] on span "Choose Attribute" at bounding box center [555, 333] width 92 height 10
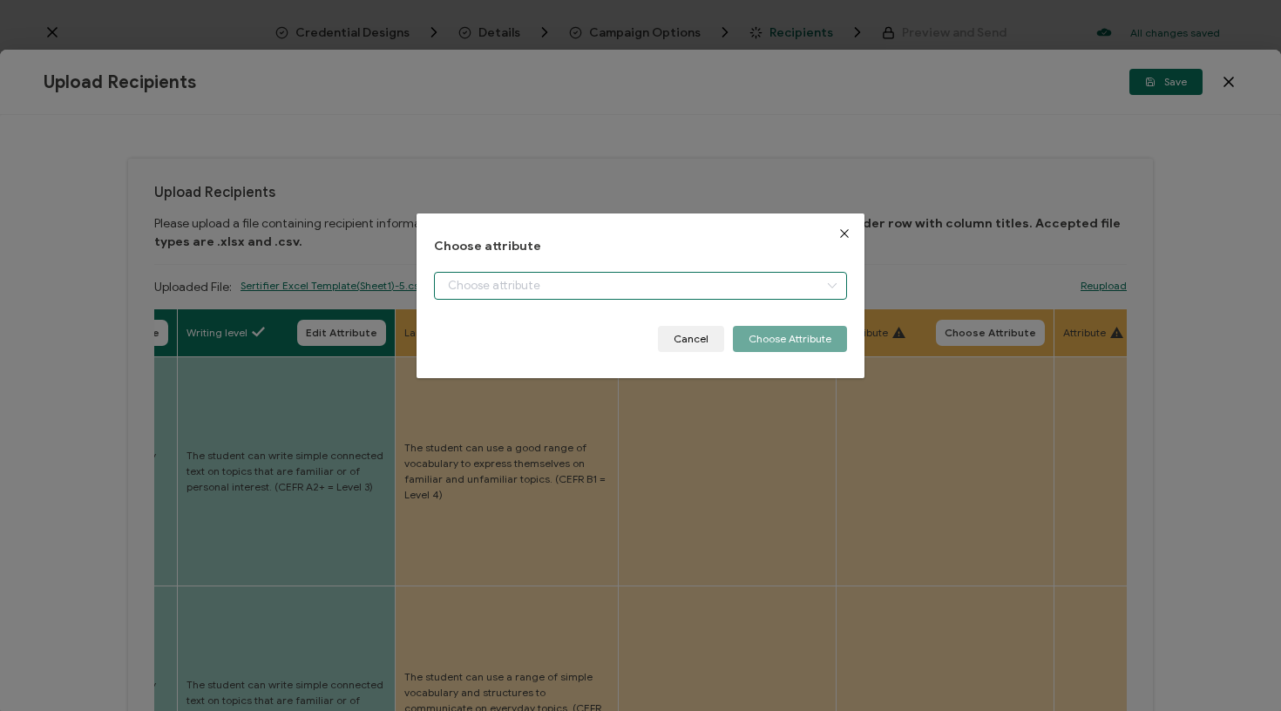
click at [561, 291] on input "dialog" at bounding box center [641, 286] width 414 height 28
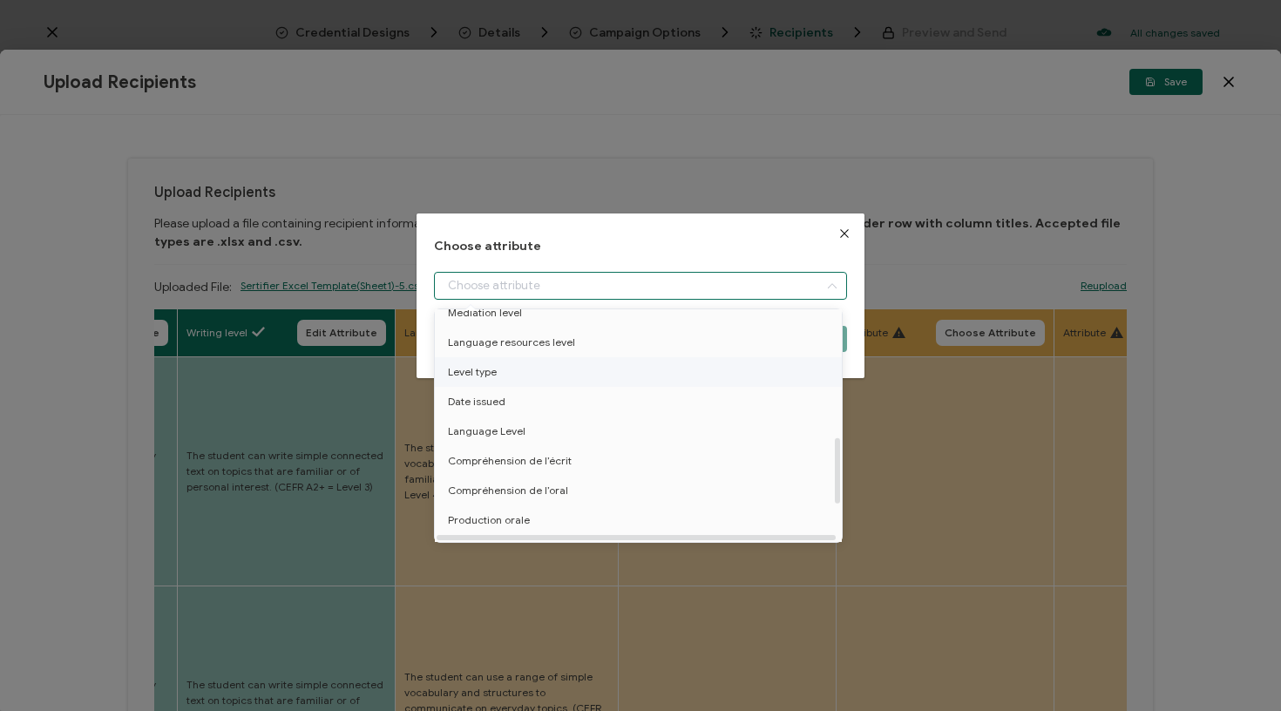
scroll to position [463, 0]
click at [552, 339] on span "Language resources level" at bounding box center [511, 341] width 127 height 30
type input "Language resources level"
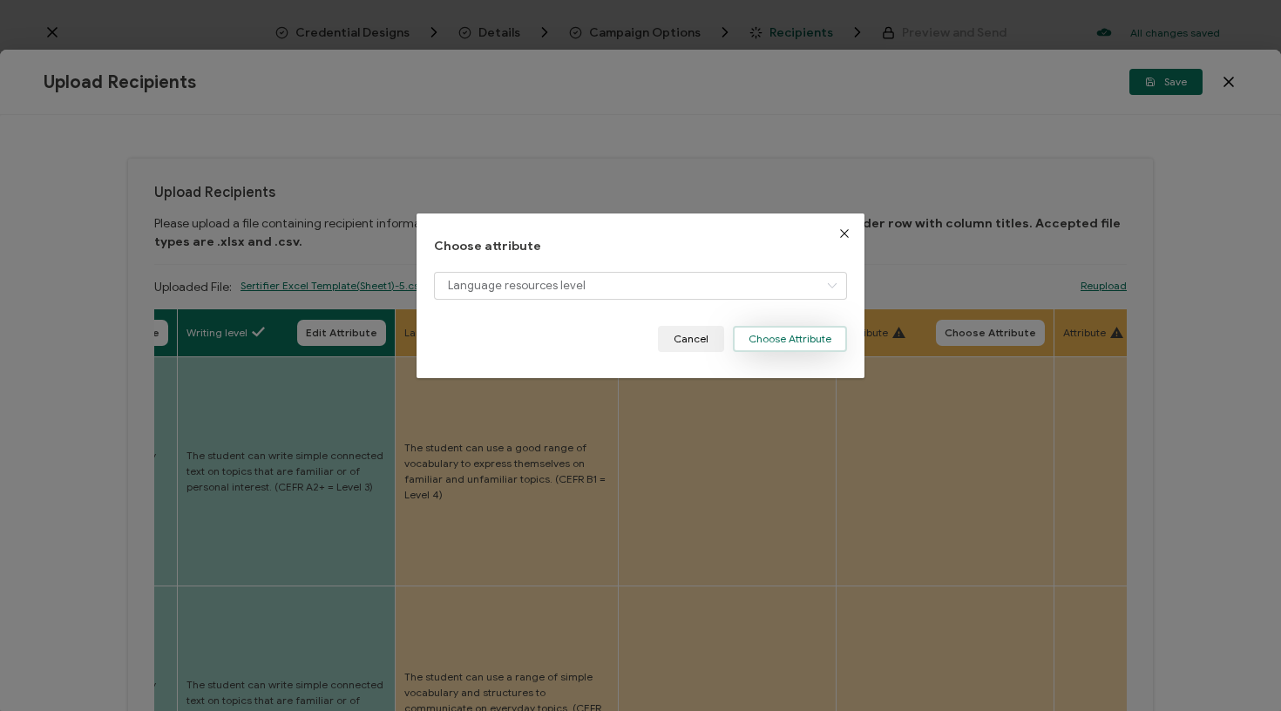
click at [825, 341] on button "Choose Attribute" at bounding box center [790, 339] width 114 height 26
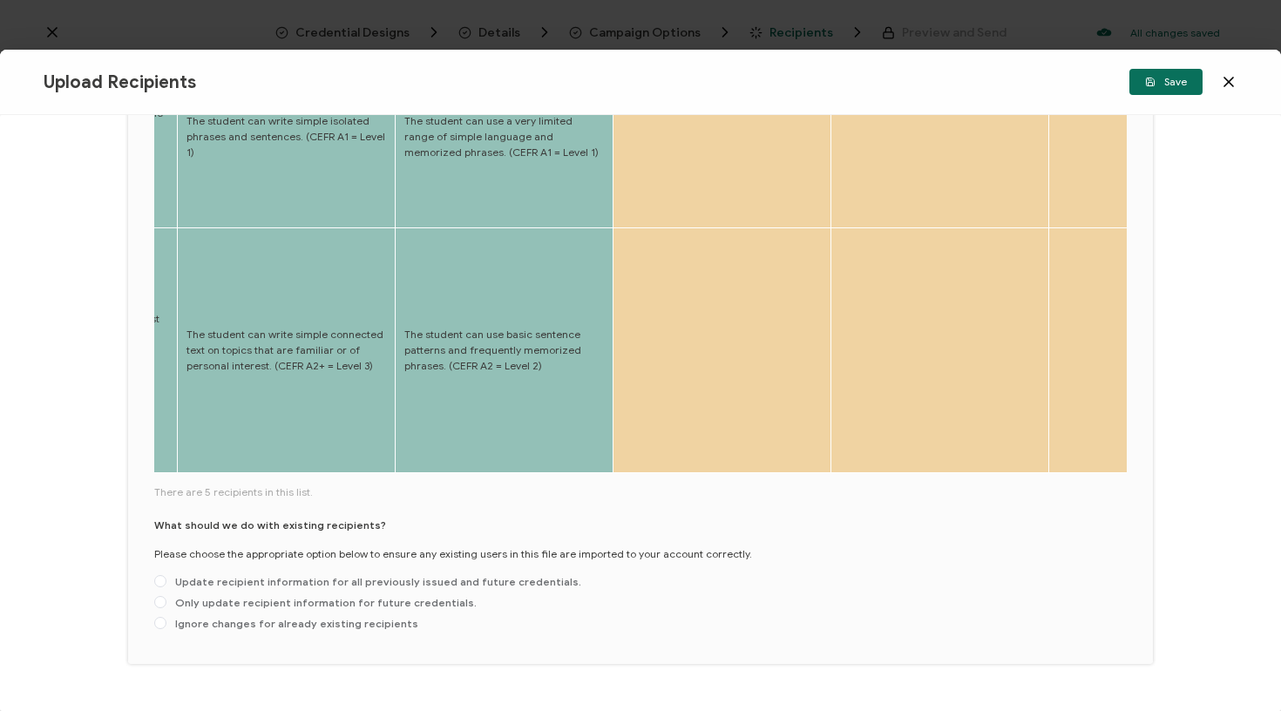
scroll to position [768, 0]
click at [438, 577] on span "Update recipient information for all previously issued and future credentials." at bounding box center [373, 583] width 415 height 13
click at [166, 577] on input "Update recipient information for all previously issued and future credentials." at bounding box center [160, 584] width 12 height 14
radio input "true"
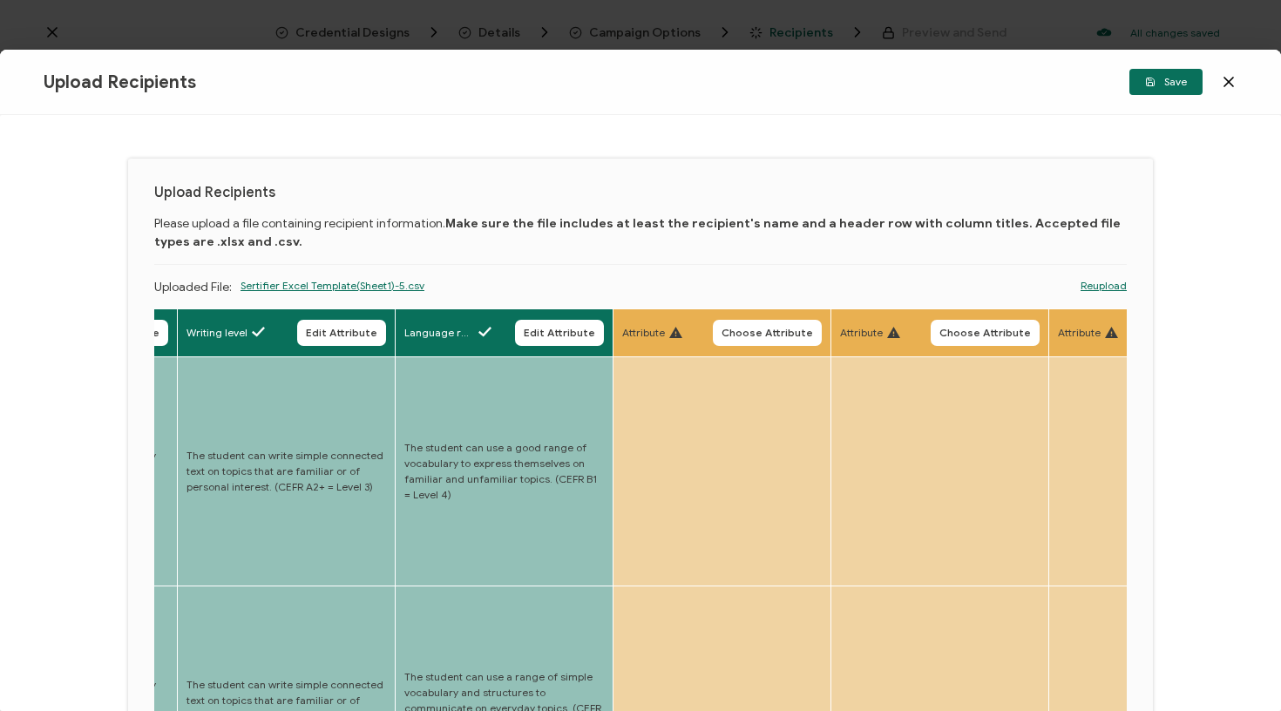
scroll to position [0, 0]
click at [1150, 81] on icon "button" at bounding box center [1150, 82] width 10 height 10
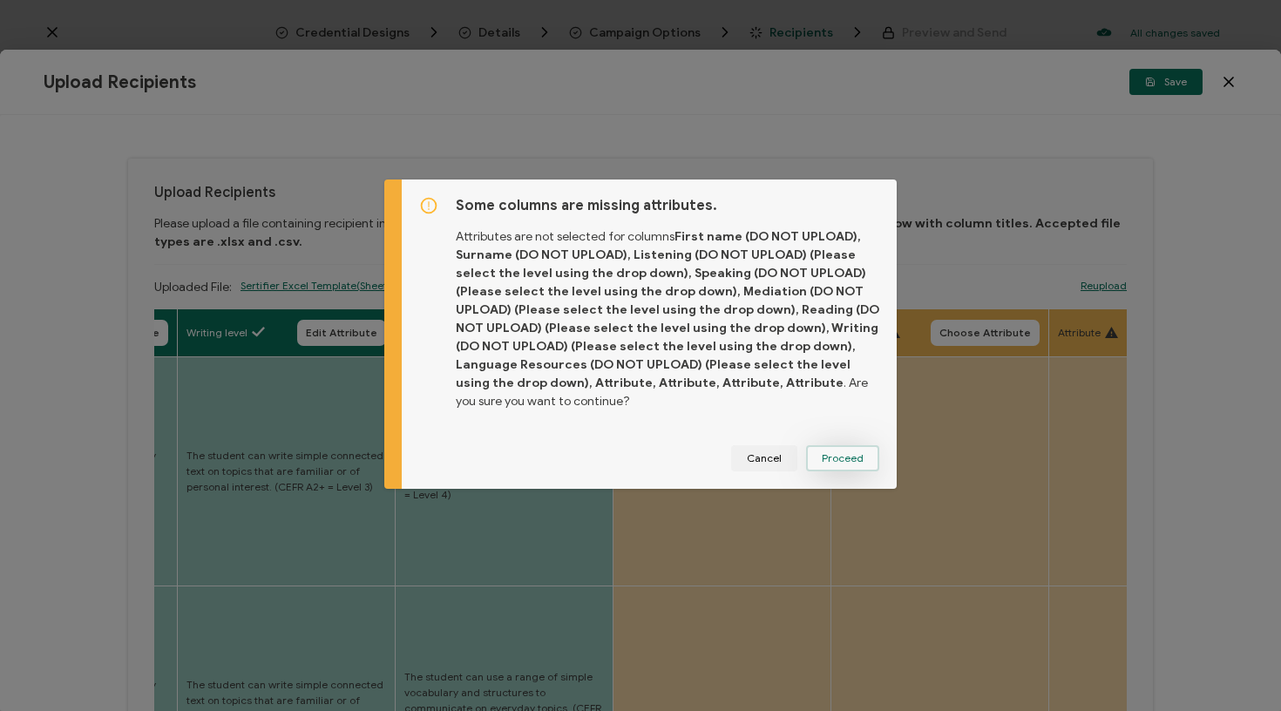
click at [842, 463] on span "Proceed" at bounding box center [843, 458] width 42 height 10
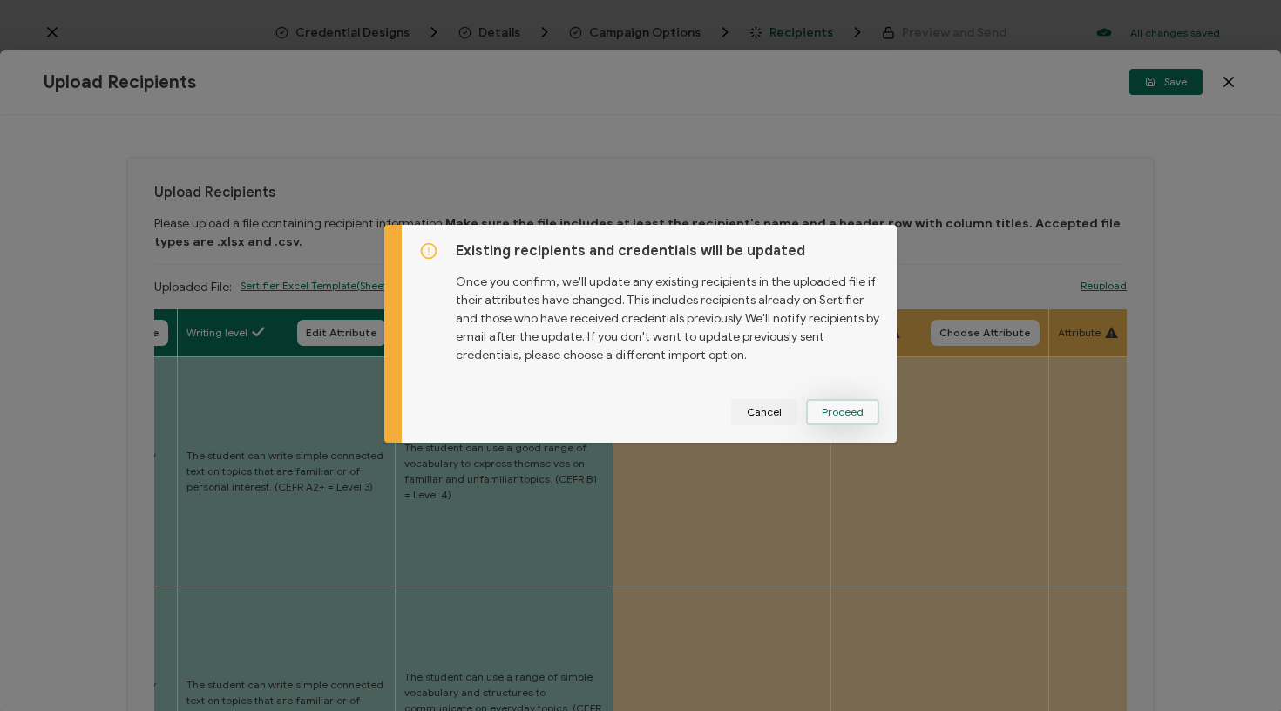
click at [0, 0] on span "Proceed" at bounding box center [0, 0] width 0 height 0
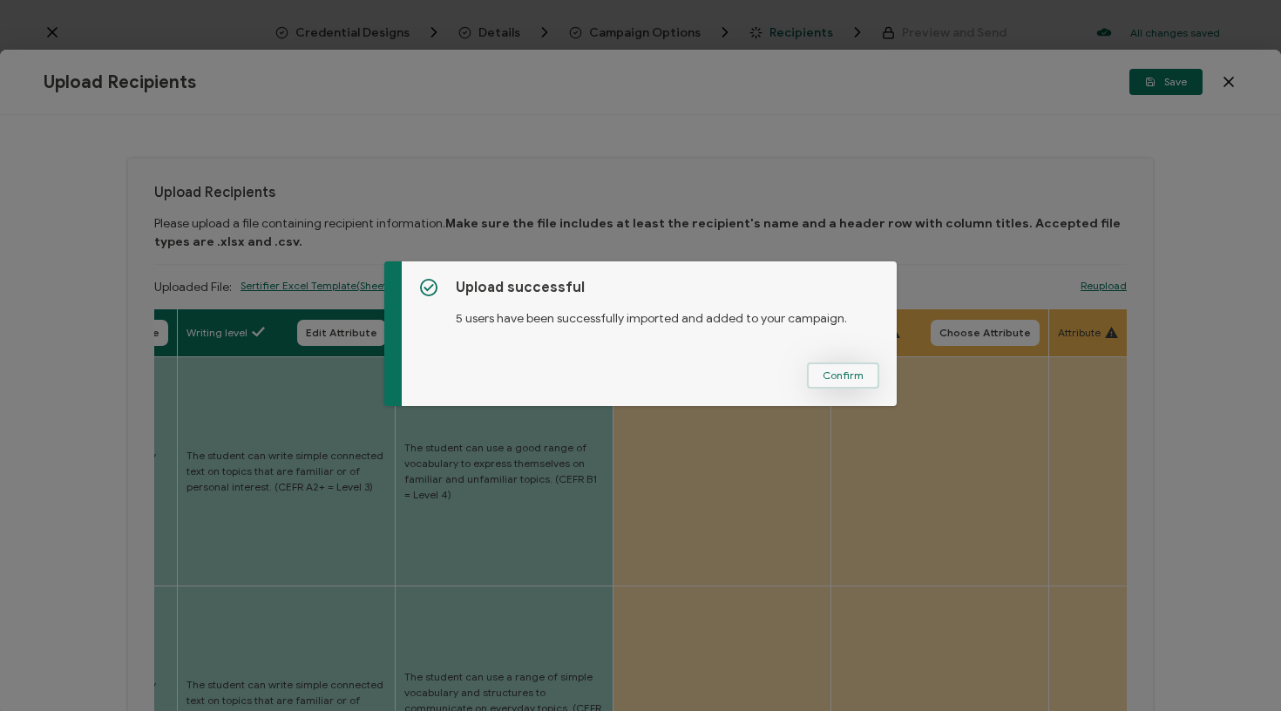
click at [851, 379] on span "Confirm" at bounding box center [843, 375] width 41 height 10
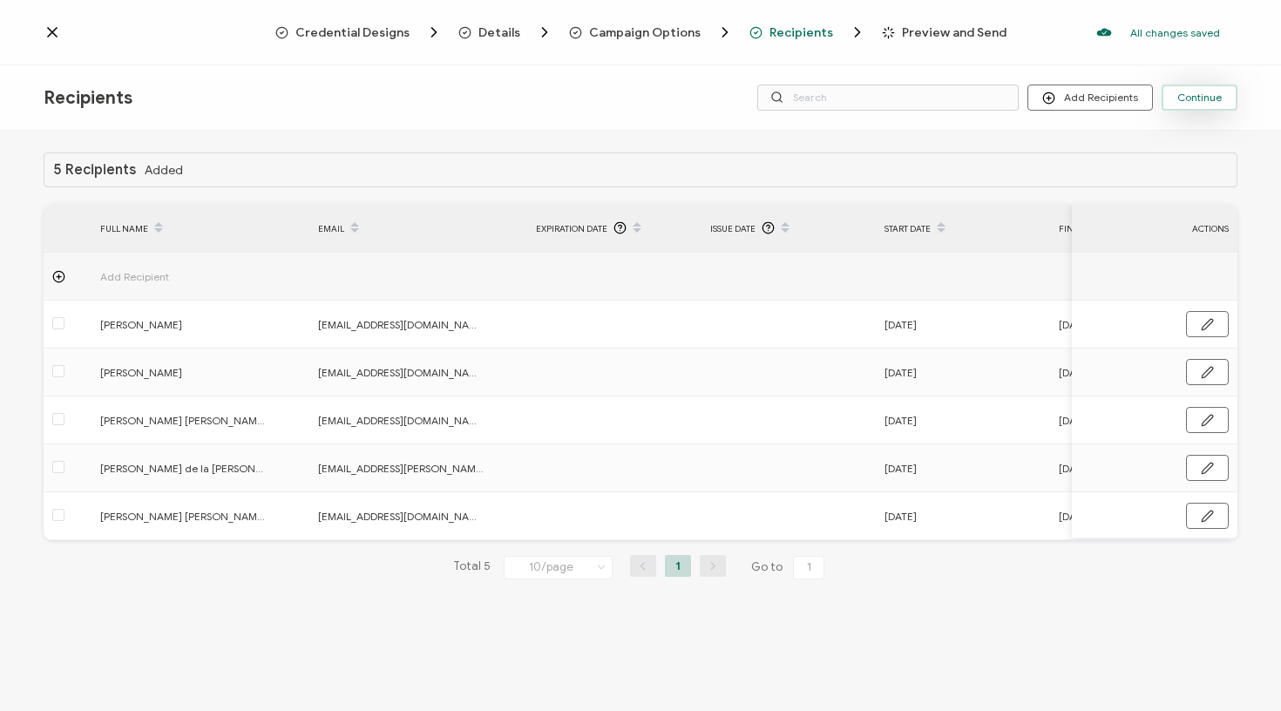
click at [1199, 93] on span "Continue" at bounding box center [1199, 97] width 44 height 10
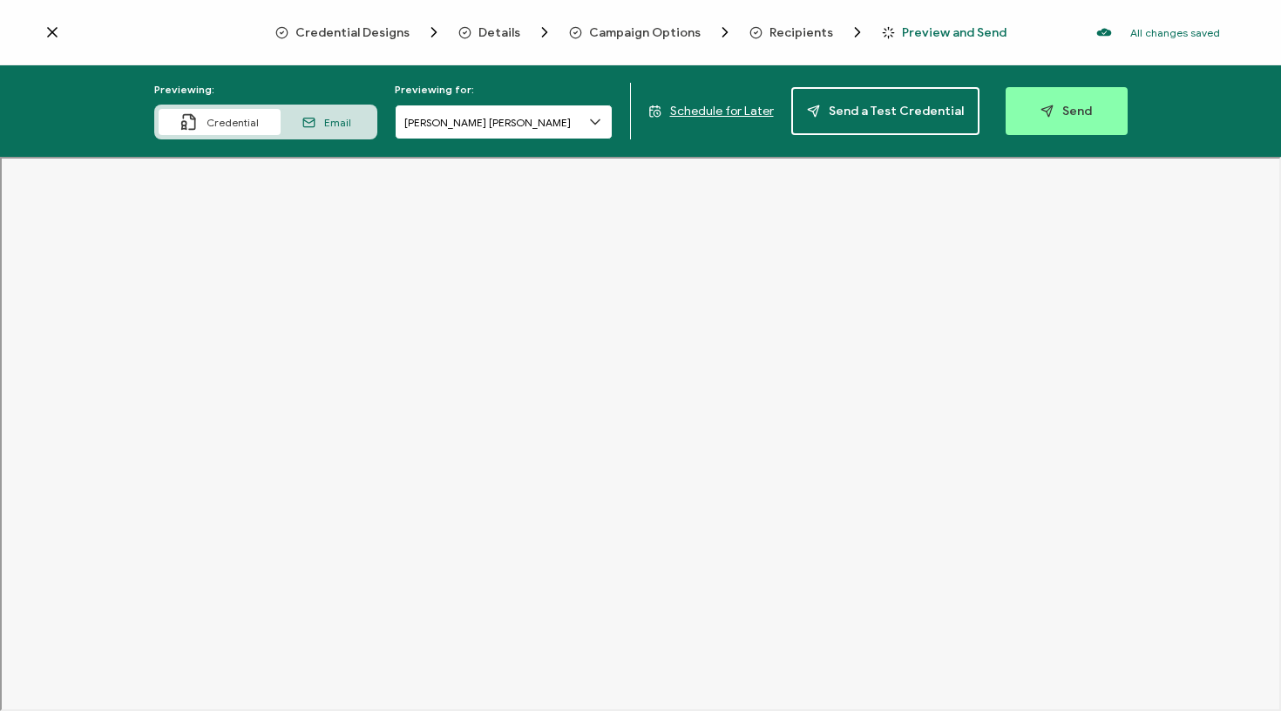
click at [579, 131] on input "[PERSON_NAME] [PERSON_NAME]" at bounding box center [504, 122] width 218 height 35
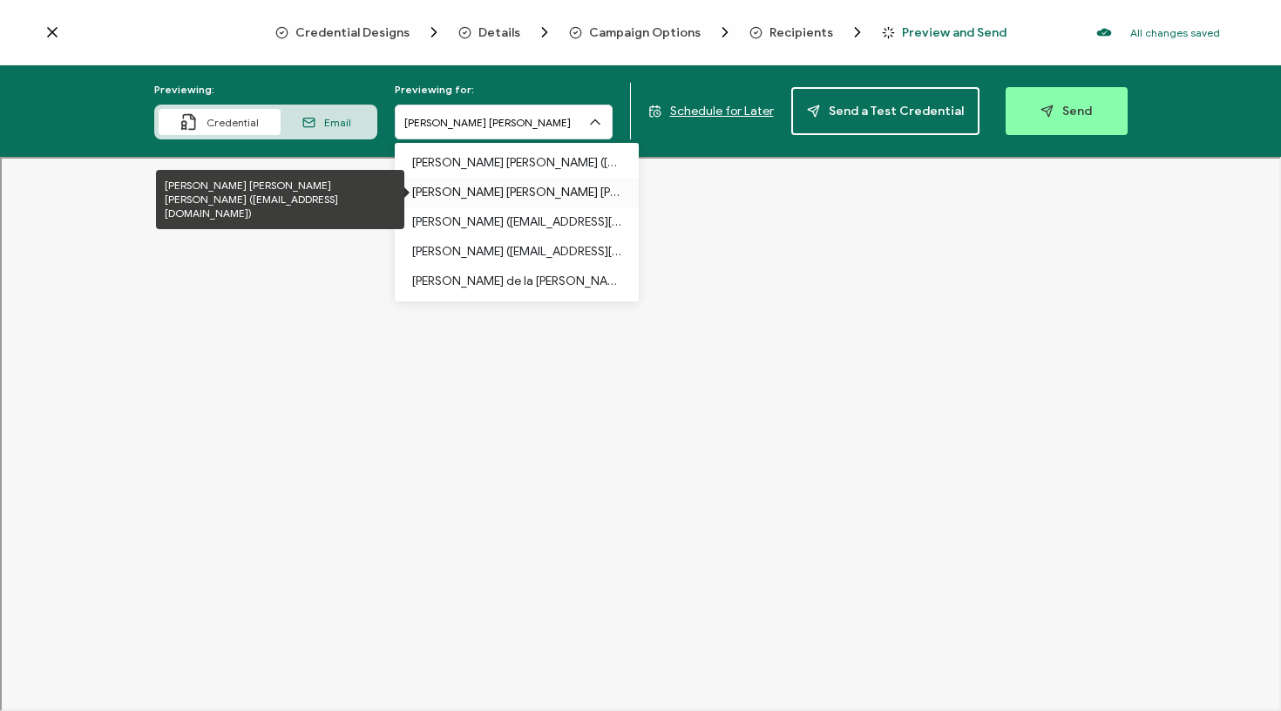
click at [562, 197] on p "[PERSON_NAME] [PERSON_NAME] [PERSON_NAME] ([EMAIL_ADDRESS][DOMAIN_NAME])" at bounding box center [516, 193] width 209 height 30
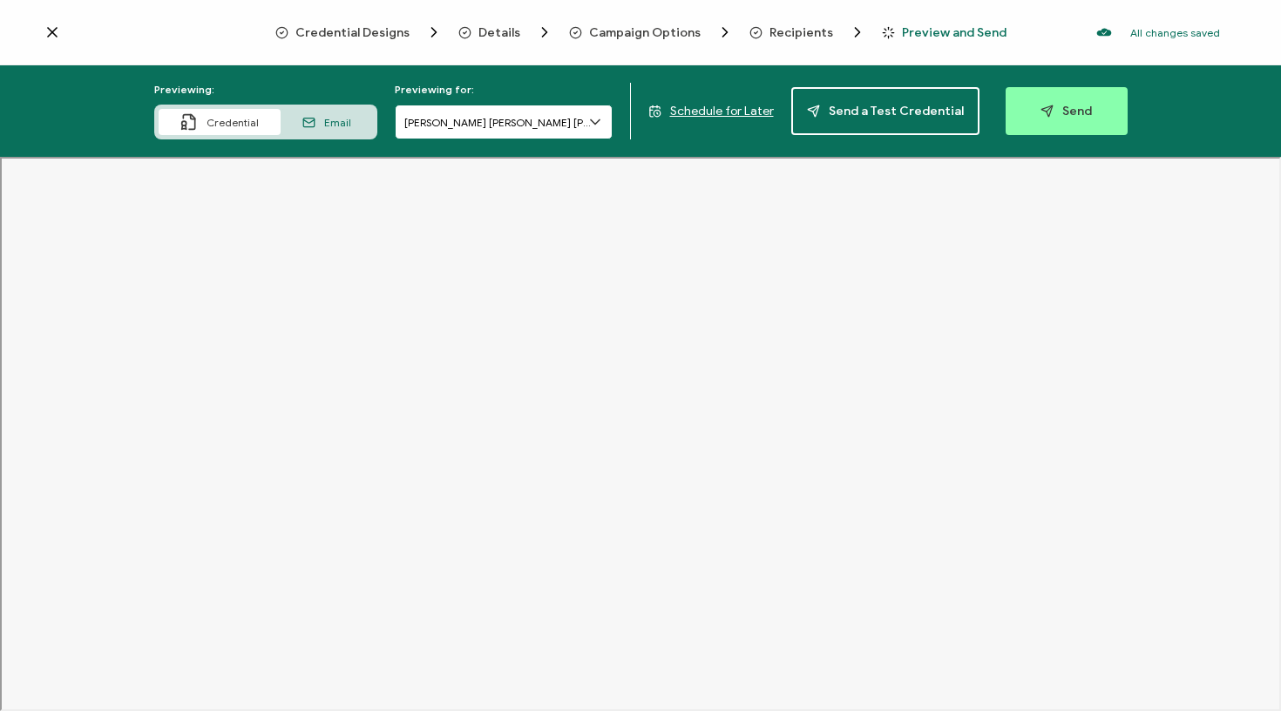
click at [541, 115] on input "[PERSON_NAME] [PERSON_NAME] [PERSON_NAME]" at bounding box center [504, 122] width 218 height 35
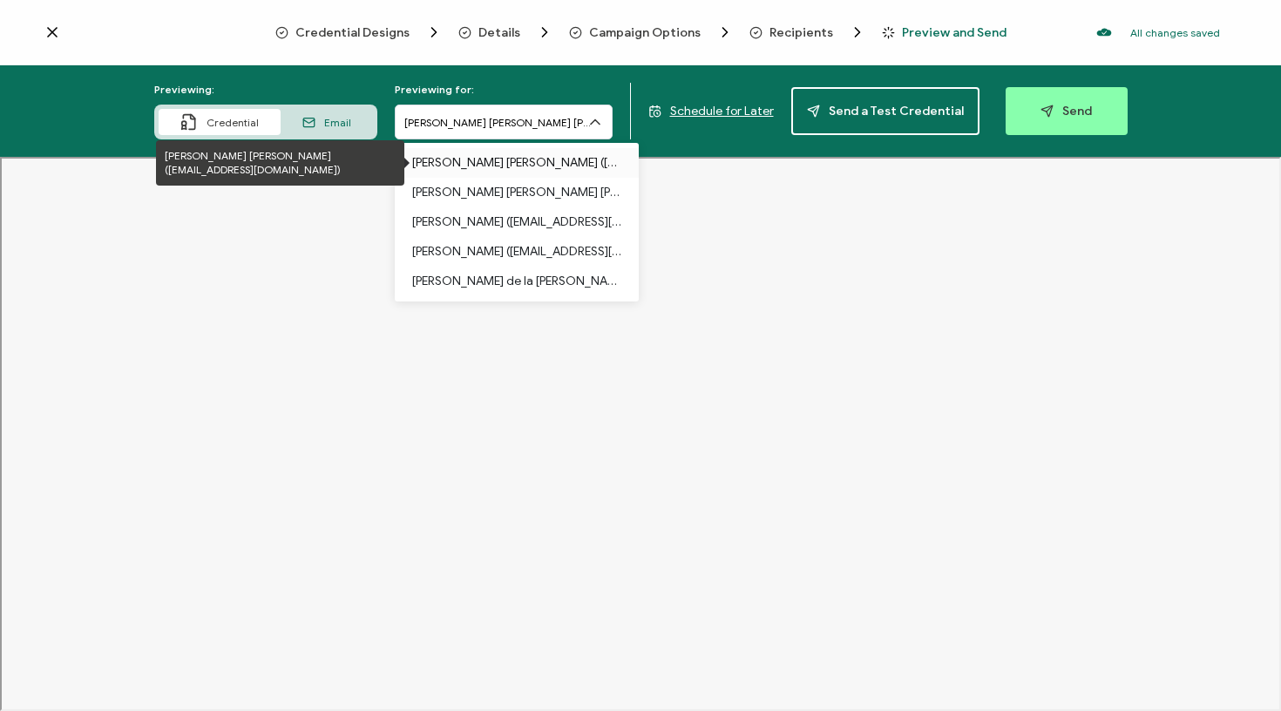
click at [521, 167] on p "[PERSON_NAME] [PERSON_NAME] ([EMAIL_ADDRESS][DOMAIN_NAME])" at bounding box center [516, 163] width 209 height 30
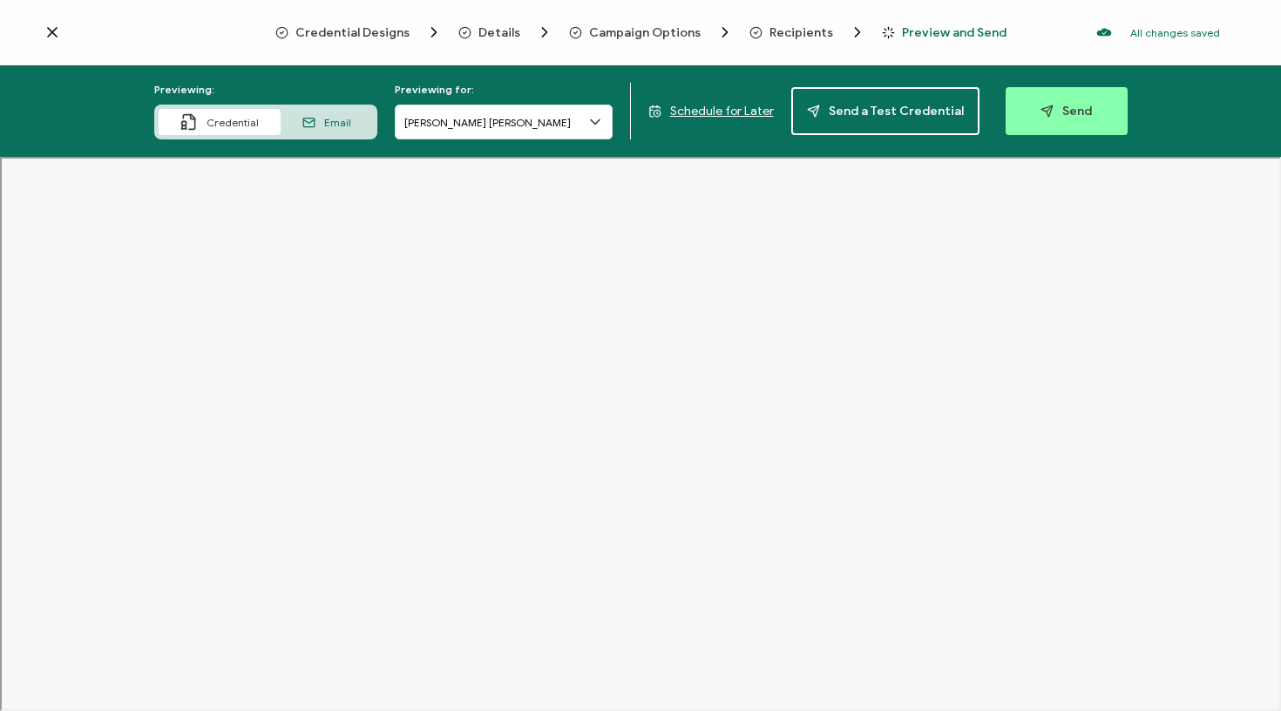
click at [799, 29] on span "Recipients" at bounding box center [802, 32] width 64 height 13
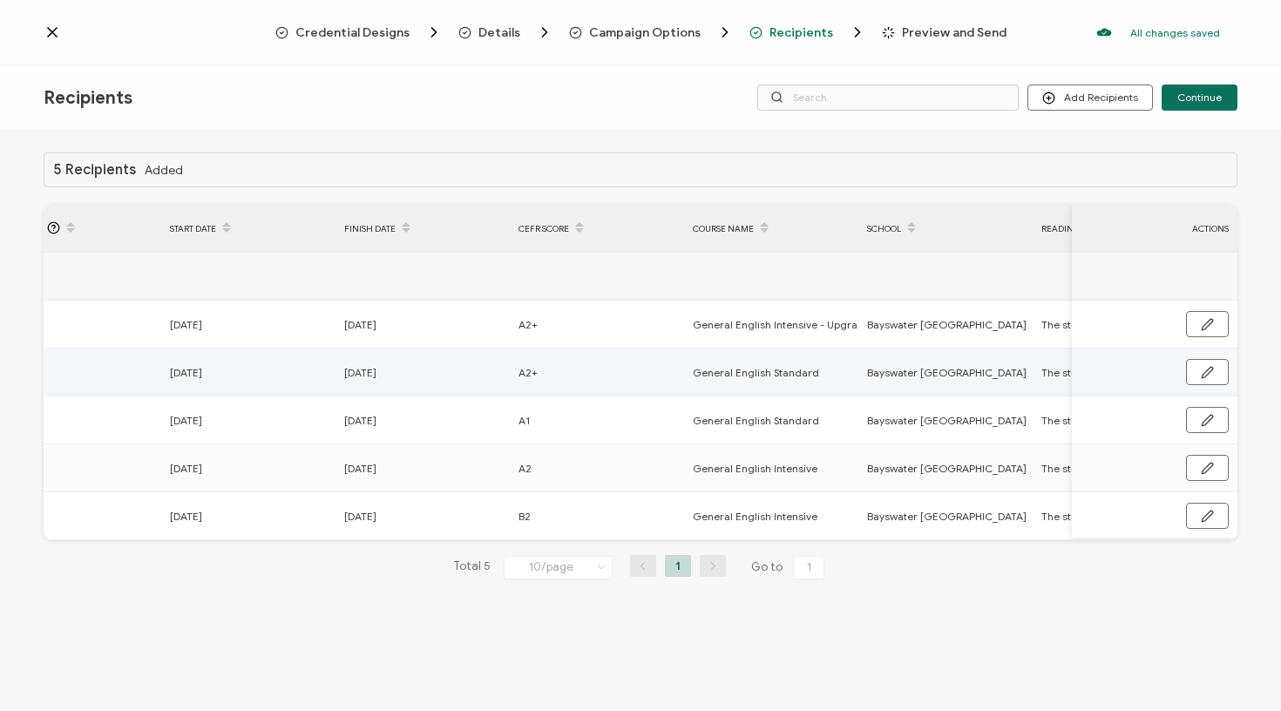
scroll to position [0, 847]
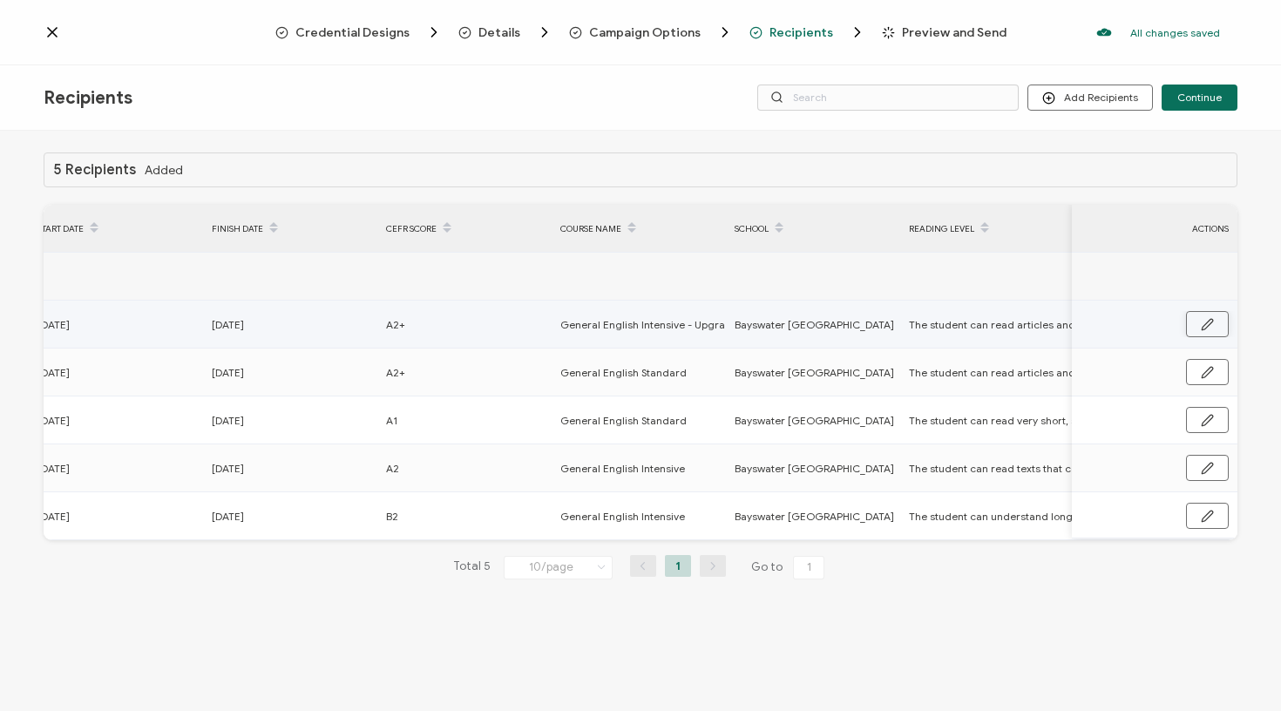
click at [1203, 331] on button "button" at bounding box center [1207, 324] width 43 height 26
click at [653, 328] on input "General English Intensive - Upgrade to Super Intensive" at bounding box center [636, 325] width 153 height 28
drag, startPoint x: 655, startPoint y: 325, endPoint x: 617, endPoint y: 326, distance: 38.4
click at [617, 326] on input "General English Intensive - Upgrade to Super Intensive" at bounding box center [636, 325] width 153 height 28
type input "General English Super Intensive"
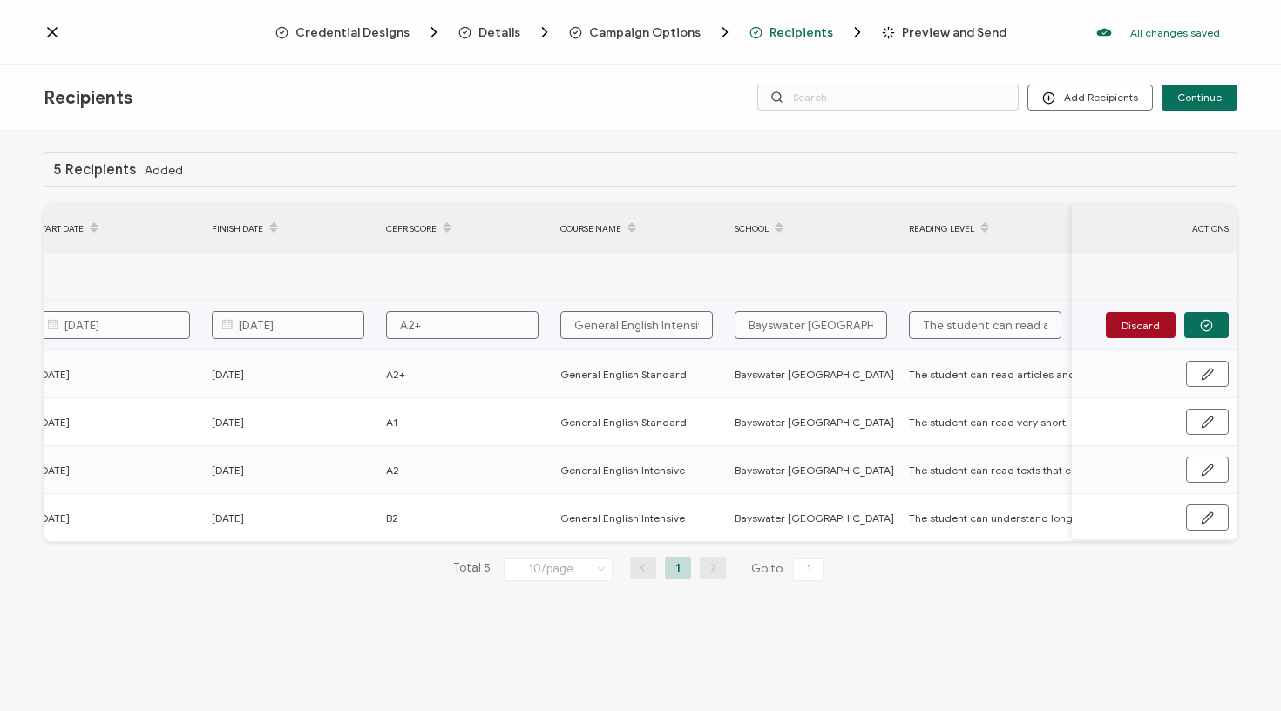
type input "General English Super Intensive"
click at [1218, 328] on button "button" at bounding box center [1206, 325] width 44 height 26
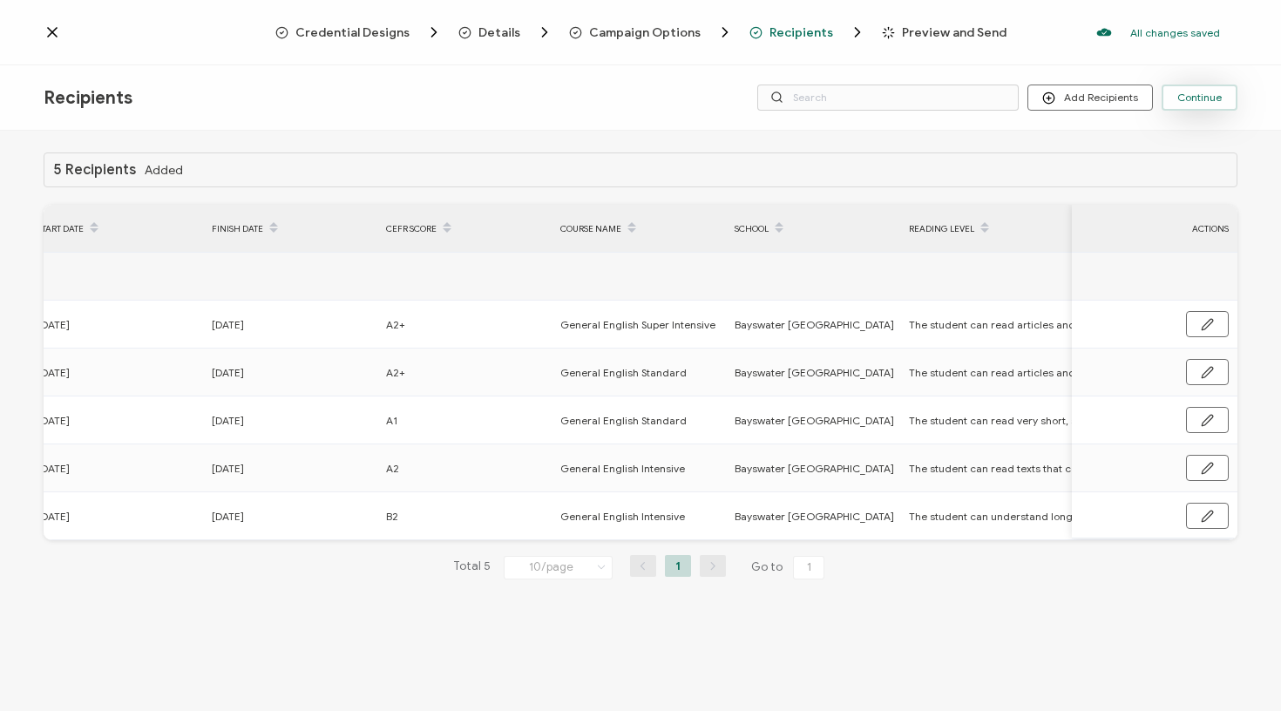
click at [1205, 100] on span "Continue" at bounding box center [1199, 97] width 44 height 10
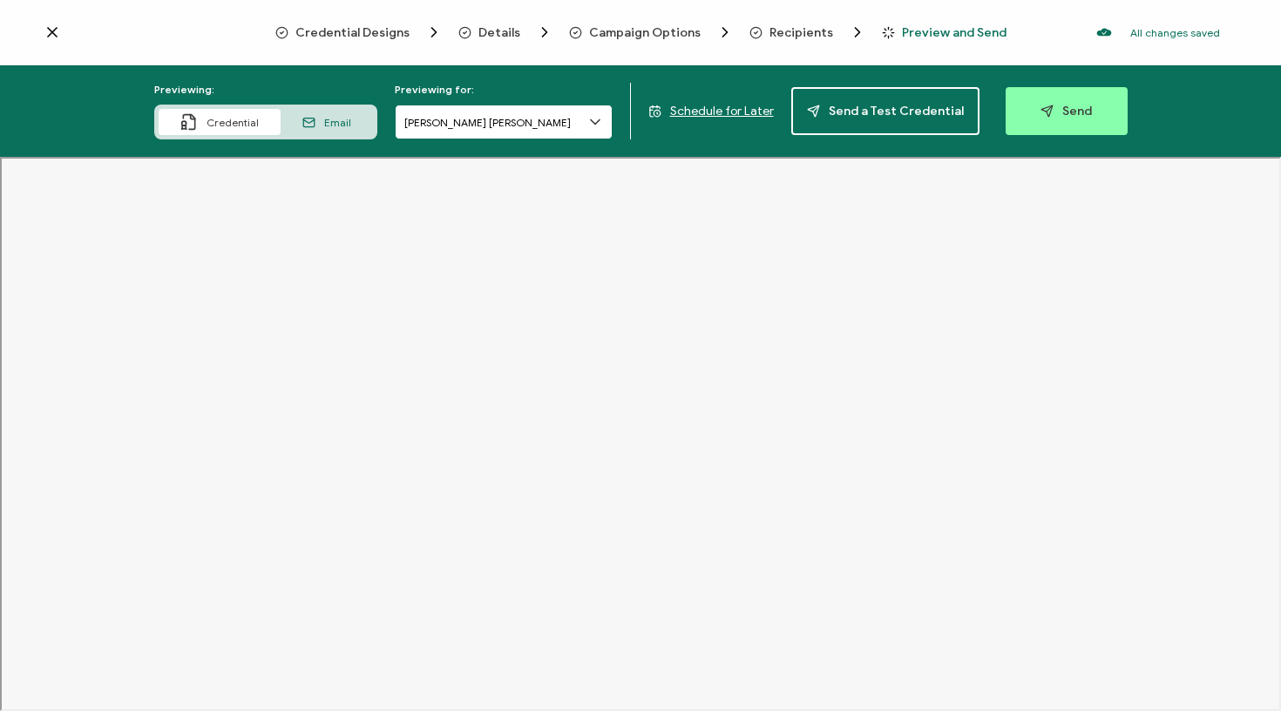
click at [587, 129] on input "[PERSON_NAME] [PERSON_NAME]" at bounding box center [504, 122] width 218 height 35
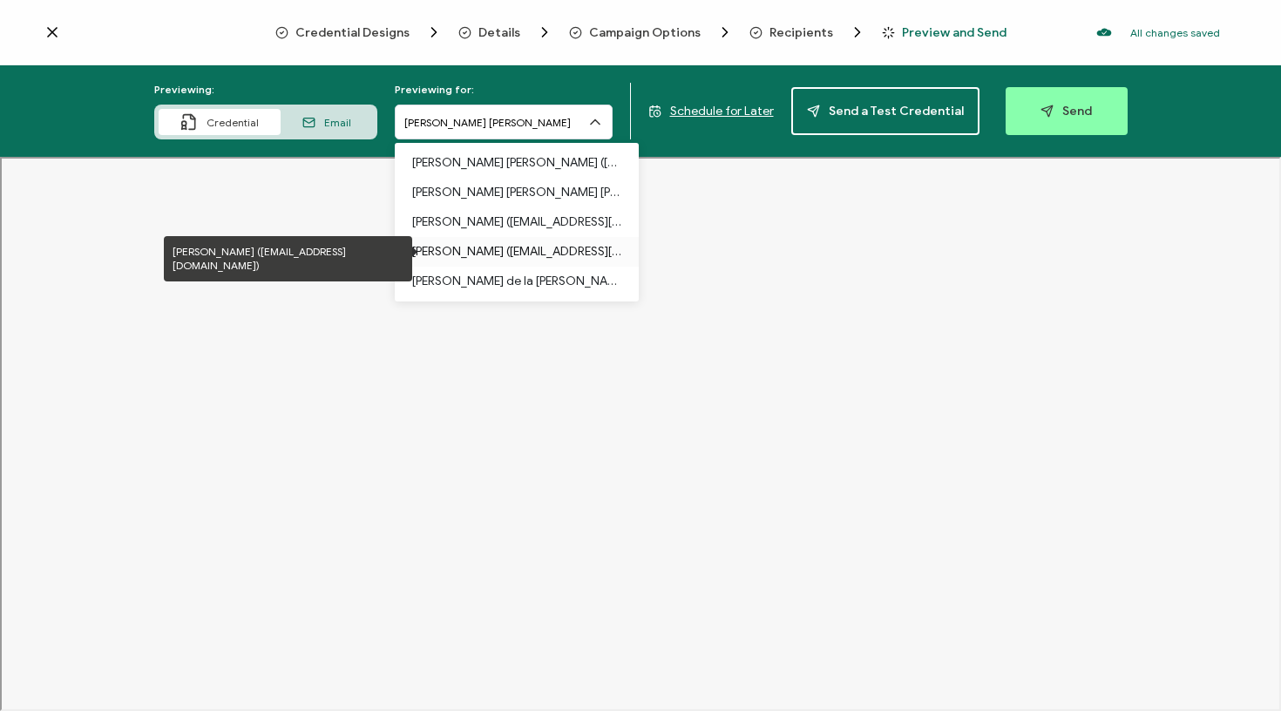
click at [533, 243] on p "[PERSON_NAME] ([EMAIL_ADDRESS][DOMAIN_NAME])" at bounding box center [516, 252] width 209 height 30
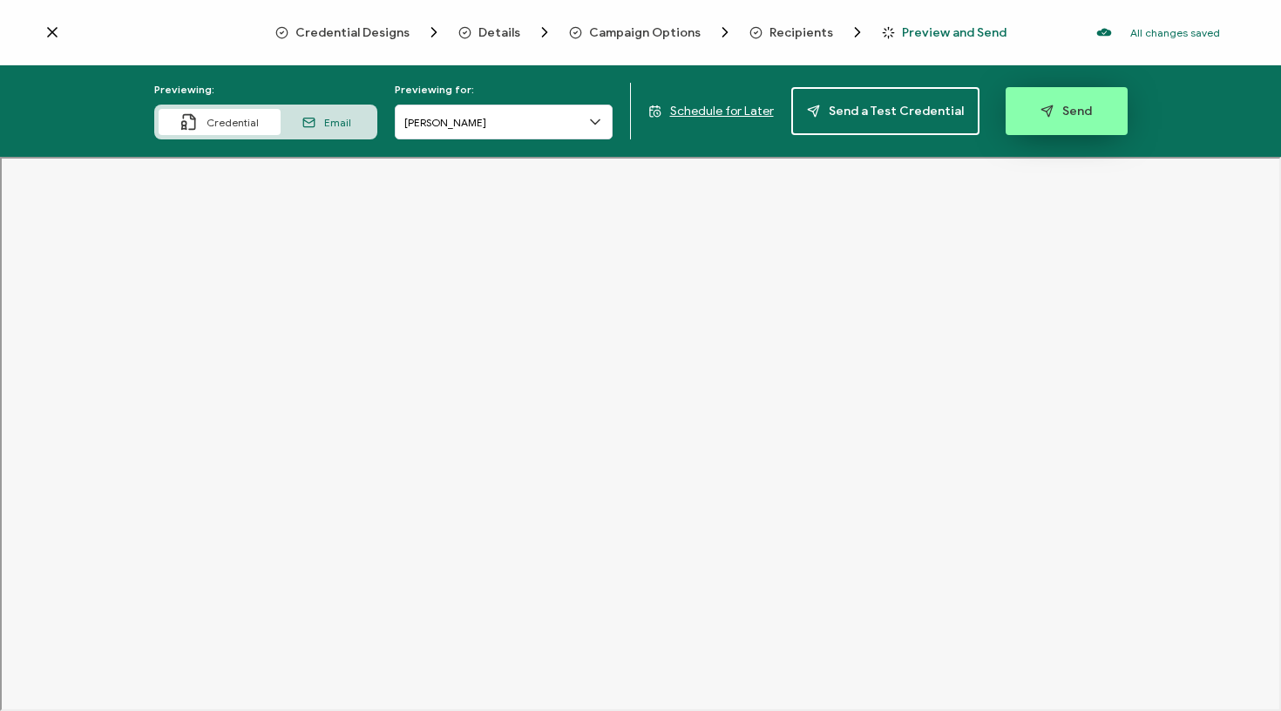
click at [1095, 104] on button "Send" at bounding box center [1067, 111] width 122 height 48
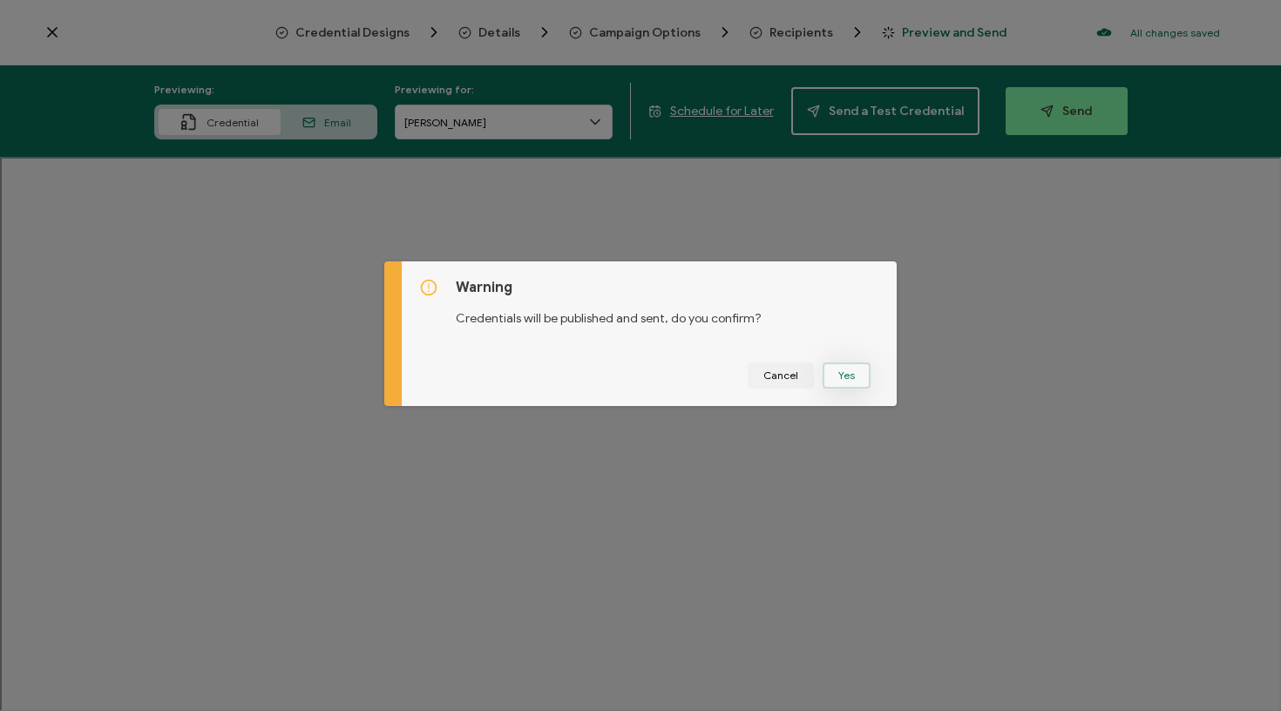
click at [844, 377] on button "Yes" at bounding box center [847, 376] width 48 height 26
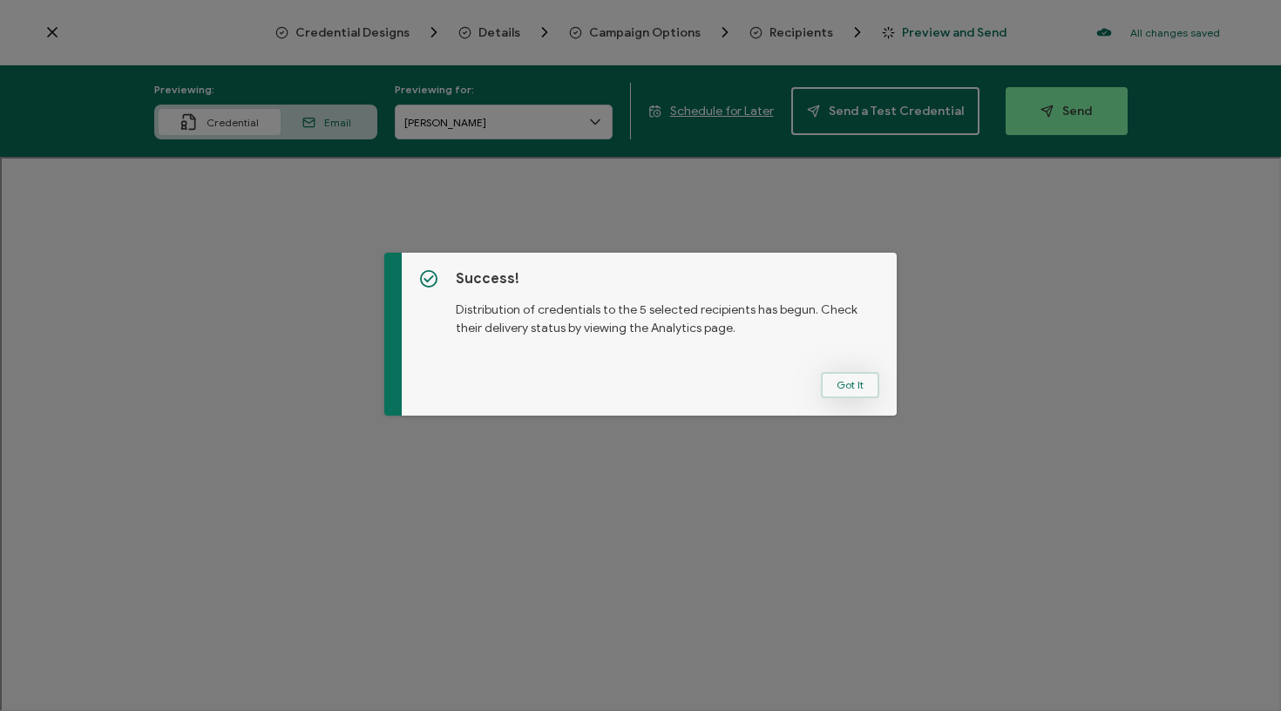
click at [856, 383] on button "Got It" at bounding box center [850, 385] width 58 height 26
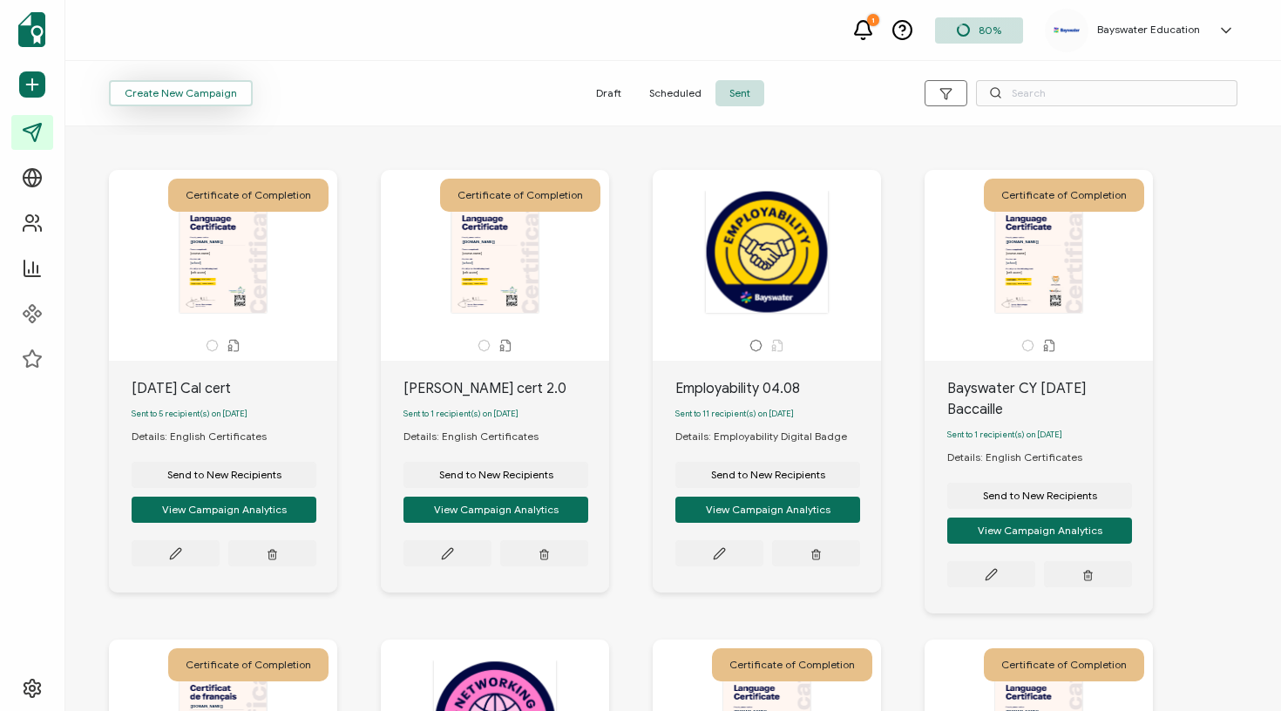
click at [207, 94] on span "Create New Campaign" at bounding box center [181, 93] width 112 height 10
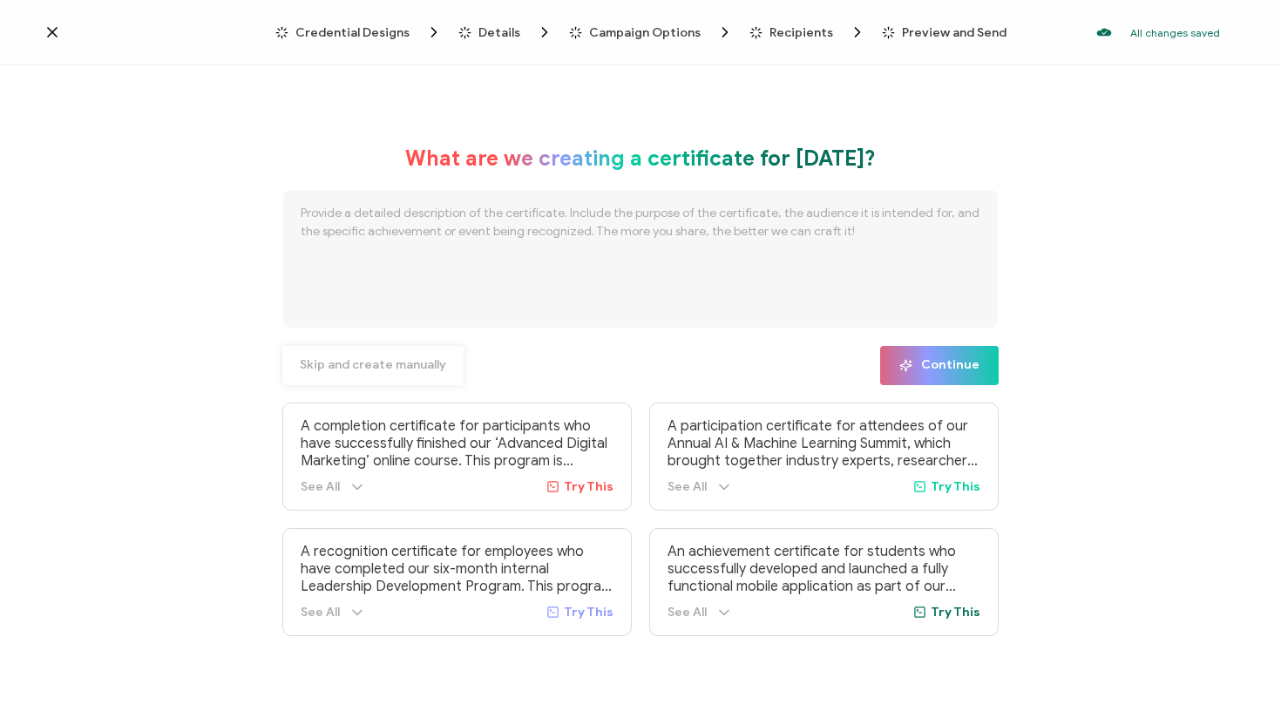
click at [415, 365] on span "Skip and create manually" at bounding box center [373, 365] width 146 height 12
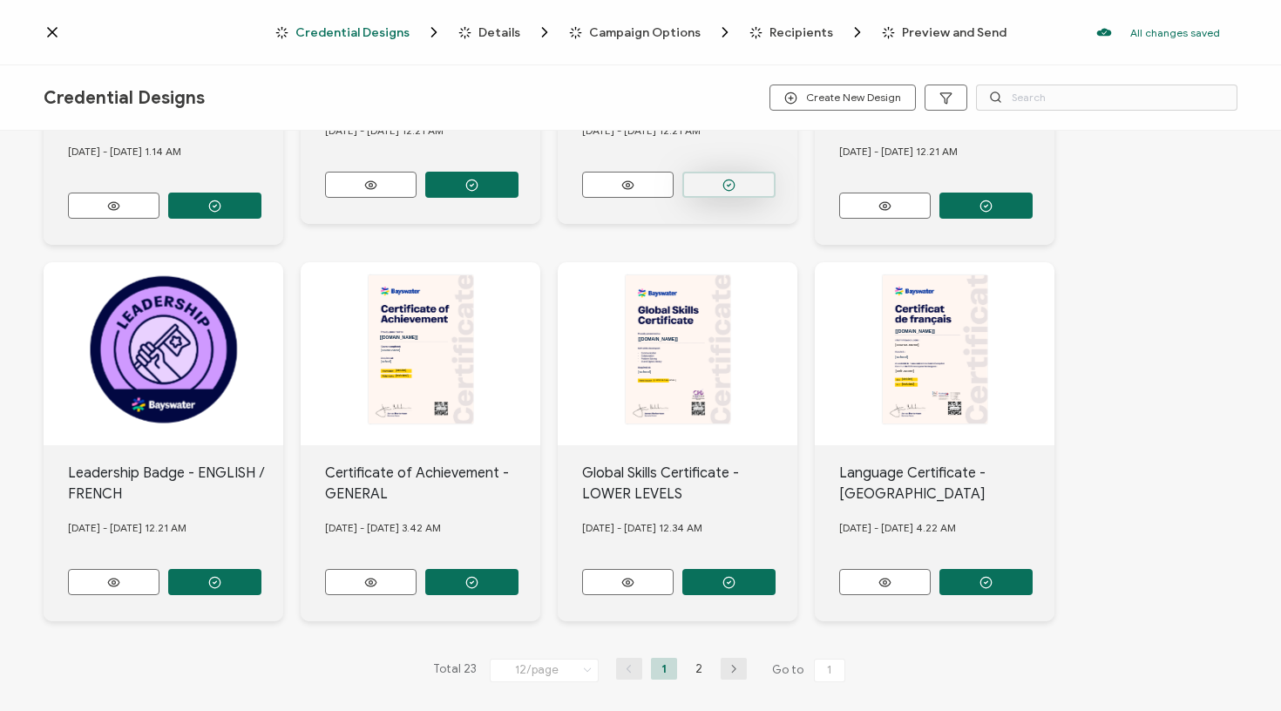
scroll to position [659, 0]
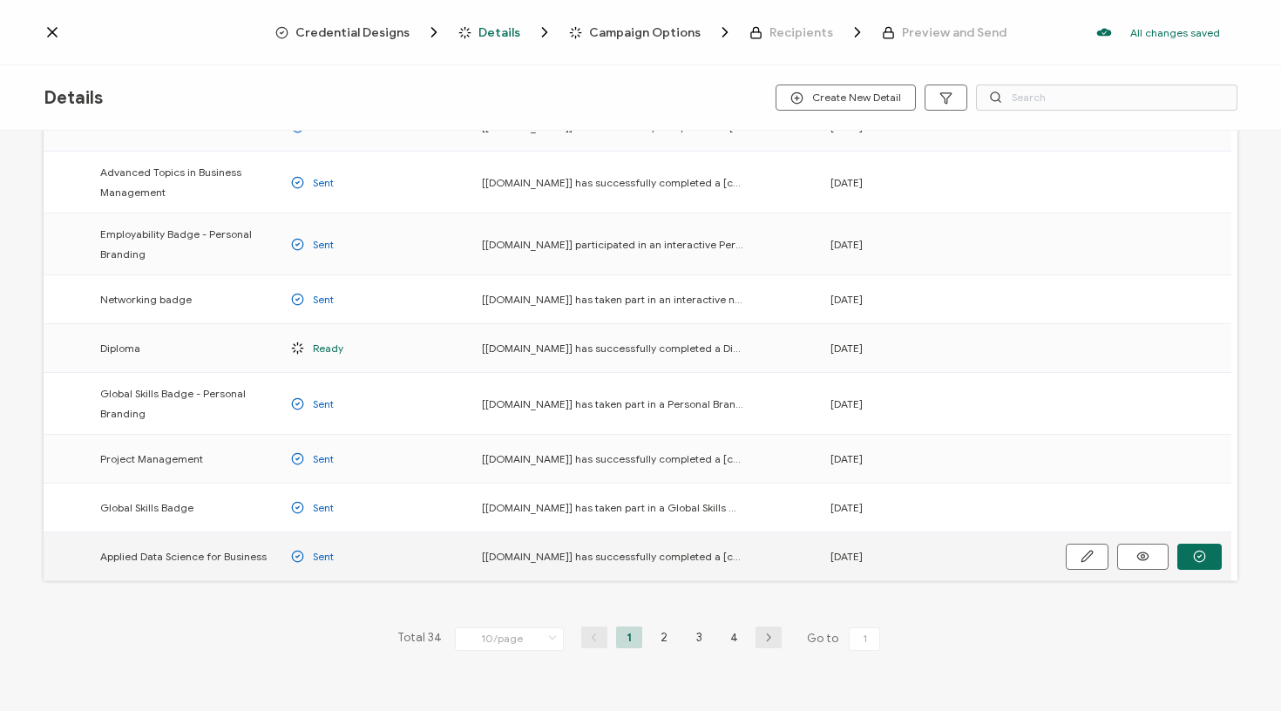
scroll to position [170, 0]
click at [694, 639] on li "3" at bounding box center [699, 637] width 26 height 22
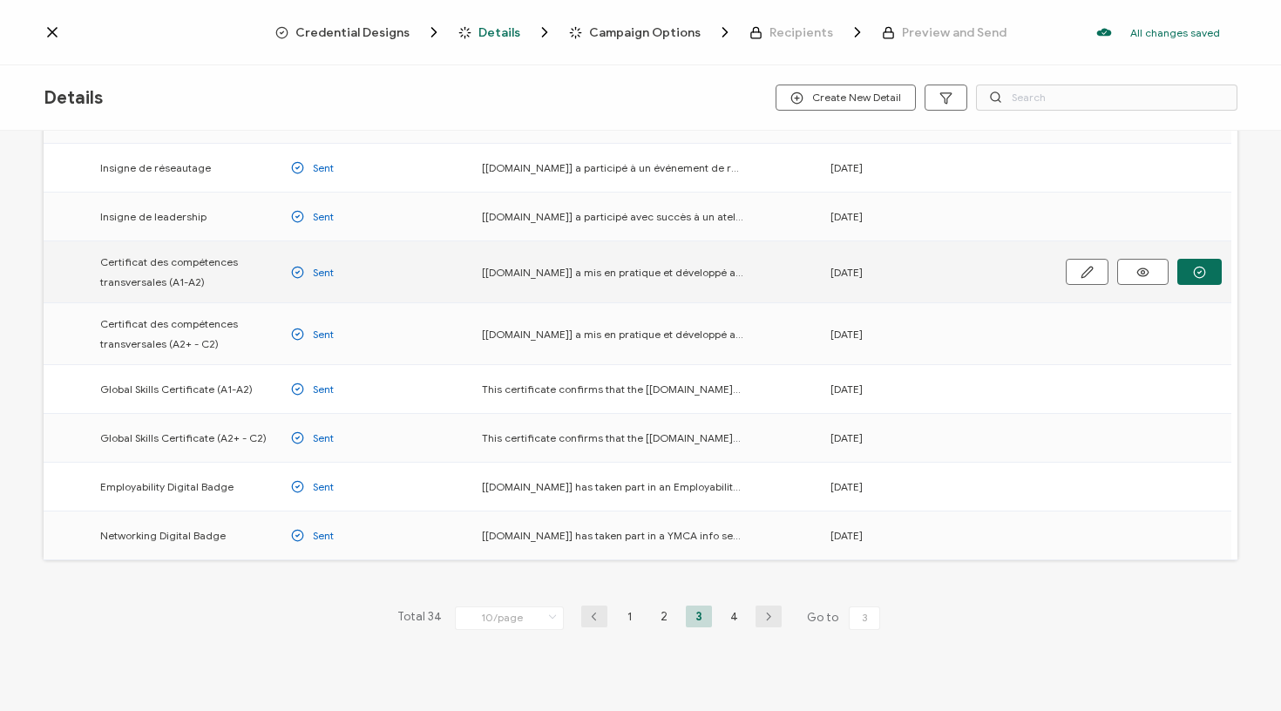
scroll to position [179, 0]
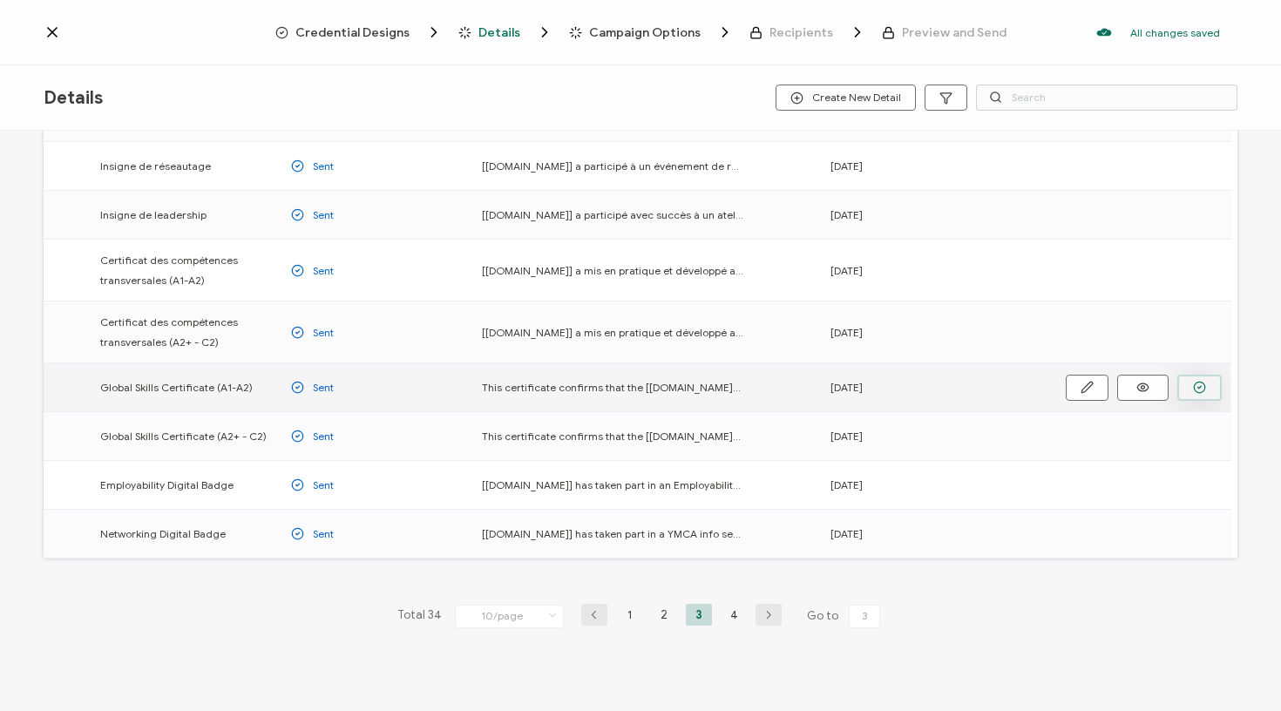
click at [0, 0] on button "button" at bounding box center [0, 0] width 0 height 0
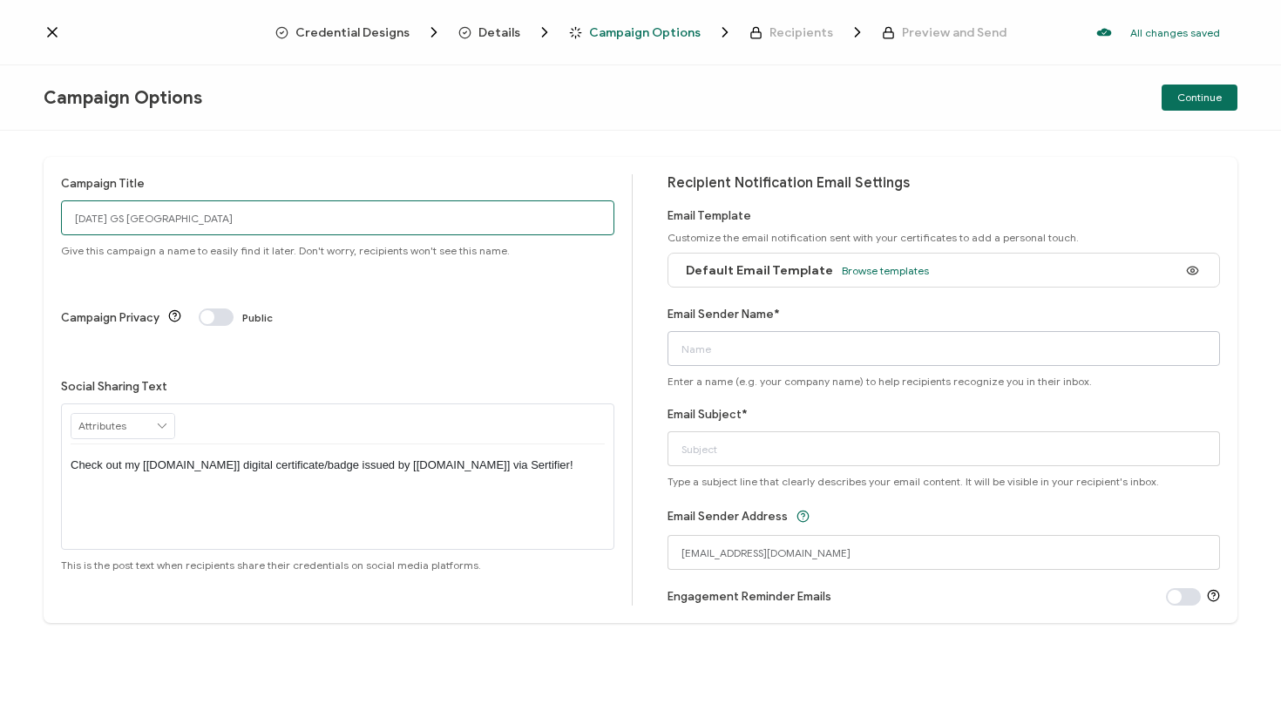
type input "[DATE] GS [GEOGRAPHIC_DATA]"
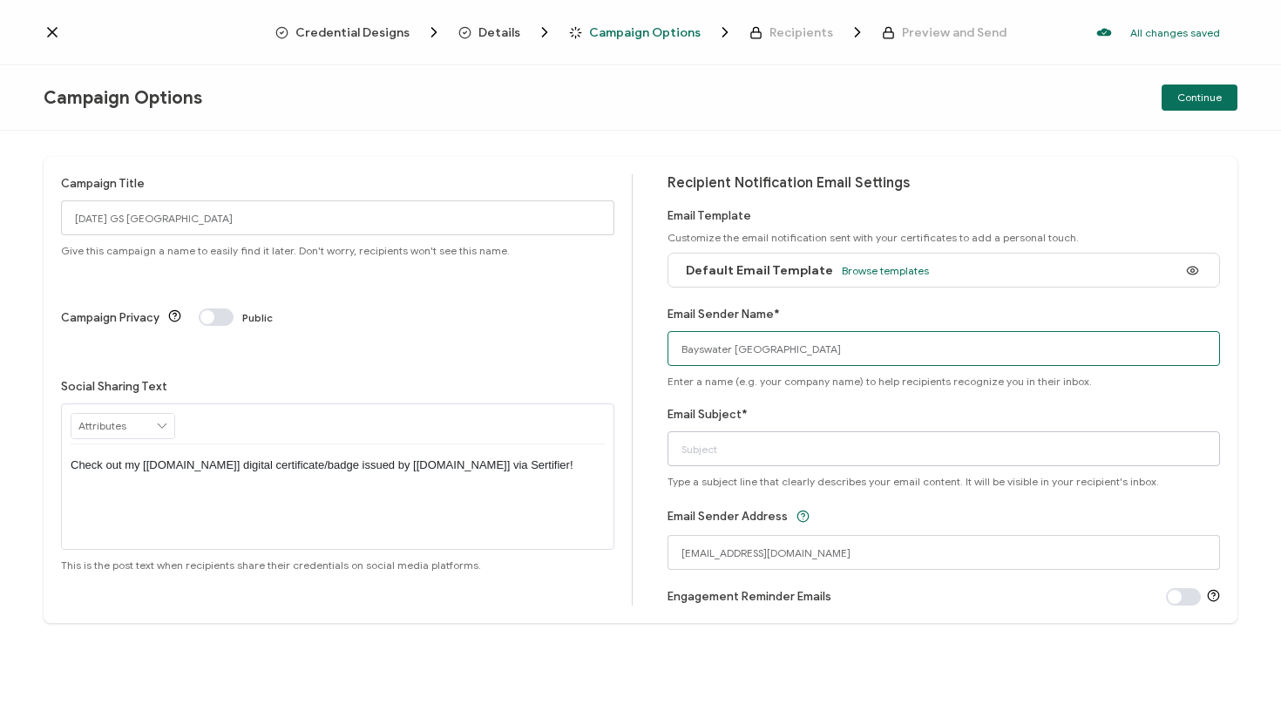
type input "Bayswater [GEOGRAPHIC_DATA]"
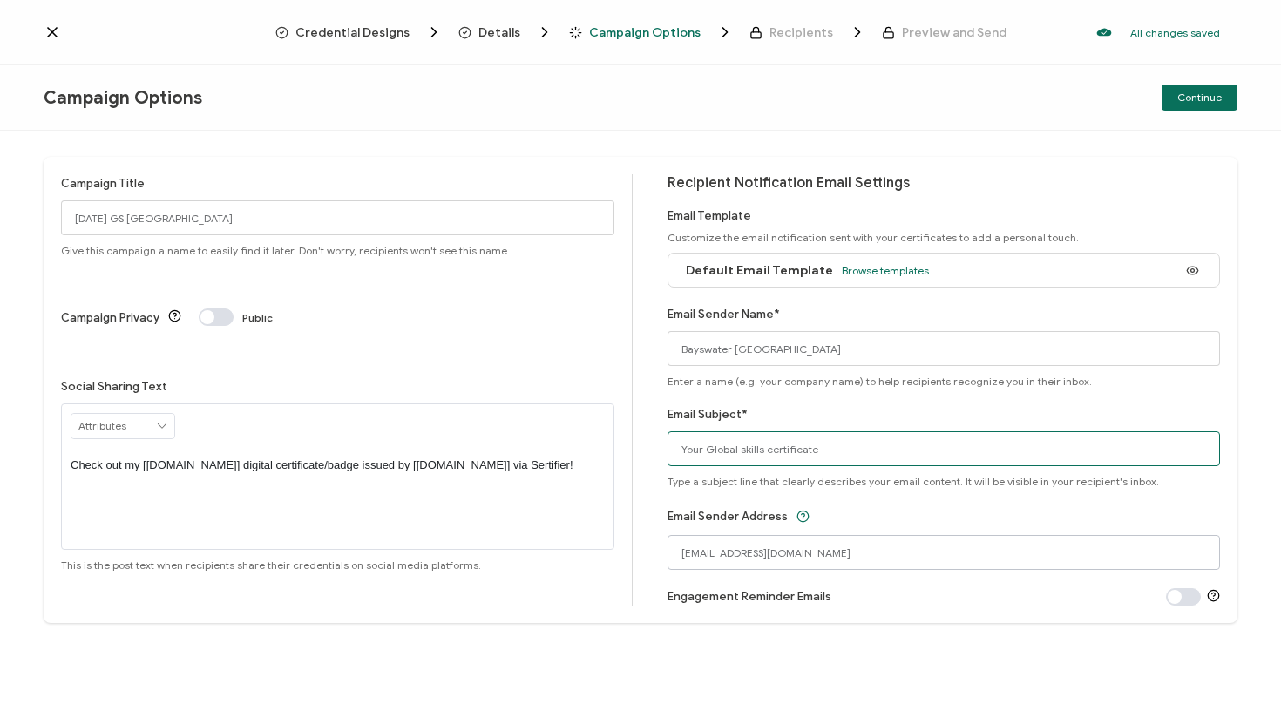
type input "Your Global skills certificate"
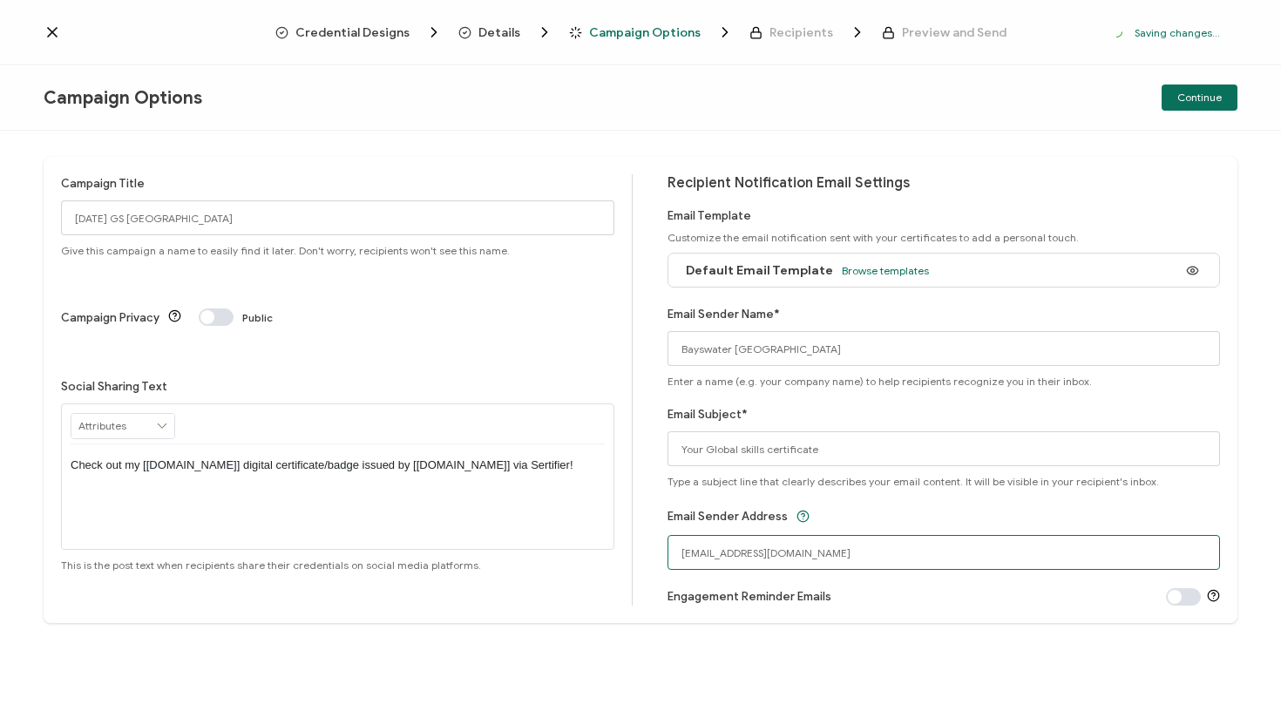
drag, startPoint x: 784, startPoint y: 554, endPoint x: 632, endPoint y: 552, distance: 151.7
type input "[EMAIL_ADDRESS][DOMAIN_NAME]"
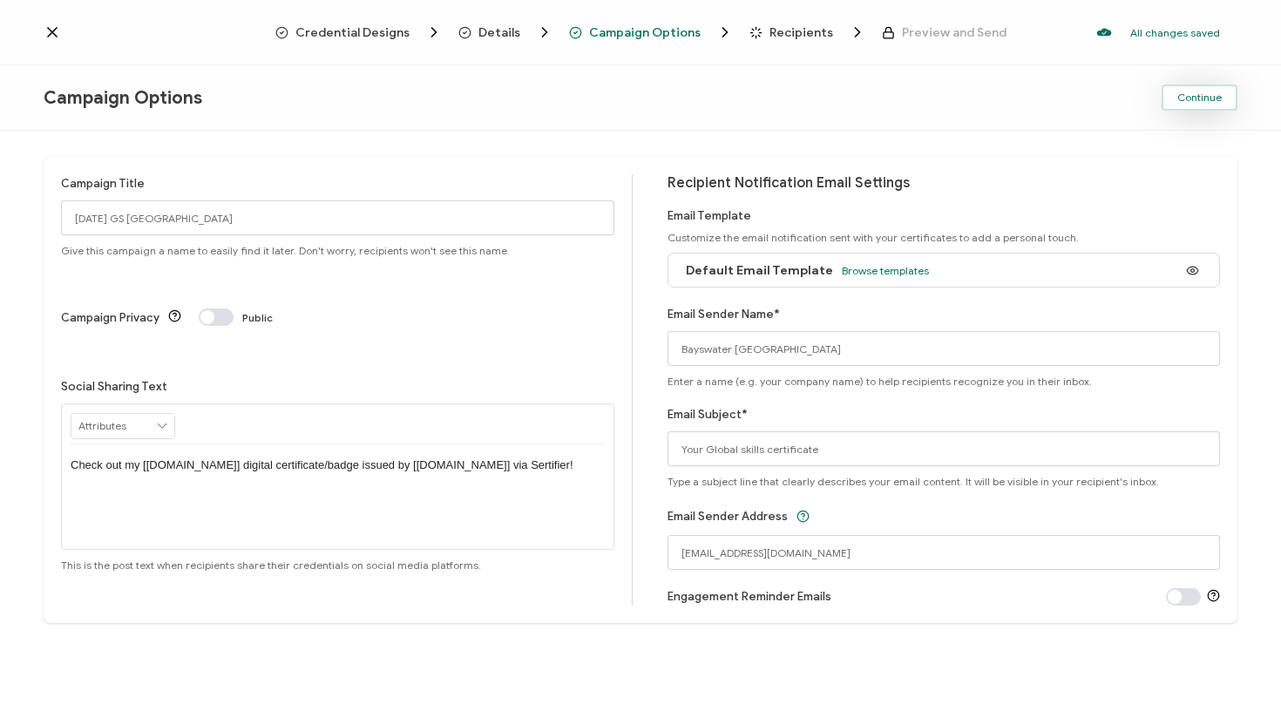
click at [1209, 103] on span "Continue" at bounding box center [1199, 97] width 44 height 10
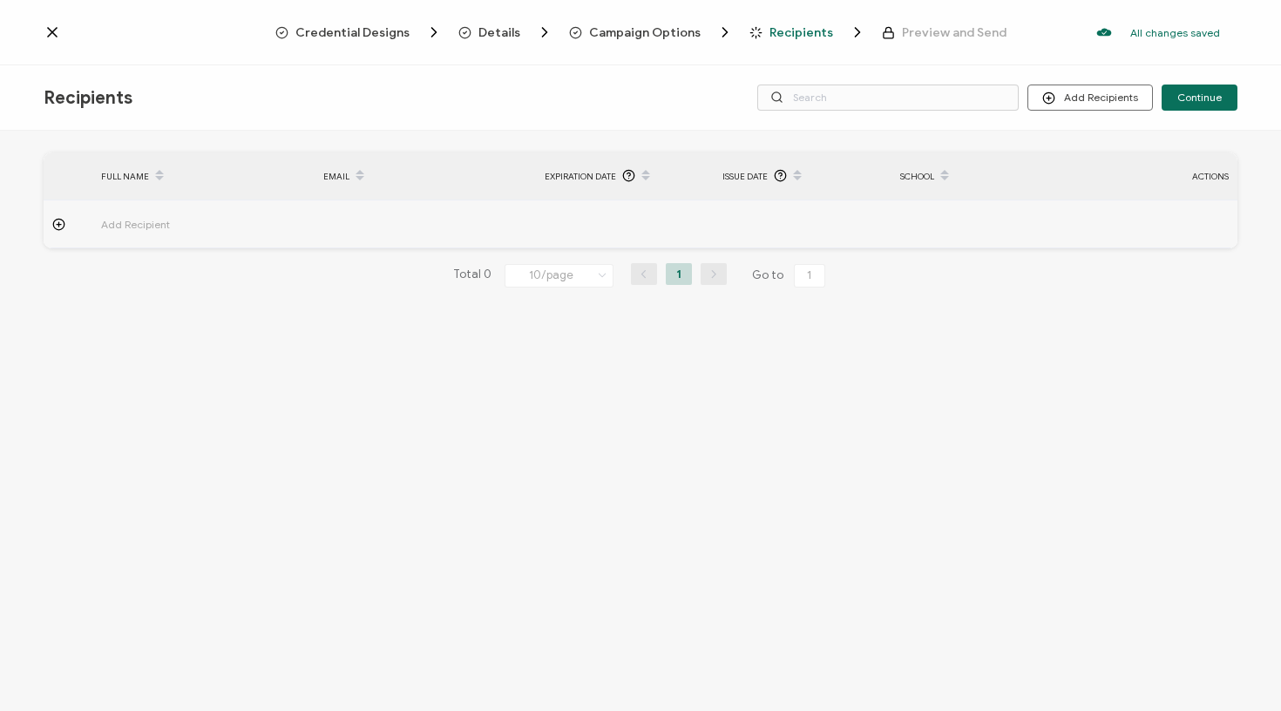
click at [626, 32] on span "Campaign Options" at bounding box center [645, 32] width 112 height 13
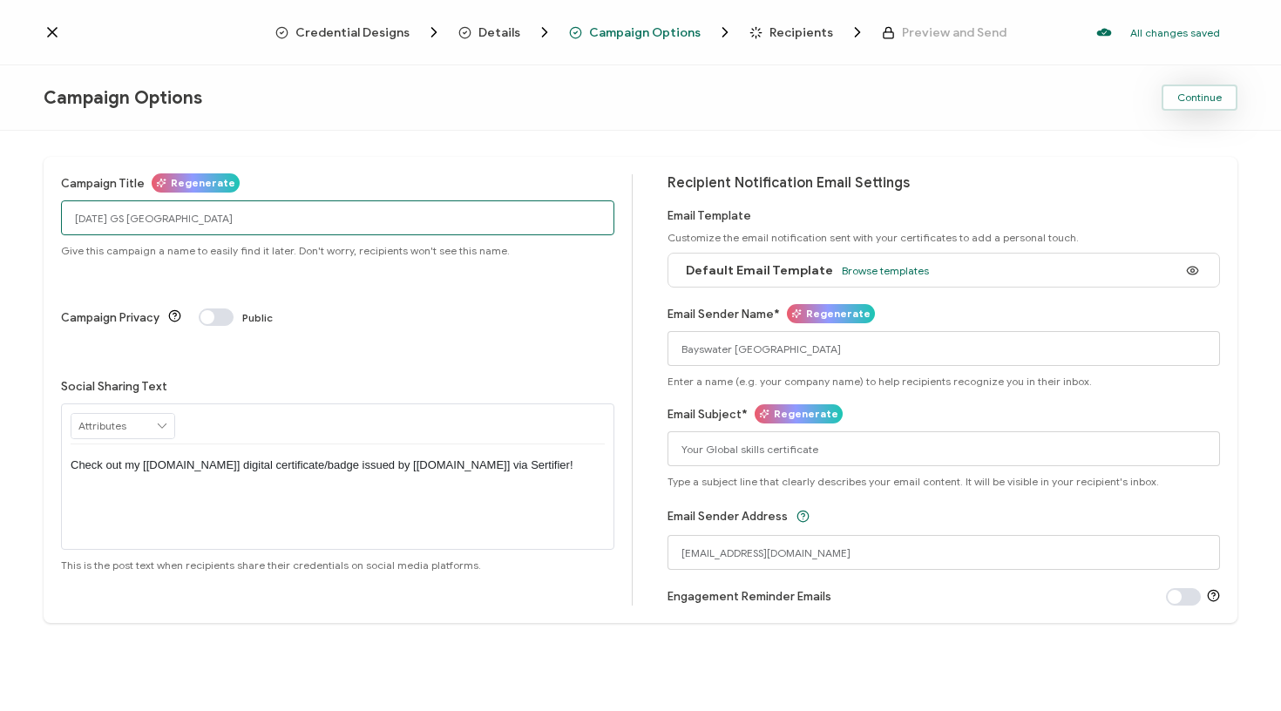
type input "[DATE] GS [GEOGRAPHIC_DATA]"
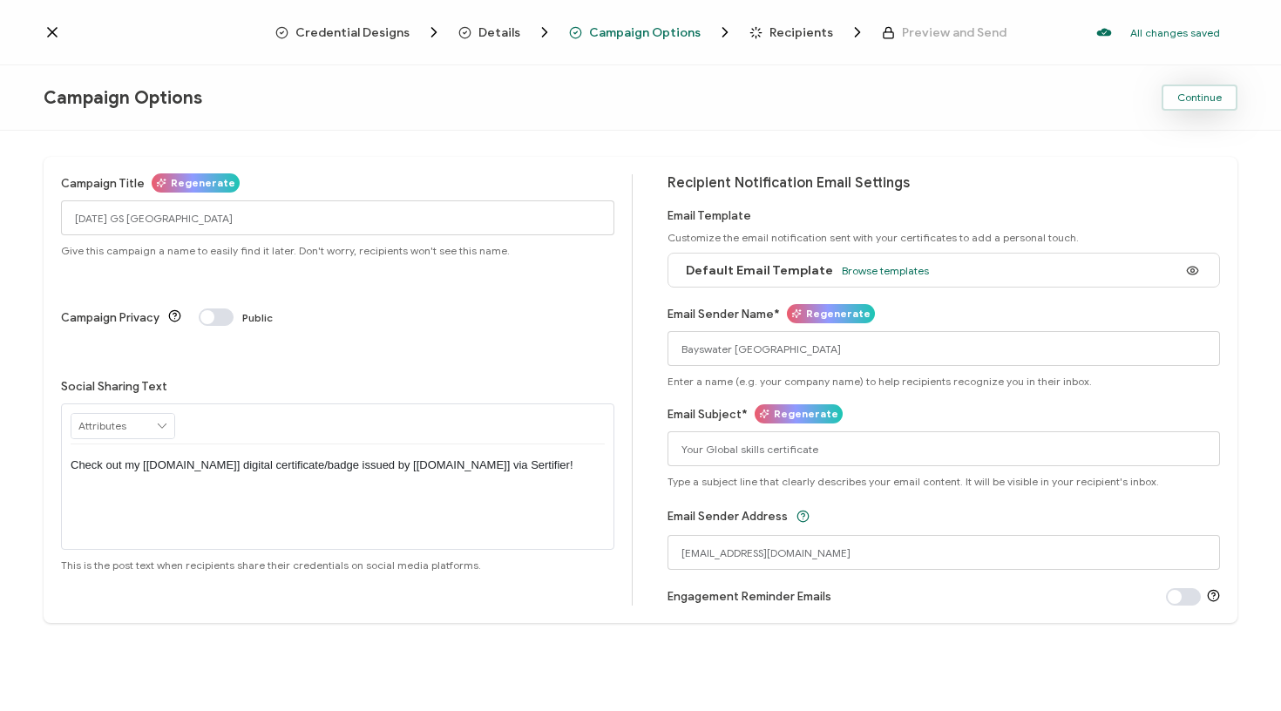
click at [1195, 101] on span "Continue" at bounding box center [1199, 97] width 44 height 10
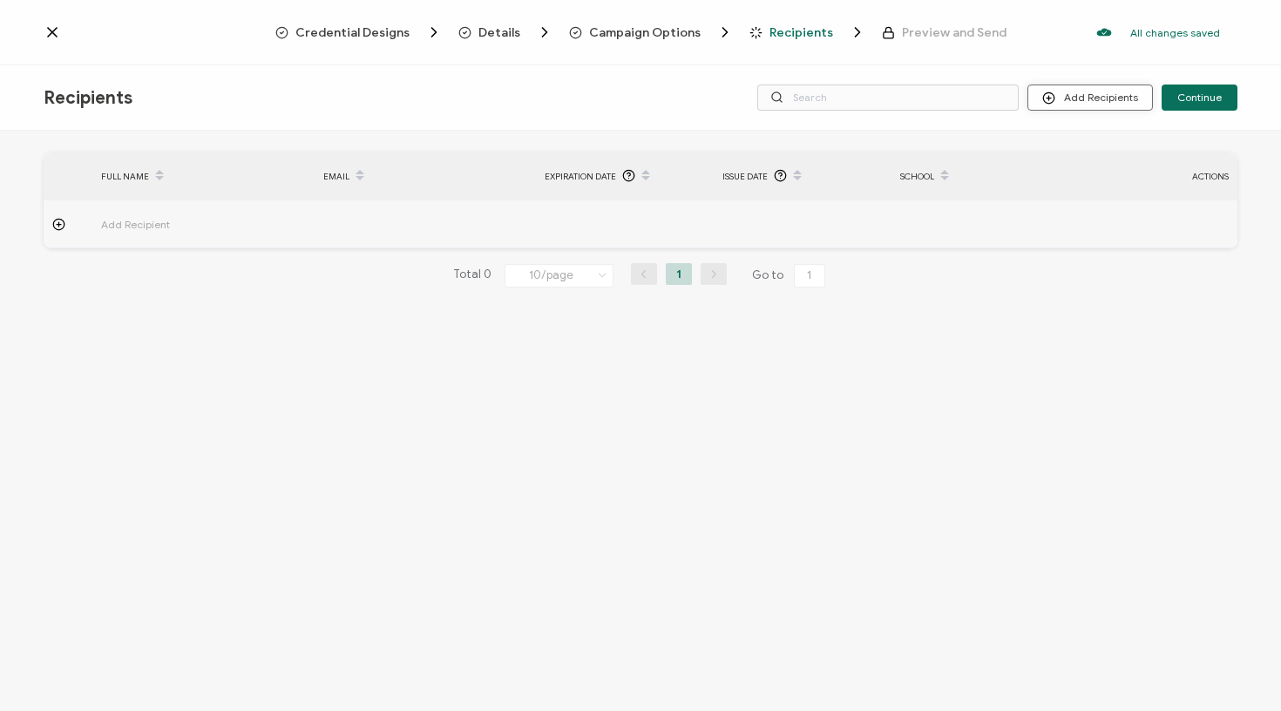
click at [1120, 98] on button "Add Recipients" at bounding box center [1091, 98] width 126 height 26
click at [1099, 132] on li "Upload Recipients" at bounding box center [1114, 145] width 163 height 29
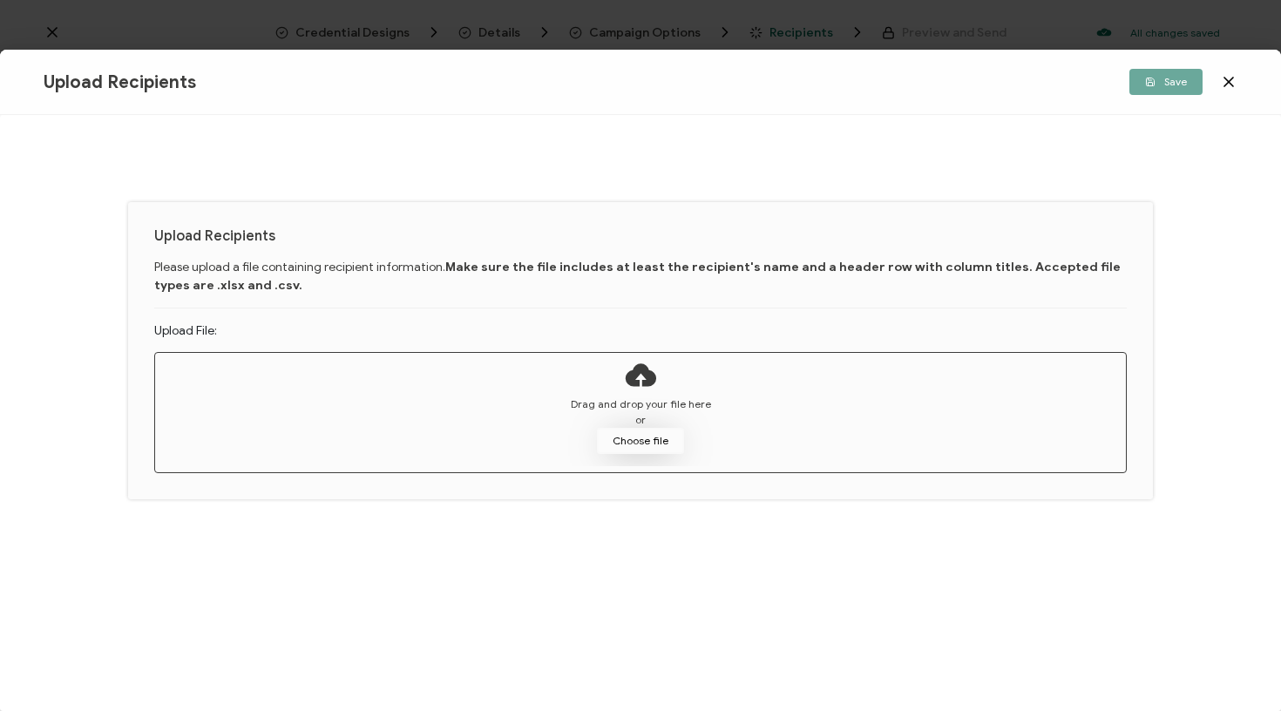
click at [634, 446] on button "Choose file" at bounding box center [640, 441] width 87 height 26
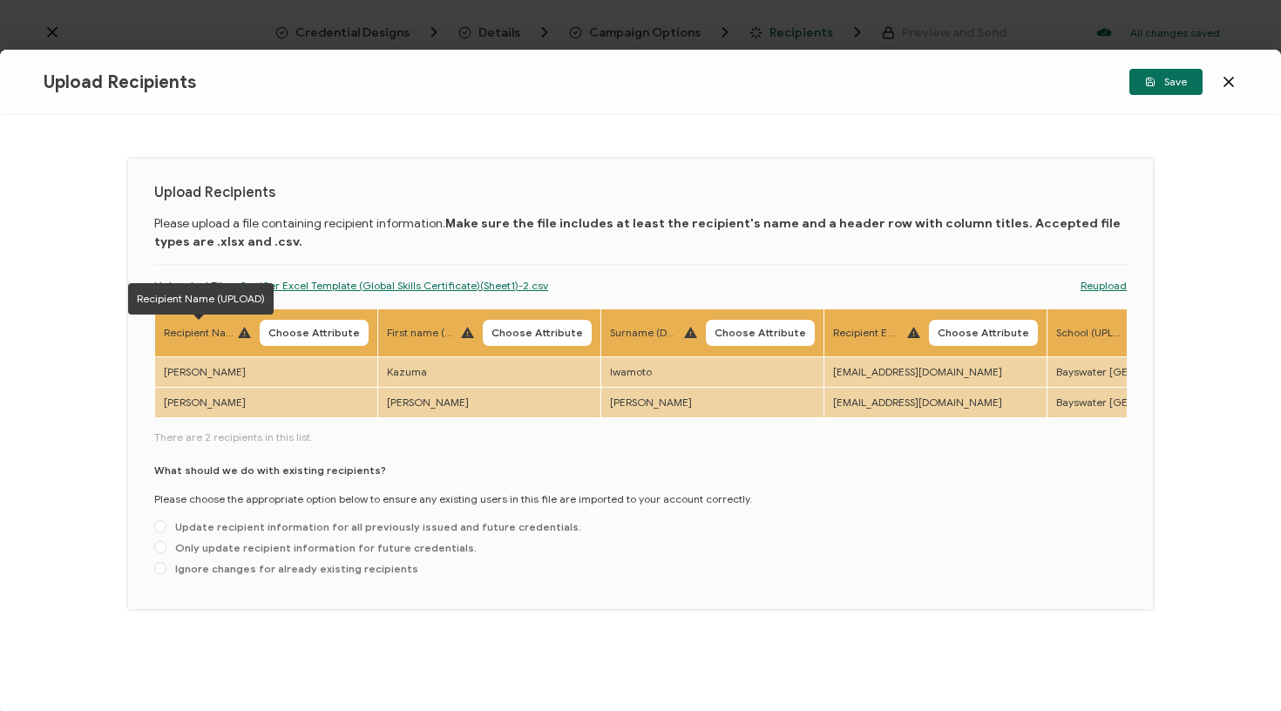
click at [295, 319] on th "Recipient Name (UPLOAD) Choose Attribute" at bounding box center [266, 333] width 223 height 48
click at [295, 332] on span "Choose Attribute" at bounding box center [314, 333] width 92 height 10
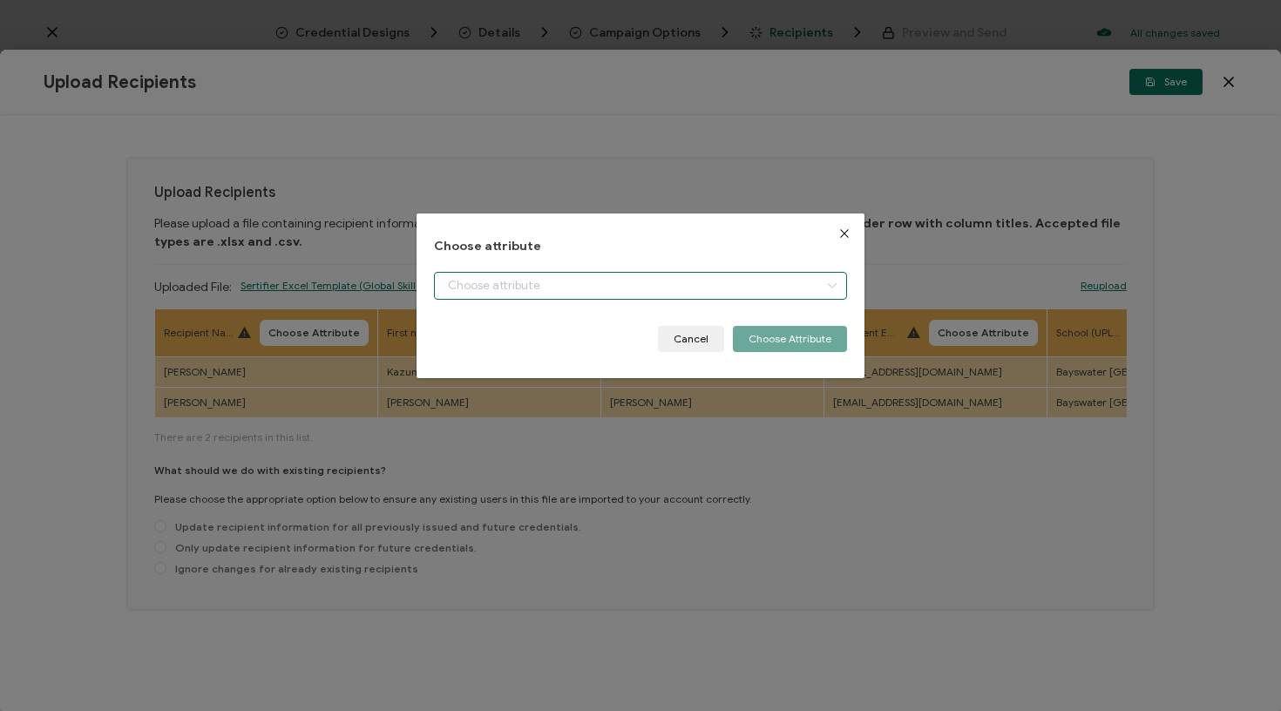
click at [454, 286] on input "dialog" at bounding box center [641, 286] width 414 height 28
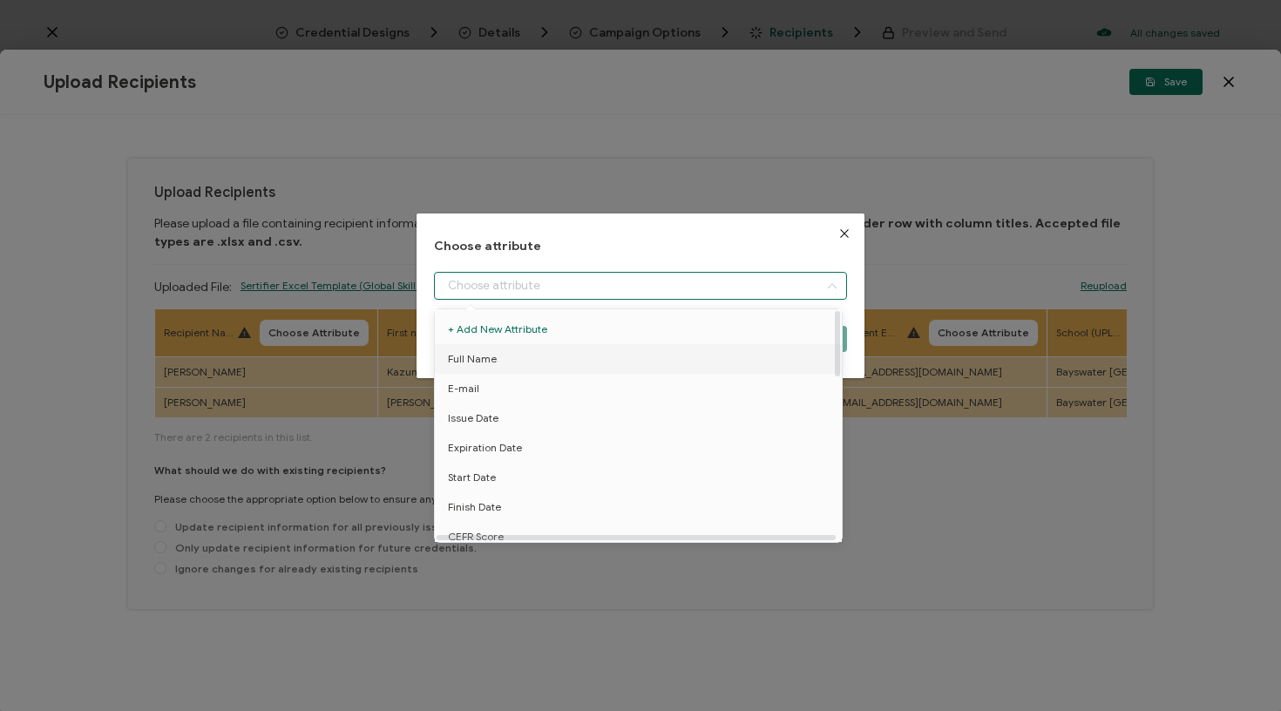
click at [471, 358] on span "Full Name" at bounding box center [472, 359] width 49 height 30
type input "Full Name"
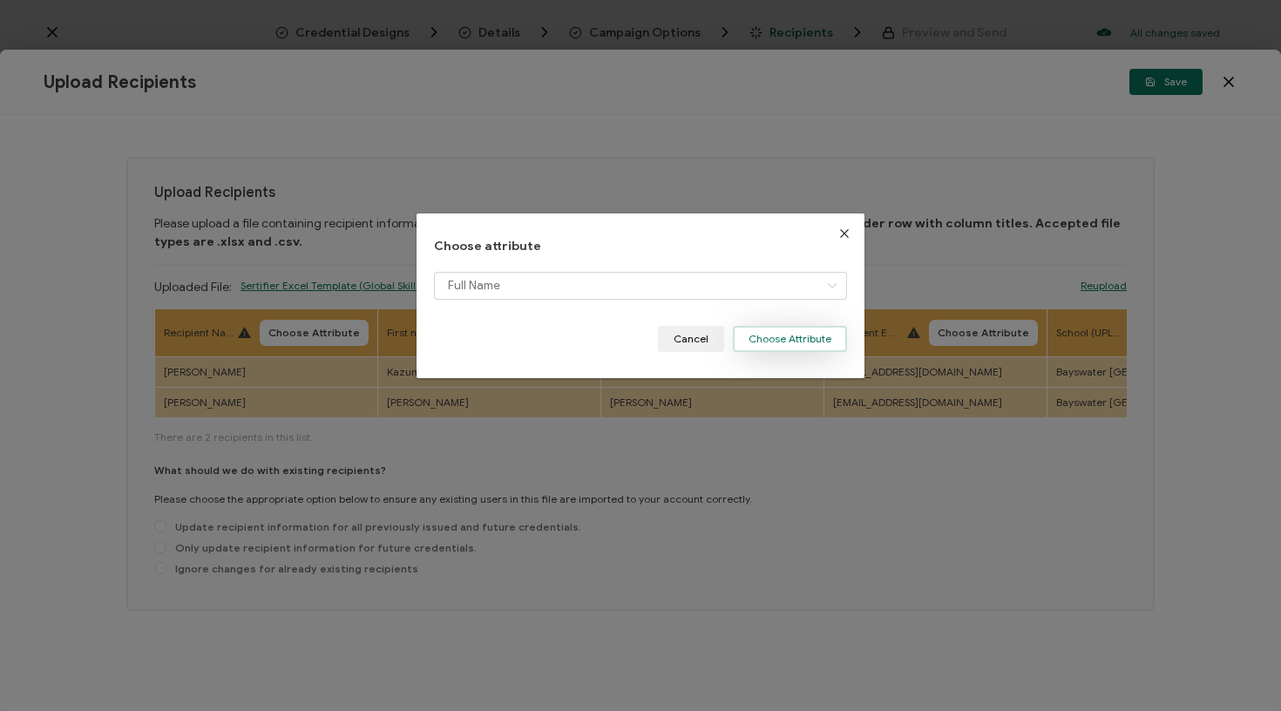
click at [773, 344] on button "Choose Attribute" at bounding box center [790, 339] width 114 height 26
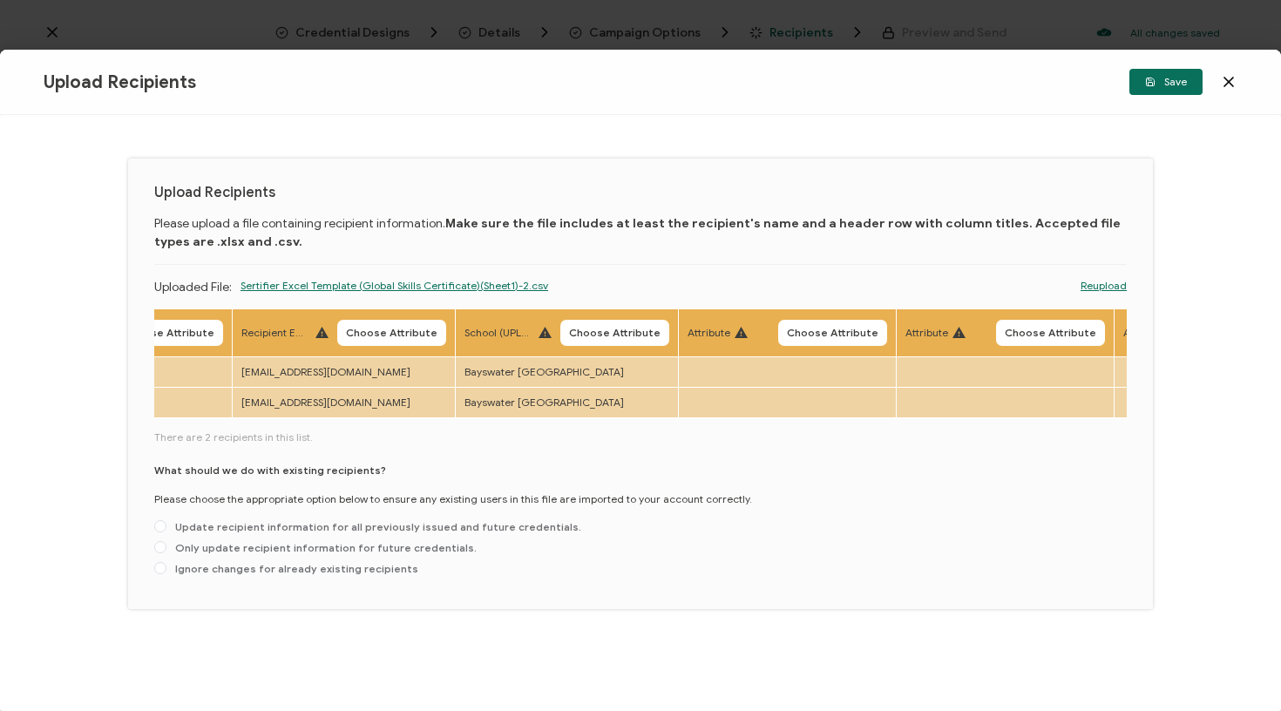
scroll to position [0, 588]
click at [376, 322] on button "Choose Attribute" at bounding box center [390, 333] width 109 height 26
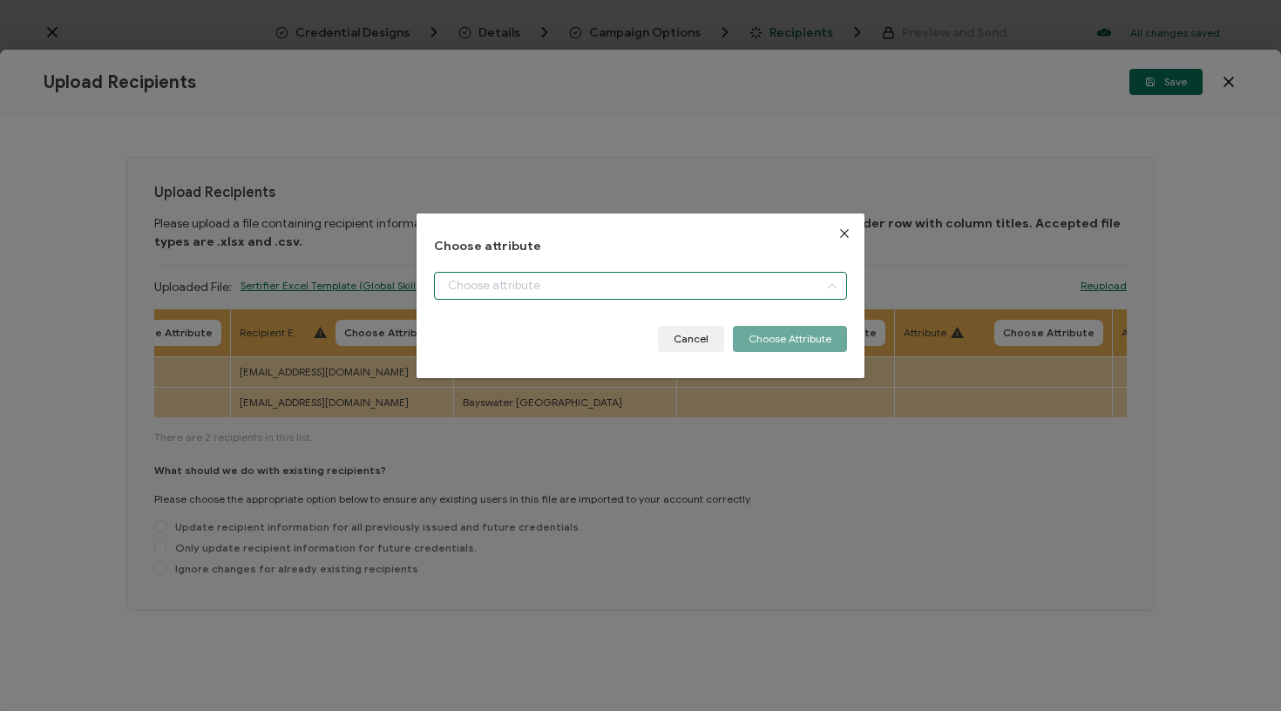
click at [487, 282] on input "dialog" at bounding box center [641, 286] width 414 height 28
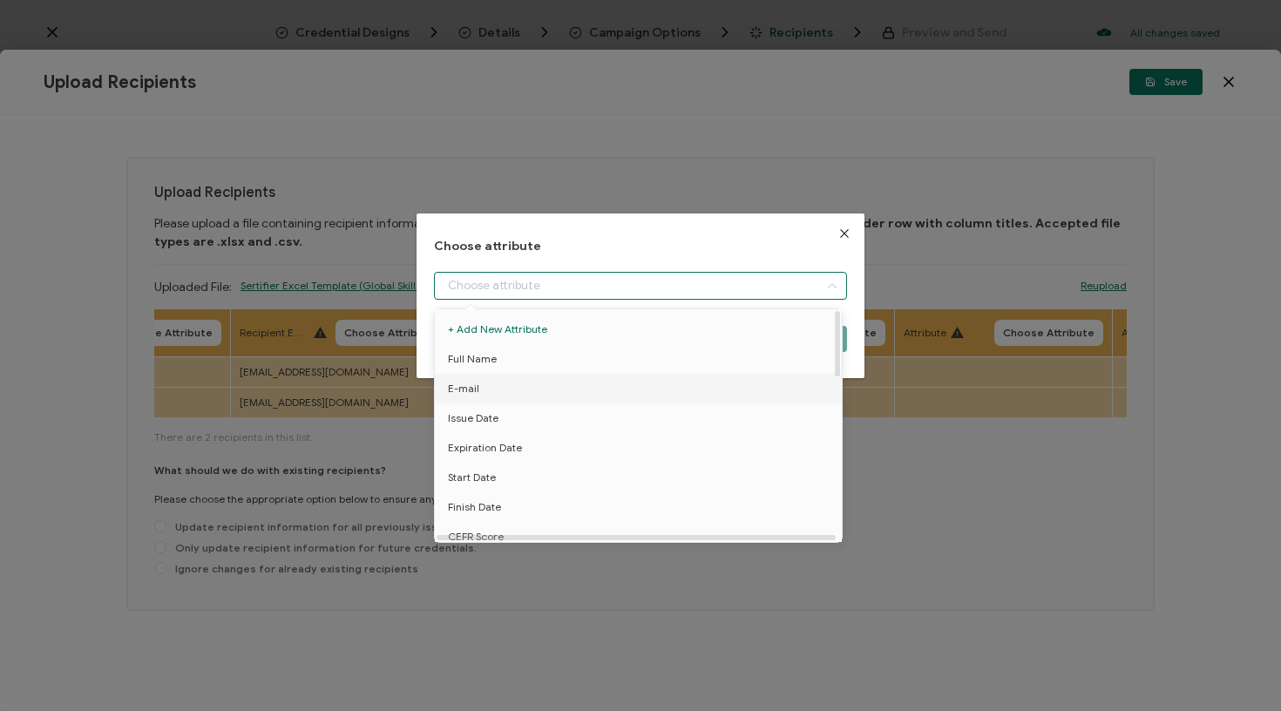
click at [508, 381] on li "E-mail" at bounding box center [642, 389] width 422 height 30
type input "E-mail"
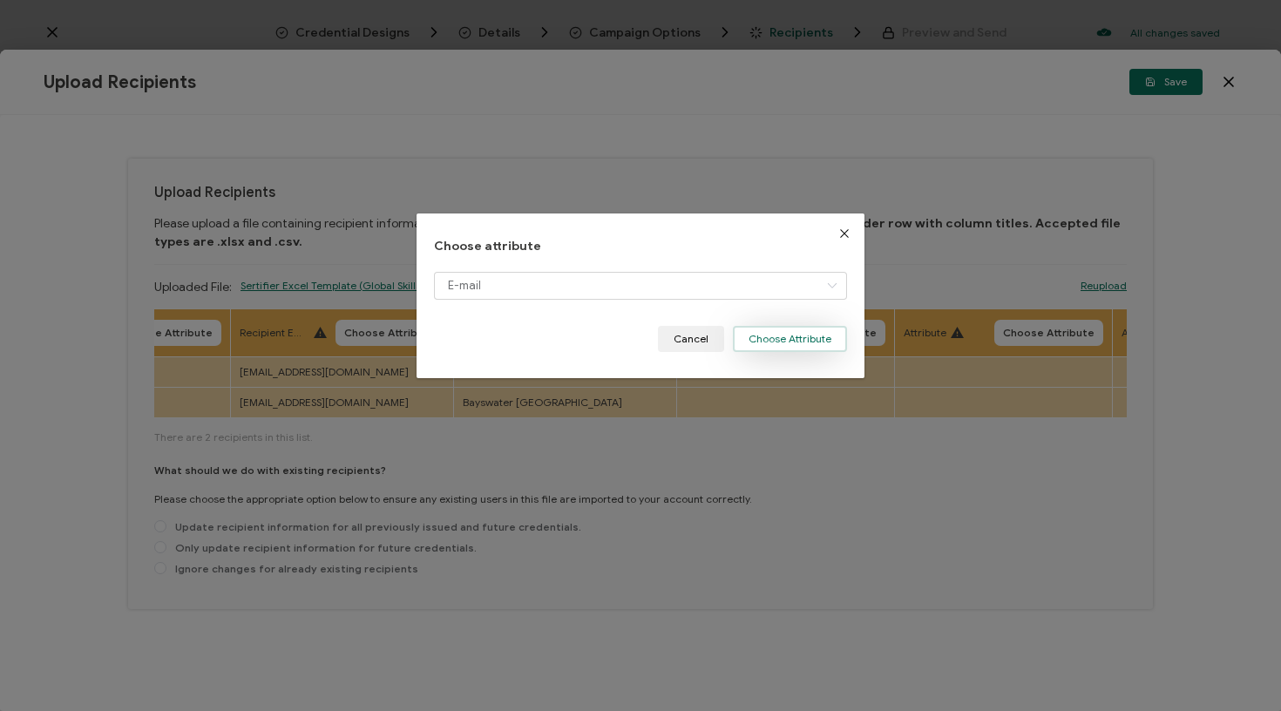
click at [768, 332] on button "Choose Attribute" at bounding box center [790, 339] width 114 height 26
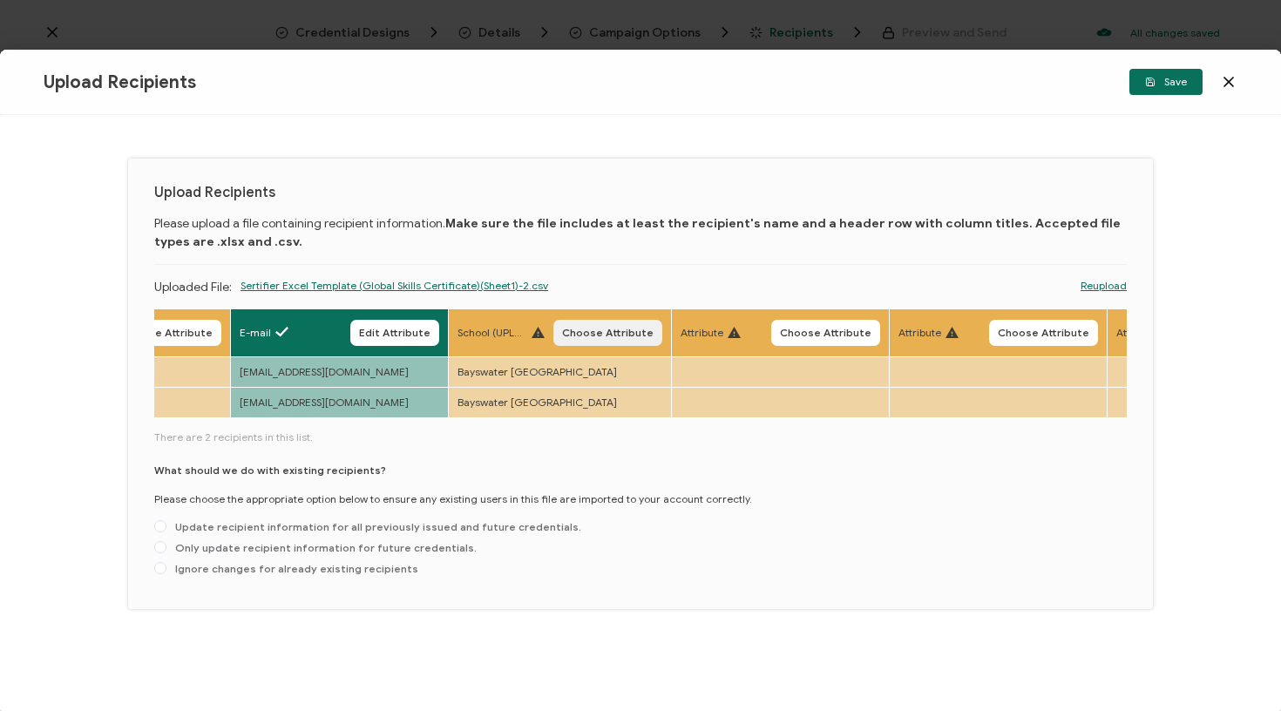
click at [616, 331] on span "Choose Attribute" at bounding box center [608, 333] width 92 height 10
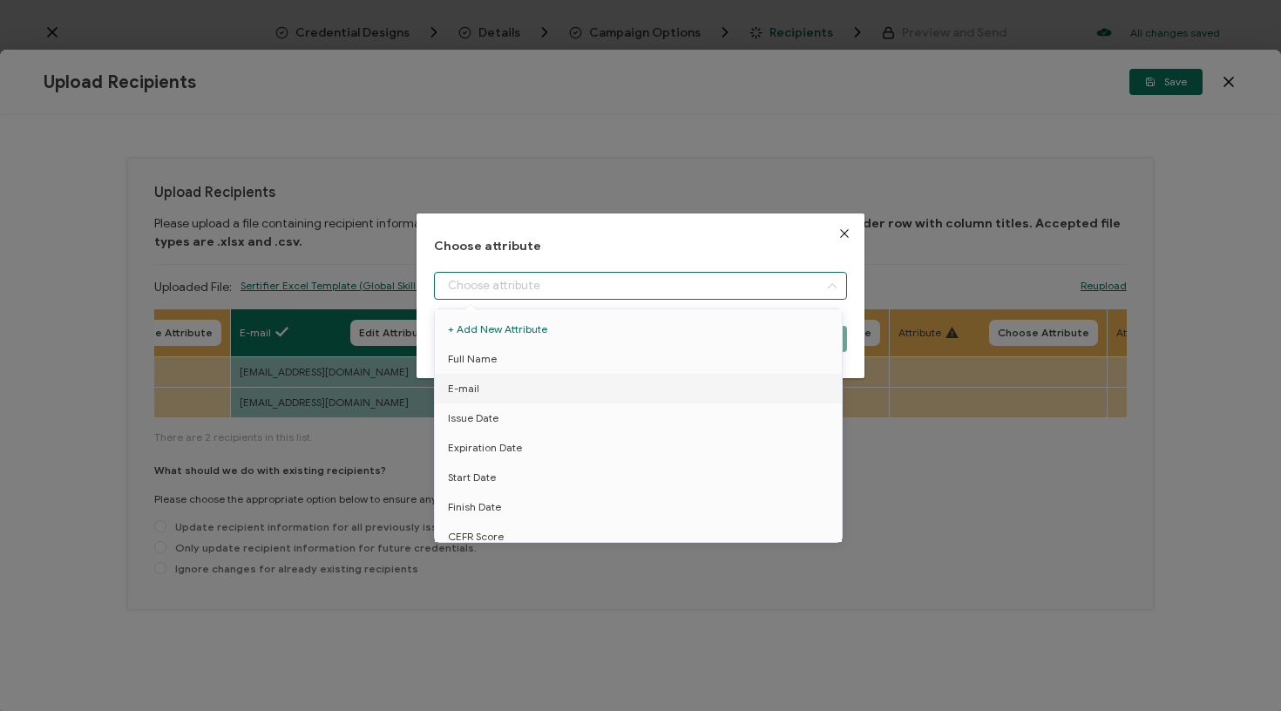
click at [645, 295] on input "dialog" at bounding box center [641, 286] width 414 height 28
click at [544, 488] on li "School" at bounding box center [642, 487] width 422 height 30
type input "School"
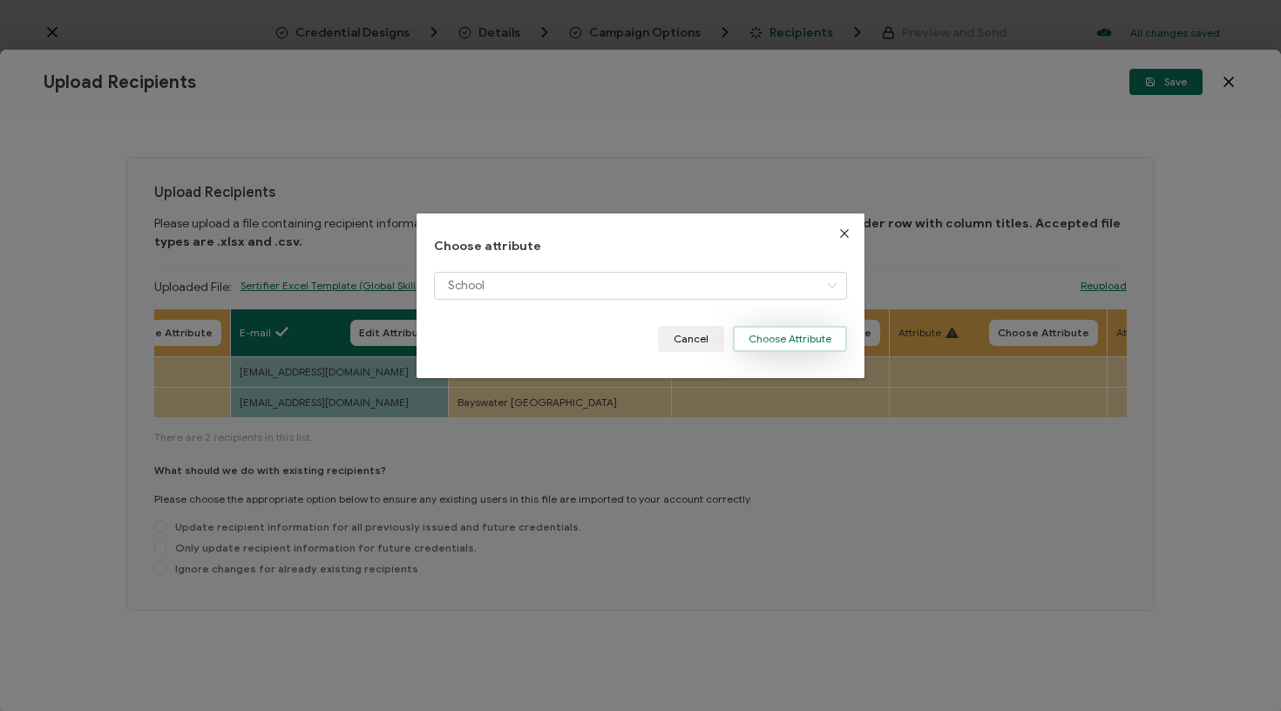
click at [808, 337] on button "Choose Attribute" at bounding box center [790, 339] width 114 height 26
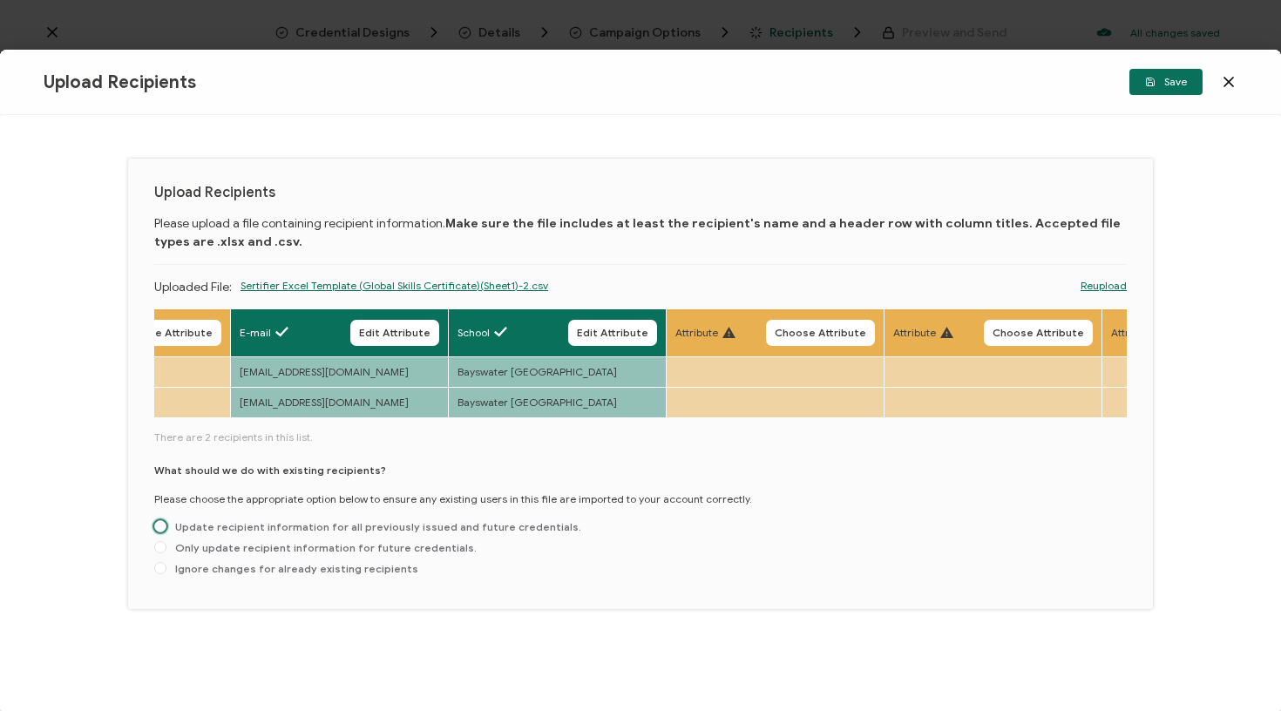
click at [519, 533] on span "Update recipient information for all previously issued and future credentials." at bounding box center [373, 526] width 415 height 13
click at [166, 534] on input "Update recipient information for all previously issued and future credentials." at bounding box center [160, 527] width 12 height 14
radio input "true"
click at [1180, 82] on span "Save" at bounding box center [1166, 82] width 42 height 10
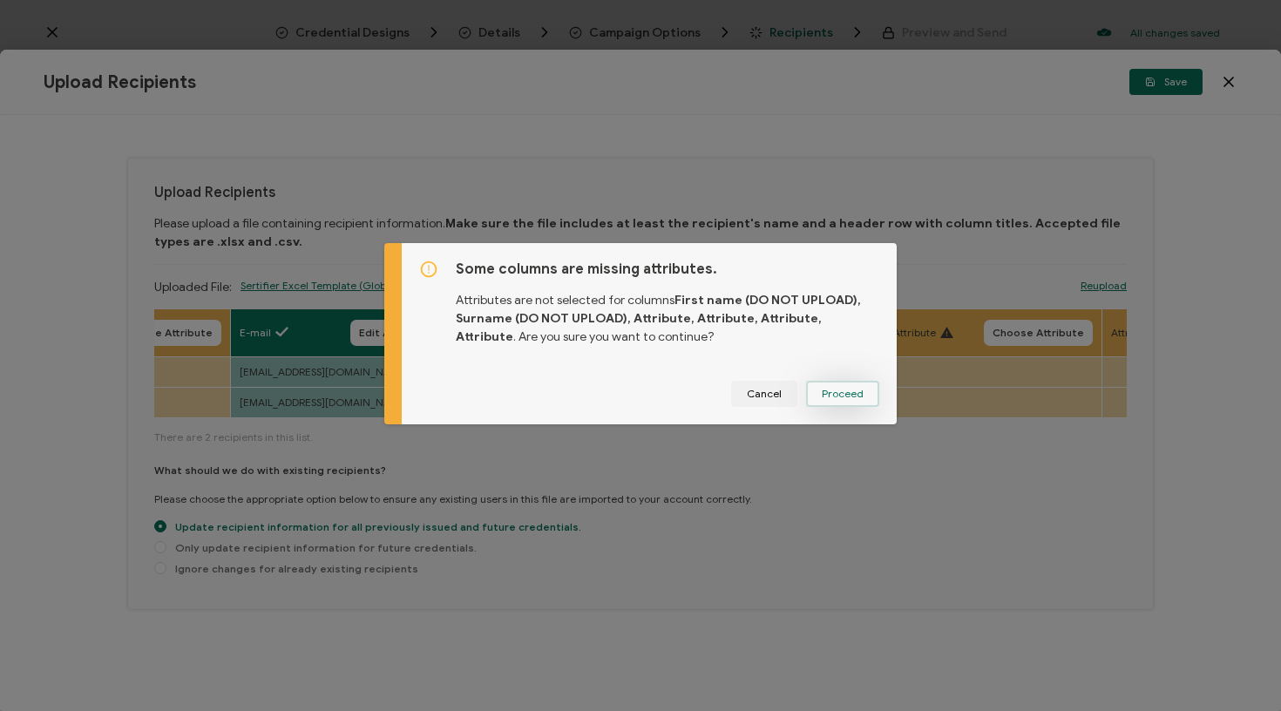
click at [861, 390] on button "Proceed" at bounding box center [842, 394] width 73 height 26
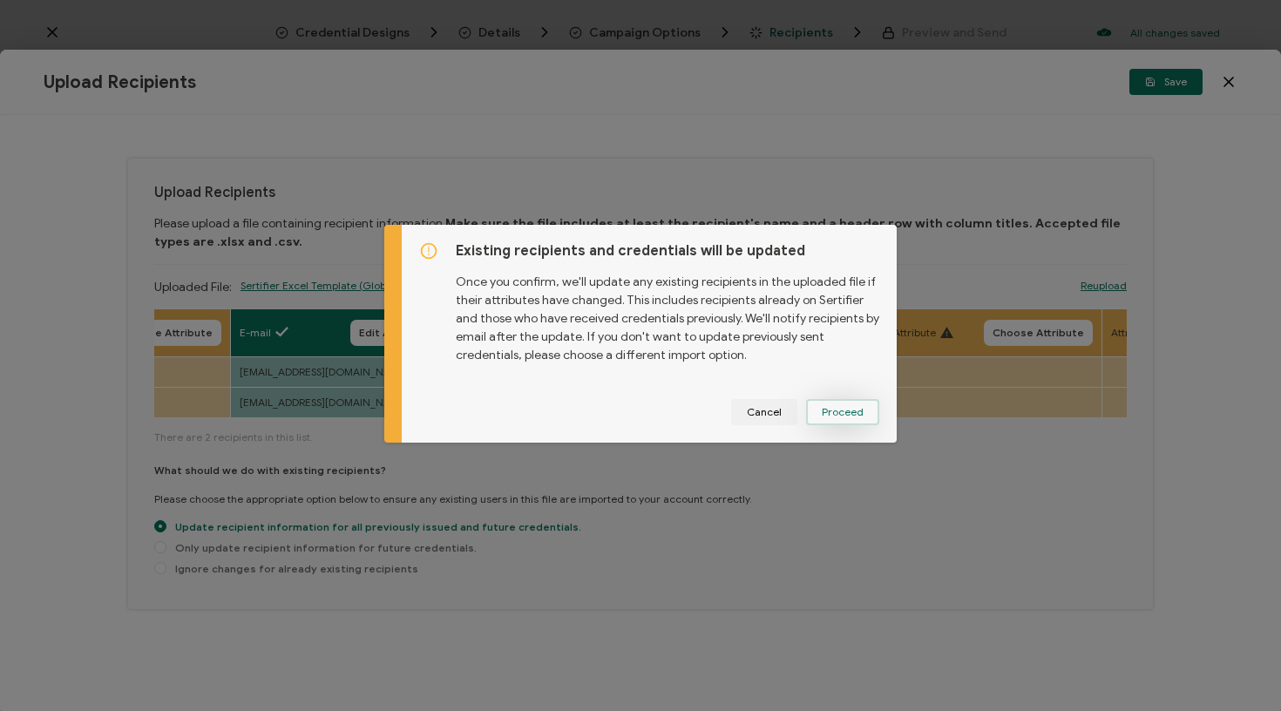
click at [0, 0] on span "Proceed" at bounding box center [0, 0] width 0 height 0
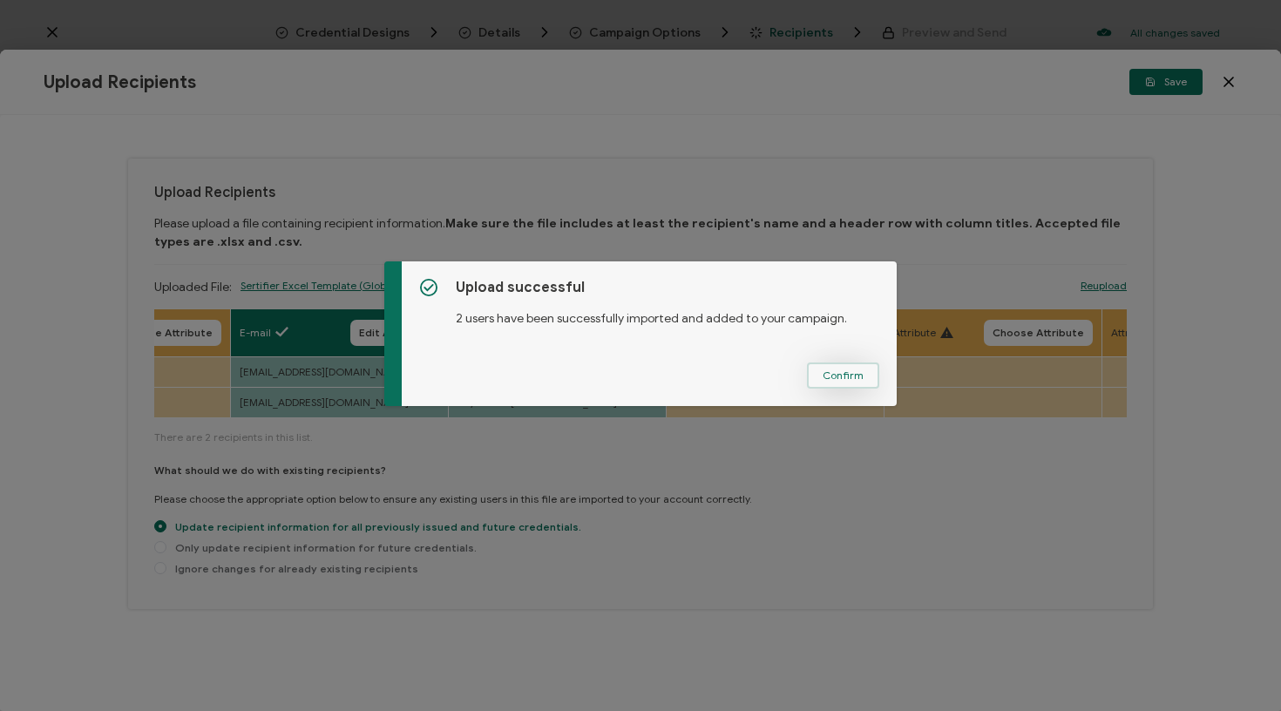
click at [839, 371] on span "Confirm" at bounding box center [843, 375] width 41 height 10
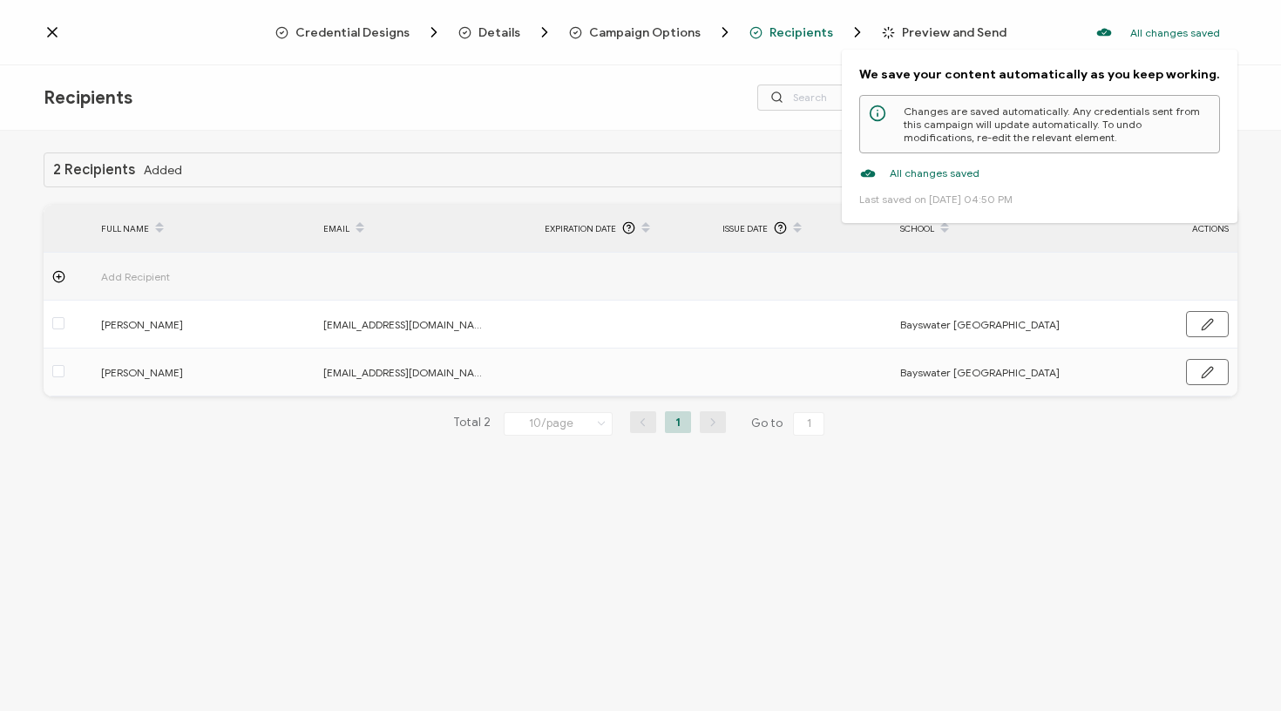
click at [1199, 92] on div "We save your content automatically as you keep working. Changes are saved autom…" at bounding box center [1040, 136] width 396 height 173
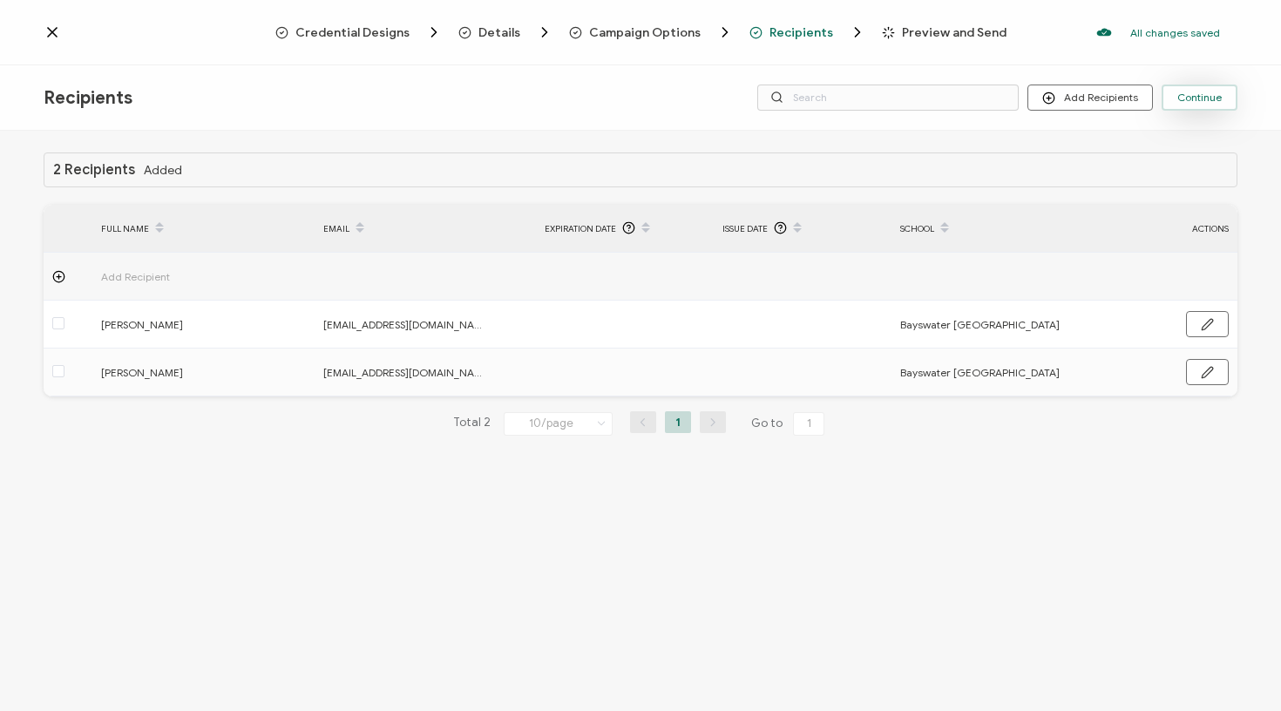
click at [1205, 98] on span "Continue" at bounding box center [1199, 97] width 44 height 10
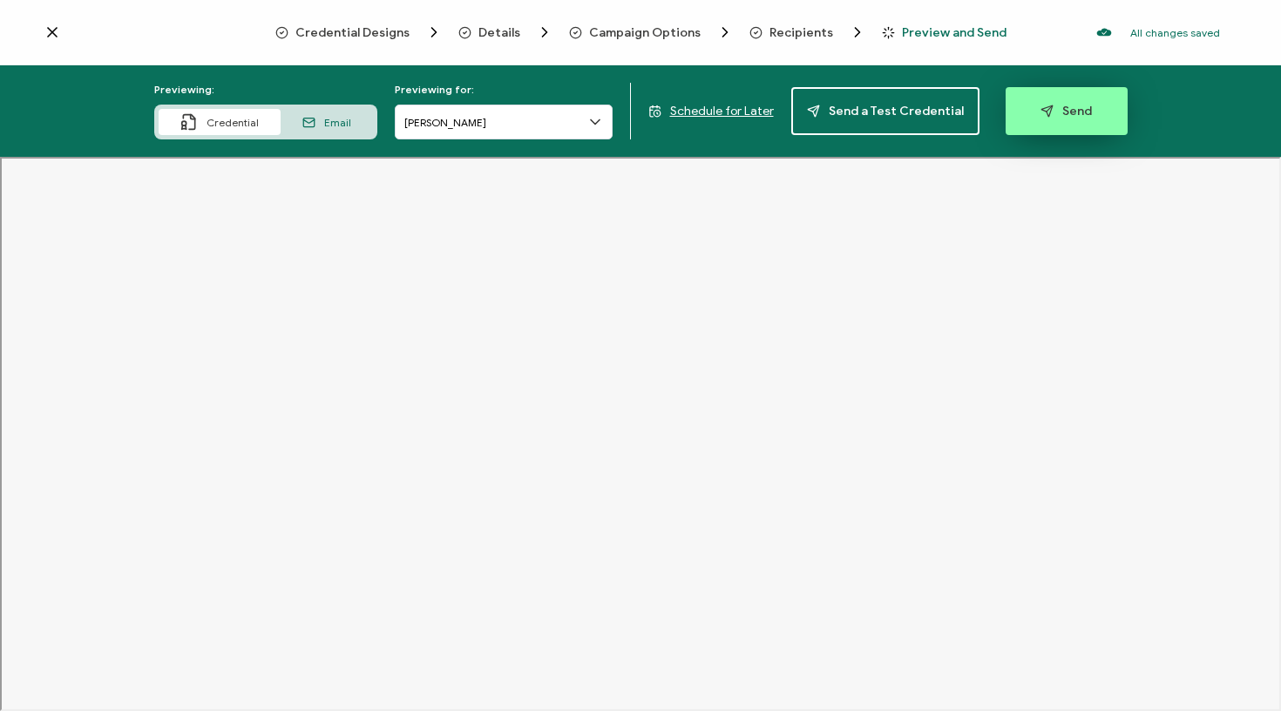
click at [1049, 112] on span "Send" at bounding box center [1066, 111] width 51 height 13
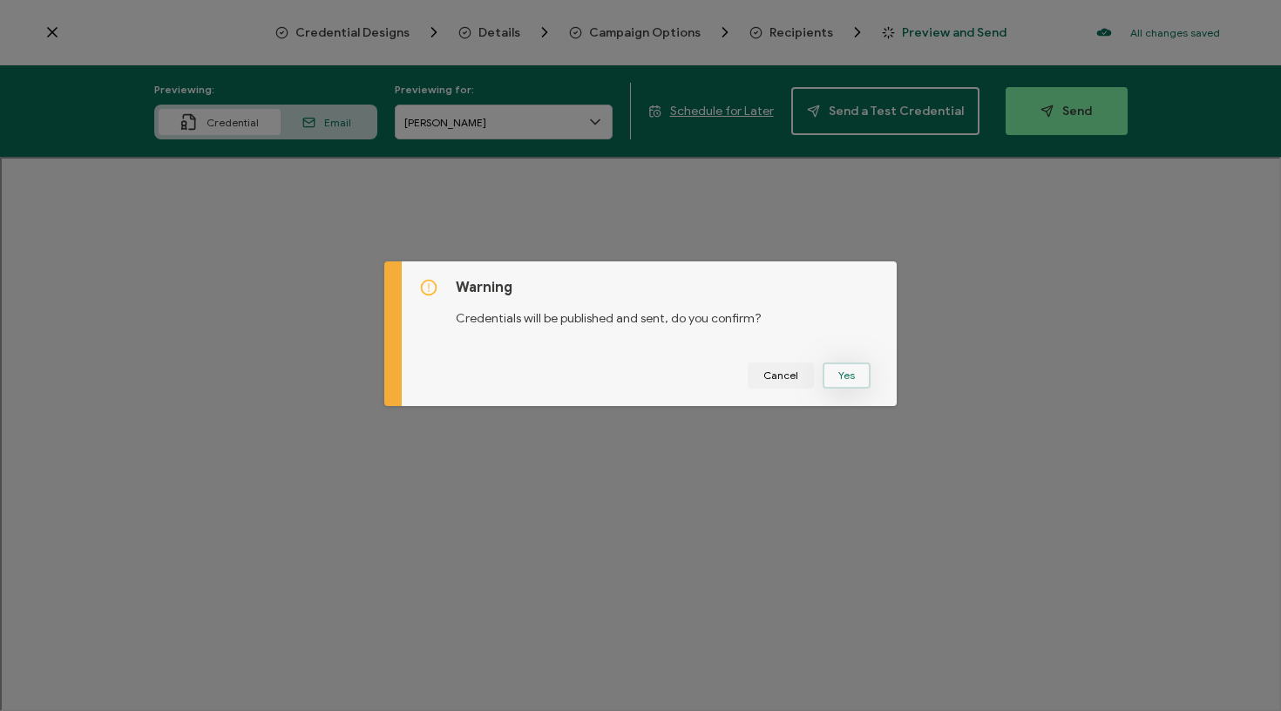
click at [853, 381] on button "Yes" at bounding box center [847, 376] width 48 height 26
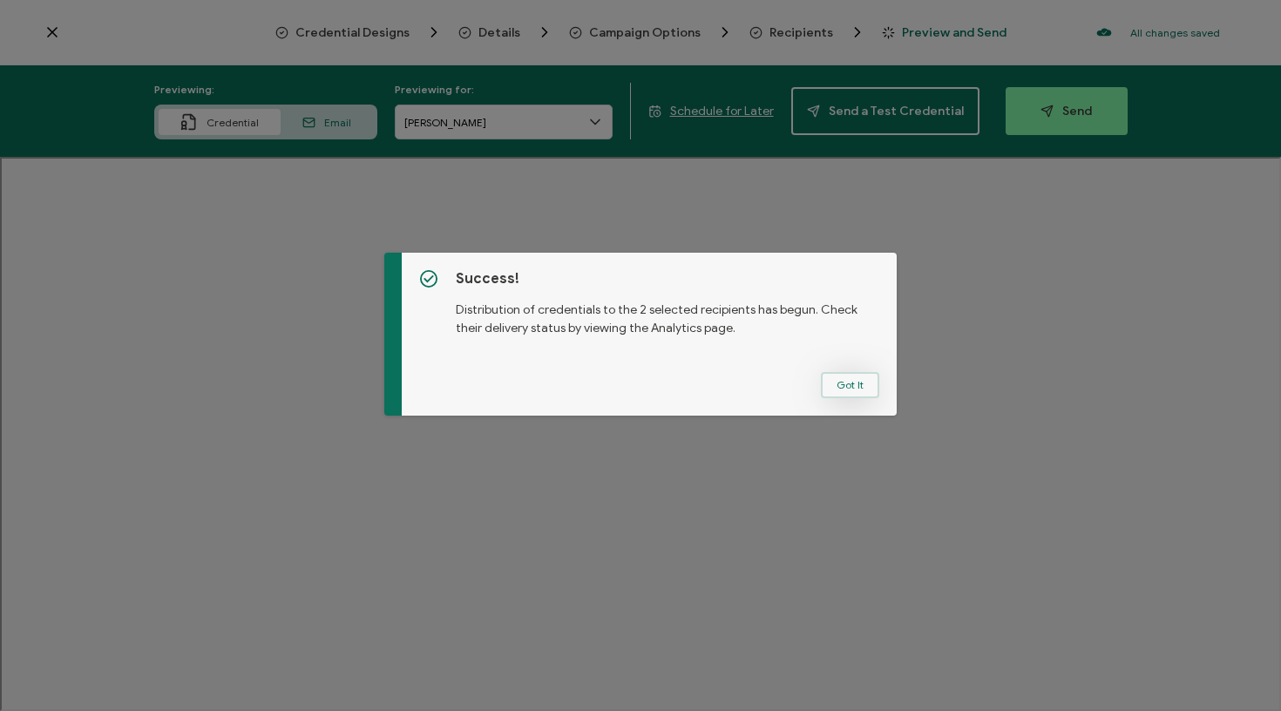
click at [848, 390] on button "Got It" at bounding box center [850, 385] width 58 height 26
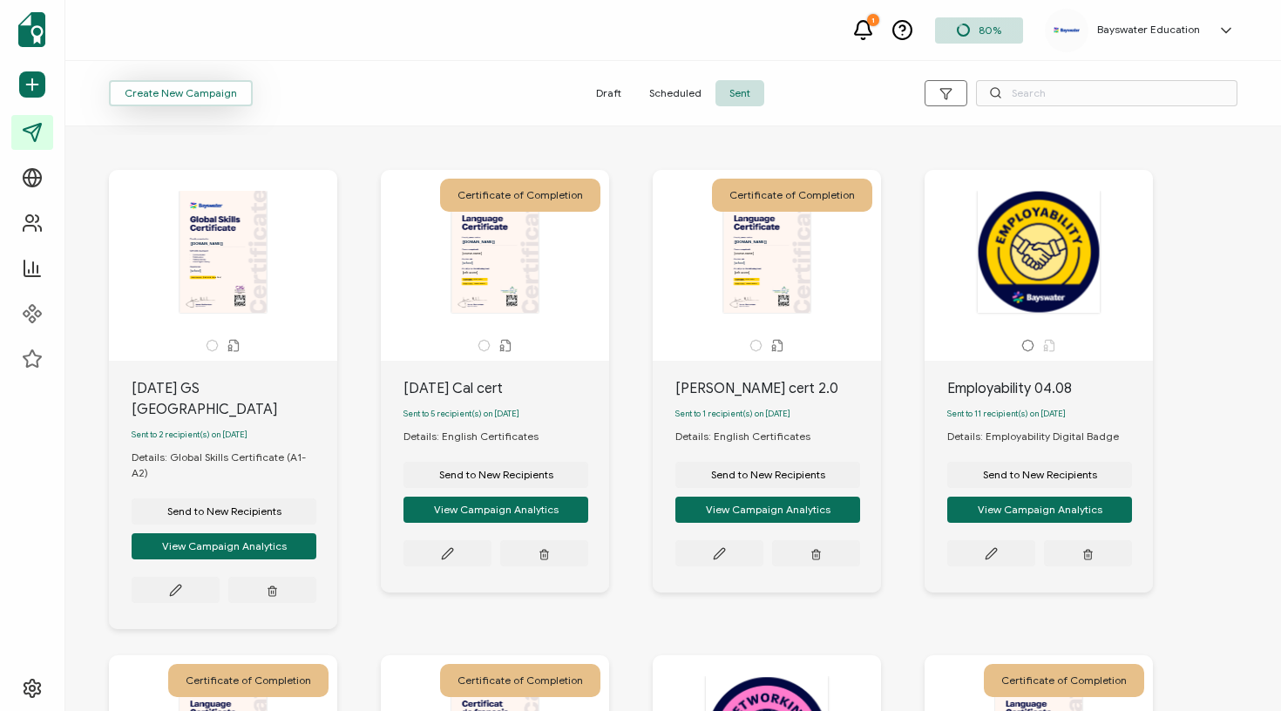
click at [218, 95] on span "Create New Campaign" at bounding box center [181, 93] width 112 height 10
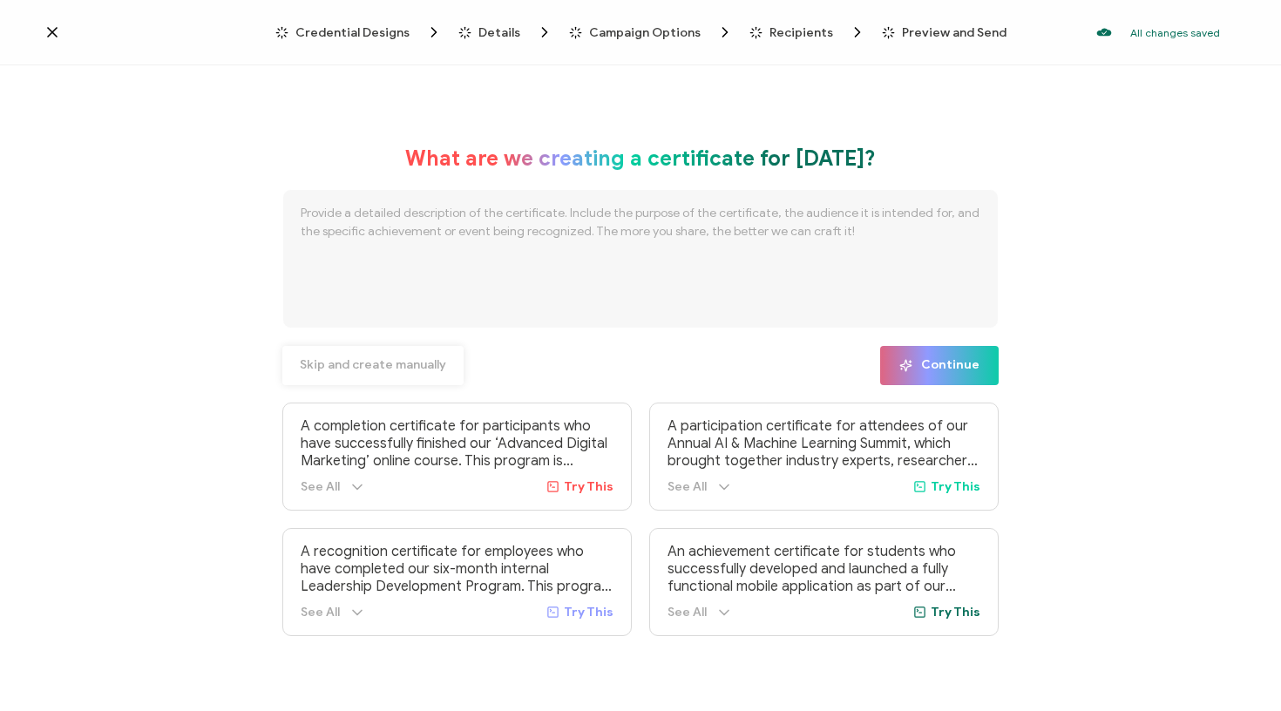
click at [384, 371] on span "Skip and create manually" at bounding box center [373, 365] width 146 height 12
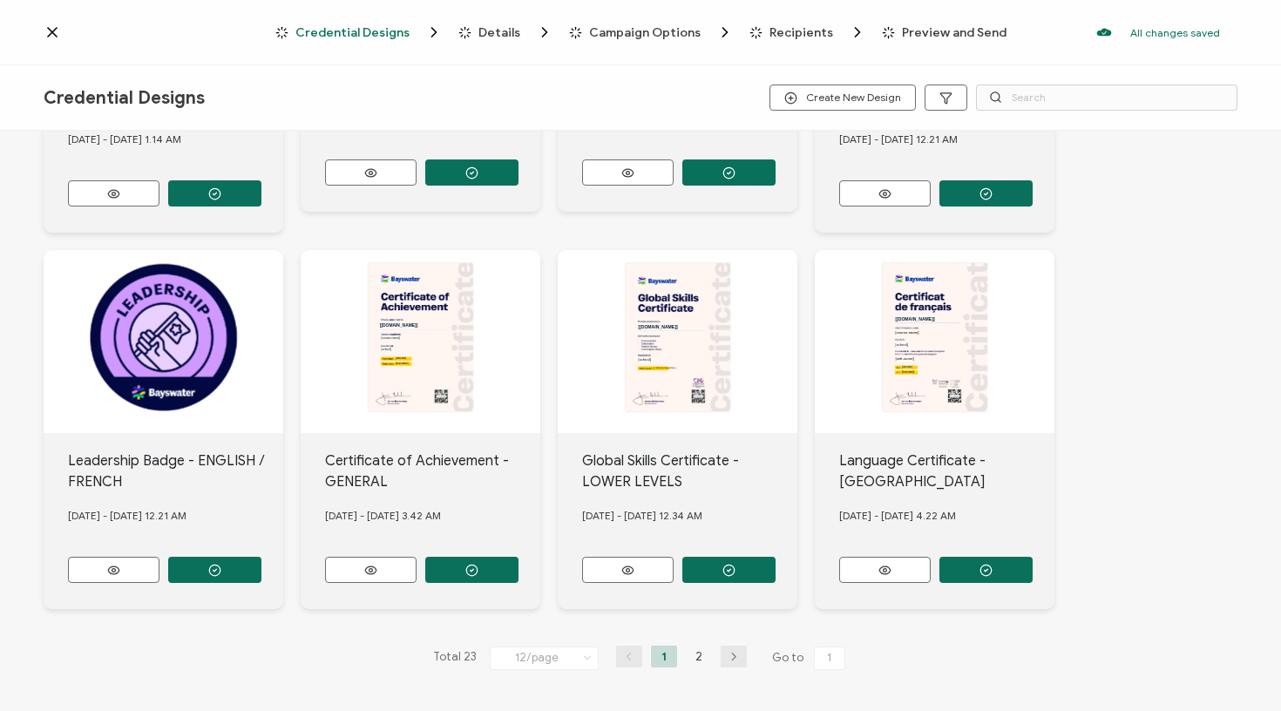
scroll to position [660, 0]
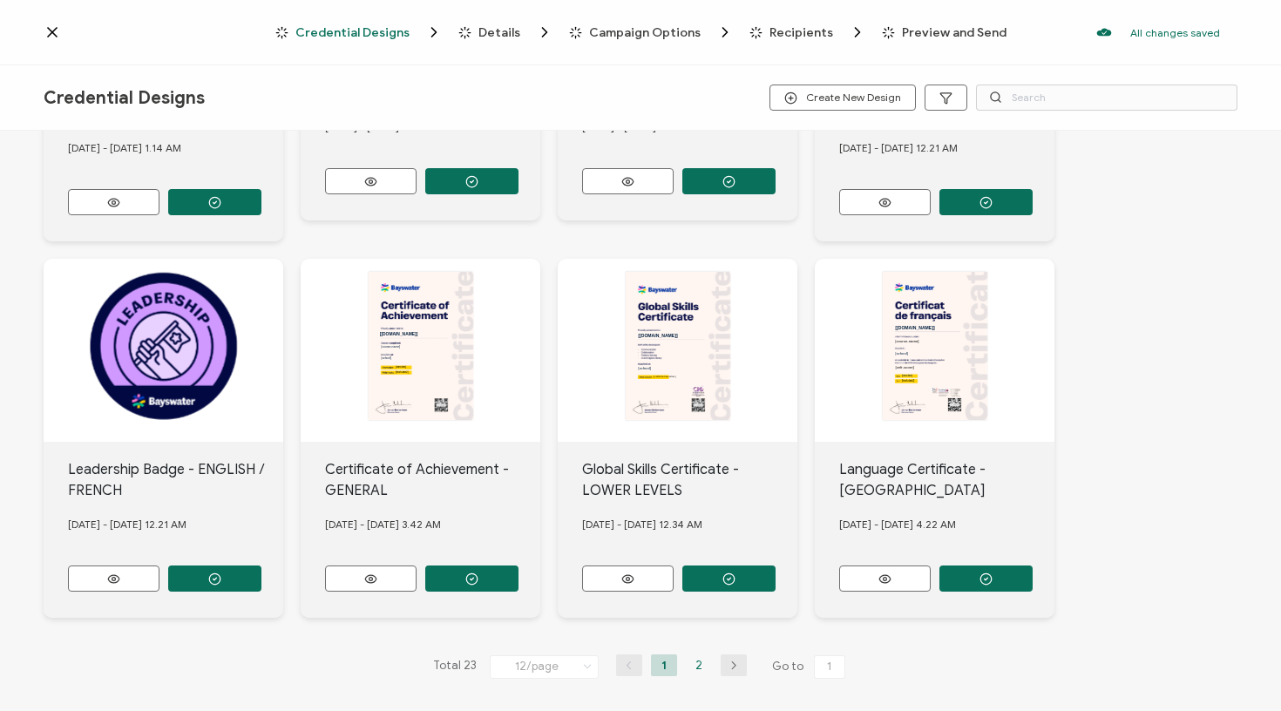
click at [697, 662] on li "2" at bounding box center [699, 666] width 26 height 22
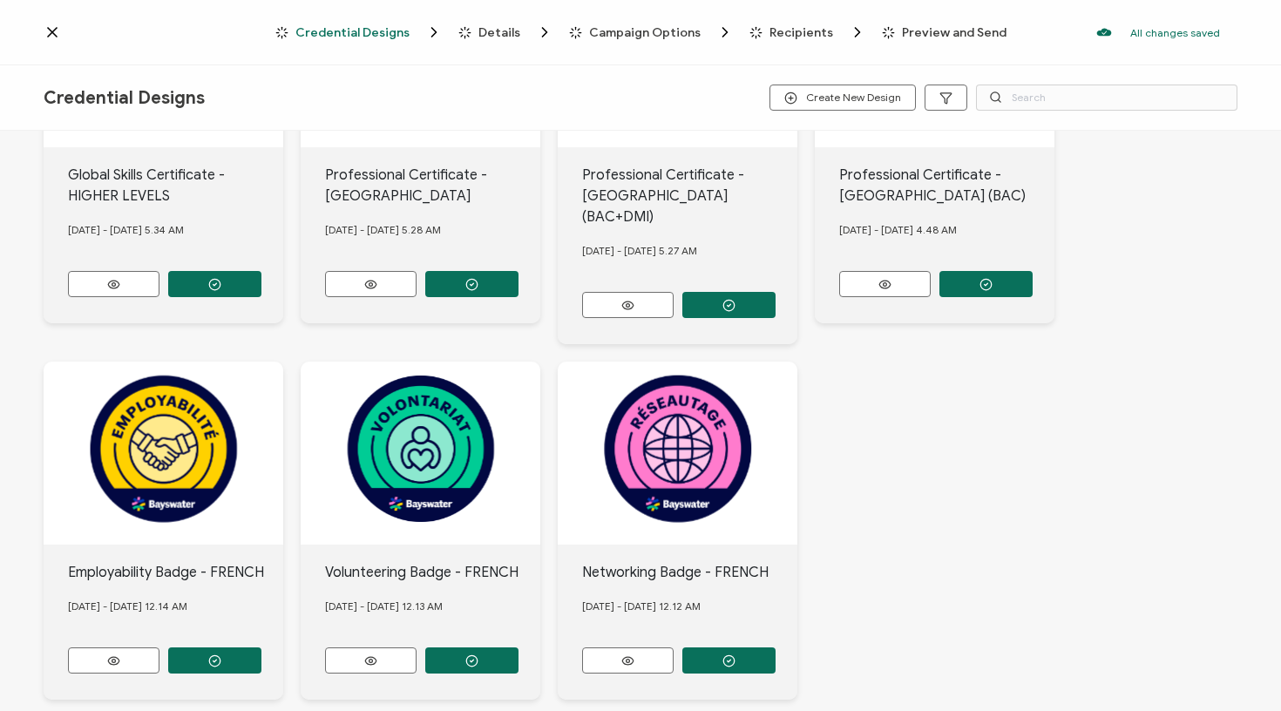
scroll to position [580, 0]
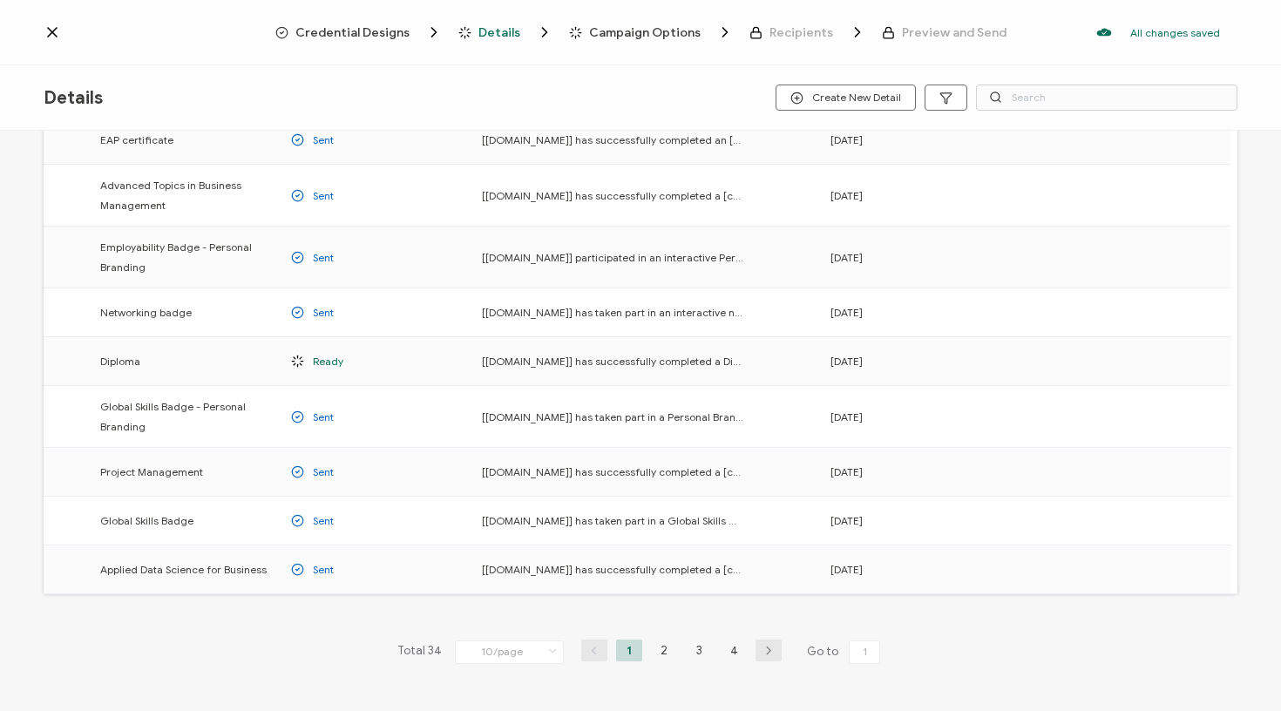
scroll to position [202, 0]
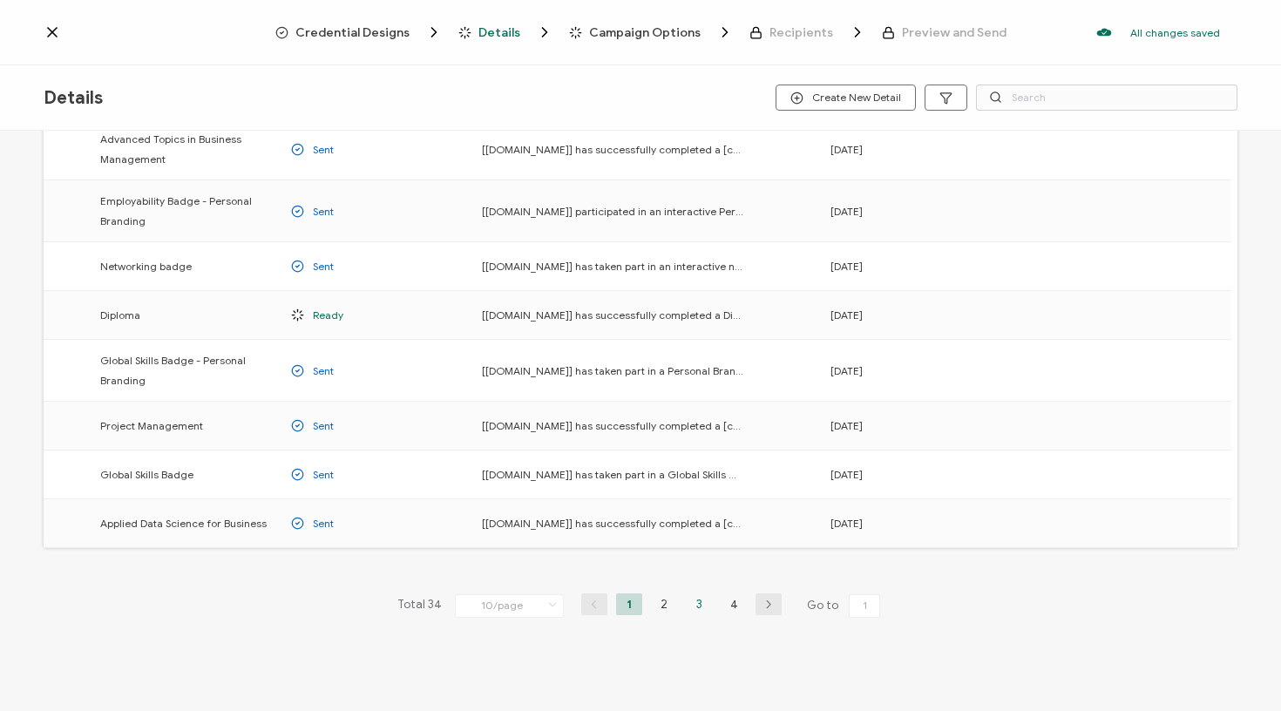
click at [695, 605] on li "3" at bounding box center [699, 605] width 26 height 22
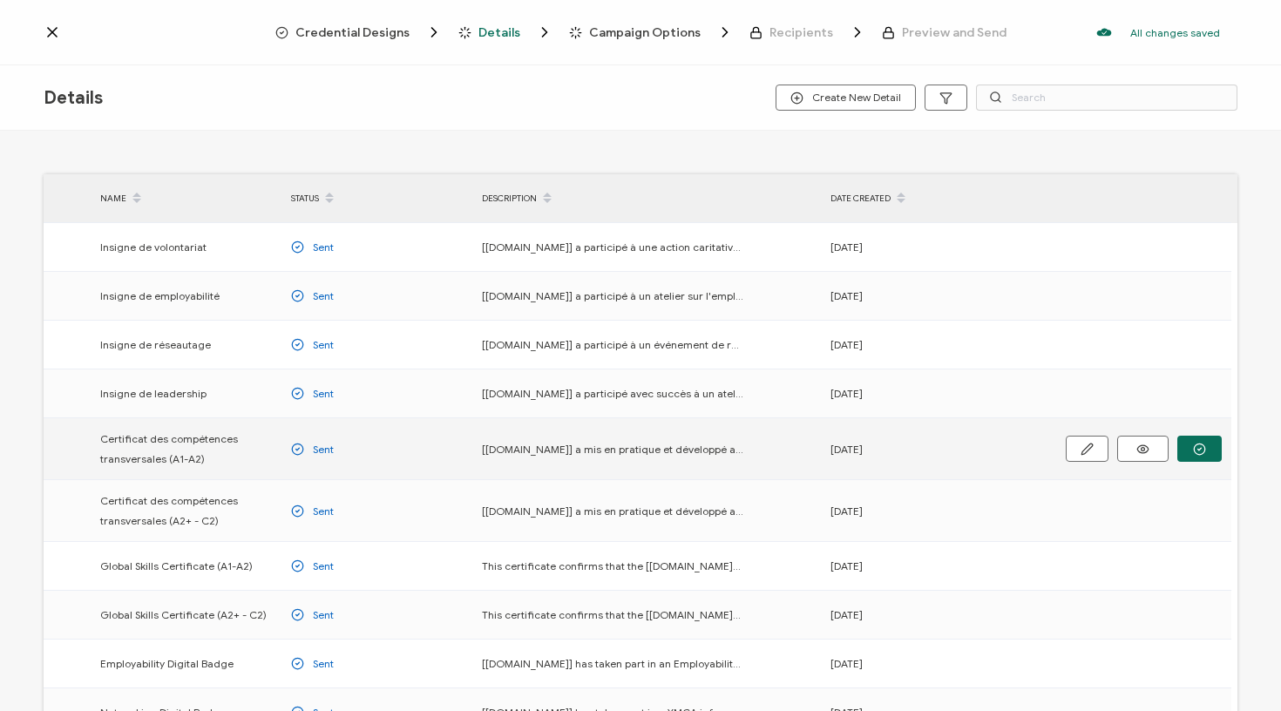
scroll to position [76, 0]
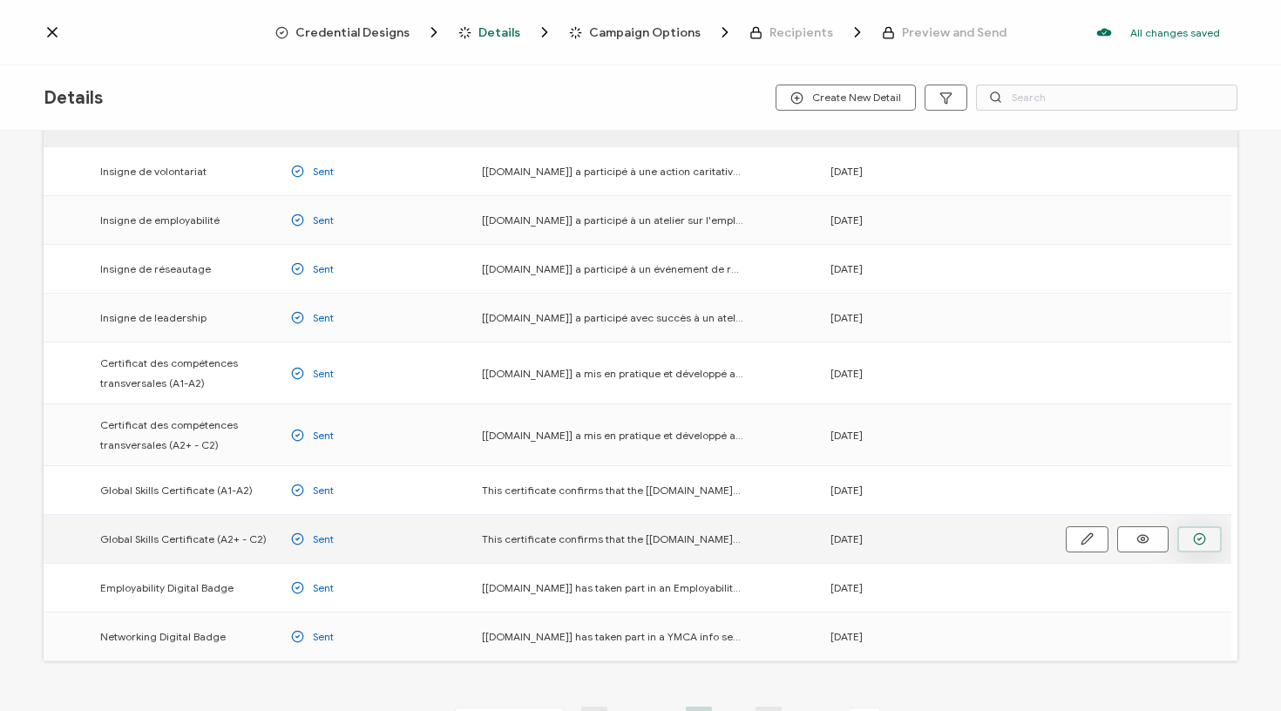
click at [0, 0] on button "button" at bounding box center [0, 0] width 0 height 0
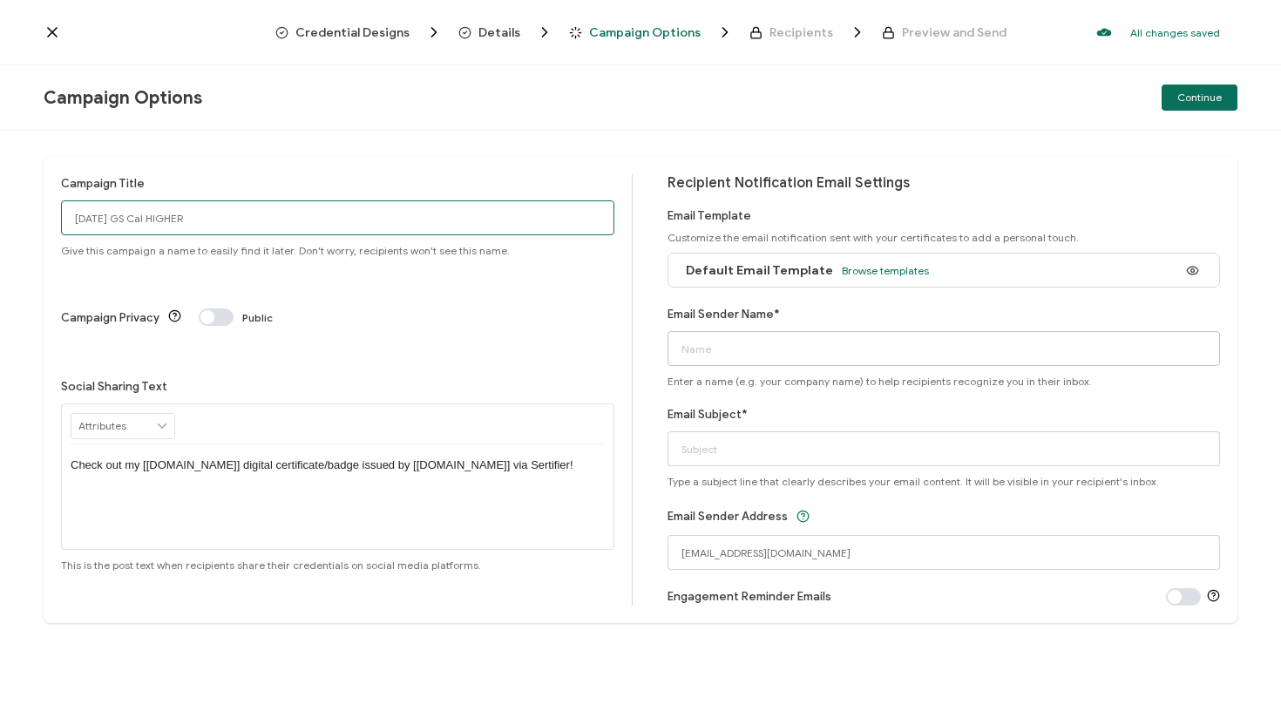
type input "[DATE] GS Cal HIGHER"
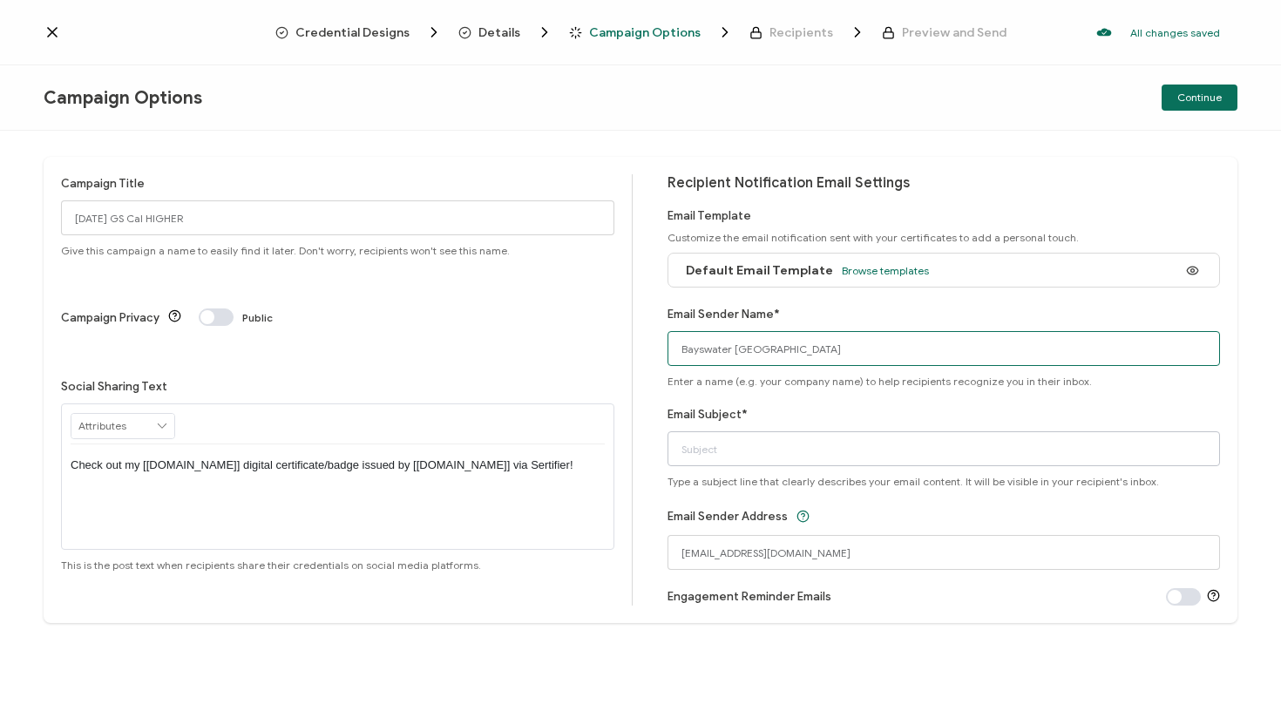
type input "Bayswater [GEOGRAPHIC_DATA]"
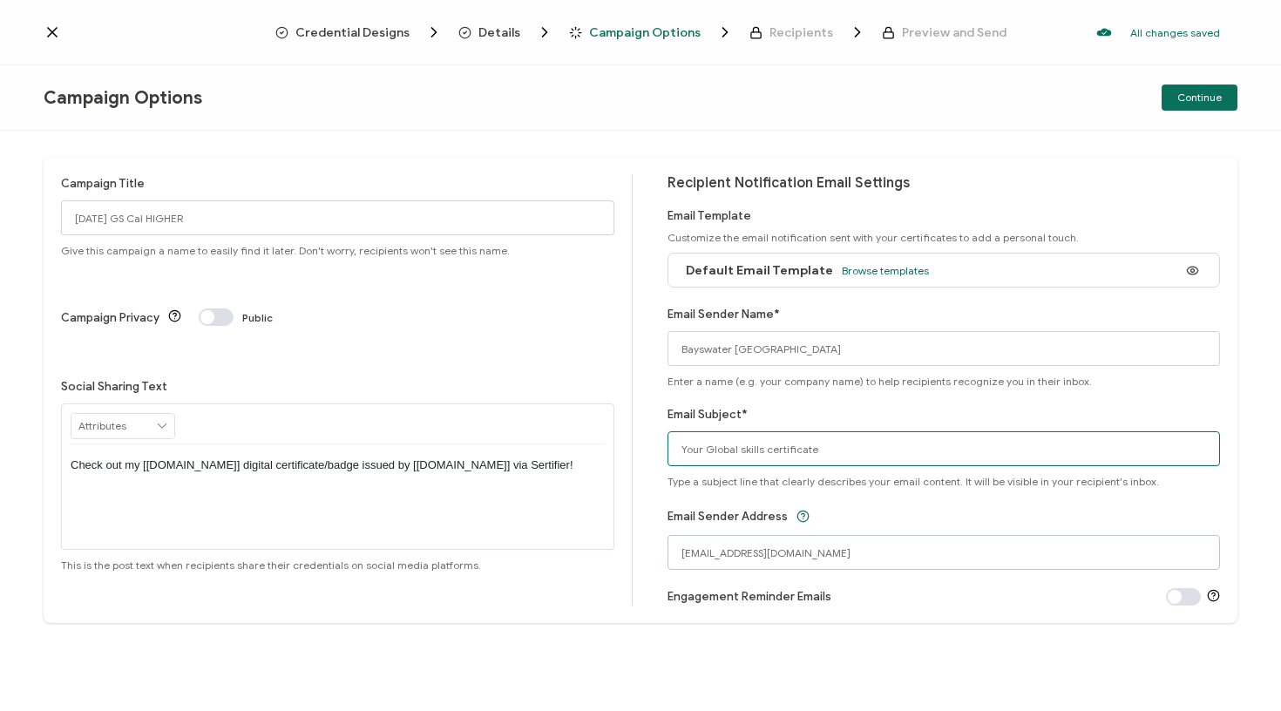
type input "Your Global skills certificate"
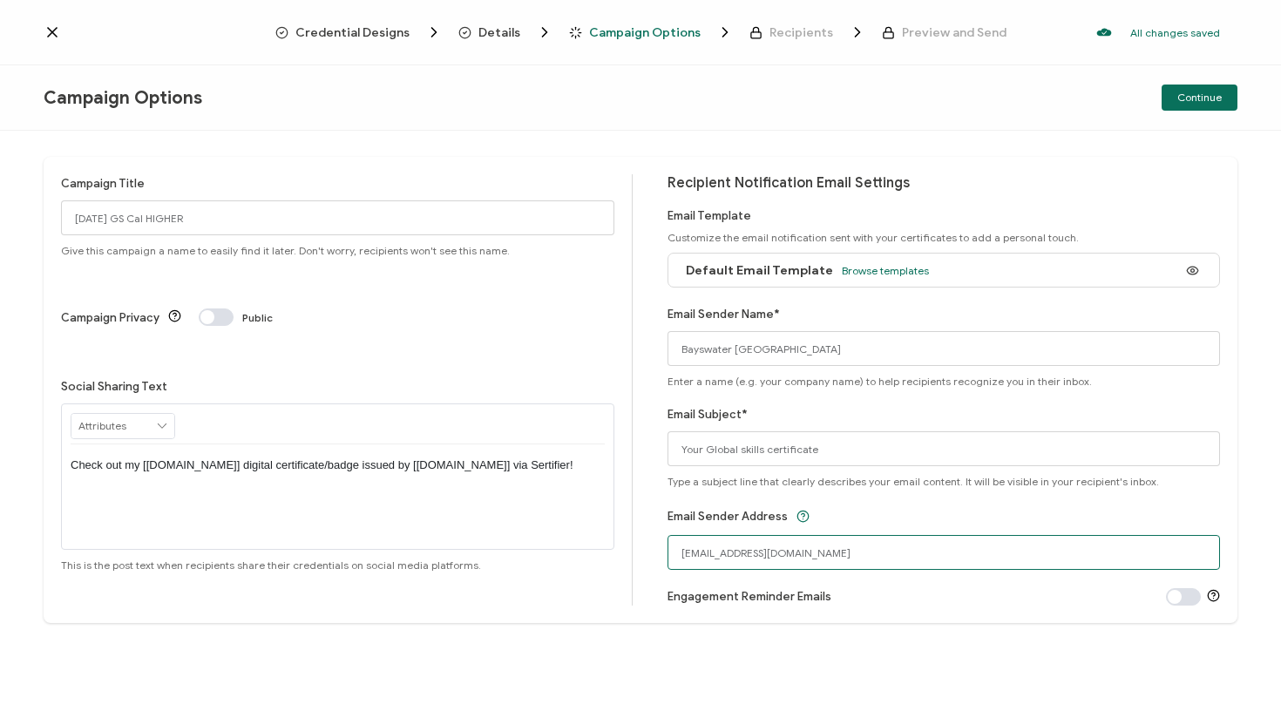
drag, startPoint x: 784, startPoint y: 555, endPoint x: 630, endPoint y: 554, distance: 154.3
drag, startPoint x: 752, startPoint y: 533, endPoint x: 790, endPoint y: 551, distance: 41.3
click at [790, 551] on input "[EMAIL_ADDRESS][DOMAIN_NAME]" at bounding box center [944, 552] width 553 height 35
click at [785, 551] on input "[EMAIL_ADDRESS][DOMAIN_NAME]" at bounding box center [944, 552] width 553 height 35
type input "[EMAIL_ADDRESS][DOMAIN_NAME]"
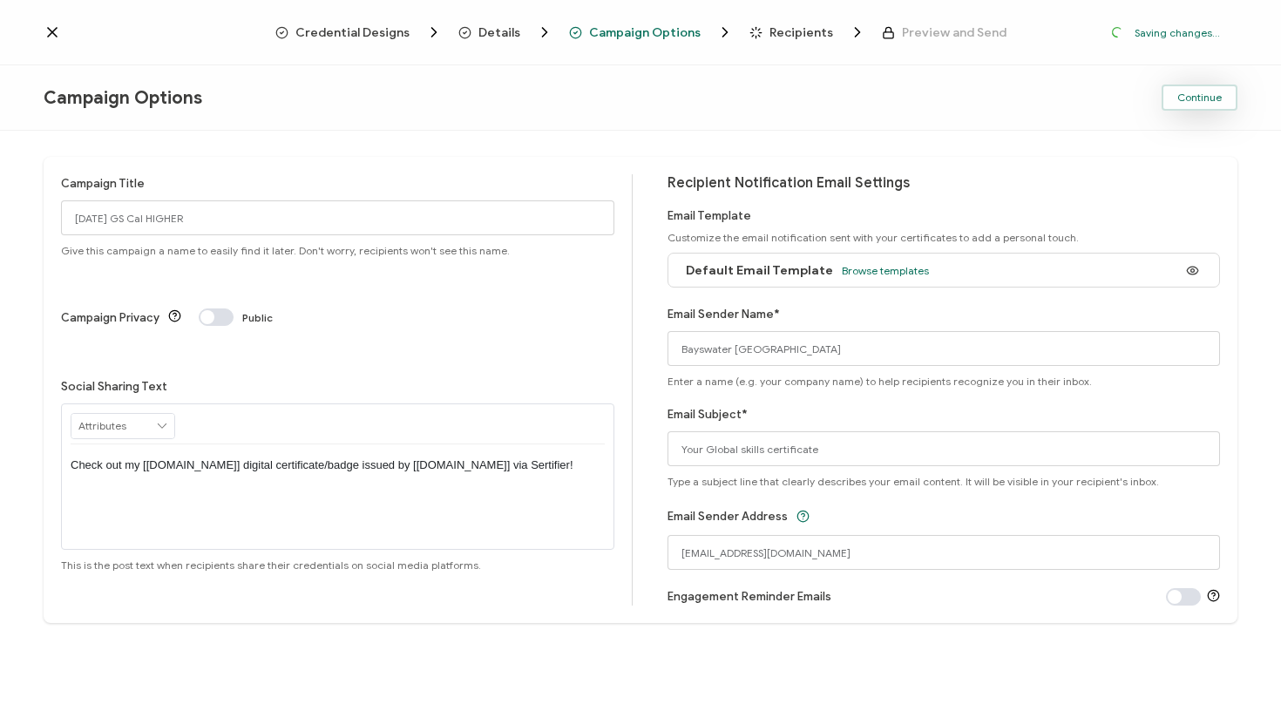
drag, startPoint x: 1181, startPoint y: 121, endPoint x: 1188, endPoint y: 102, distance: 20.4
click at [1182, 119] on div "Campaign Options Continue" at bounding box center [640, 97] width 1281 height 65
click at [1188, 102] on span "Continue" at bounding box center [1199, 97] width 44 height 10
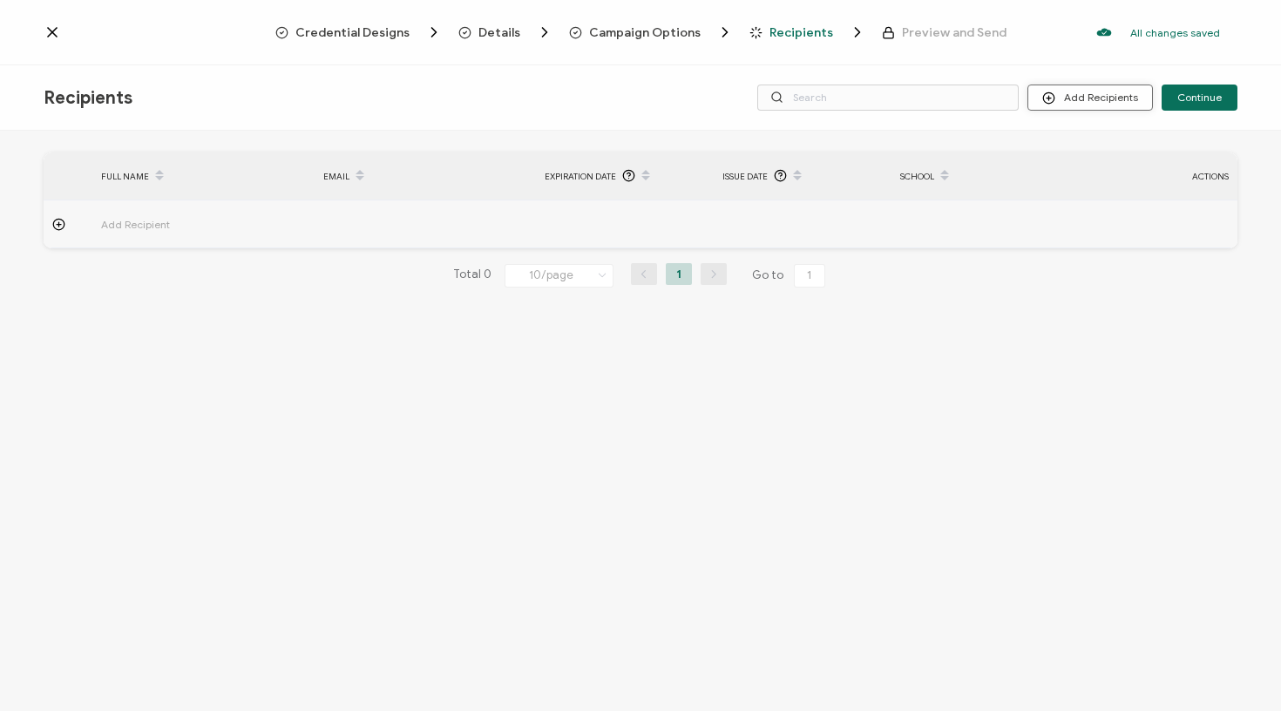
click at [1069, 101] on button "Add Recipients" at bounding box center [1091, 98] width 126 height 26
click at [1072, 138] on span "Upload Recipients" at bounding box center [1113, 144] width 88 height 13
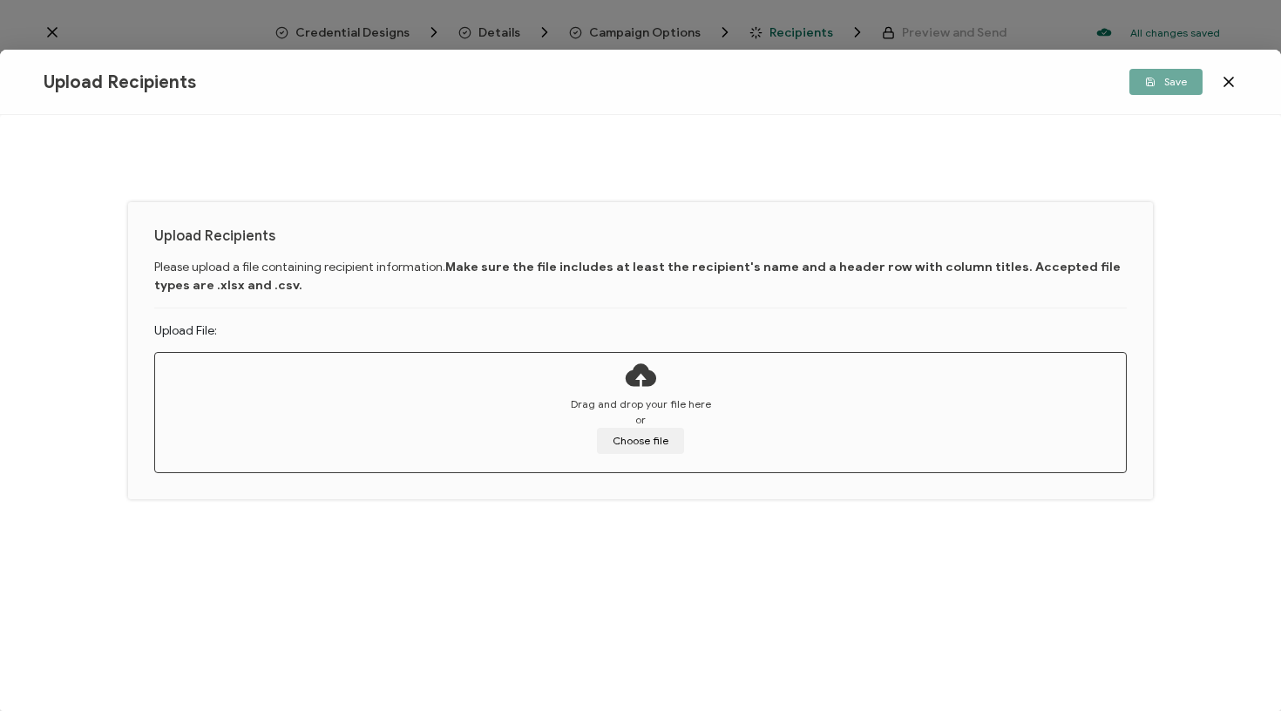
click at [1072, 142] on div "Upload Recipients Save Upload Recipients Please upload a file containing recipi…" at bounding box center [640, 355] width 1281 height 711
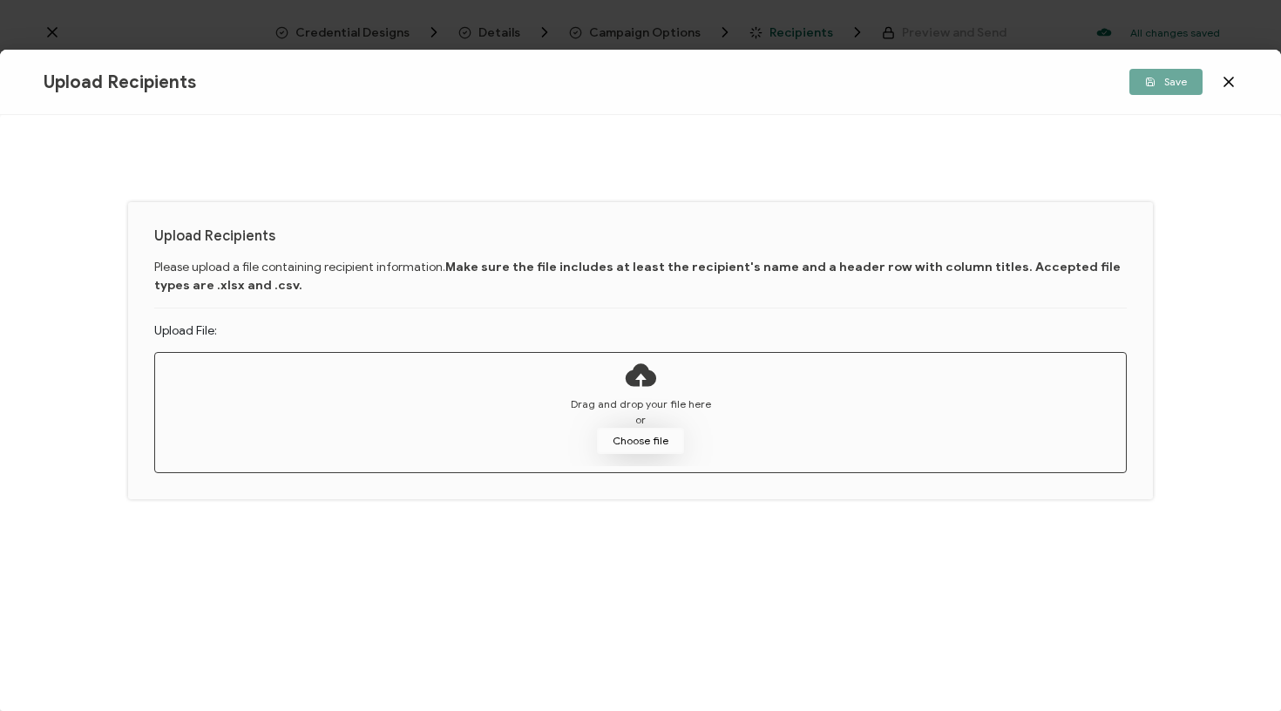
click at [652, 439] on button "Choose file" at bounding box center [640, 441] width 87 height 26
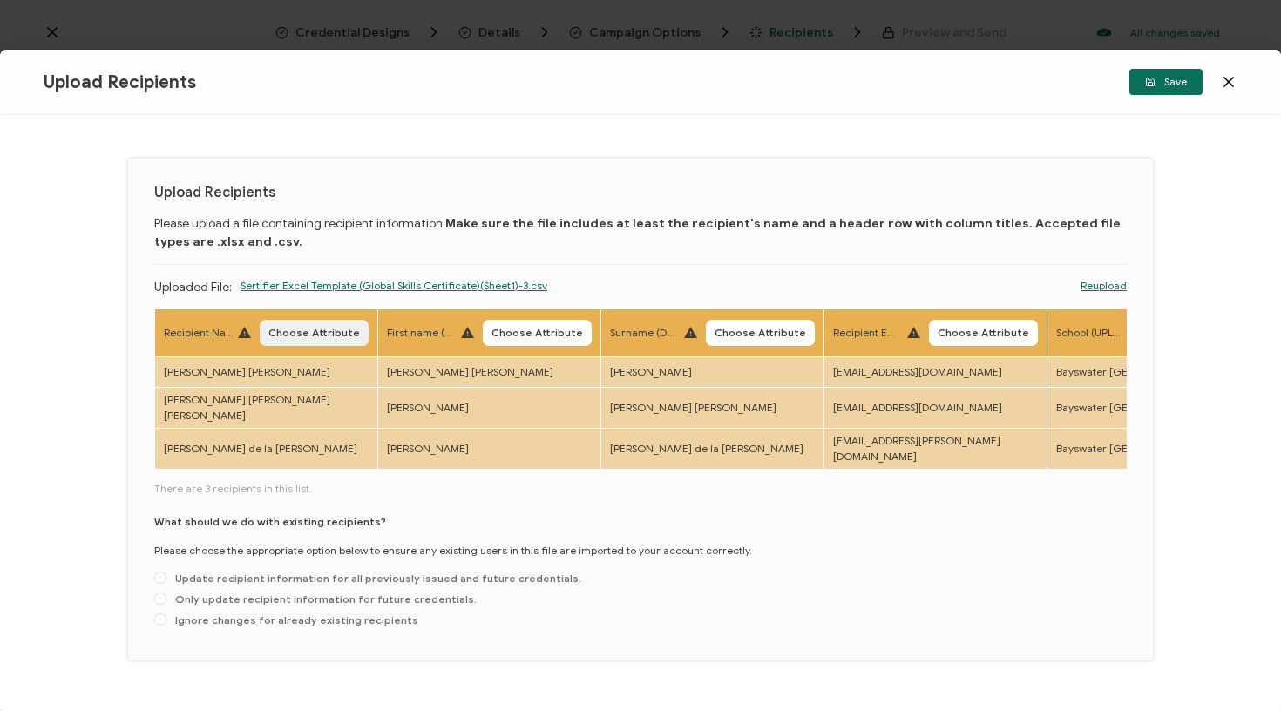
click at [332, 336] on span "Choose Attribute" at bounding box center [314, 333] width 92 height 10
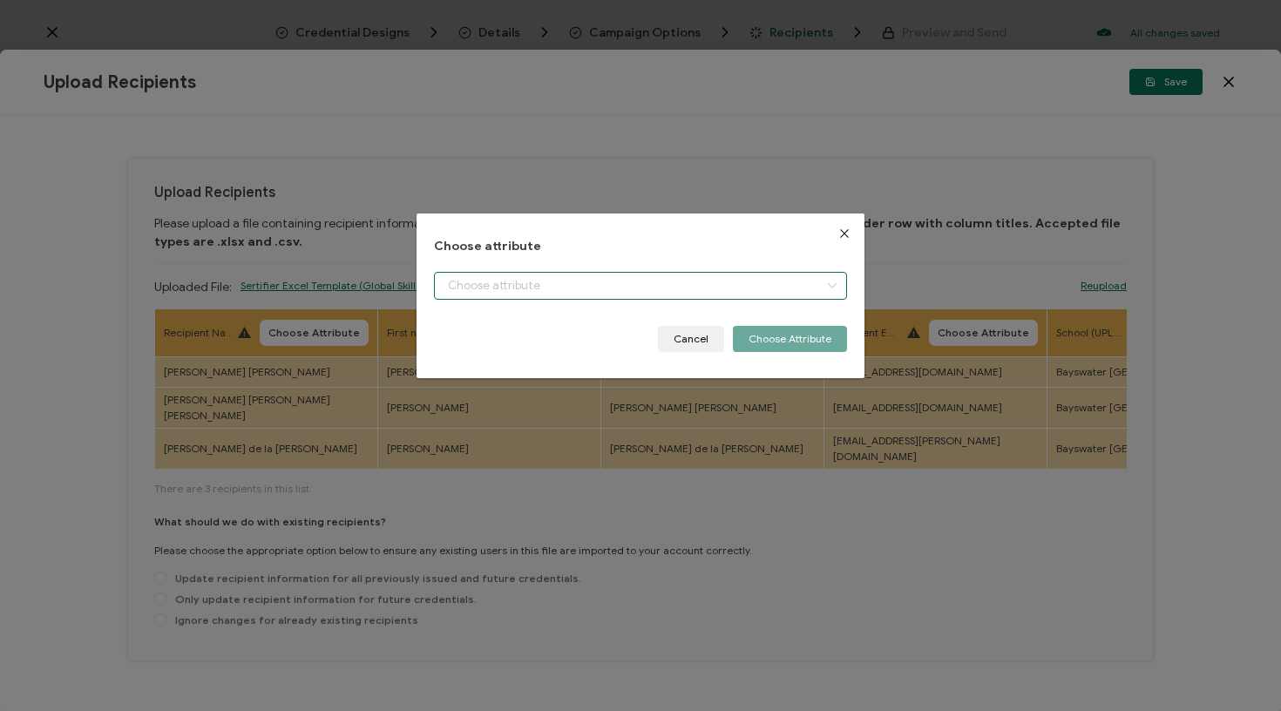
click at [506, 279] on input "dialog" at bounding box center [641, 286] width 414 height 28
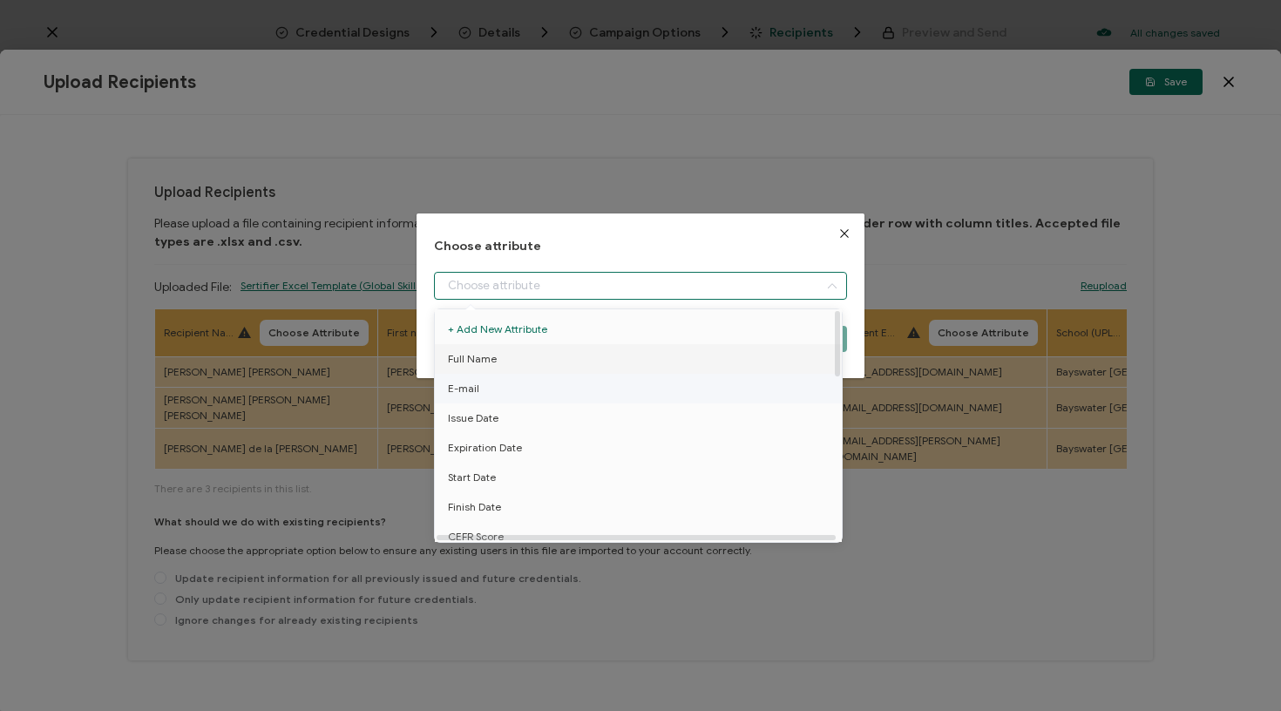
drag, startPoint x: 686, startPoint y: 361, endPoint x: 705, endPoint y: 344, distance: 25.3
click at [686, 361] on li "Full Name" at bounding box center [642, 359] width 422 height 30
type input "Full Name"
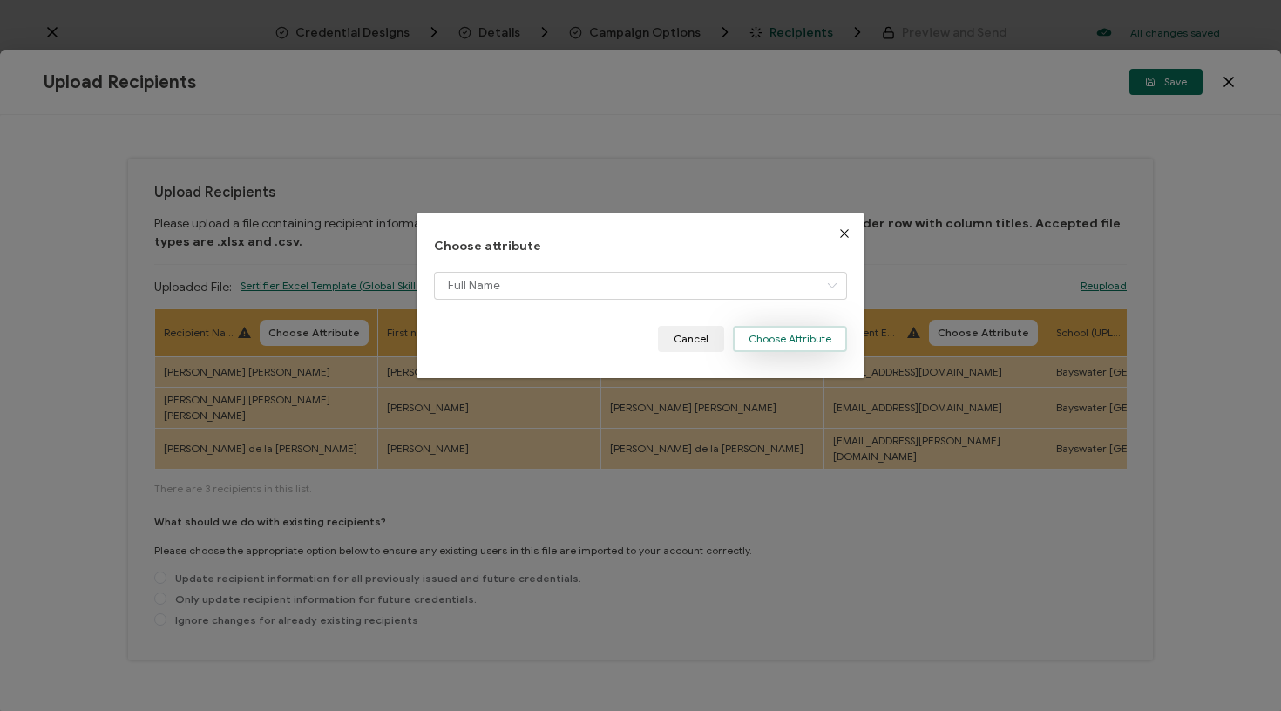
click at [753, 337] on button "Choose Attribute" at bounding box center [790, 339] width 114 height 26
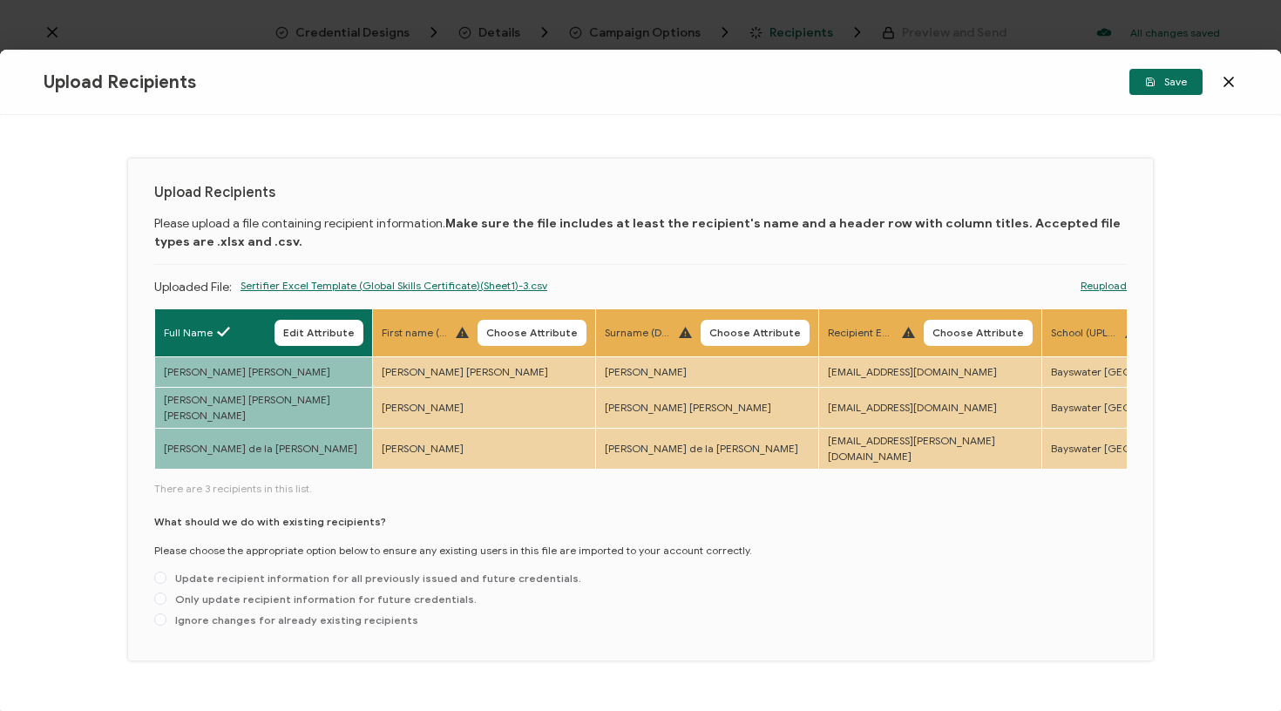
drag, startPoint x: 532, startPoint y: 329, endPoint x: 562, endPoint y: 337, distance: 31.5
click at [933, 329] on span "Choose Attribute" at bounding box center [979, 333] width 92 height 10
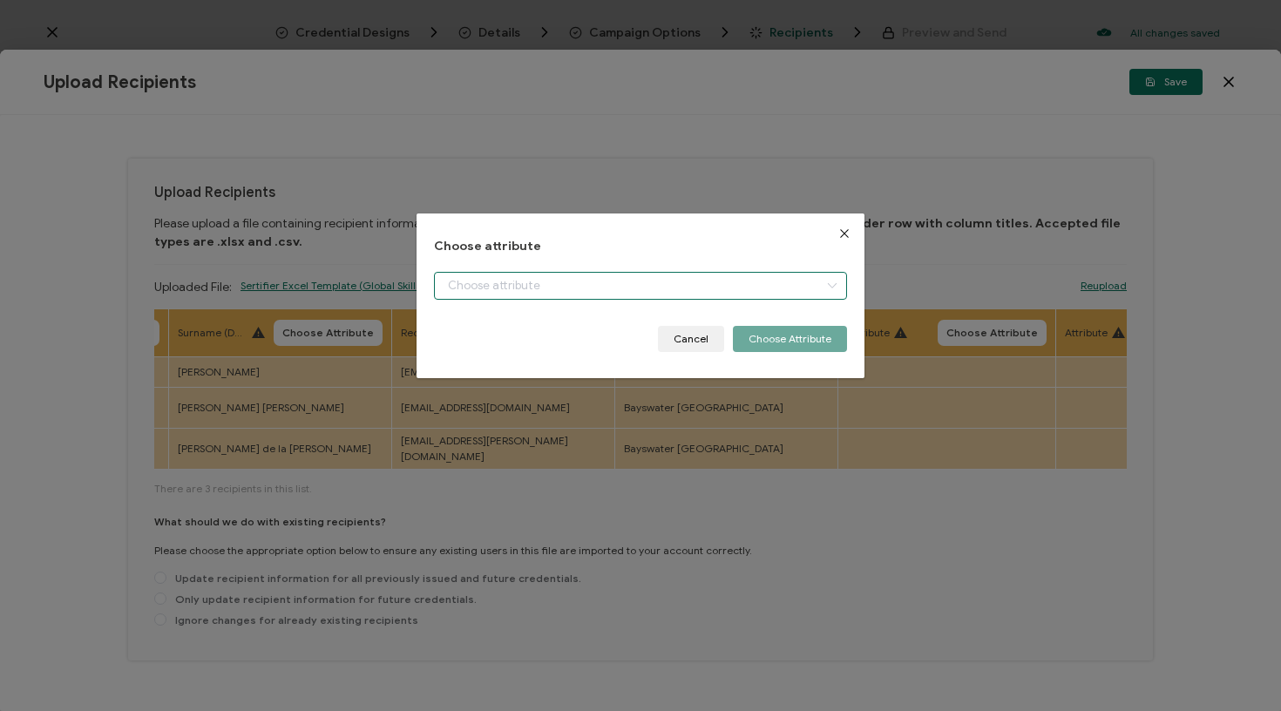
click at [619, 283] on input "dialog" at bounding box center [641, 286] width 414 height 28
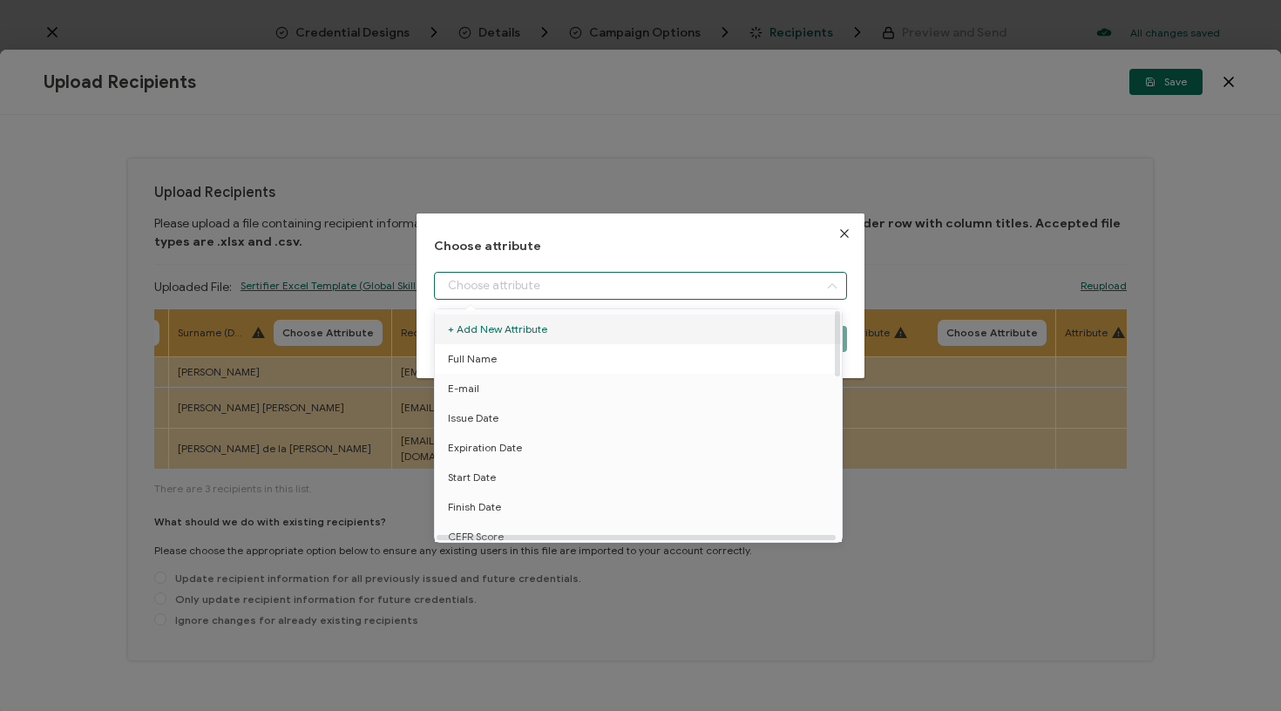
drag, startPoint x: 514, startPoint y: 359, endPoint x: 460, endPoint y: 356, distance: 54.1
click at [513, 359] on li "Full Name" at bounding box center [642, 359] width 422 height 30
click at [460, 356] on span "Full Name" at bounding box center [472, 359] width 49 height 30
click at [462, 354] on span "Full Name" at bounding box center [472, 359] width 49 height 30
click at [478, 356] on span "Full Name" at bounding box center [472, 359] width 49 height 30
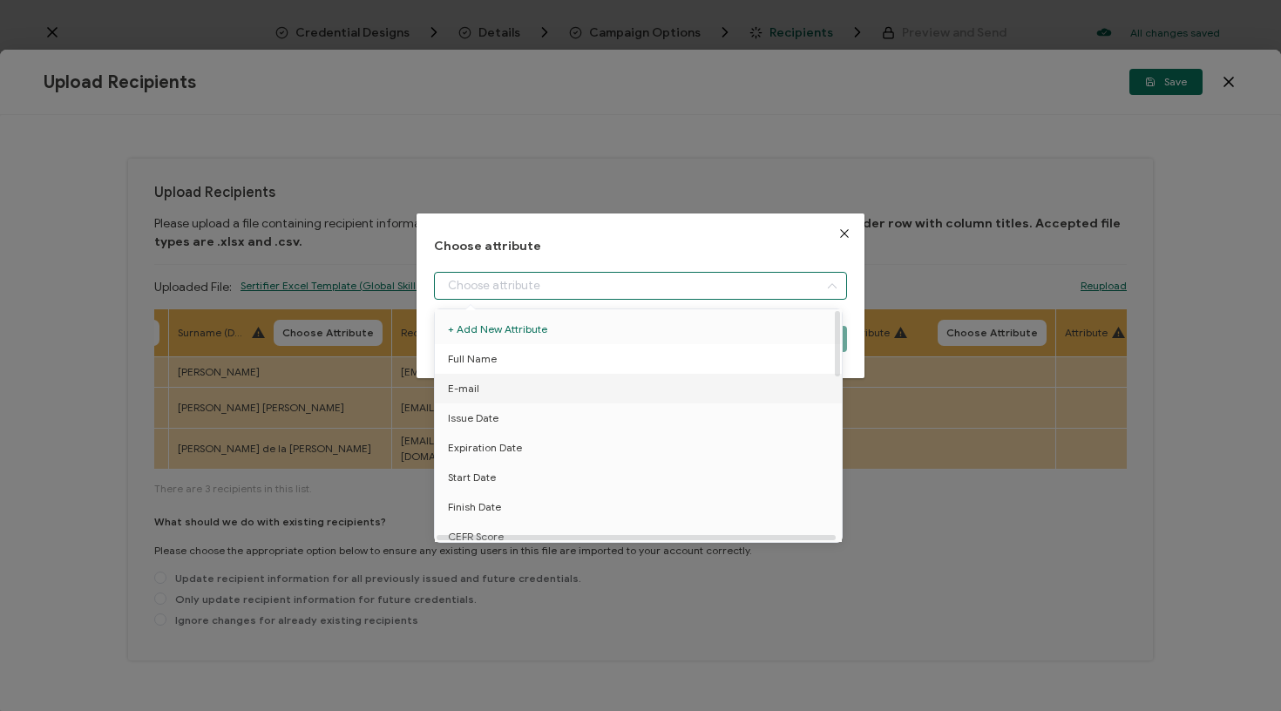
click at [478, 356] on span "Full Name" at bounding box center [472, 359] width 49 height 30
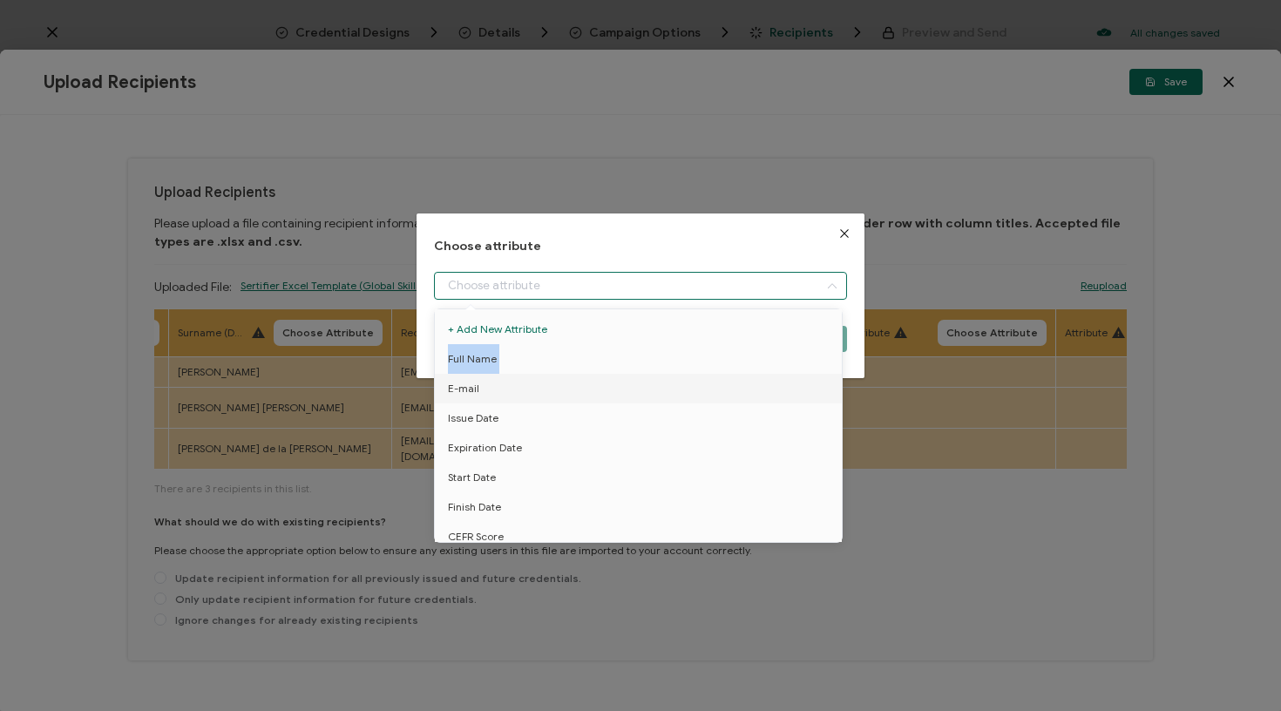
click at [593, 242] on h1 "Choose attribute" at bounding box center [641, 247] width 414 height 15
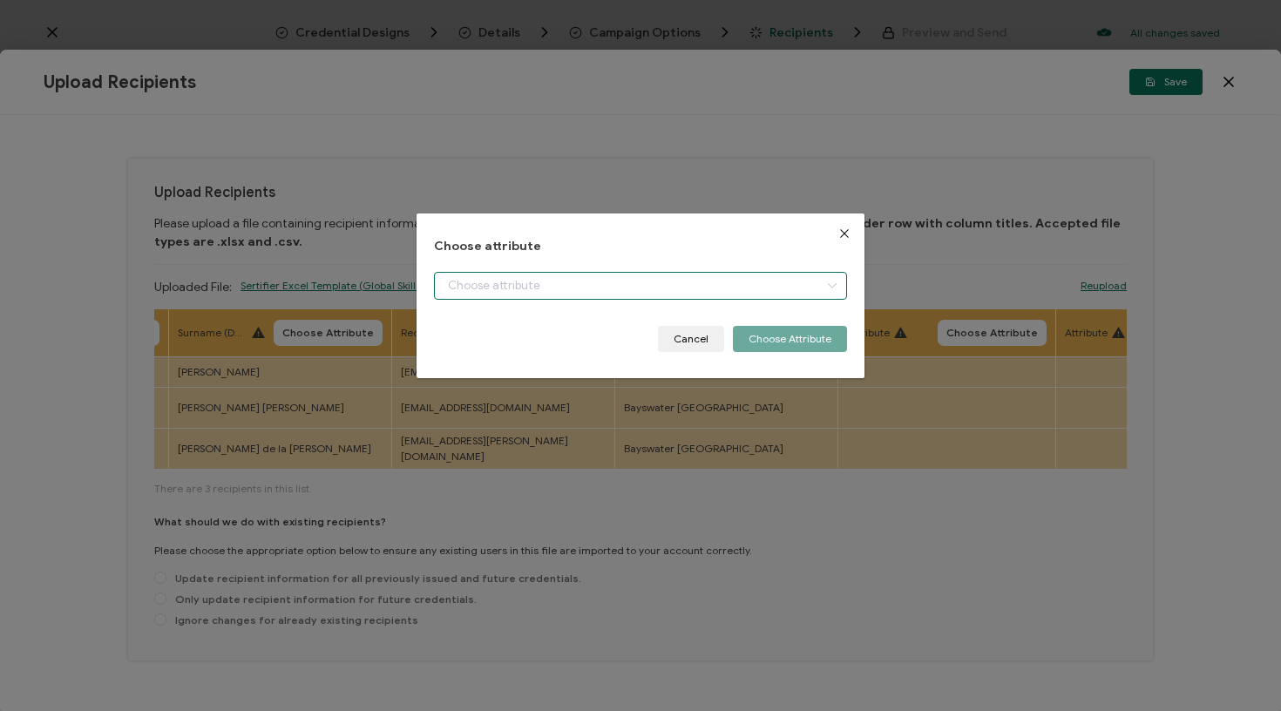
click at [587, 287] on input "dialog" at bounding box center [641, 286] width 414 height 28
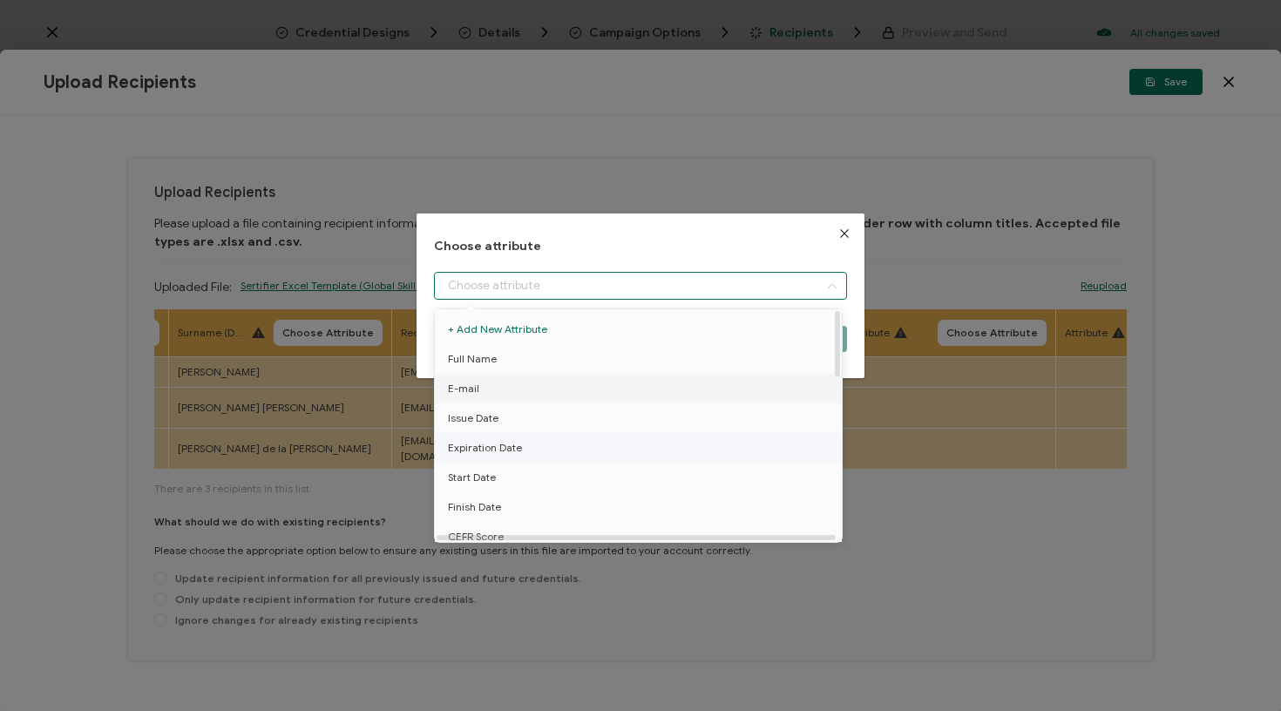
drag, startPoint x: 526, startPoint y: 390, endPoint x: 567, endPoint y: 348, distance: 59.8
click at [526, 390] on li "E-mail" at bounding box center [642, 389] width 422 height 30
type input "E-mail"
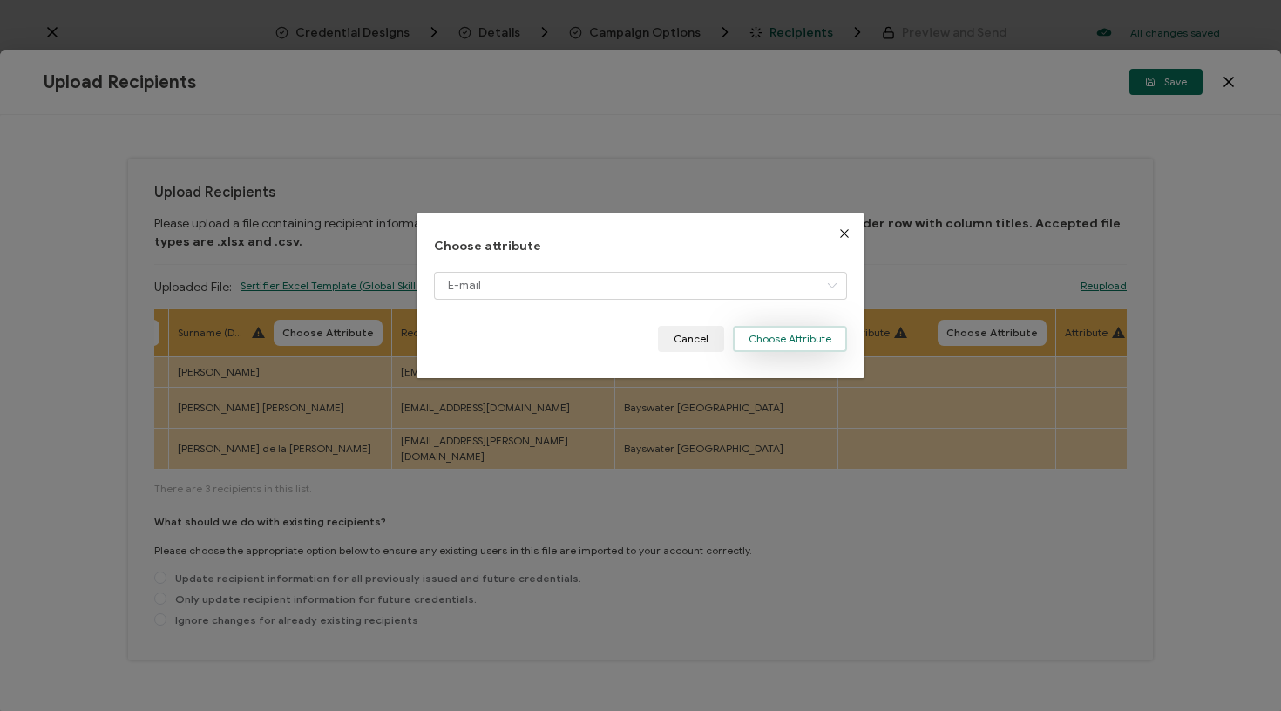
click at [777, 350] on button "Choose Attribute" at bounding box center [790, 339] width 114 height 26
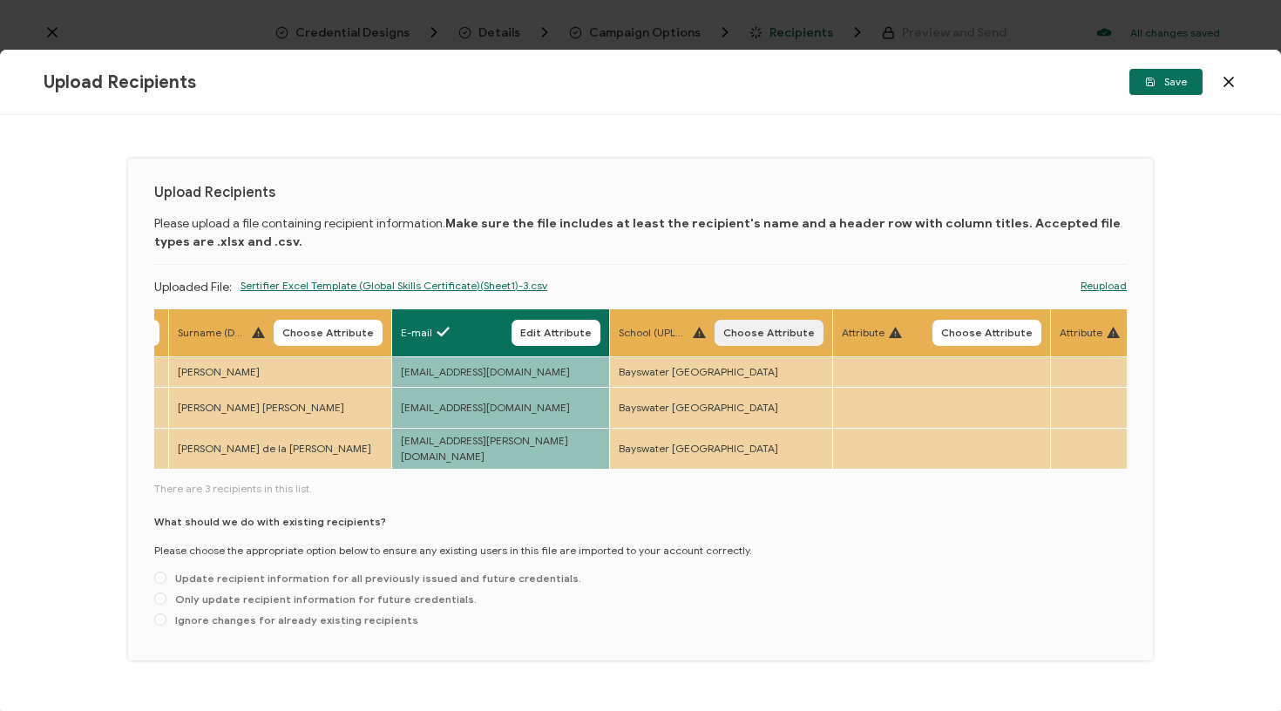
click at [750, 328] on span "Choose Attribute" at bounding box center [769, 333] width 92 height 10
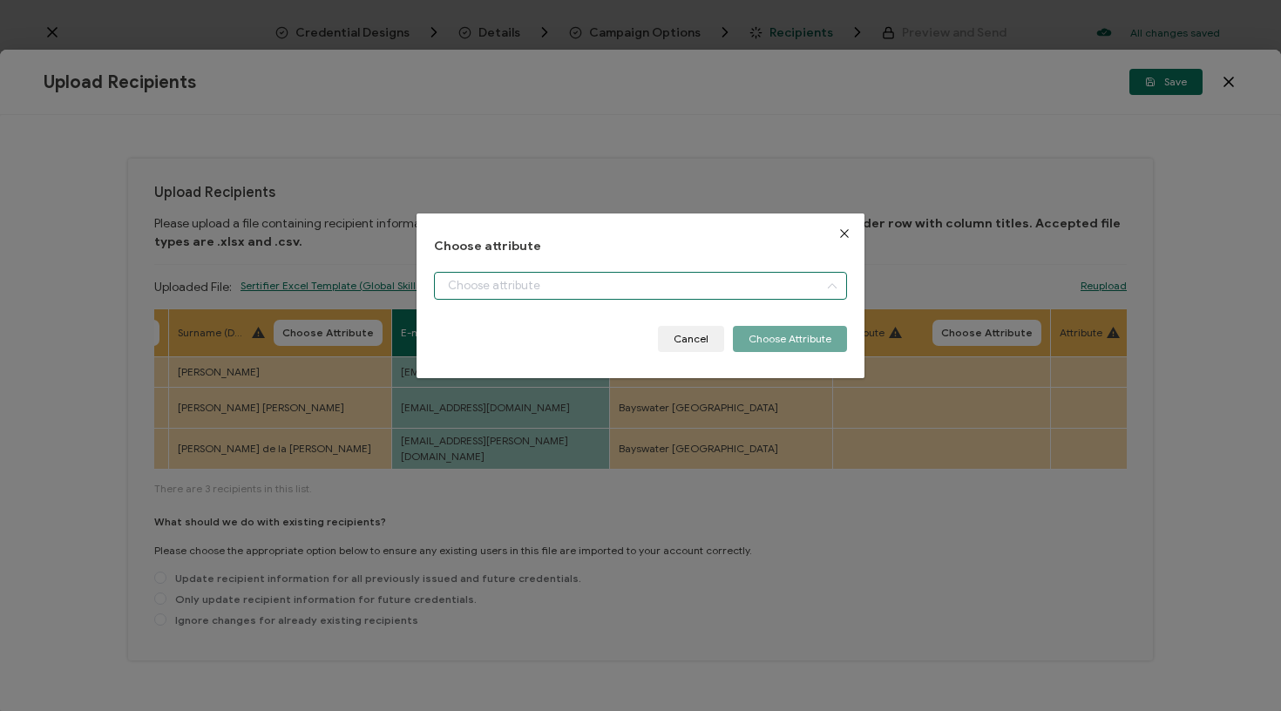
click at [716, 284] on input "dialog" at bounding box center [641, 286] width 414 height 28
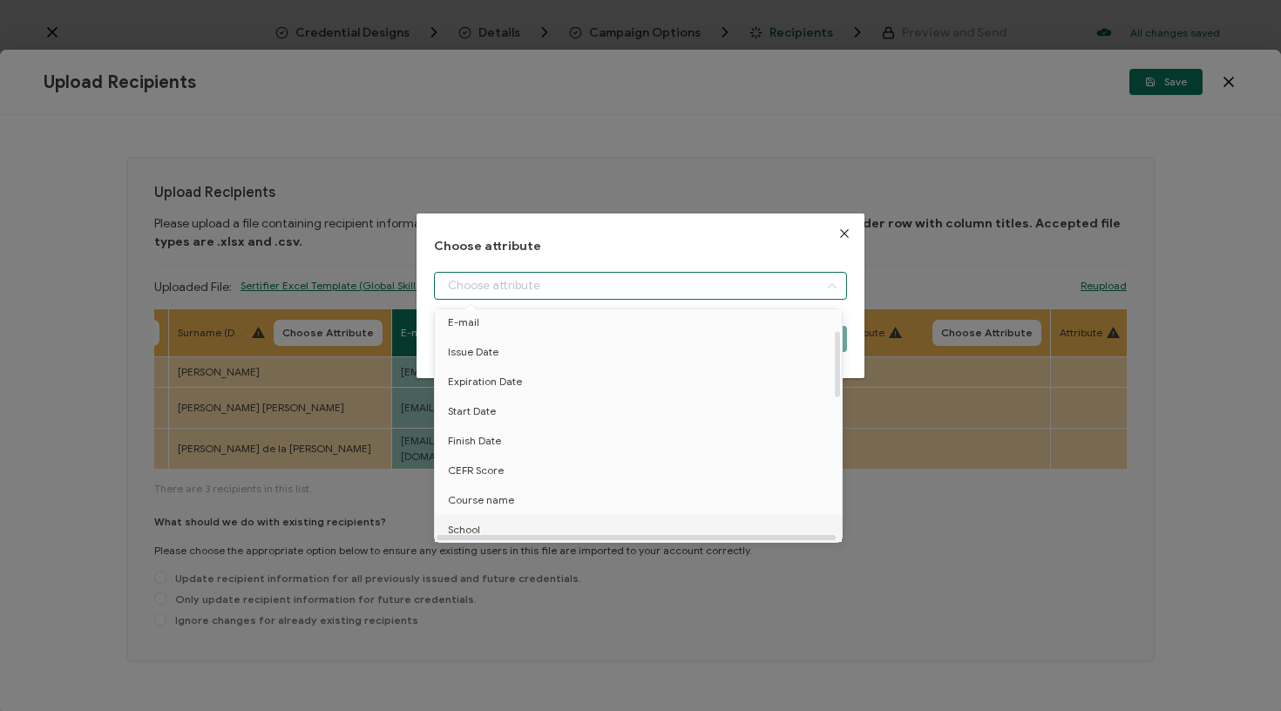
scroll to position [139, 0]
click at [516, 455] on li "School" at bounding box center [642, 457] width 422 height 30
type input "School"
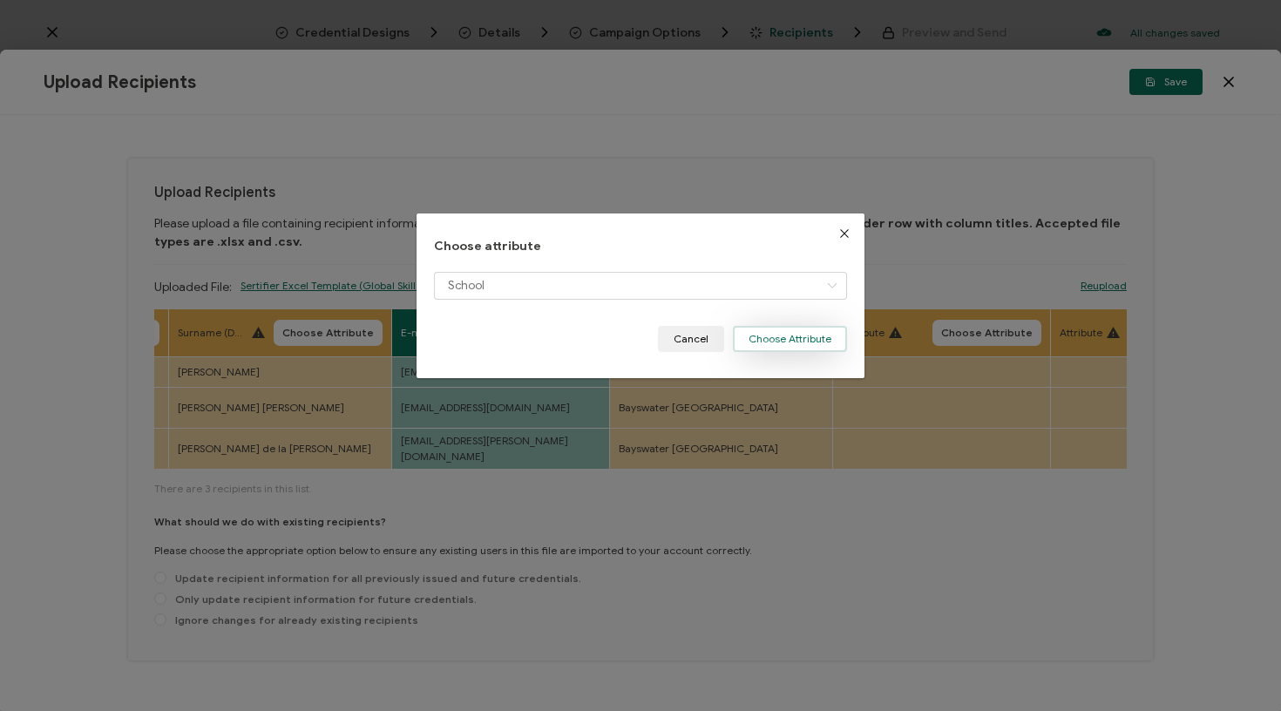
click at [779, 329] on button "Choose Attribute" at bounding box center [790, 339] width 114 height 26
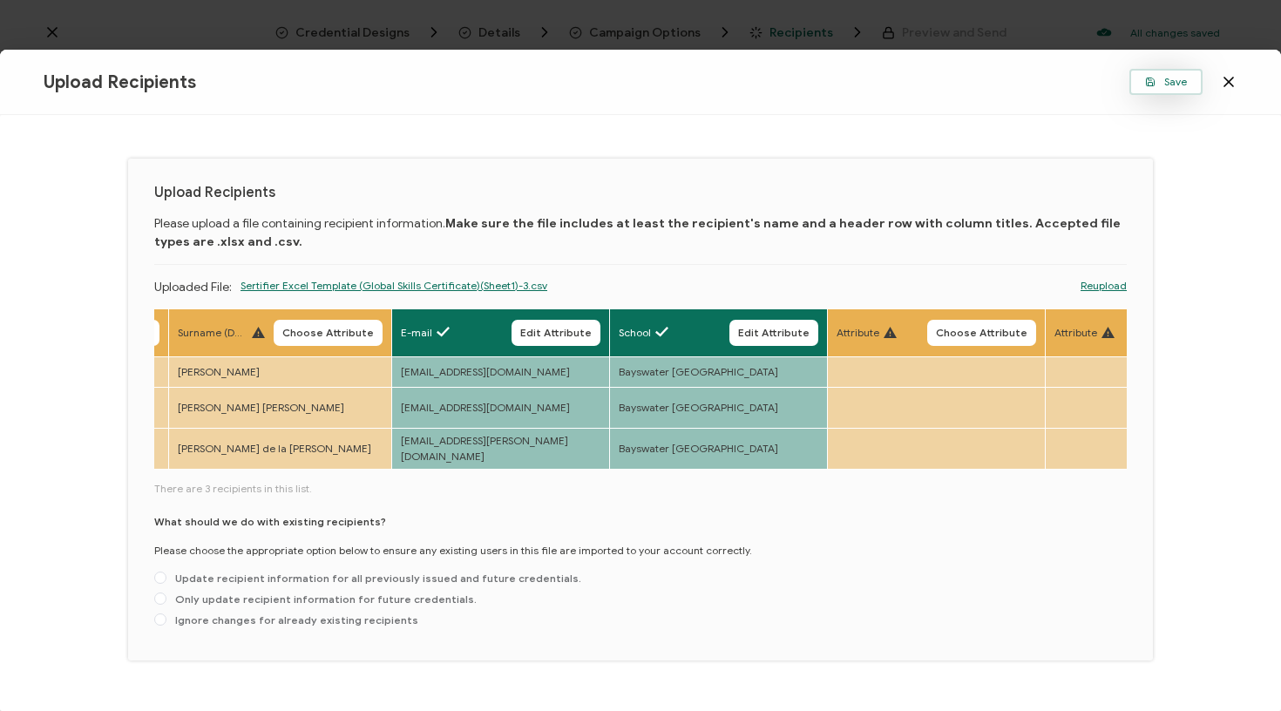
click at [1173, 86] on span "Save" at bounding box center [1166, 82] width 42 height 10
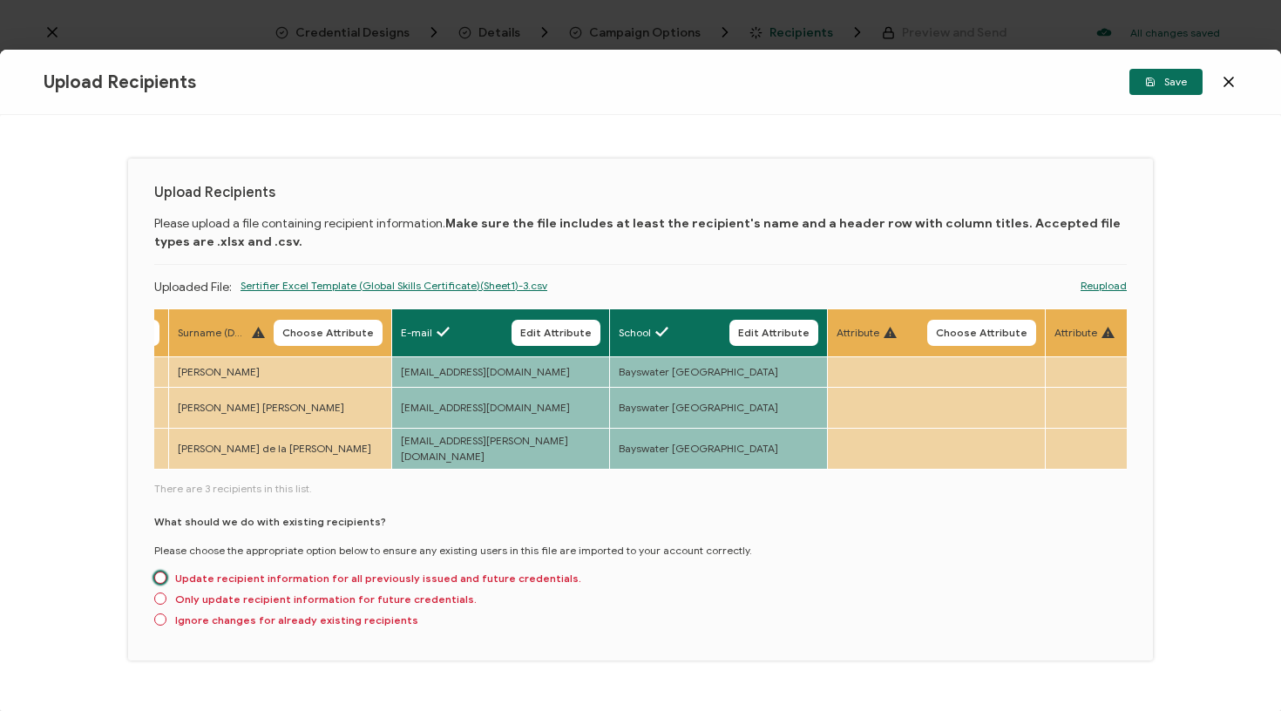
click at [513, 572] on span "Update recipient information for all previously issued and future credentials." at bounding box center [373, 578] width 415 height 13
click at [166, 572] on input "Update recipient information for all previously issued and future credentials." at bounding box center [160, 579] width 12 height 14
radio input "true"
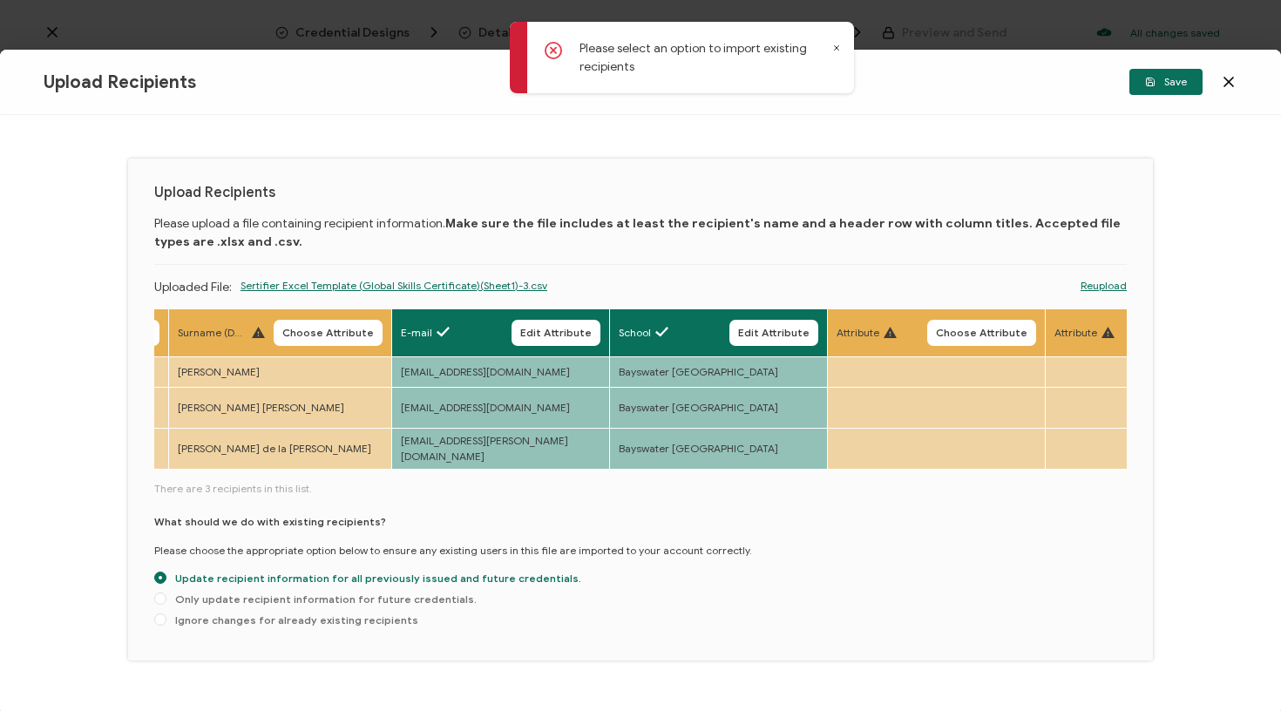
drag, startPoint x: 839, startPoint y: 46, endPoint x: 579, endPoint y: 519, distance: 539.5
click at [839, 46] on icon at bounding box center [836, 48] width 9 height 9
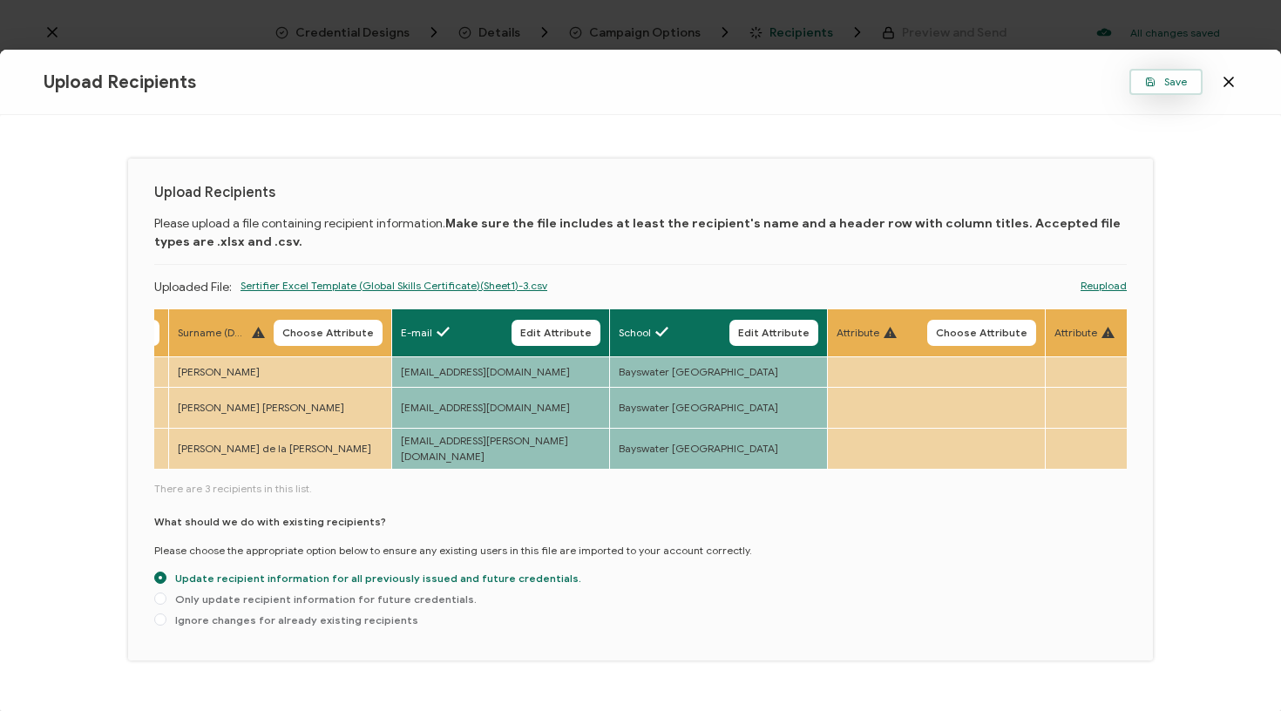
click at [1157, 80] on span "Save" at bounding box center [1166, 82] width 42 height 10
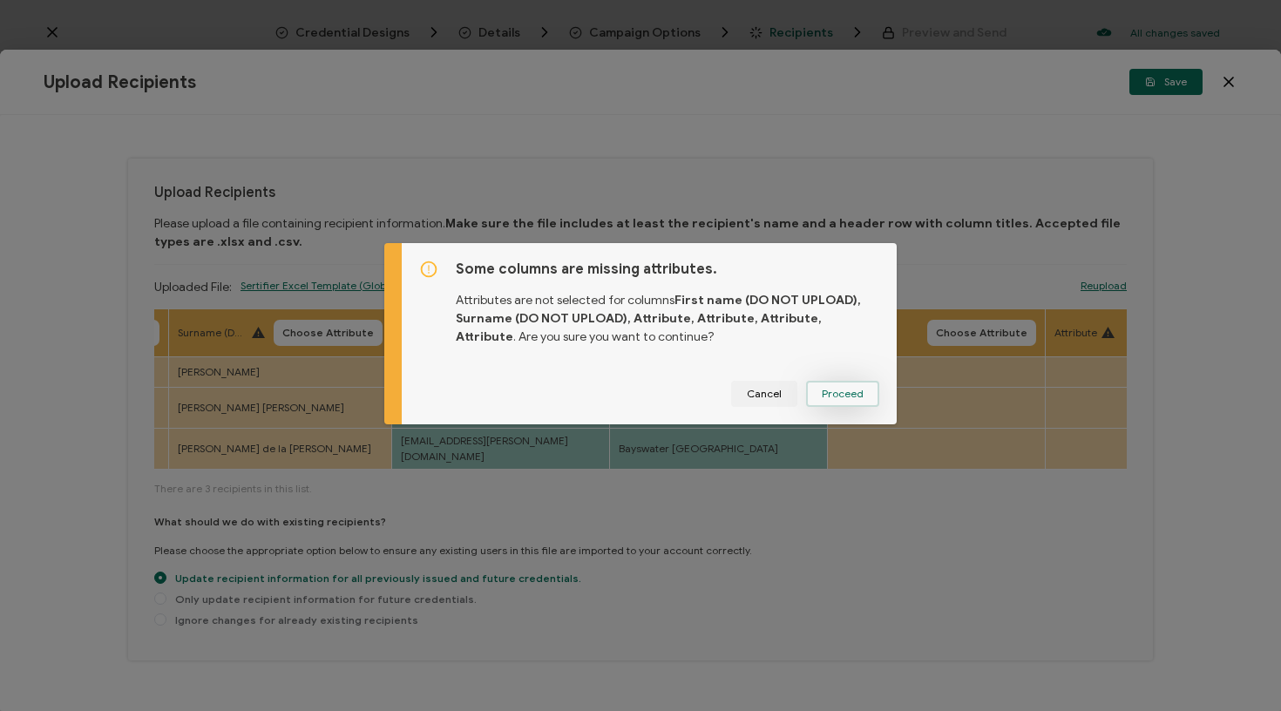
click at [851, 390] on span "Proceed" at bounding box center [843, 394] width 42 height 10
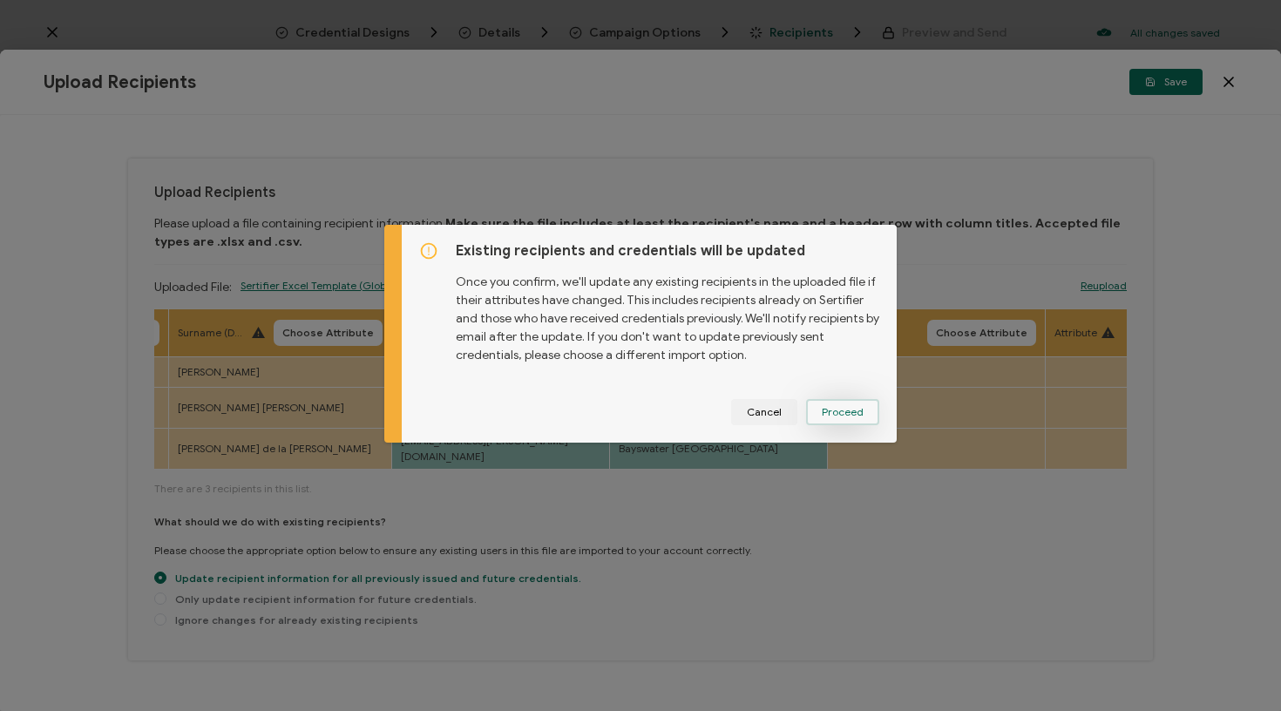
click at [0, 0] on button "Proceed" at bounding box center [0, 0] width 0 height 0
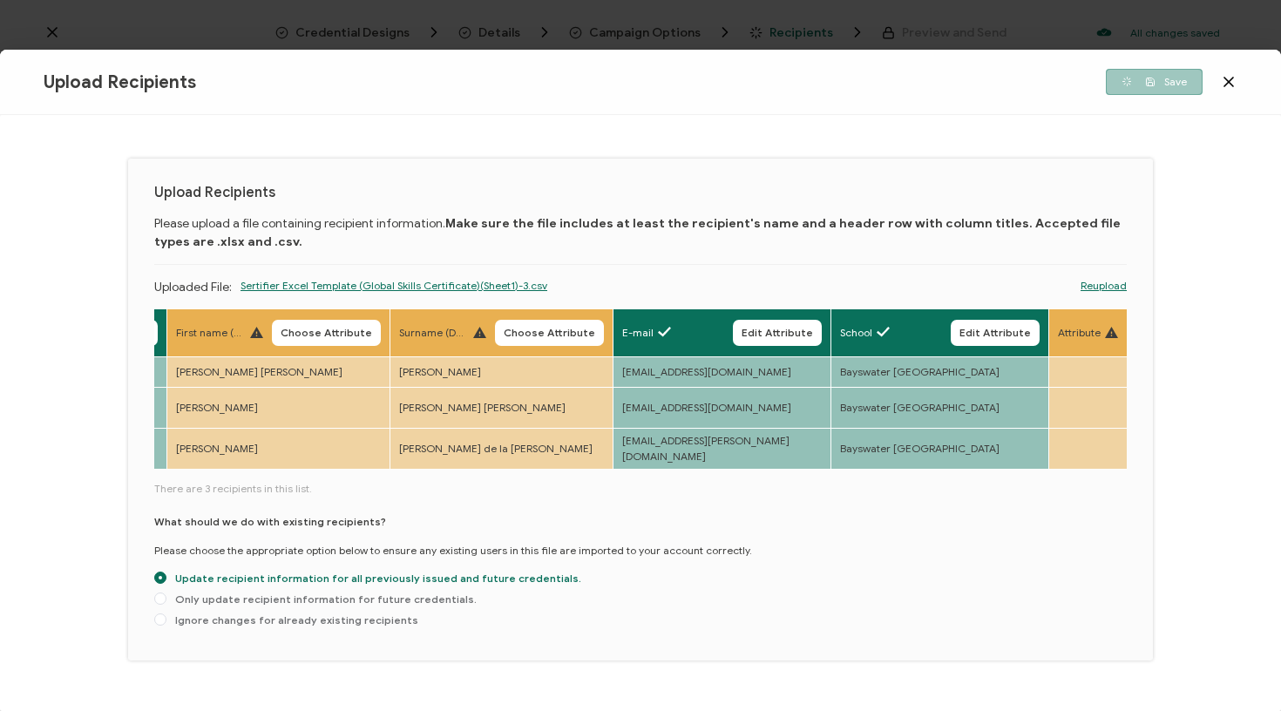
scroll to position [0, 0]
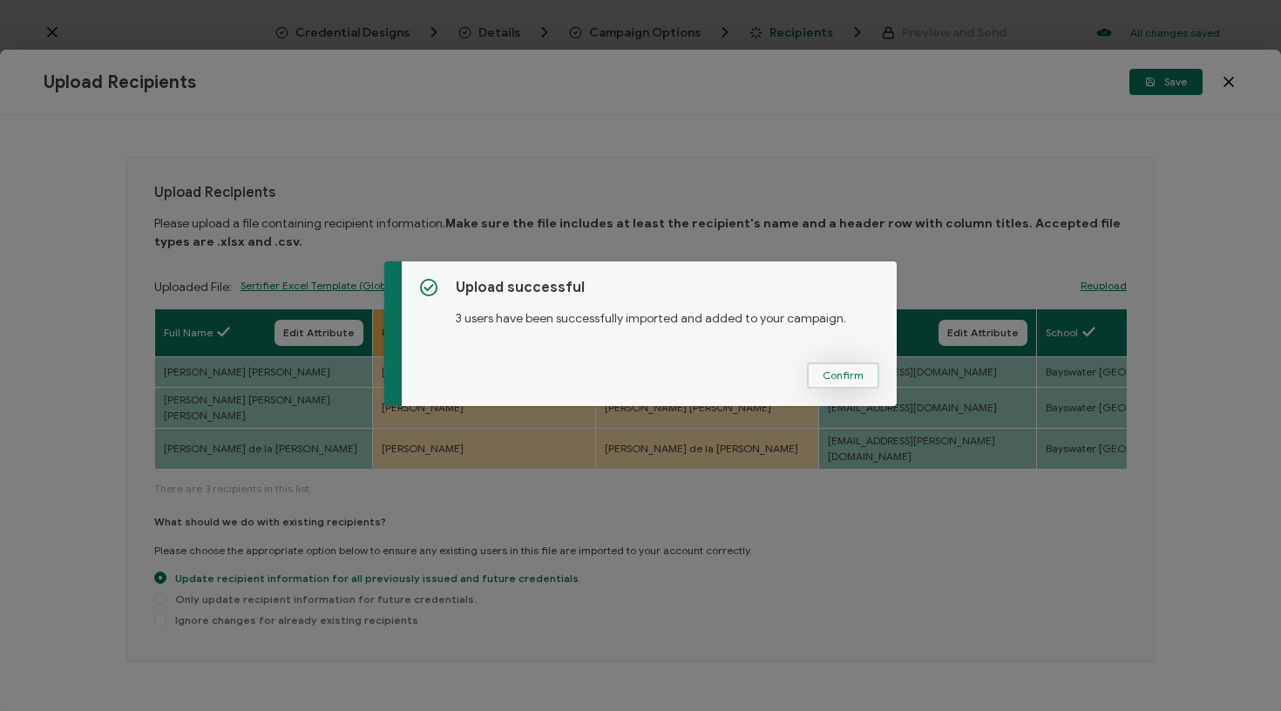
click at [827, 375] on span "Confirm" at bounding box center [843, 375] width 41 height 10
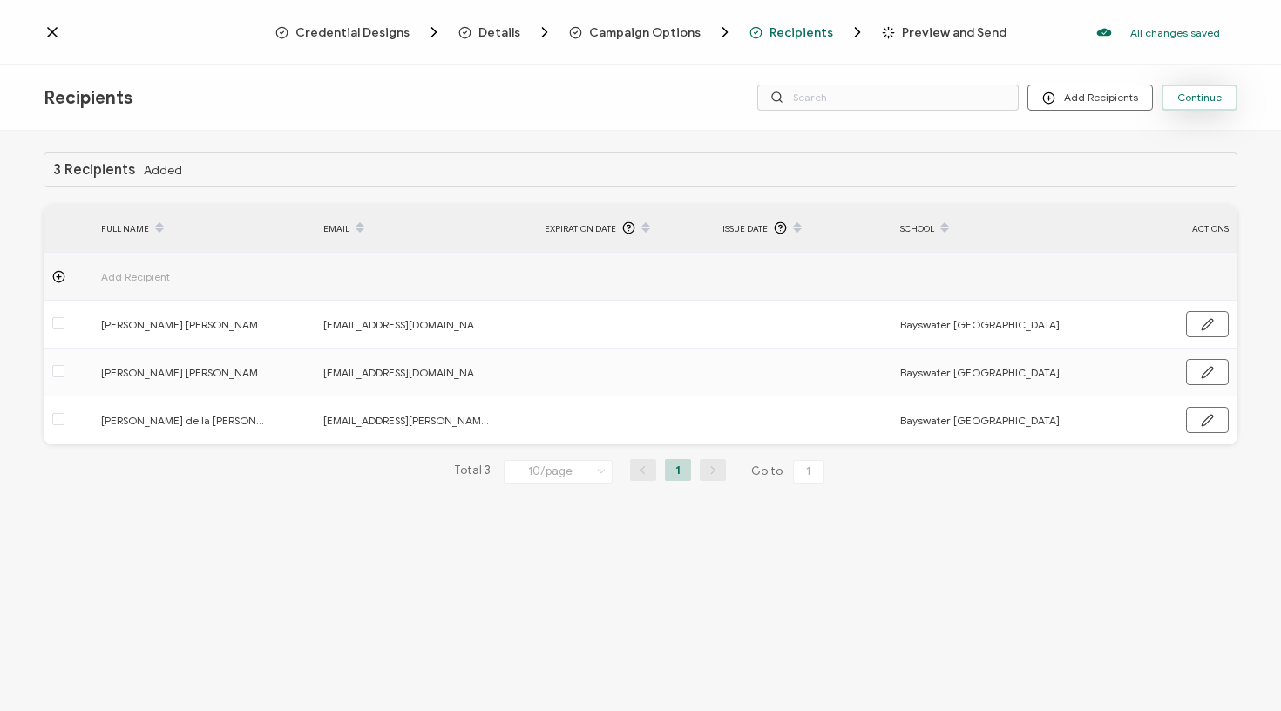
click at [1202, 95] on span "Continue" at bounding box center [1199, 97] width 44 height 10
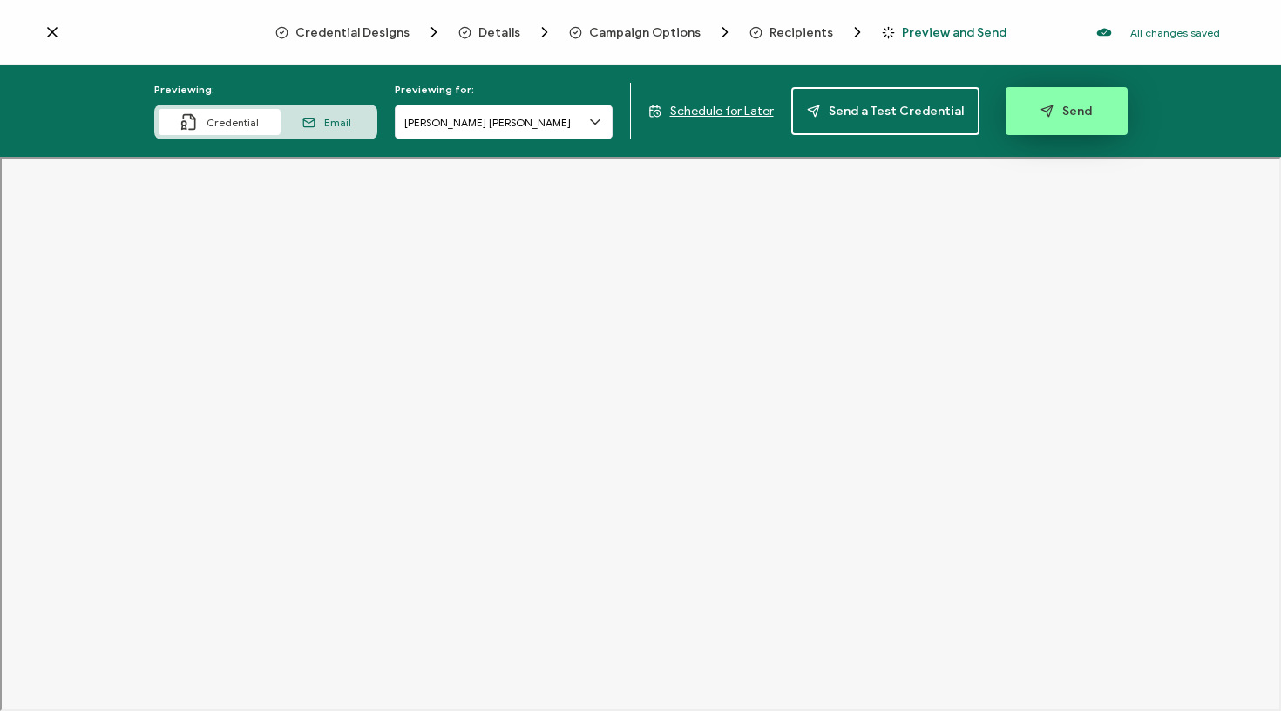
click at [1041, 112] on icon "button" at bounding box center [1047, 111] width 13 height 13
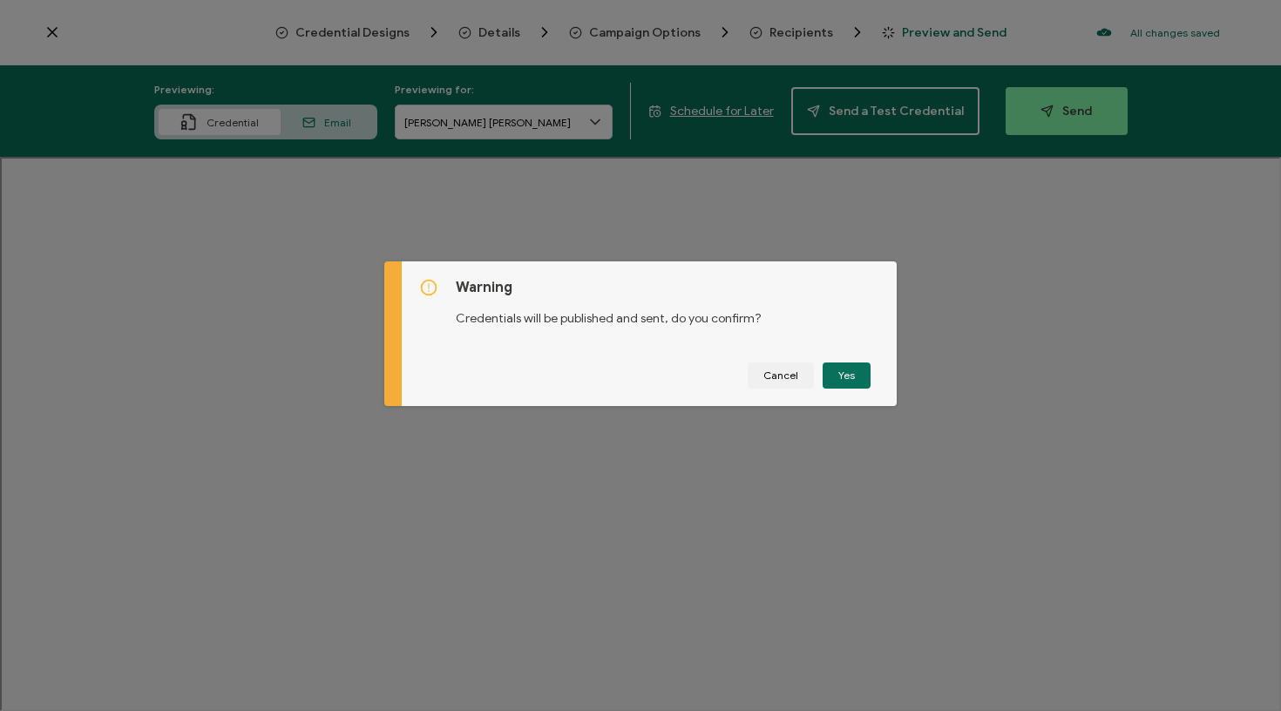
click at [846, 389] on div "Warning Credentials will be published and sent, do you confirm? Cancel Yes" at bounding box center [649, 333] width 495 height 145
click at [846, 384] on button "Yes" at bounding box center [847, 376] width 48 height 26
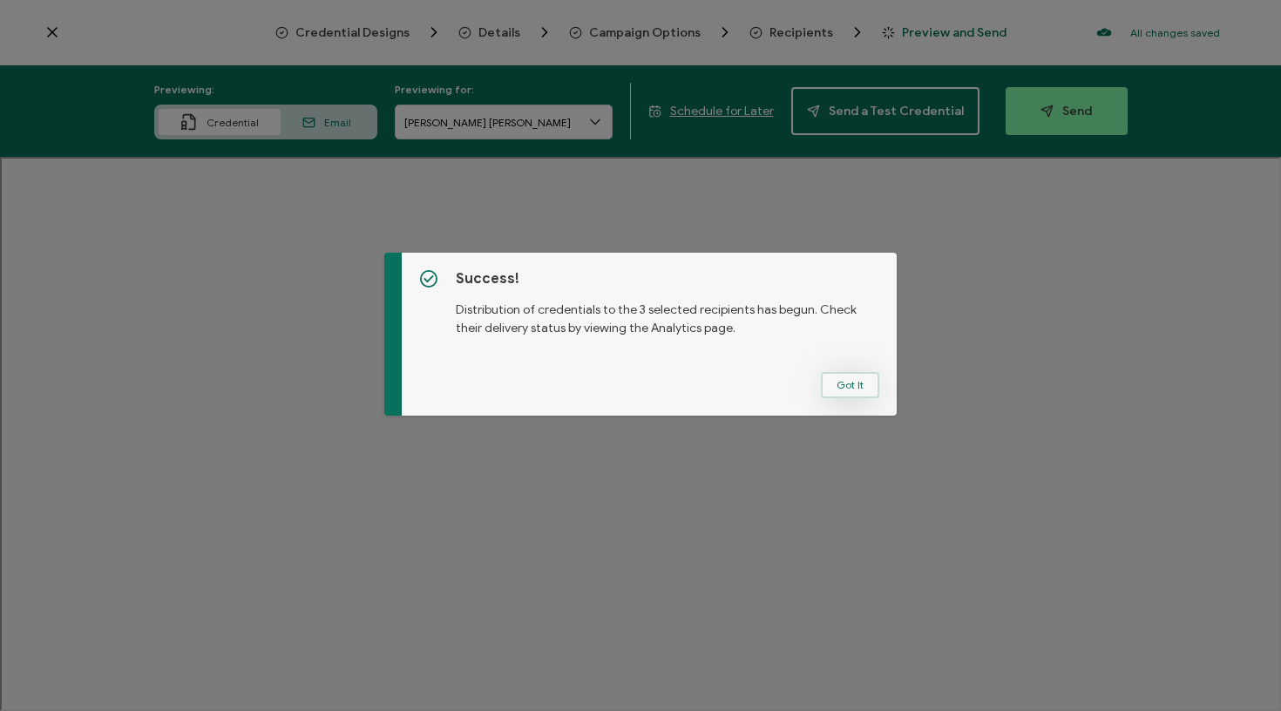
click at [846, 384] on button "Got It" at bounding box center [850, 385] width 58 height 26
